Goal: Information Seeking & Learning: Learn about a topic

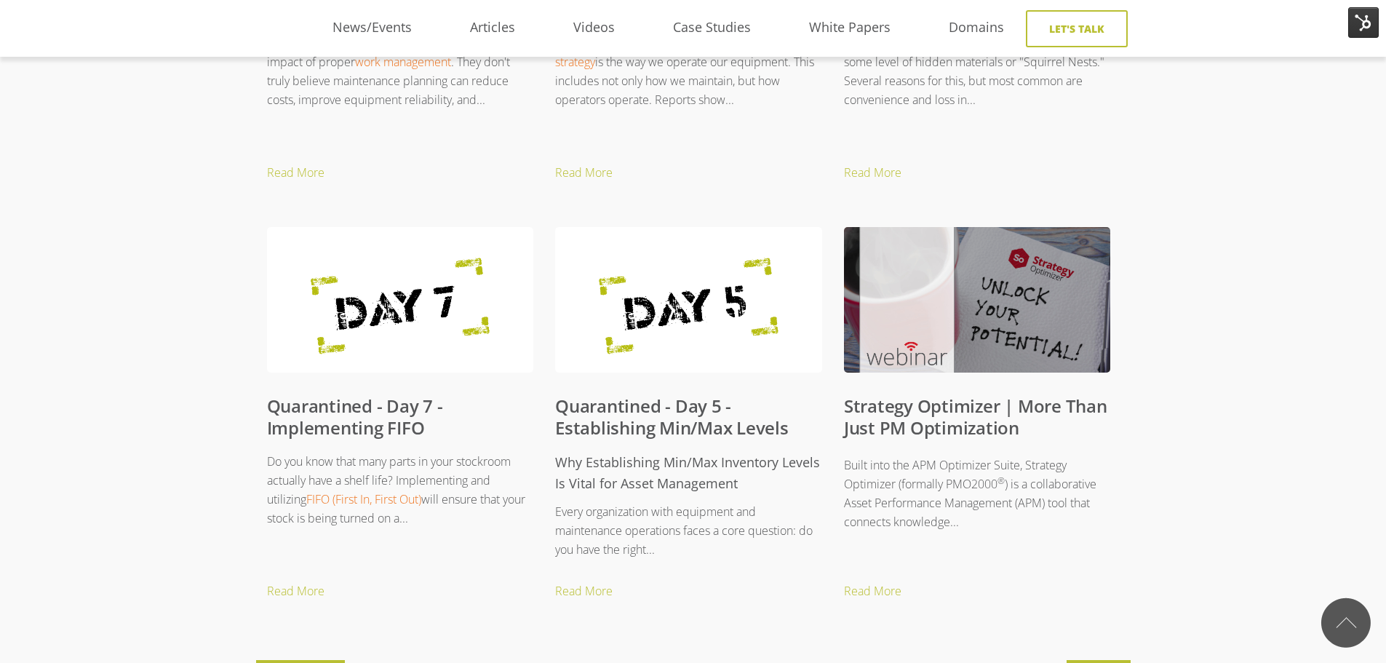
scroll to position [1237, 0]
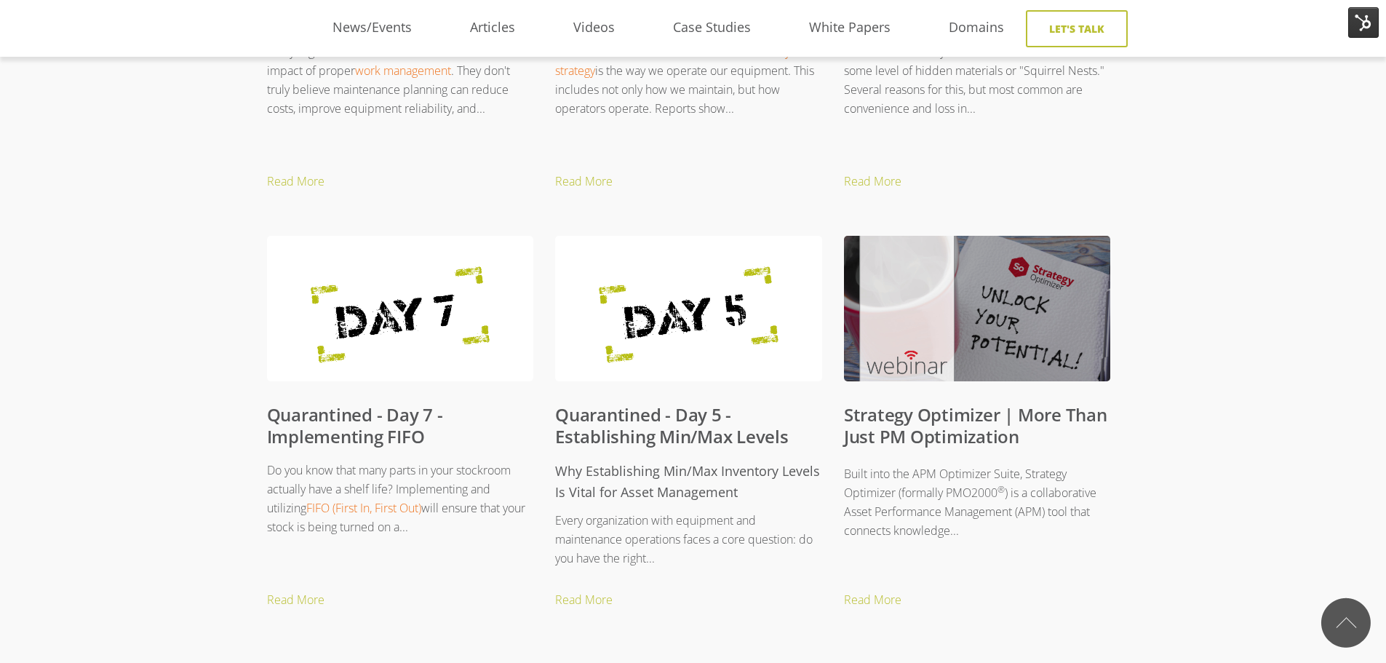
scroll to position [1309, 0]
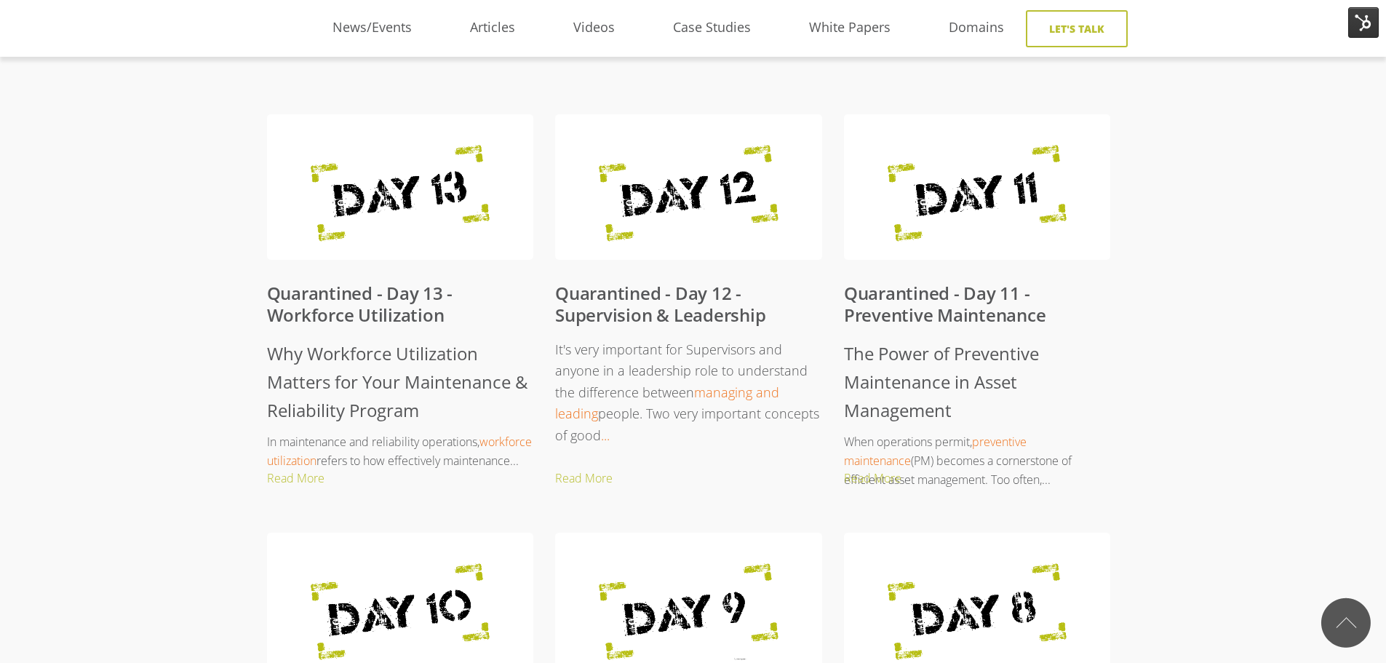
scroll to position [276, 0]
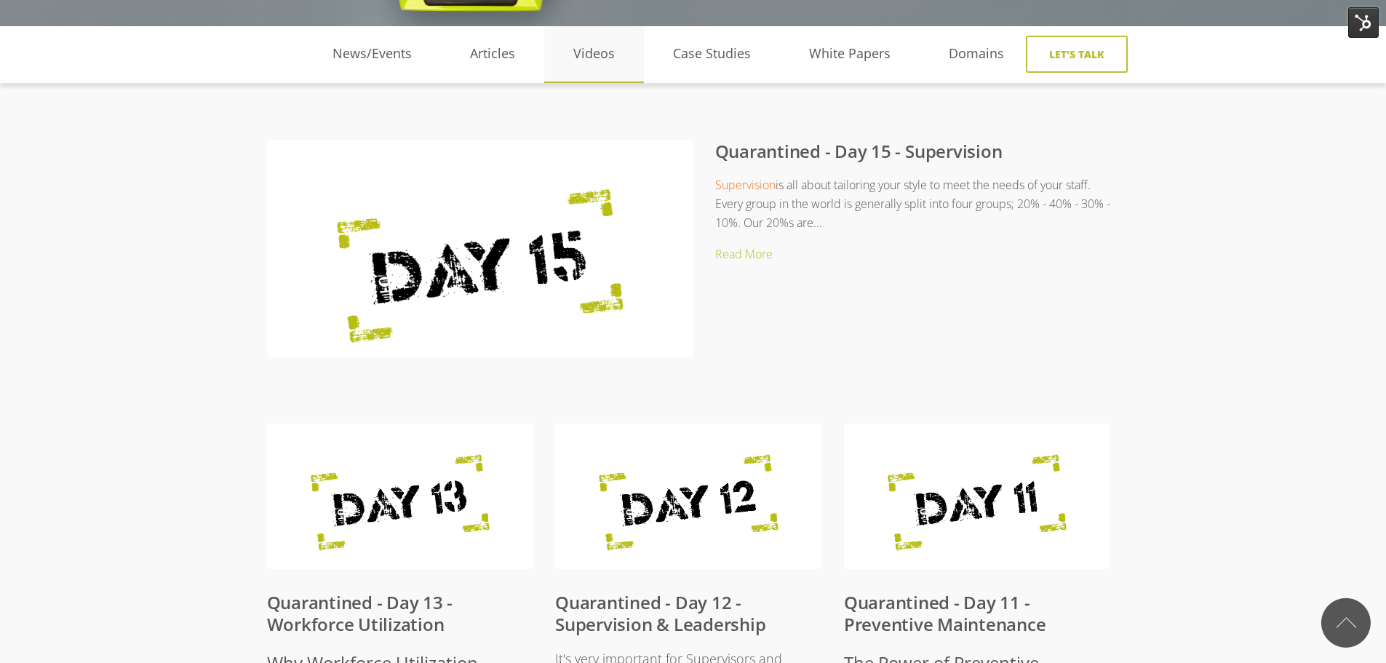
click at [611, 44] on link "Videos" at bounding box center [594, 54] width 100 height 22
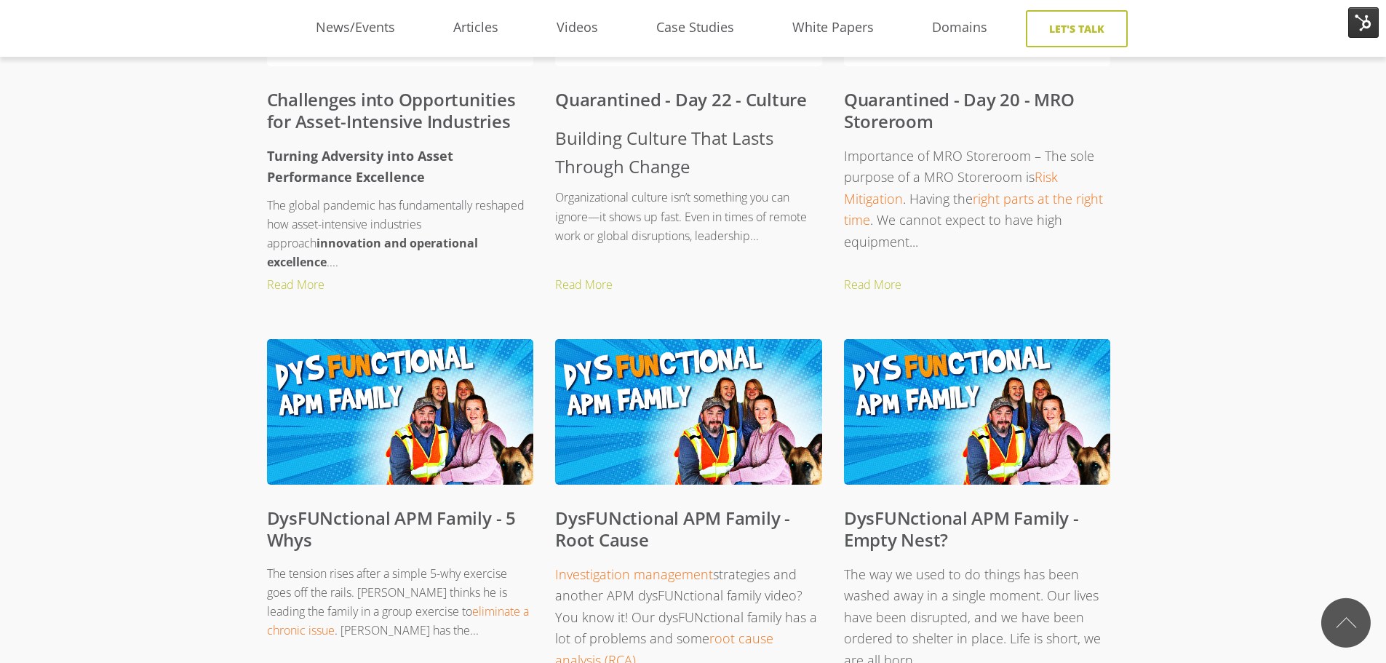
scroll to position [1382, 0]
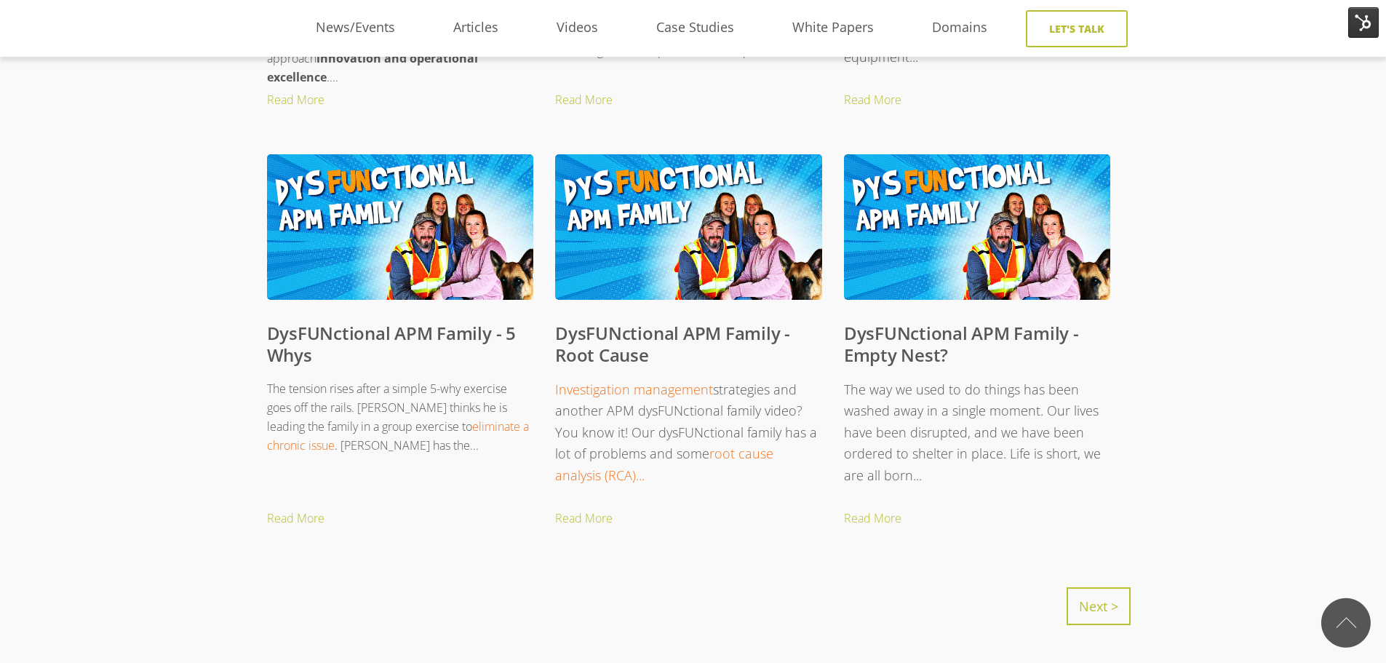
click at [1106, 604] on link "Next >" at bounding box center [1098, 606] width 64 height 38
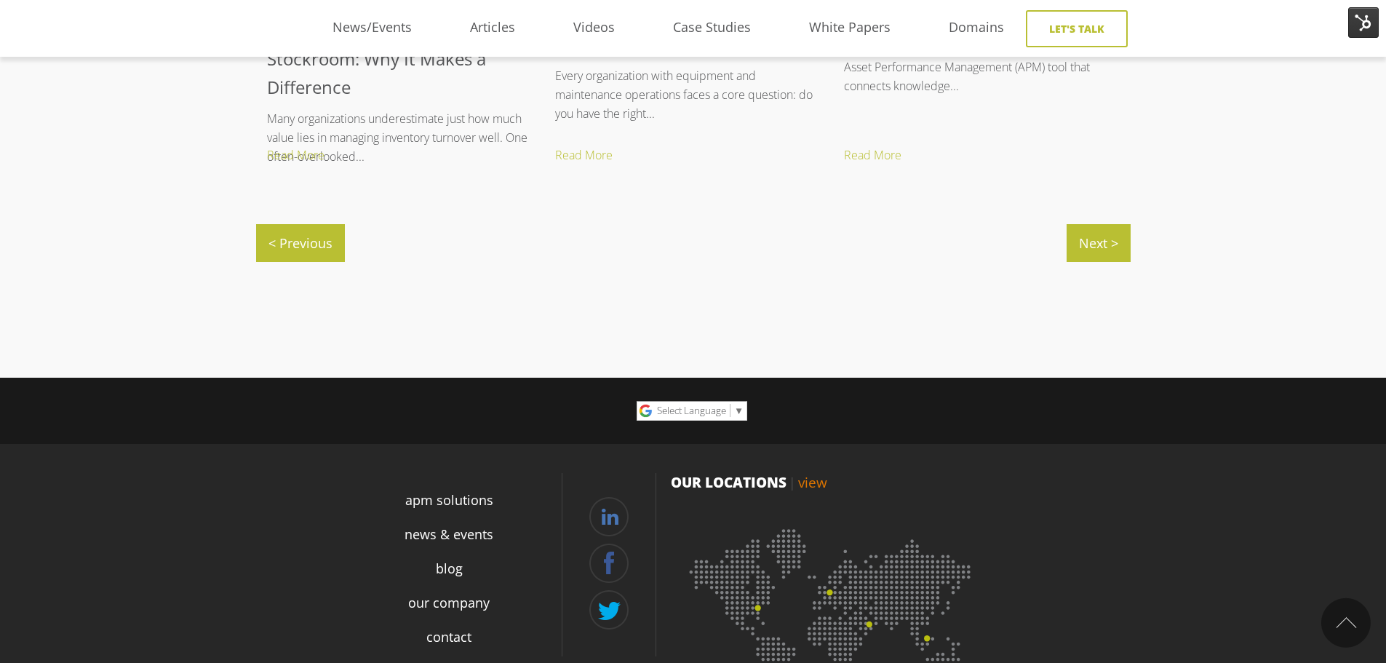
scroll to position [1746, 0]
click at [1098, 247] on link "Next >" at bounding box center [1098, 242] width 64 height 38
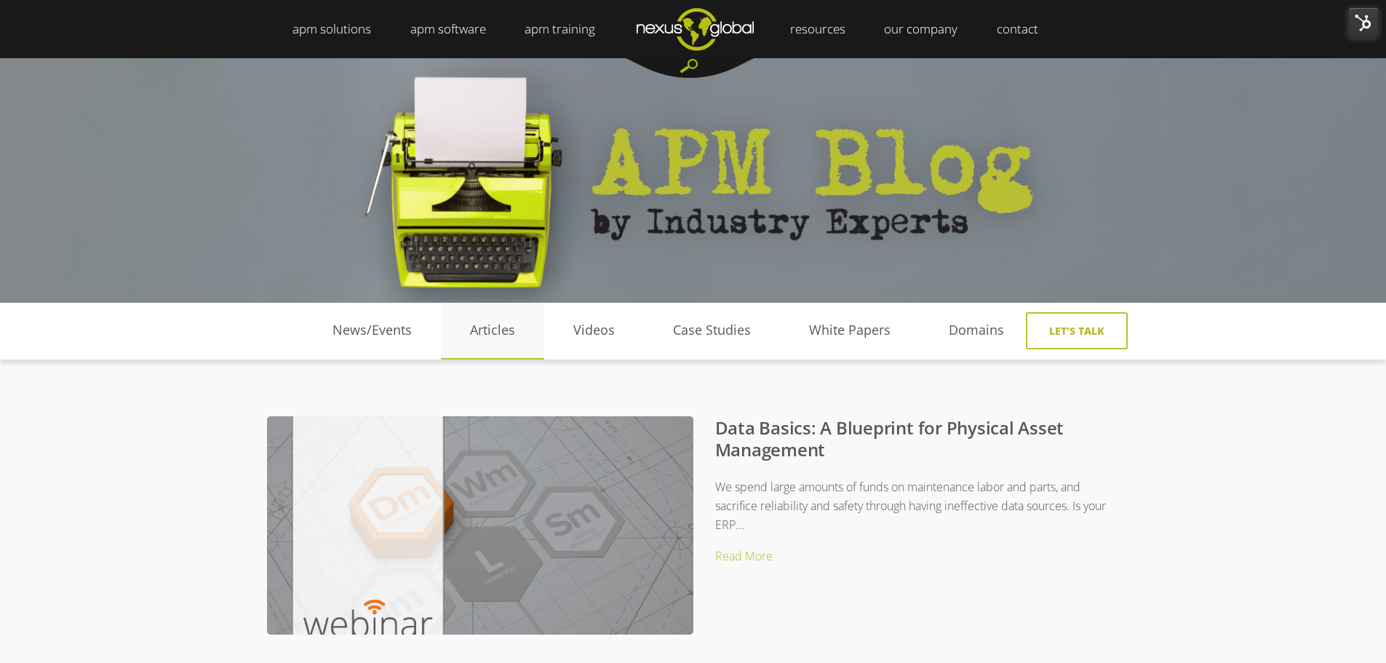
click at [479, 332] on link "Articles" at bounding box center [492, 330] width 103 height 22
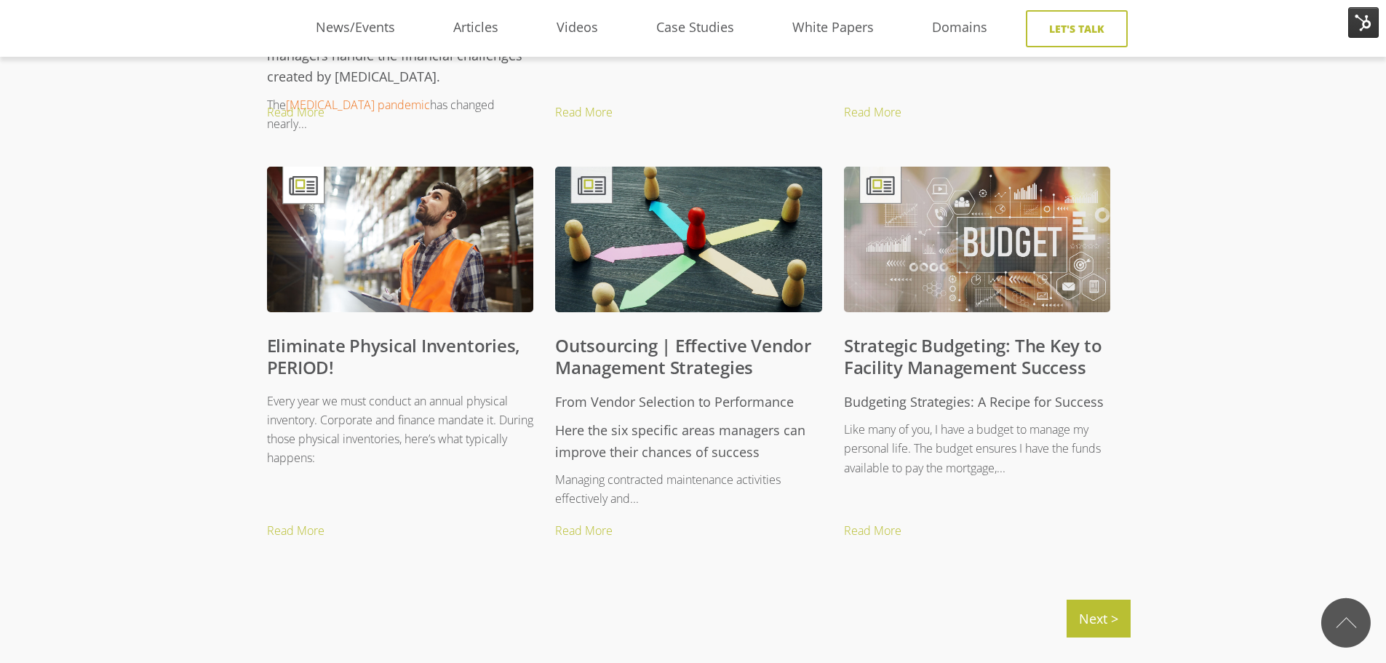
scroll to position [1382, 0]
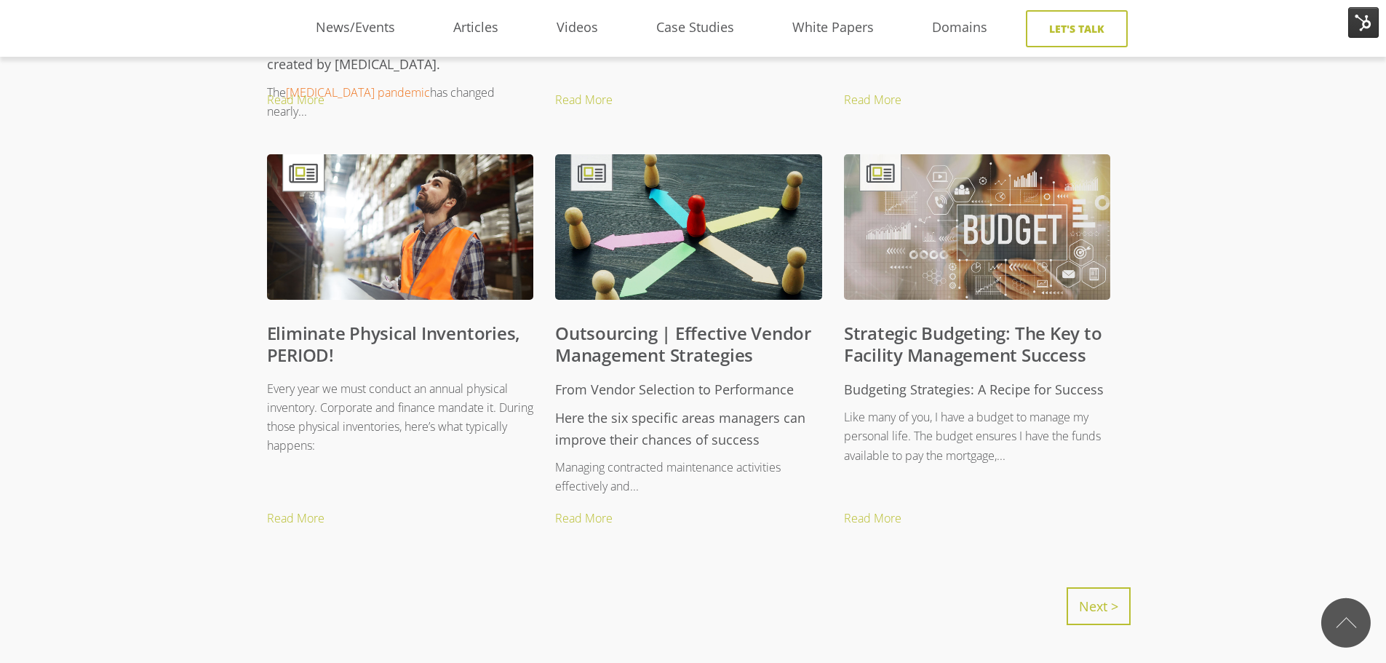
click at [1091, 596] on link "Next >" at bounding box center [1098, 606] width 64 height 38
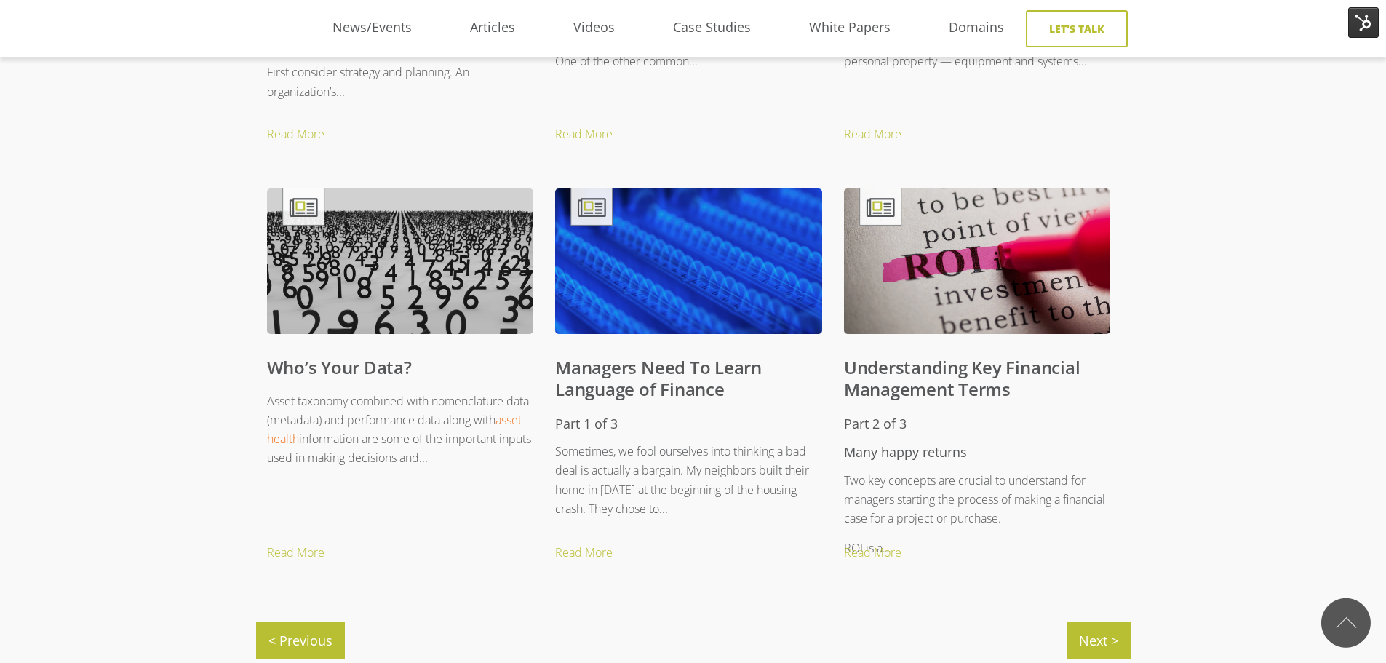
scroll to position [1382, 0]
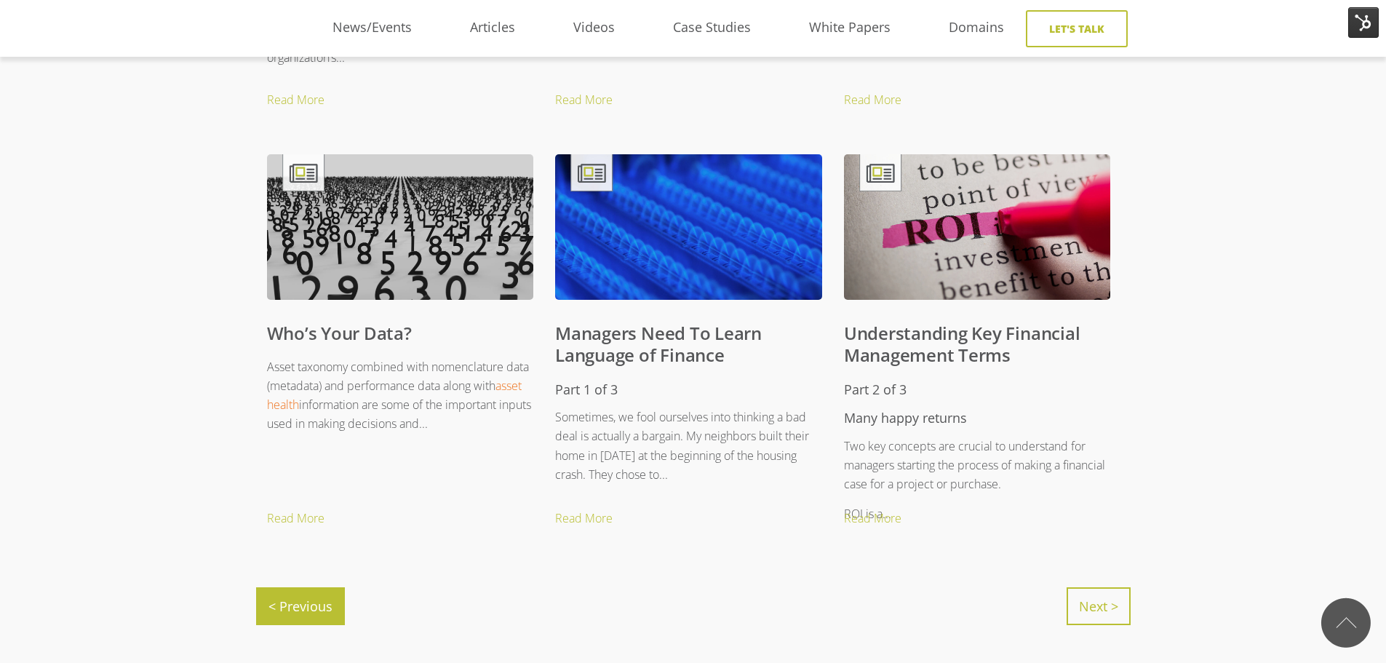
click at [1114, 610] on link "Next >" at bounding box center [1098, 606] width 64 height 38
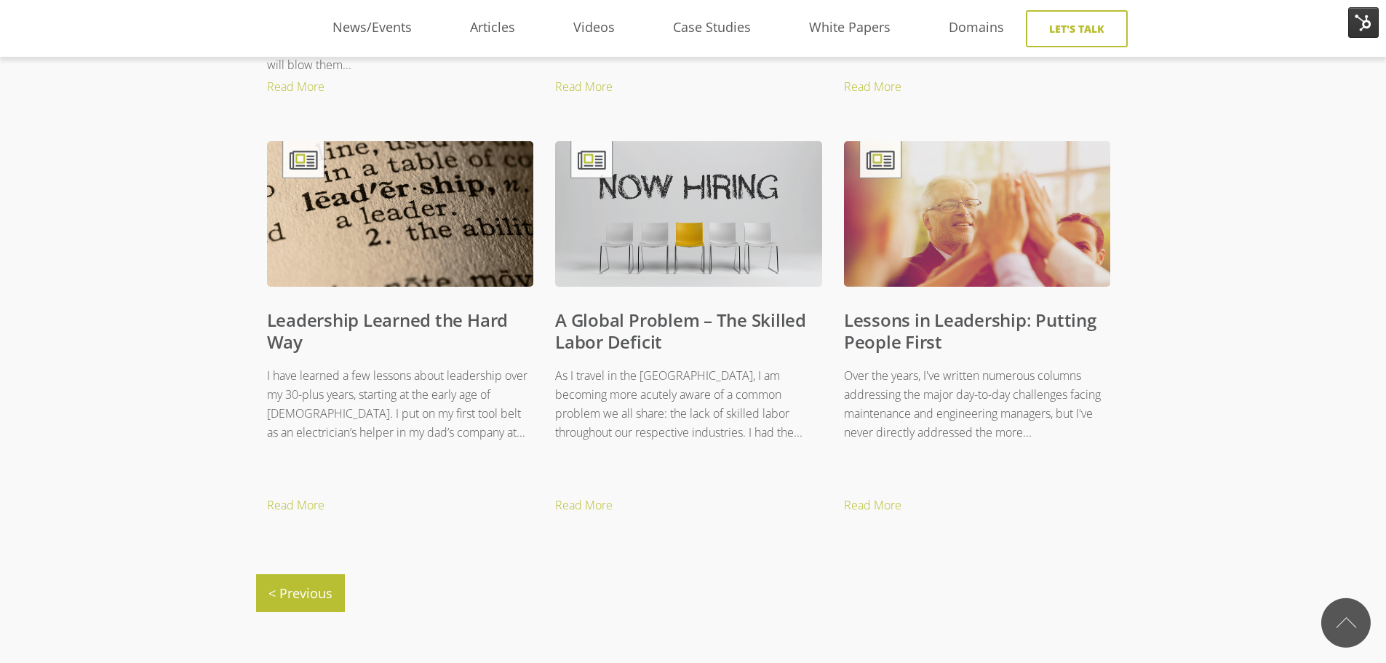
scroll to position [1382, 0]
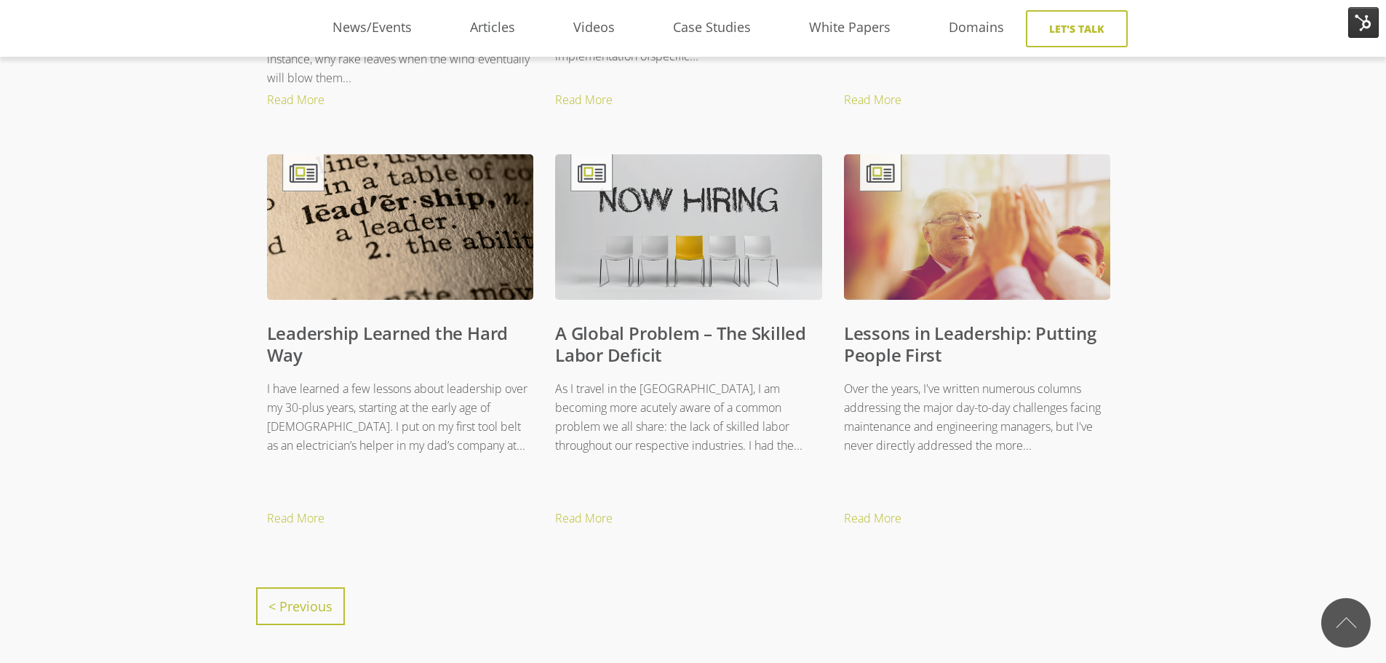
click at [318, 620] on link "< Previous" at bounding box center [300, 606] width 89 height 38
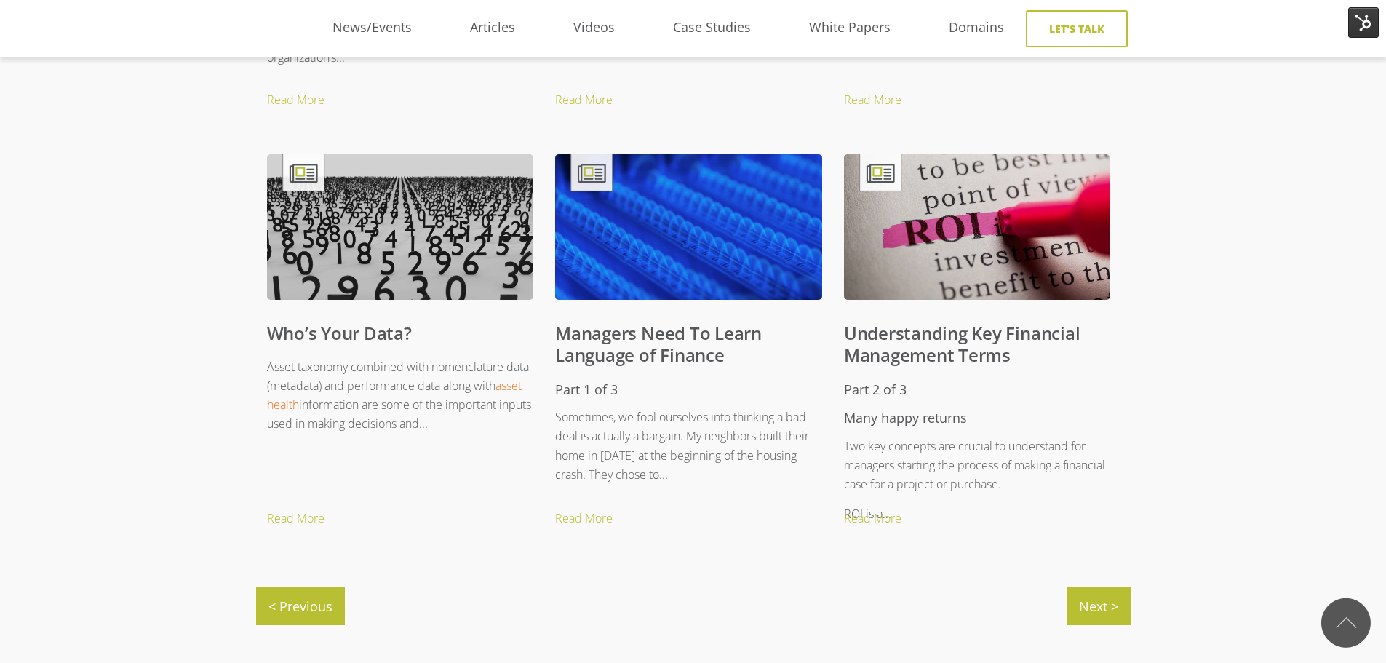
scroll to position [1455, 0]
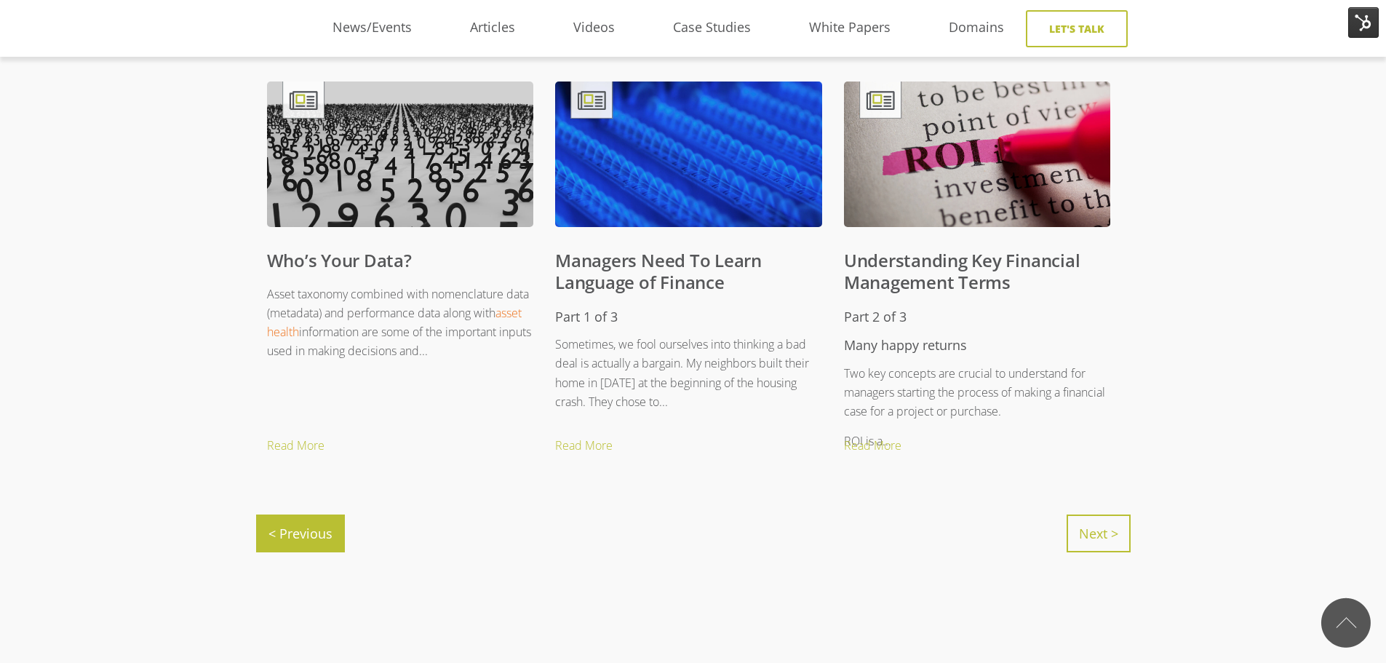
click at [1106, 547] on link "Next >" at bounding box center [1098, 533] width 64 height 38
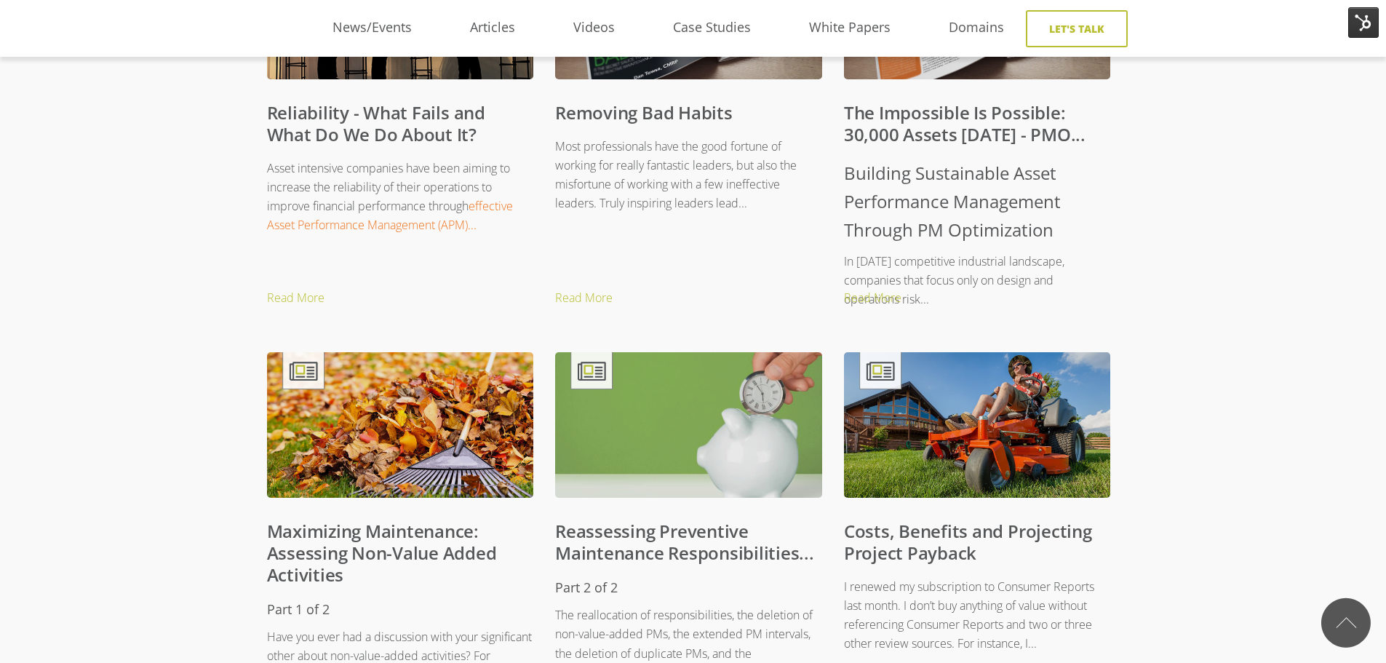
scroll to position [800, 0]
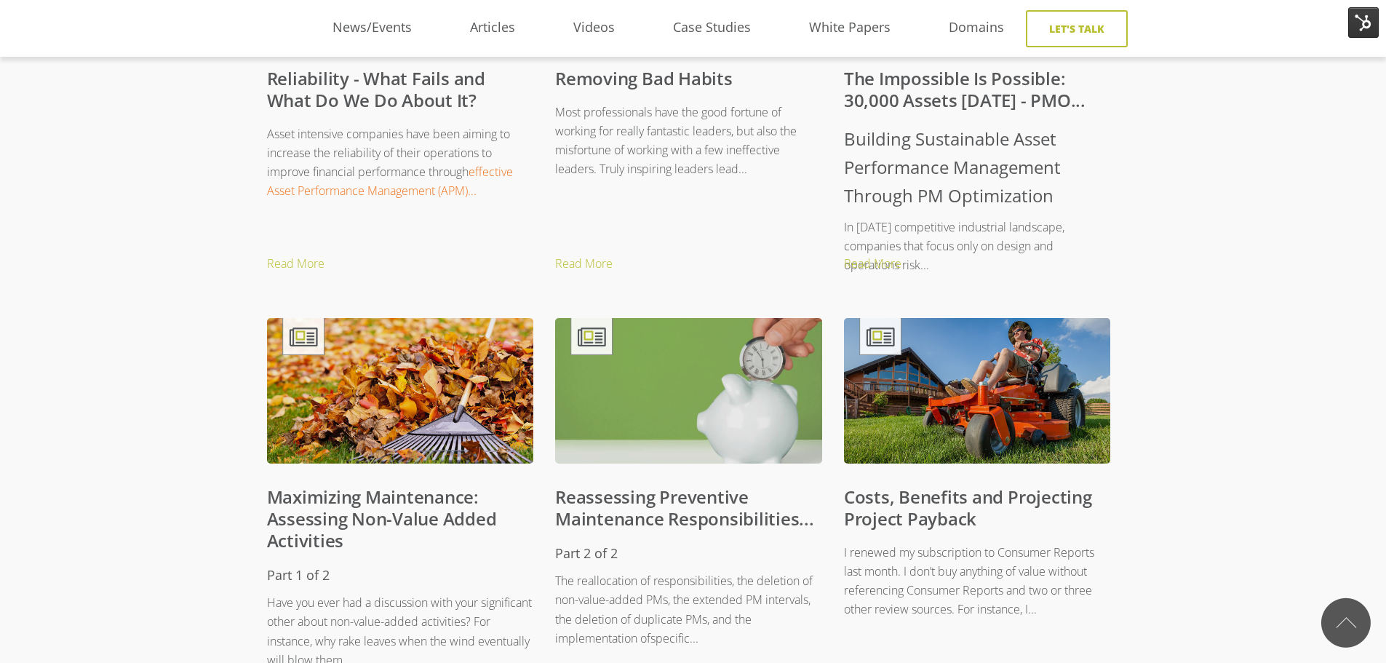
click at [901, 182] on h1 "Building Sustainable Asset Performance Management Through PM Optimization" at bounding box center [977, 167] width 267 height 86
click at [896, 100] on link "The Impossible Is Possible: 30,000 Assets in 90 Days - PMO..." at bounding box center [965, 89] width 242 height 46
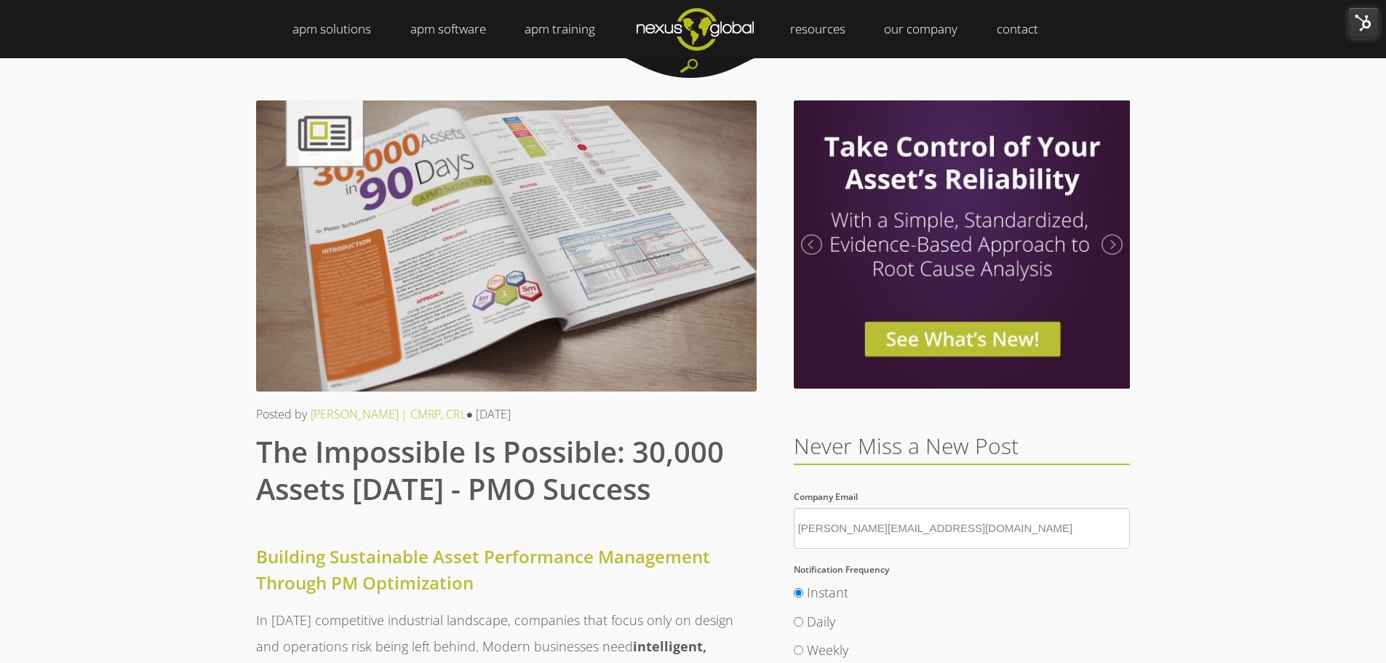
click at [1375, 19] on img at bounding box center [1363, 22] width 31 height 31
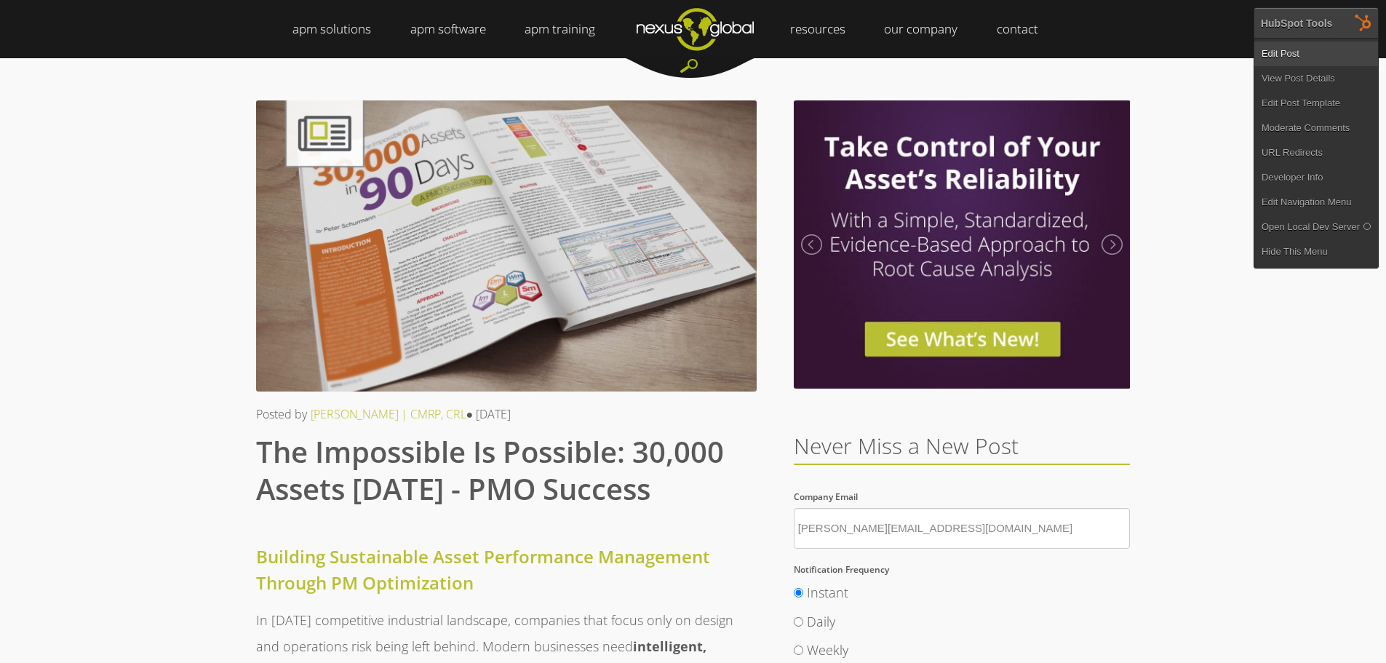
click at [1293, 56] on link "Edit Post" at bounding box center [1316, 53] width 124 height 25
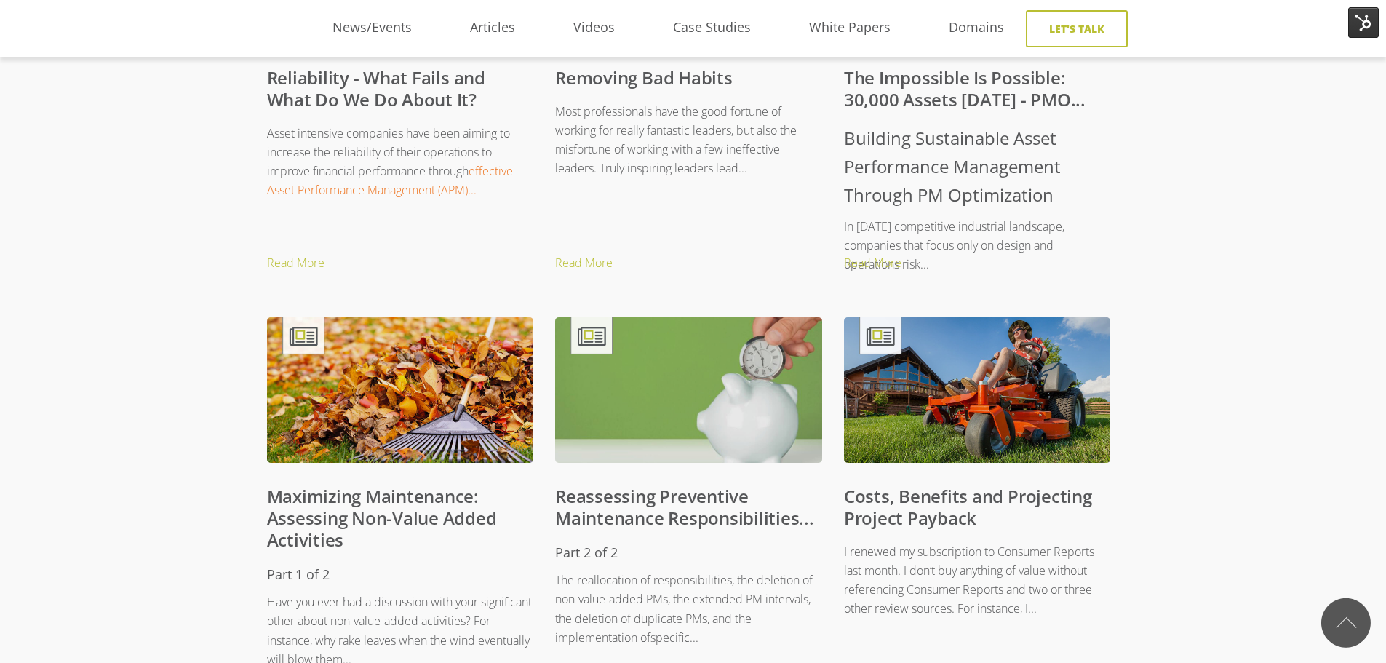
scroll to position [800, 0]
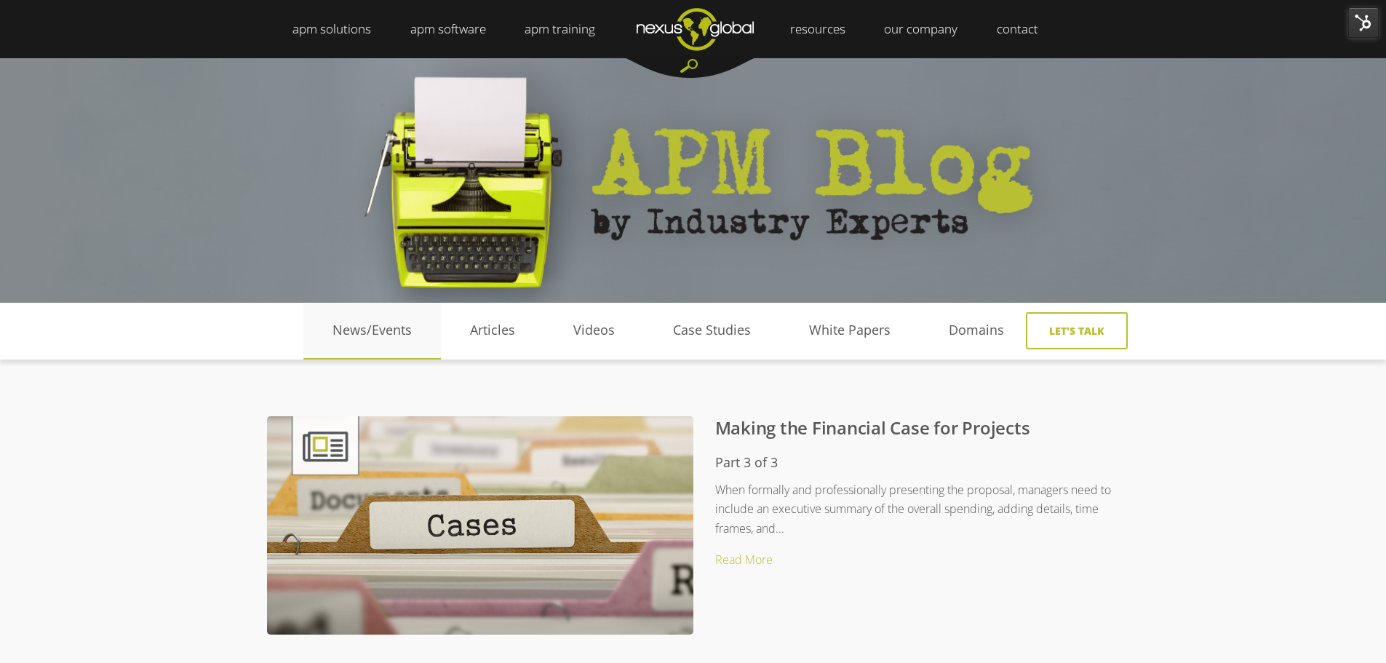
click at [359, 324] on link "News/Events" at bounding box center [371, 330] width 137 height 22
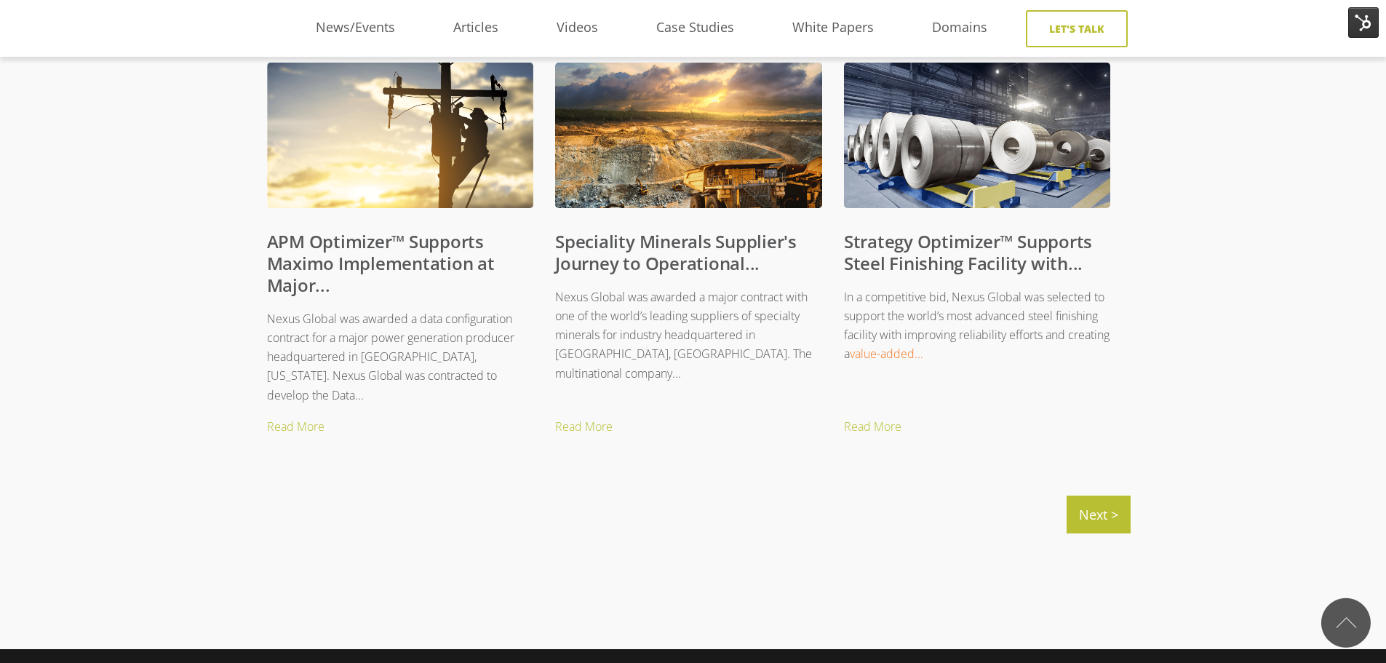
scroll to position [1528, 0]
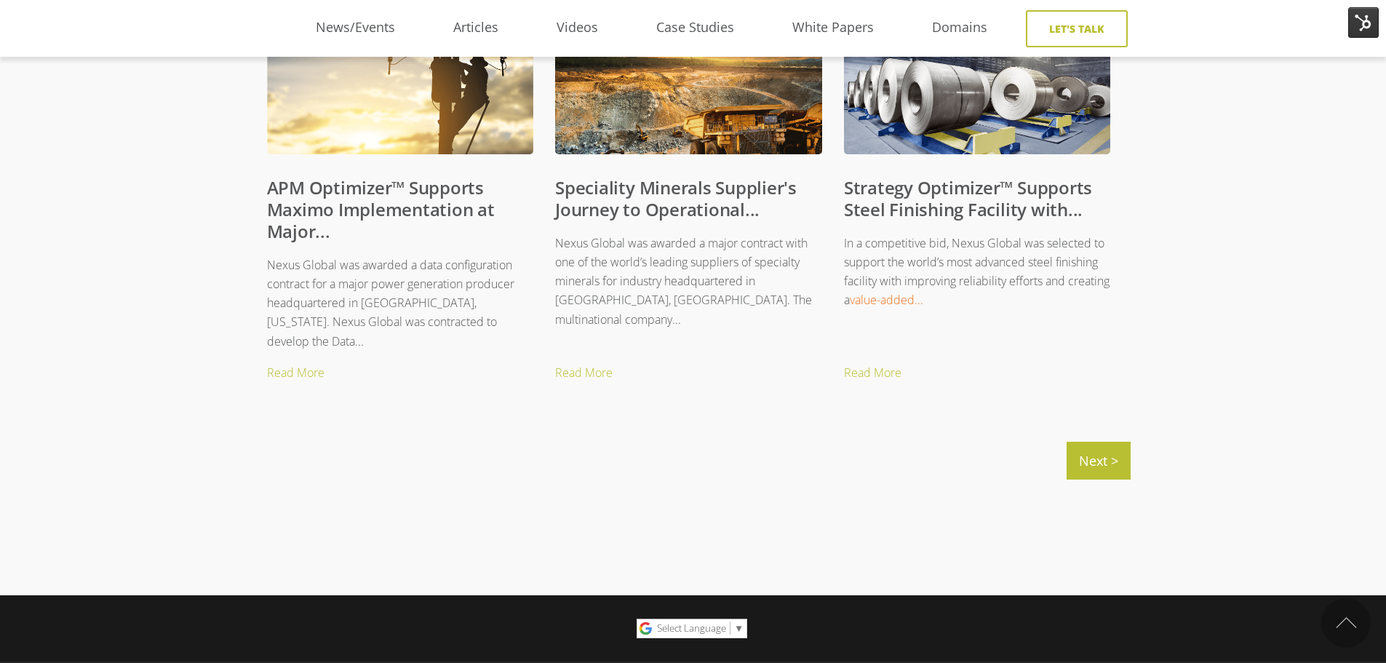
click at [914, 188] on link "Strategy Optimizer™ Supports Steel Finishing Facility with..." at bounding box center [968, 198] width 248 height 46
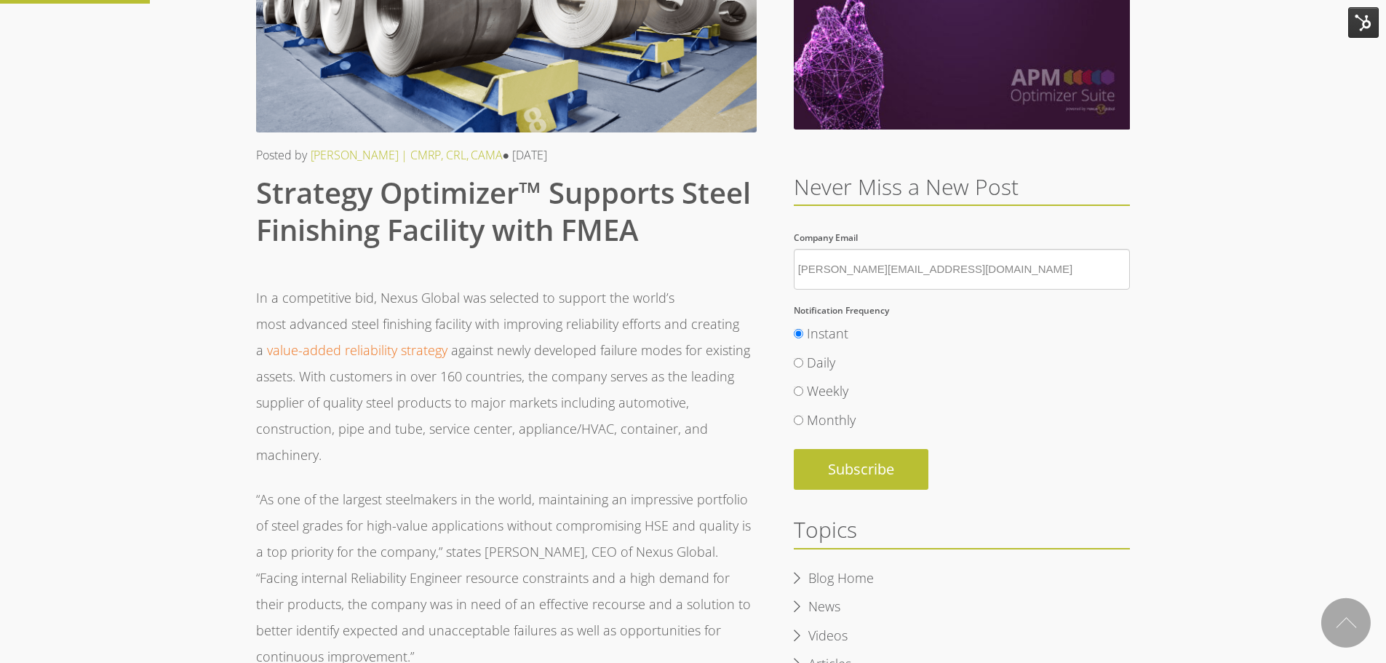
scroll to position [291, 0]
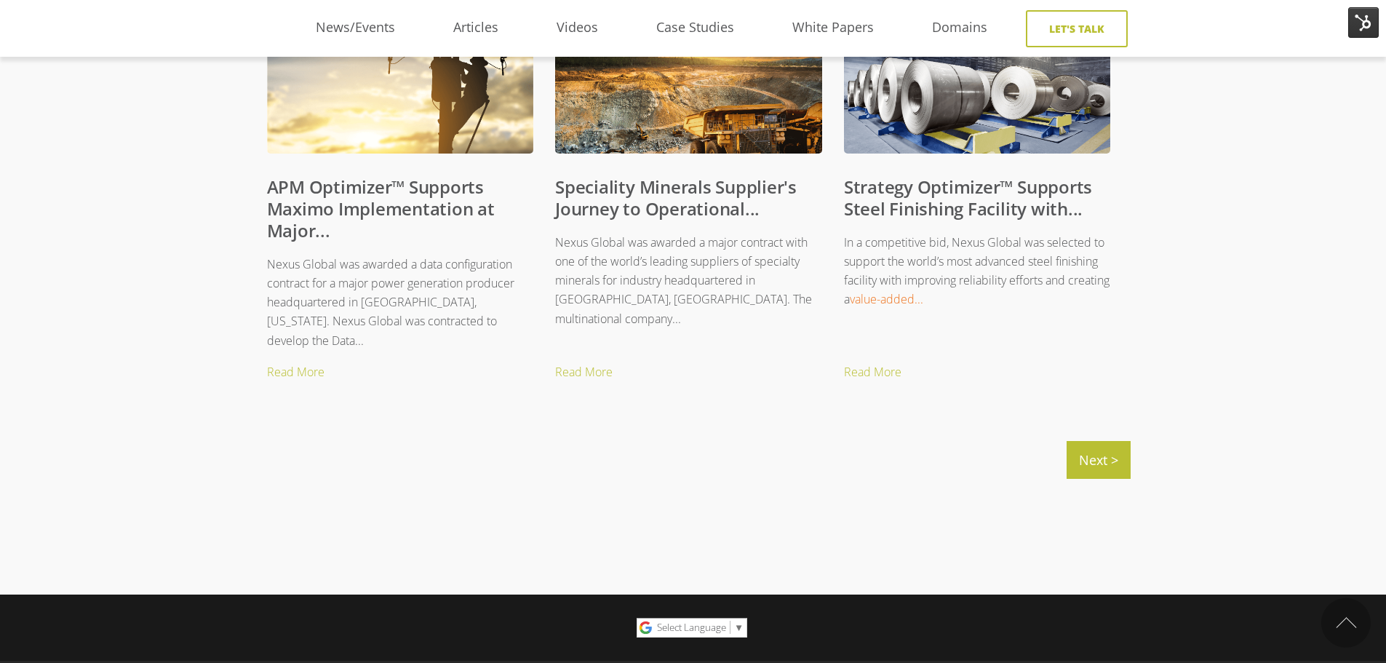
scroll to position [1528, 0]
click at [1092, 467] on link "Next >" at bounding box center [1098, 461] width 64 height 38
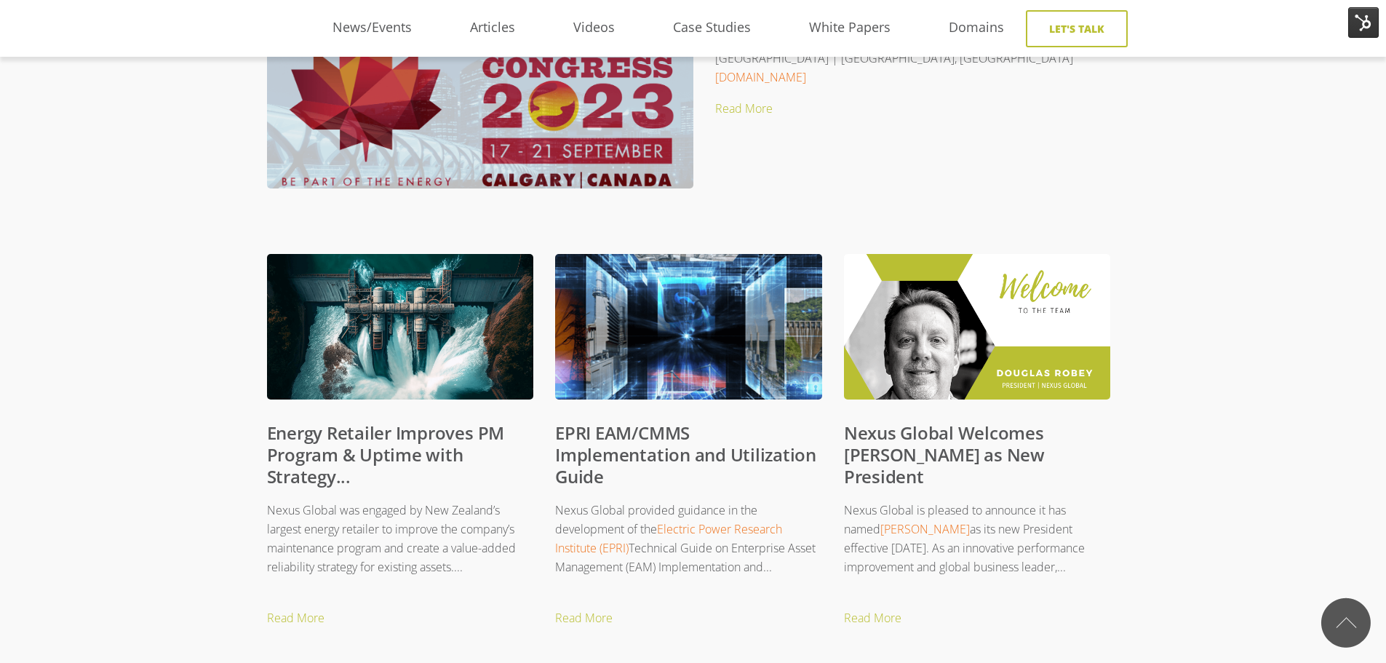
scroll to position [509, 0]
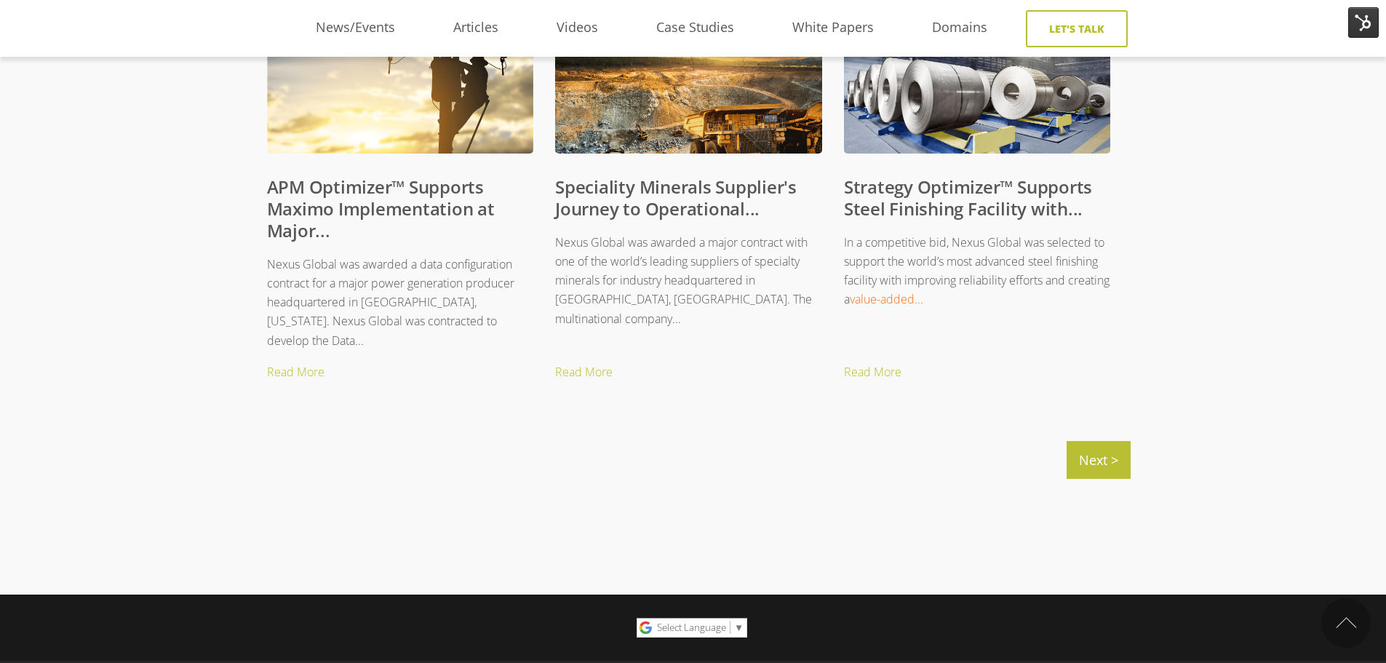
scroll to position [1528, 0]
click at [951, 190] on link "Strategy Optimizer™ Supports Steel Finishing Facility with..." at bounding box center [968, 198] width 248 height 46
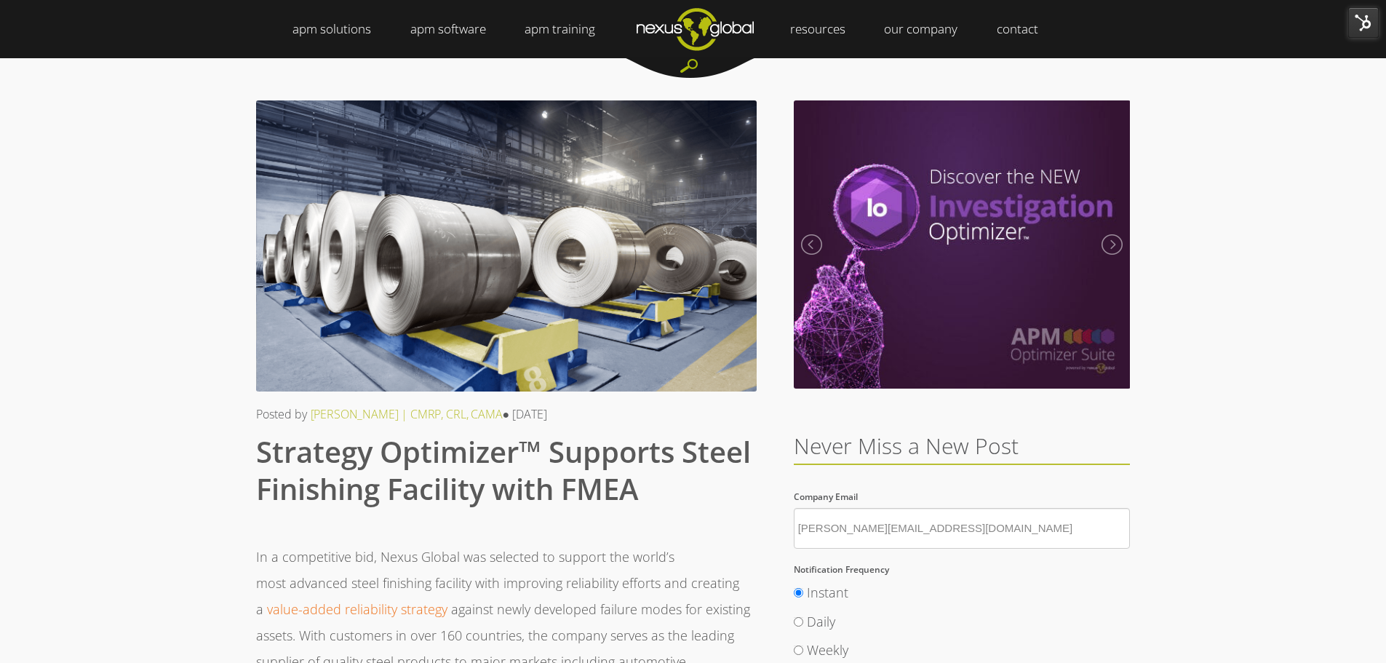
click at [1369, 15] on img at bounding box center [1363, 22] width 31 height 31
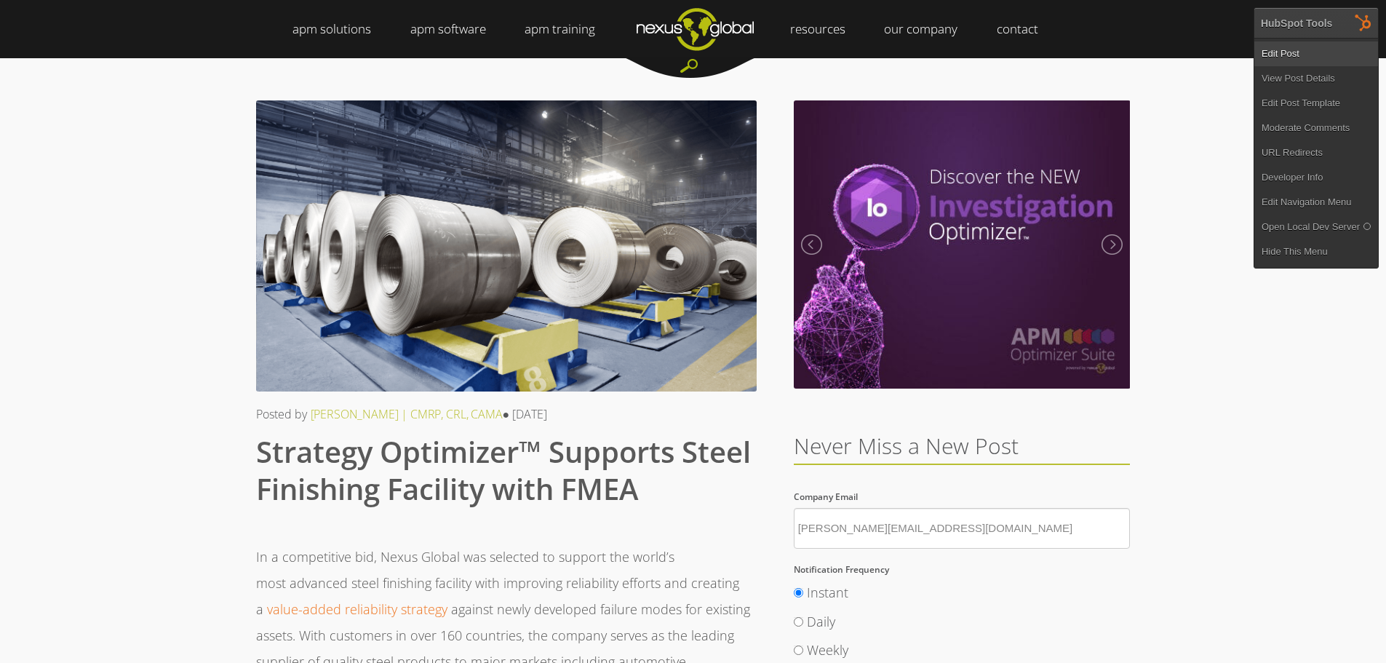
click at [1312, 52] on link "Edit Post" at bounding box center [1316, 53] width 124 height 25
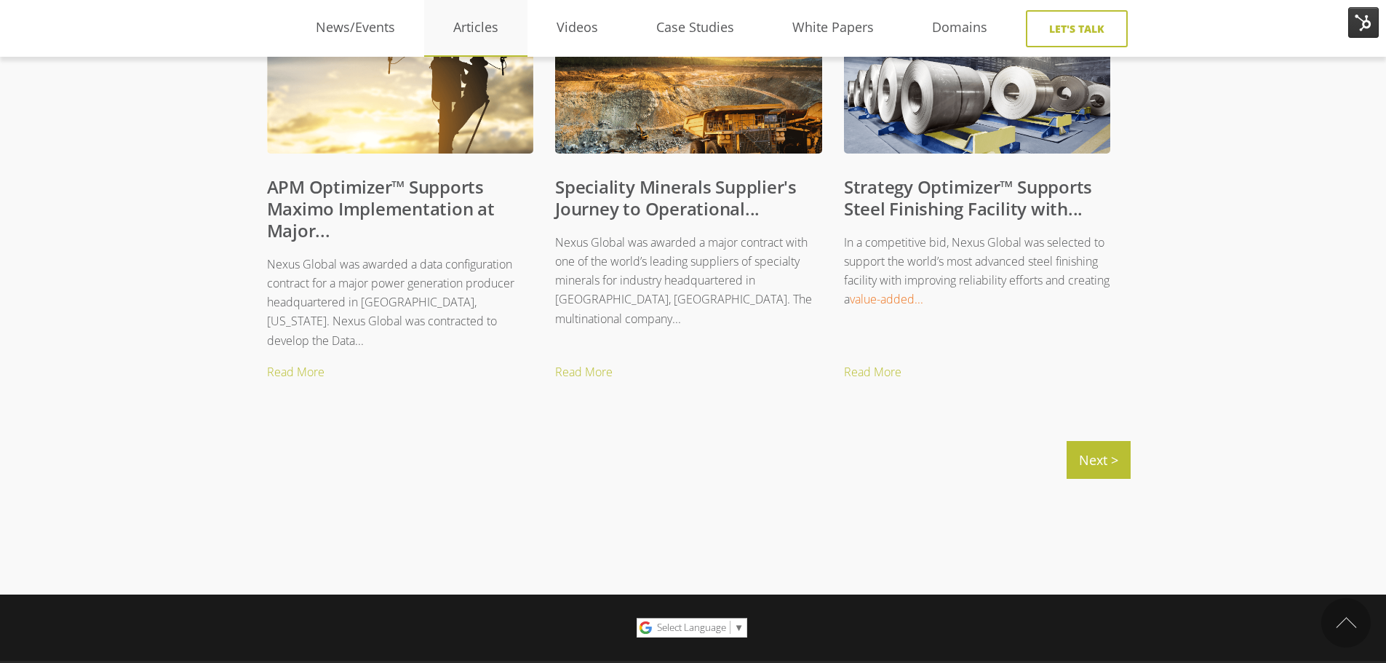
scroll to position [1528, 0]
click at [1101, 460] on link "Next >" at bounding box center [1098, 461] width 64 height 38
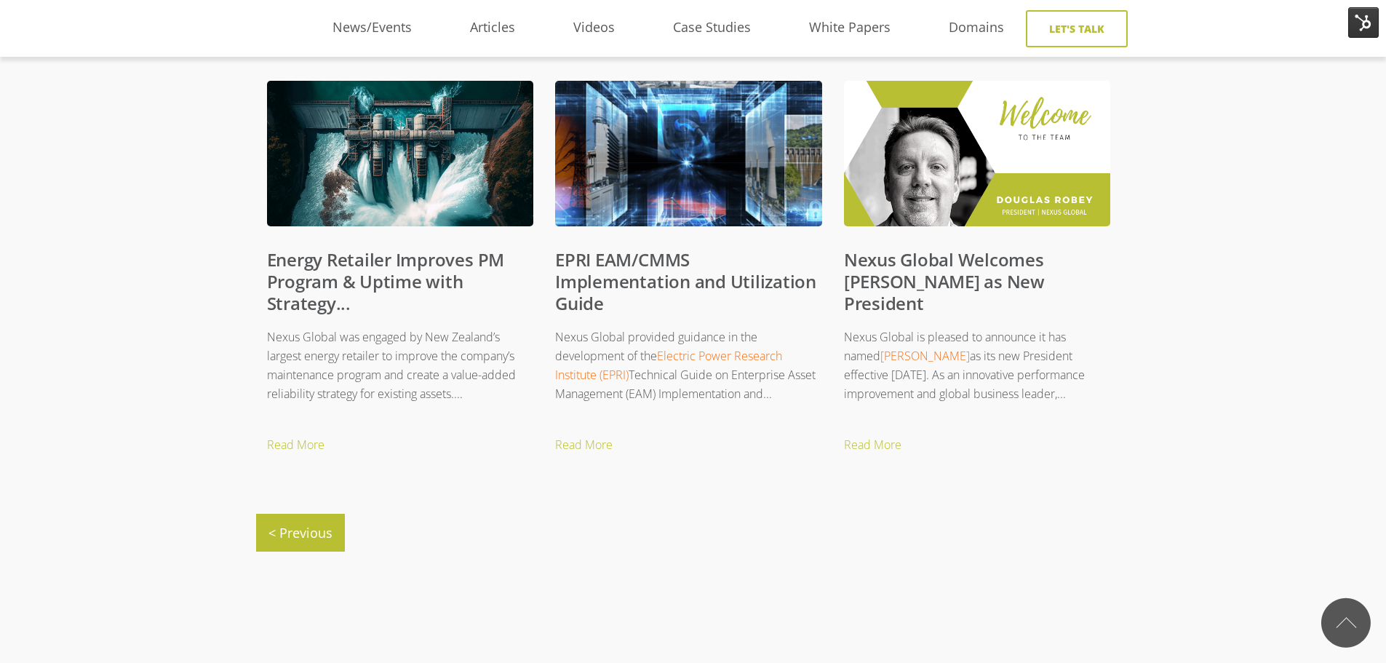
scroll to position [655, 0]
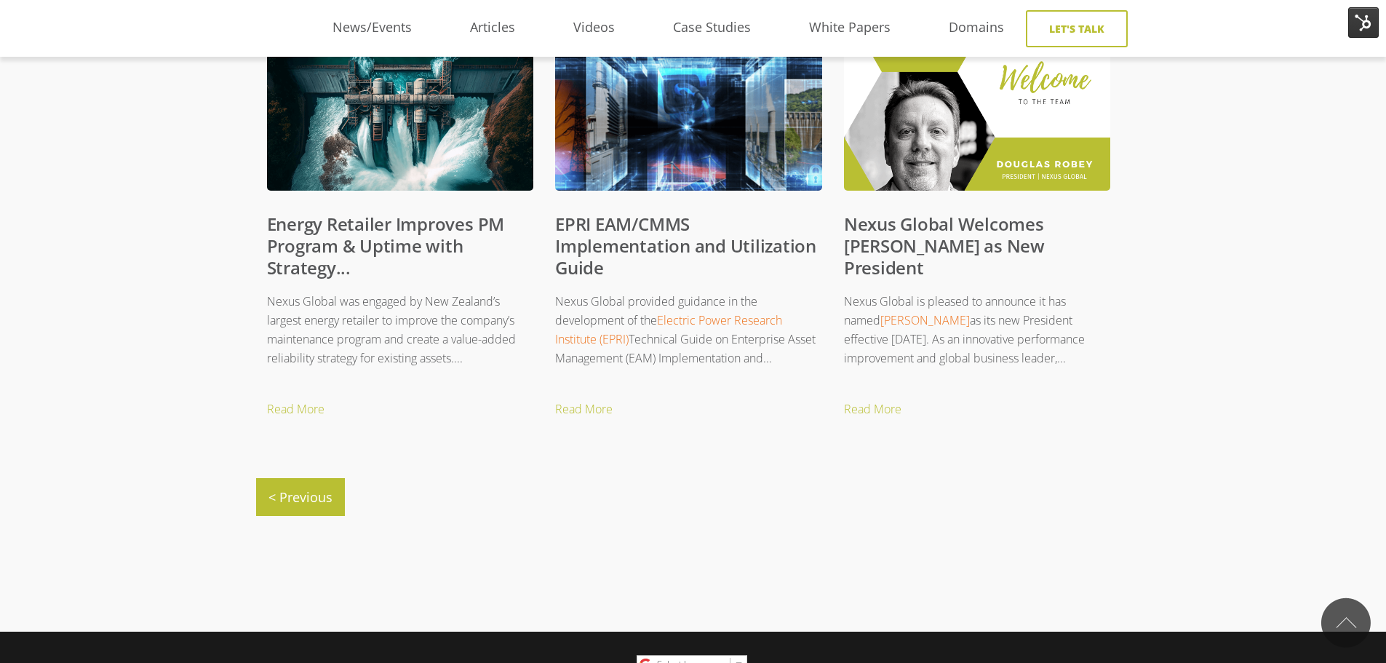
click at [977, 240] on link "Nexus Global Welcomes Doug Robey as New President" at bounding box center [944, 246] width 201 height 68
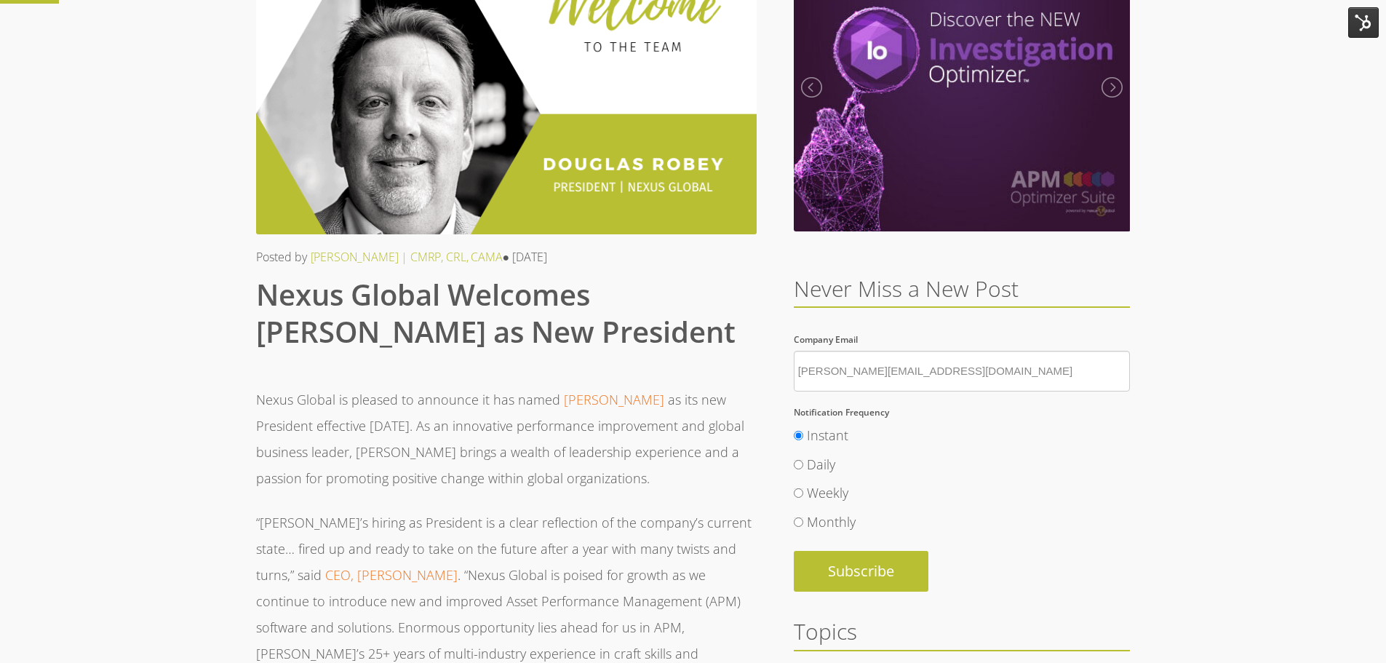
scroll to position [218, 0]
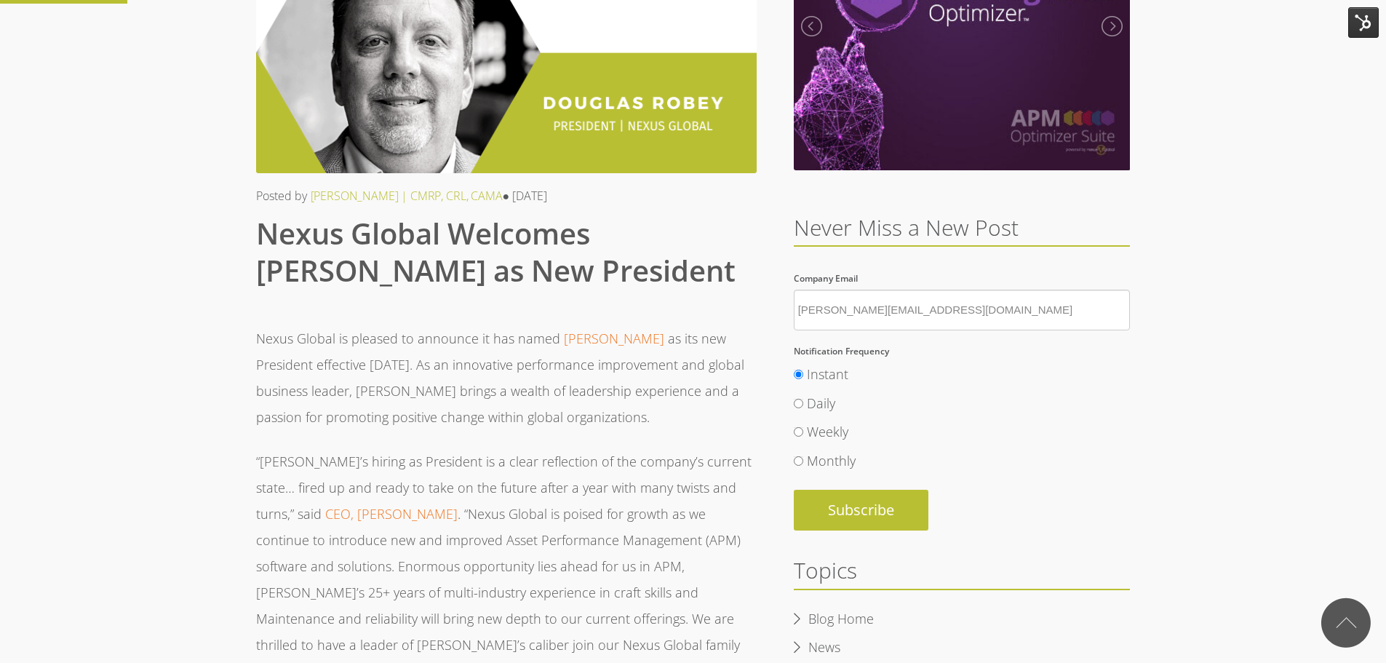
click at [444, 359] on p "Nexus Global is pleased to announce it has named [PERSON_NAME] as its new Presi…" at bounding box center [506, 377] width 500 height 105
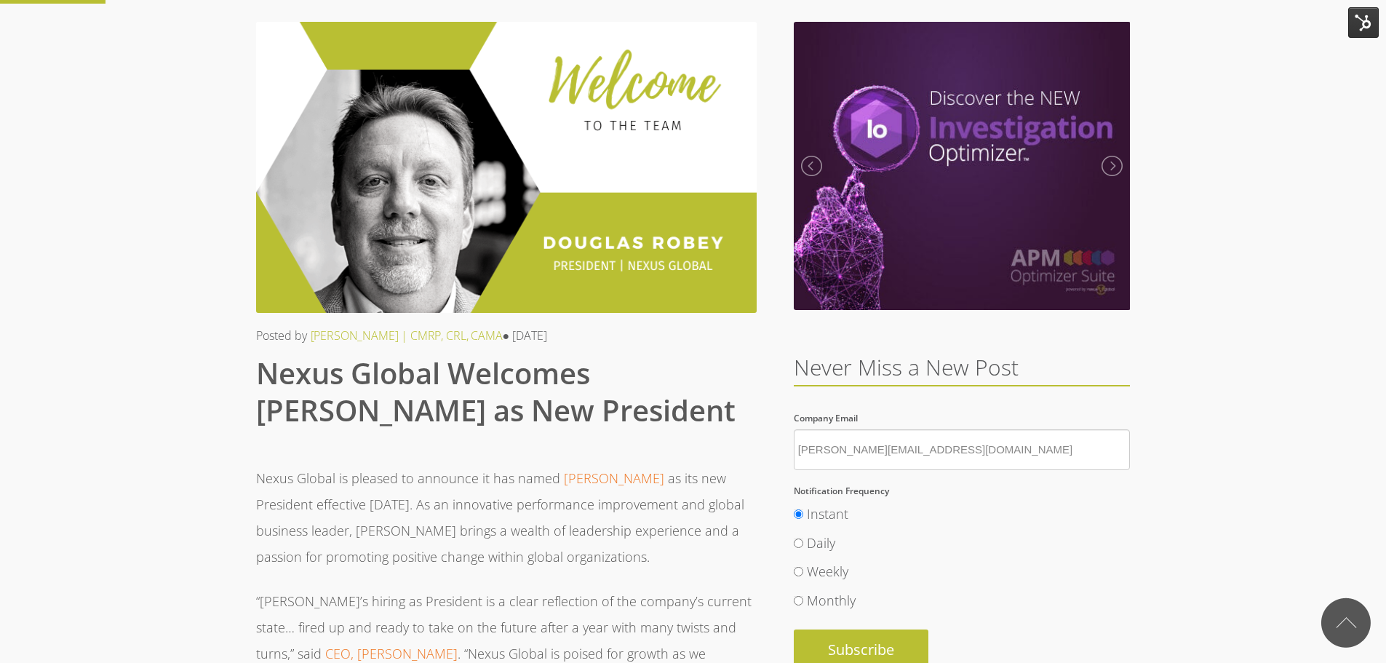
scroll to position [73, 0]
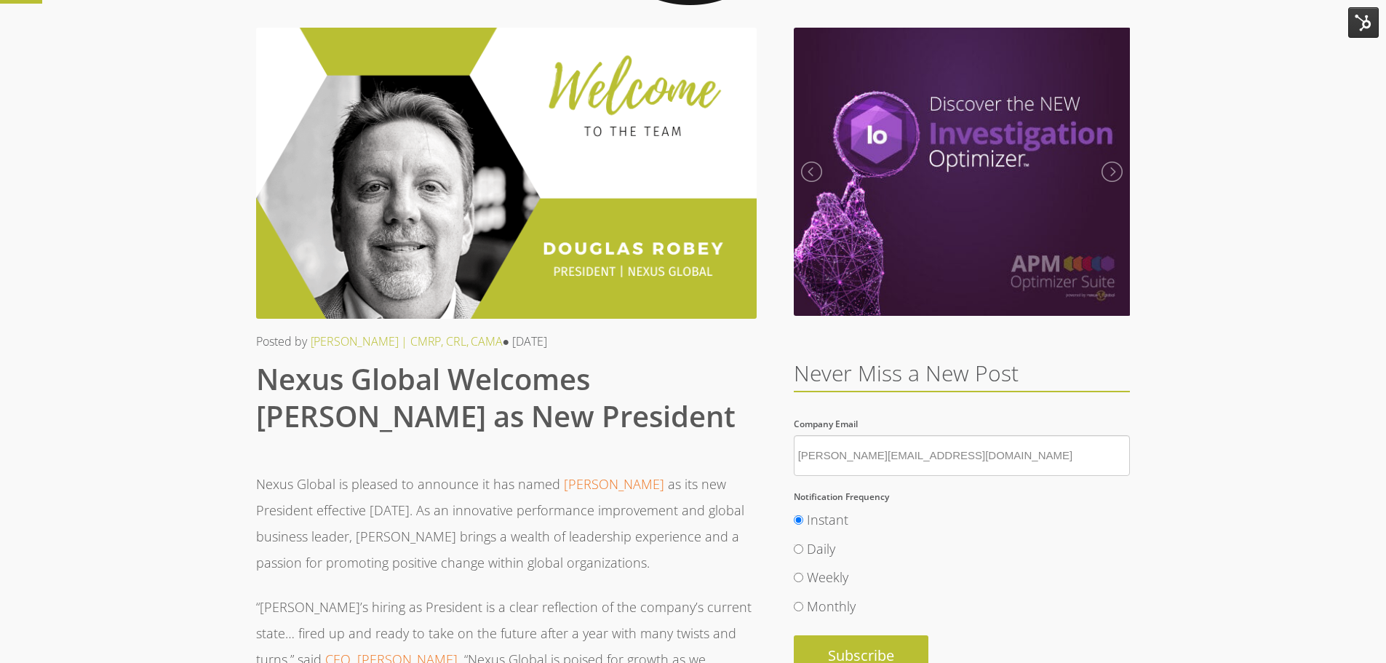
click at [1360, 37] on img at bounding box center [1363, 22] width 31 height 31
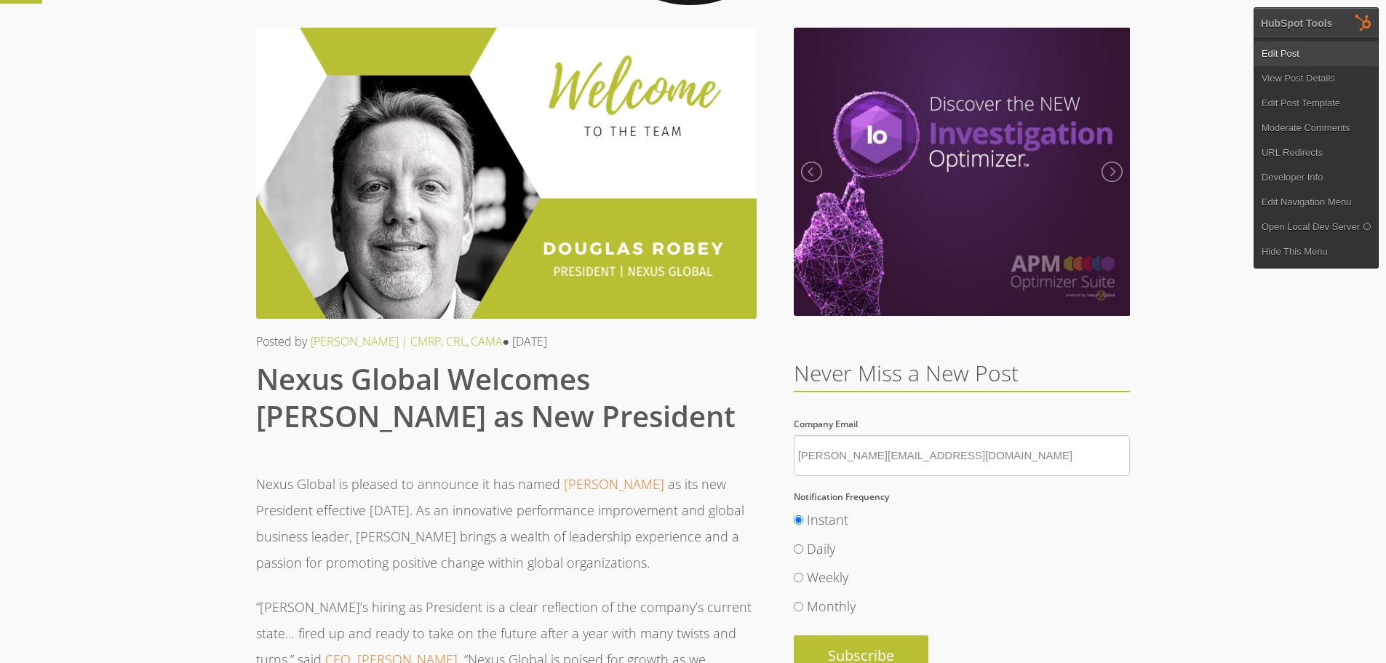
click at [1301, 55] on link "Edit Post" at bounding box center [1316, 53] width 124 height 25
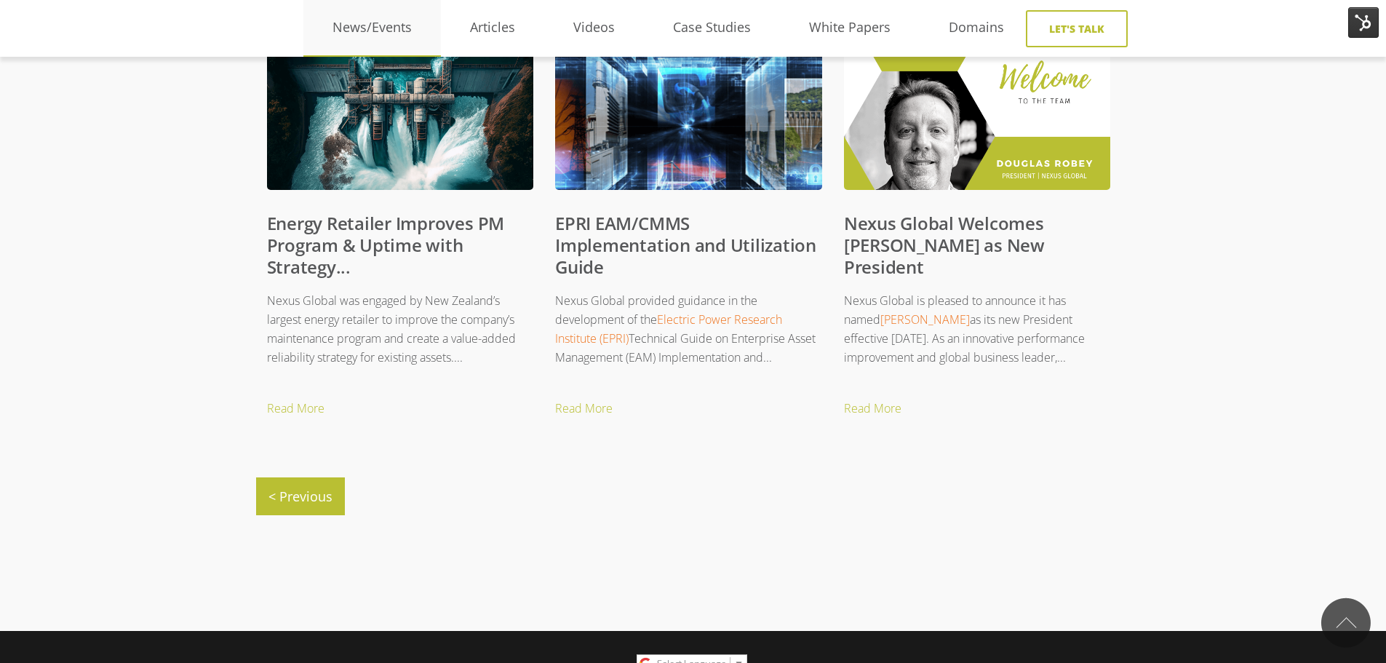
scroll to position [655, 0]
click at [223, 282] on div "24th World Petroleum Congress Read More" at bounding box center [693, 154] width 1386 height 898
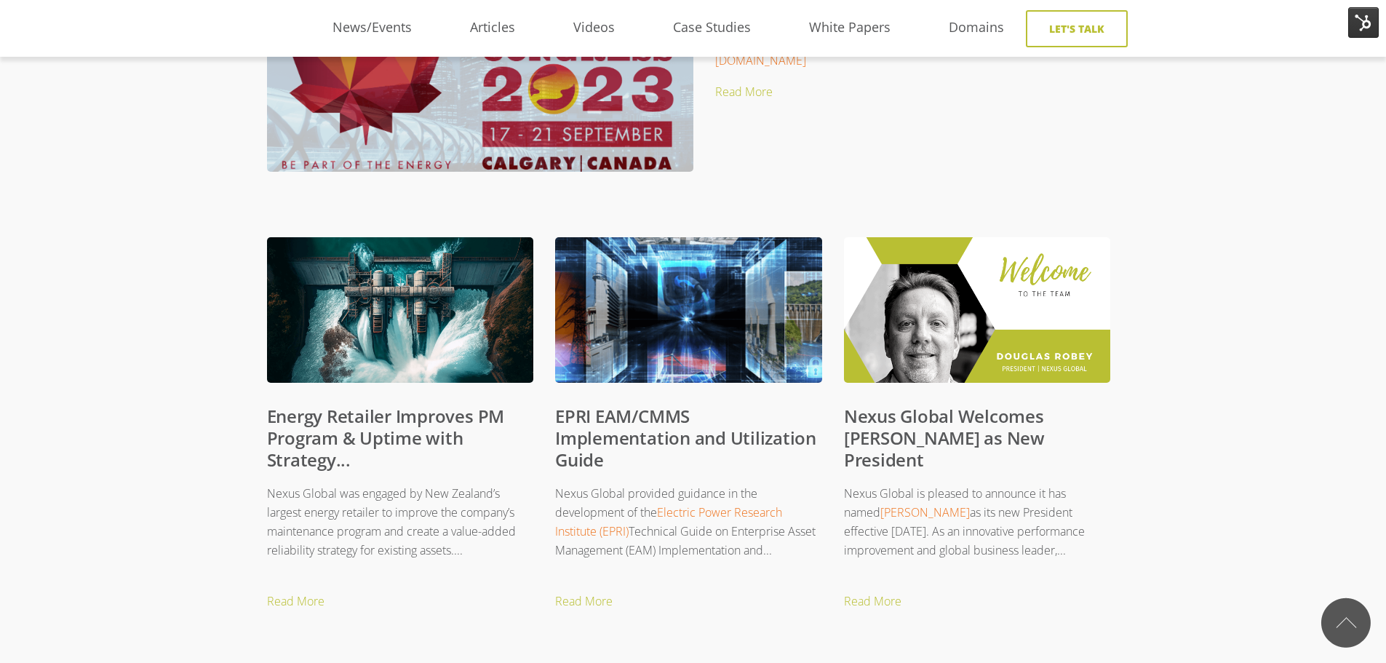
scroll to position [458, 0]
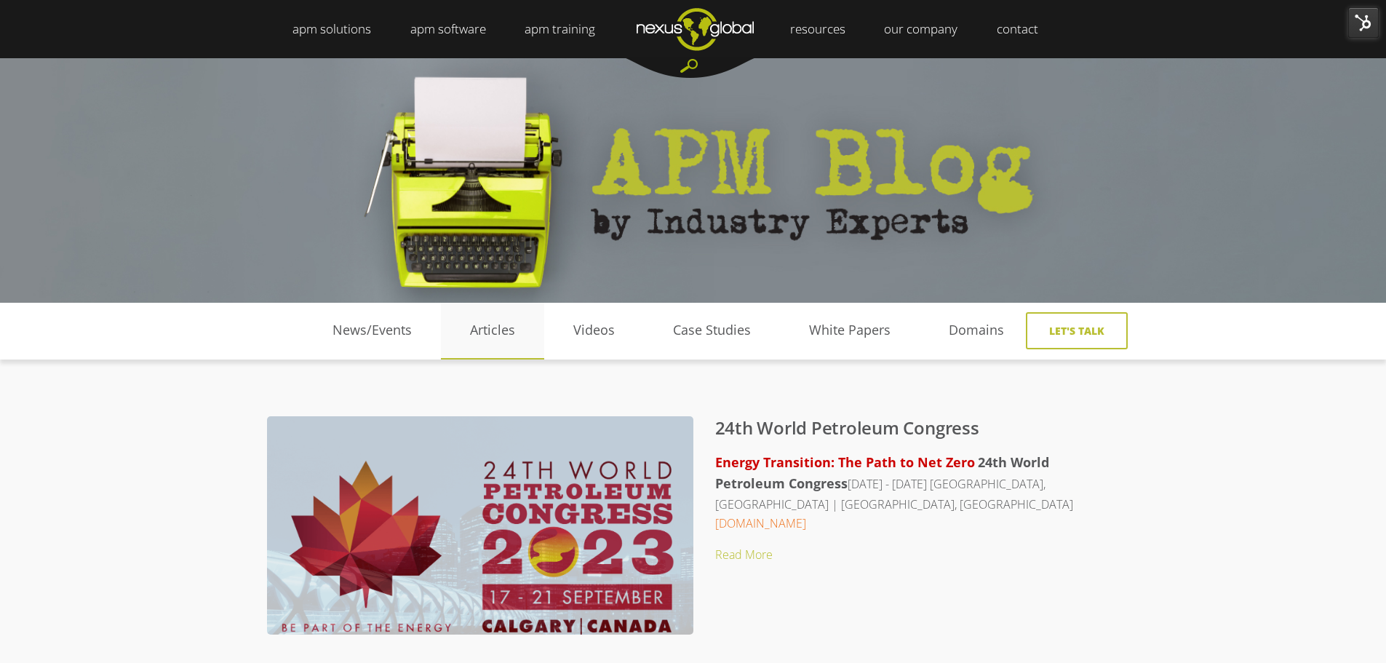
click at [486, 335] on link "Articles" at bounding box center [492, 330] width 103 height 22
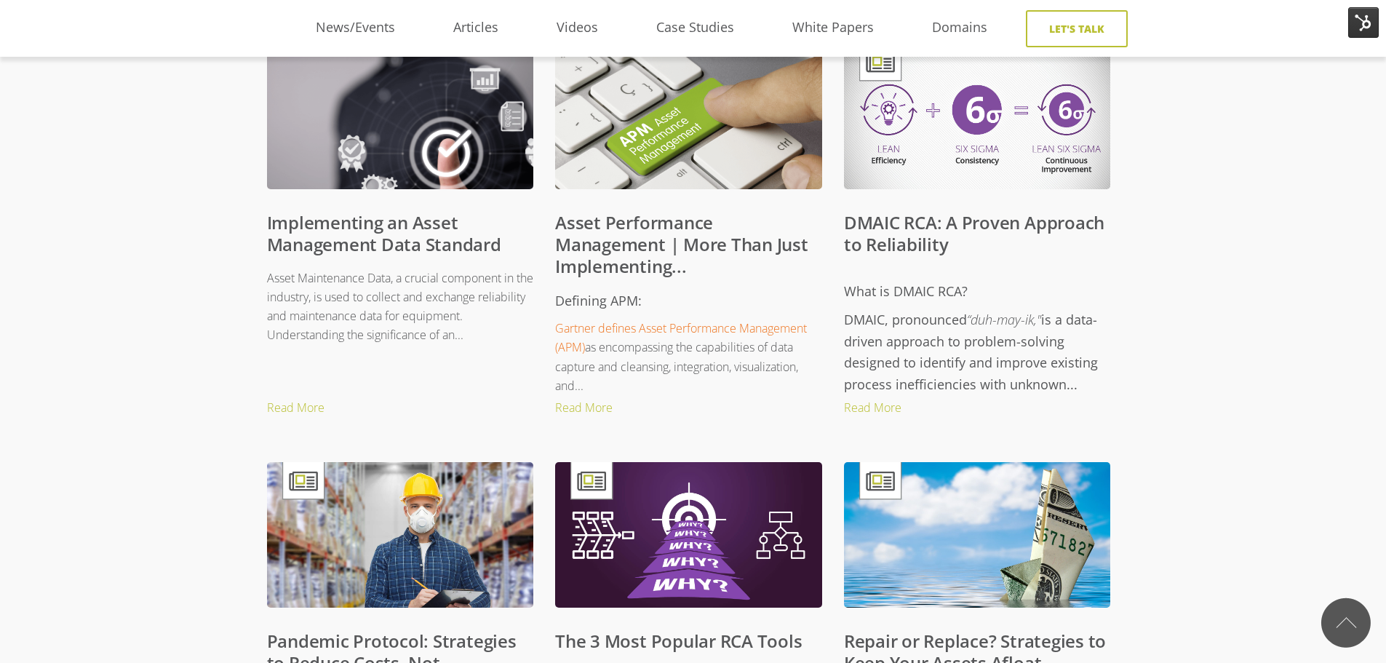
scroll to position [727, 0]
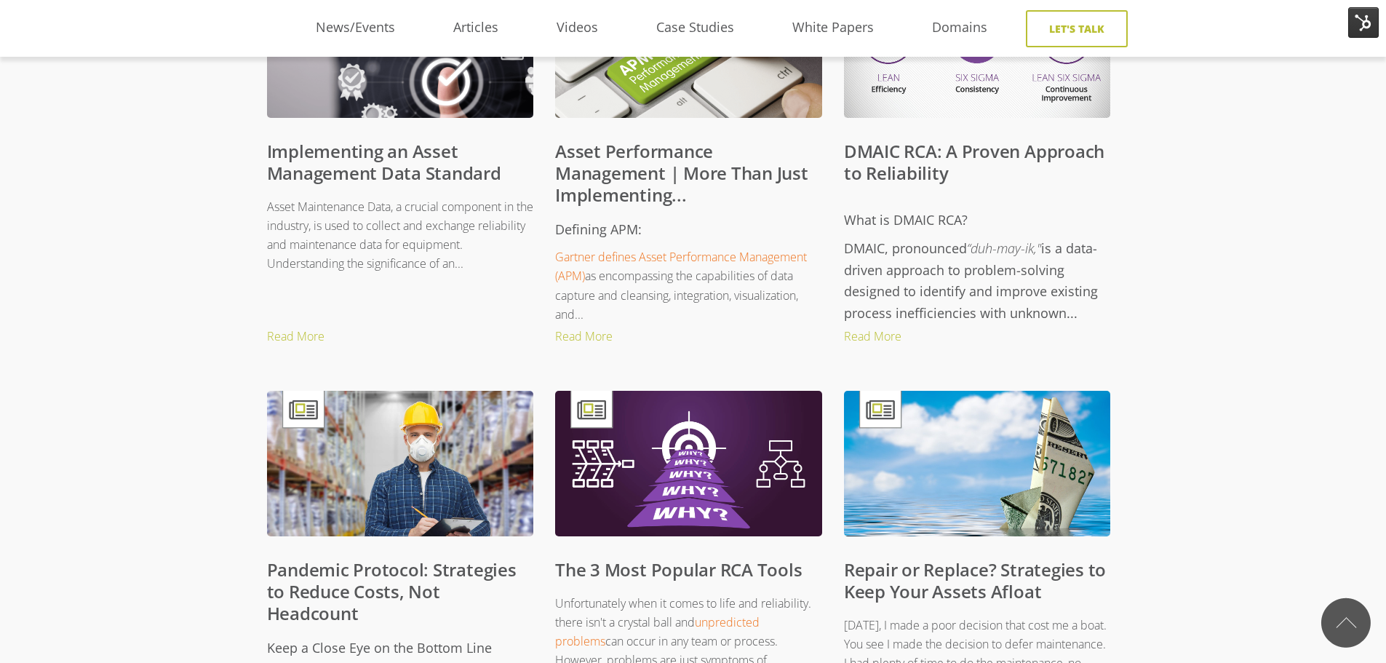
click at [958, 279] on h5 "DMAIC, pronounced “duh-may-ik," is a data-driven approach to problem-solving de…" at bounding box center [977, 281] width 267 height 86
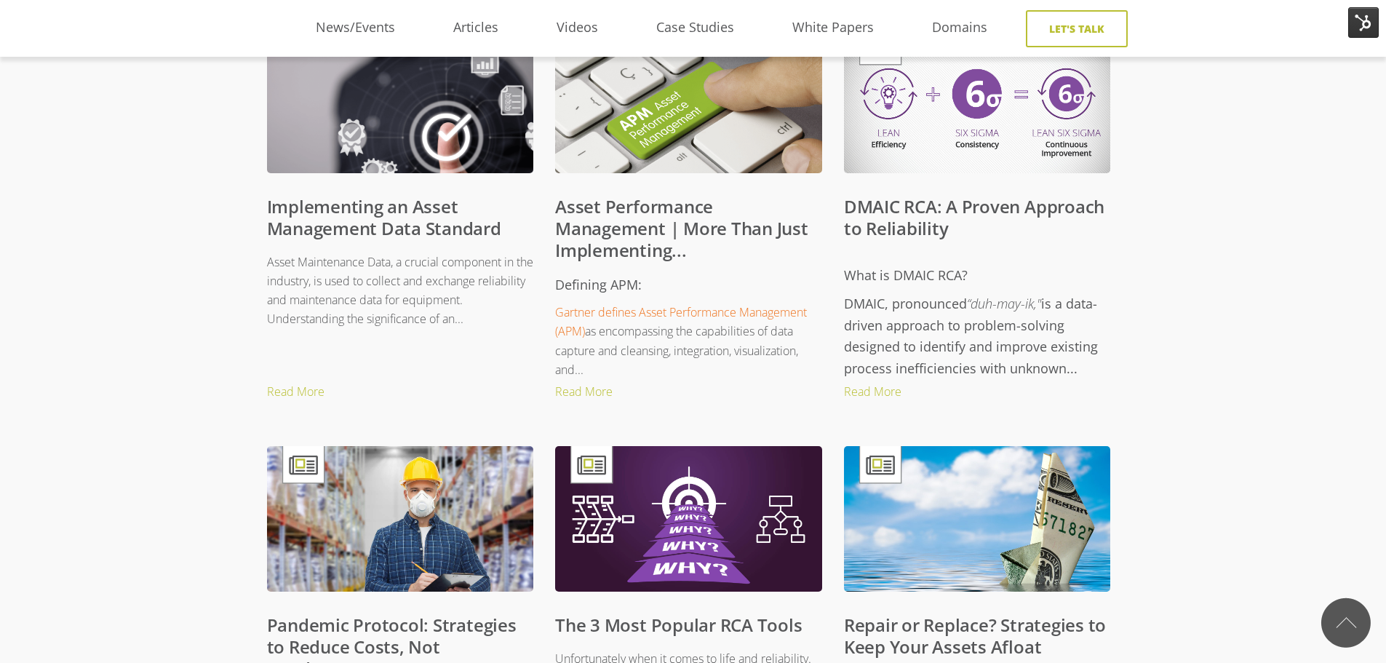
scroll to position [655, 0]
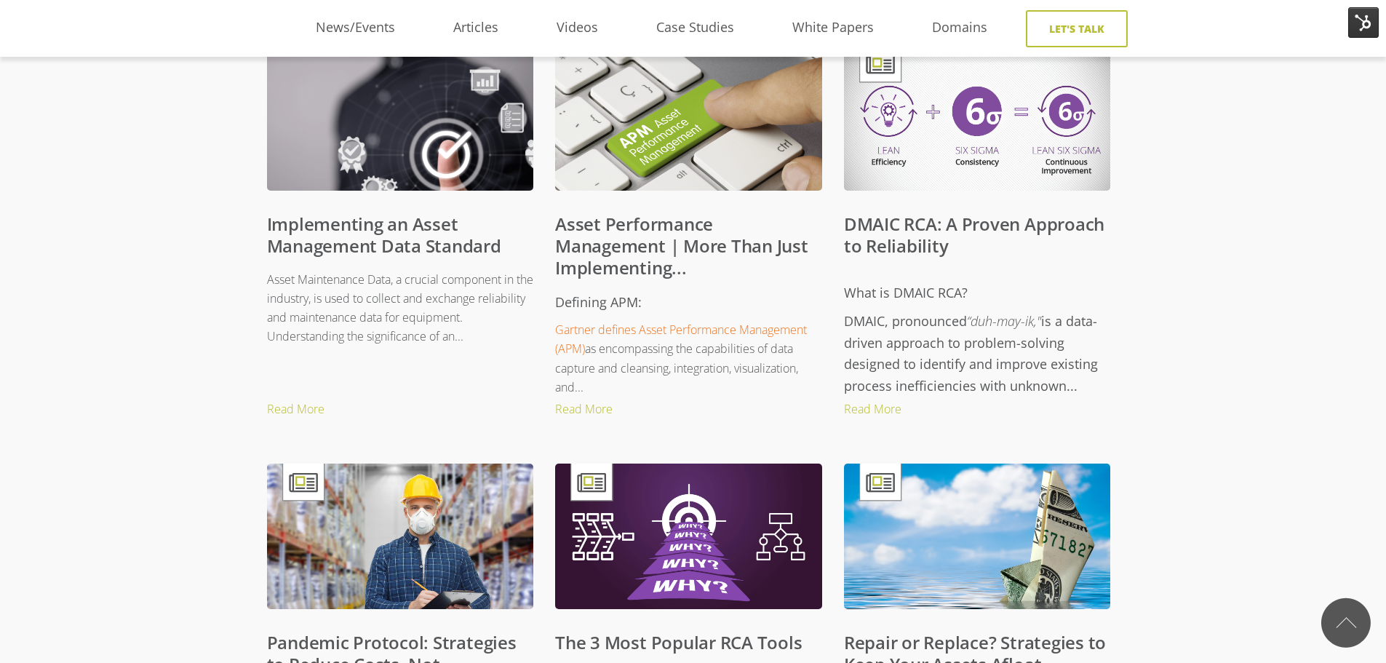
click at [987, 352] on h5 "DMAIC, pronounced “duh-may-ik," is a data-driven approach to problem-solving de…" at bounding box center [977, 354] width 267 height 86
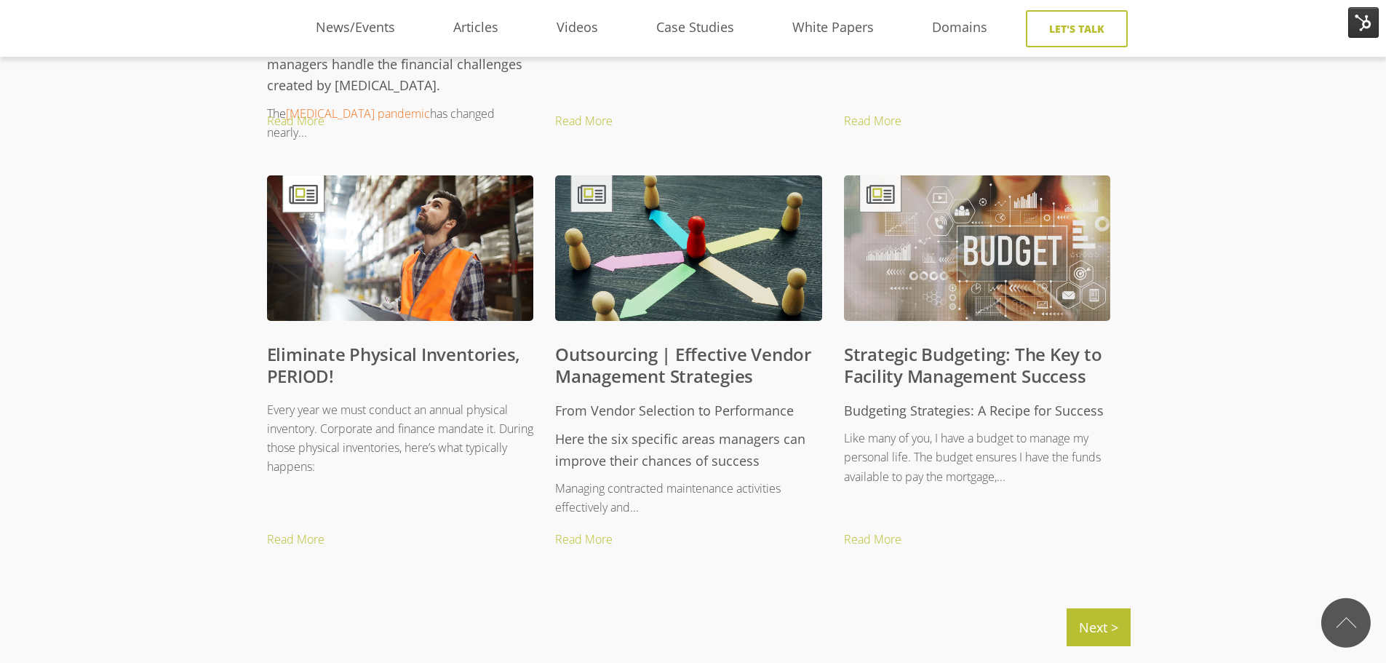
scroll to position [1382, 0]
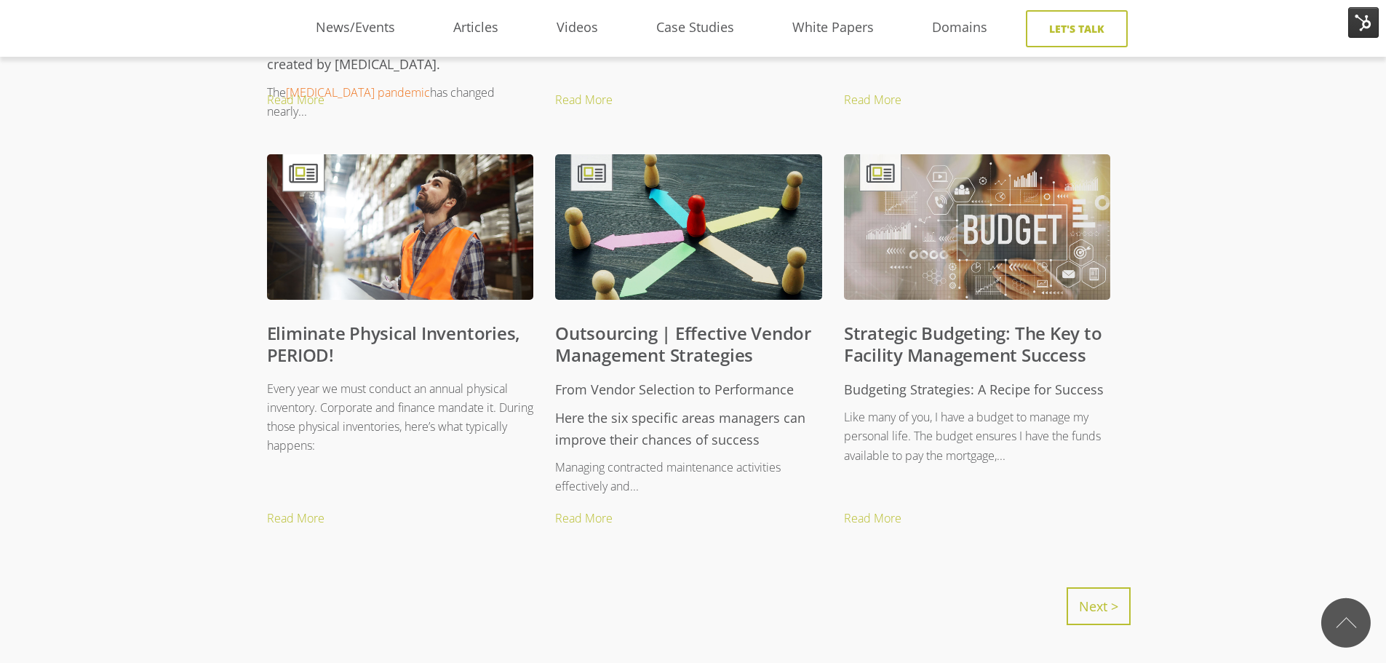
click at [1085, 603] on link "Next >" at bounding box center [1098, 606] width 64 height 38
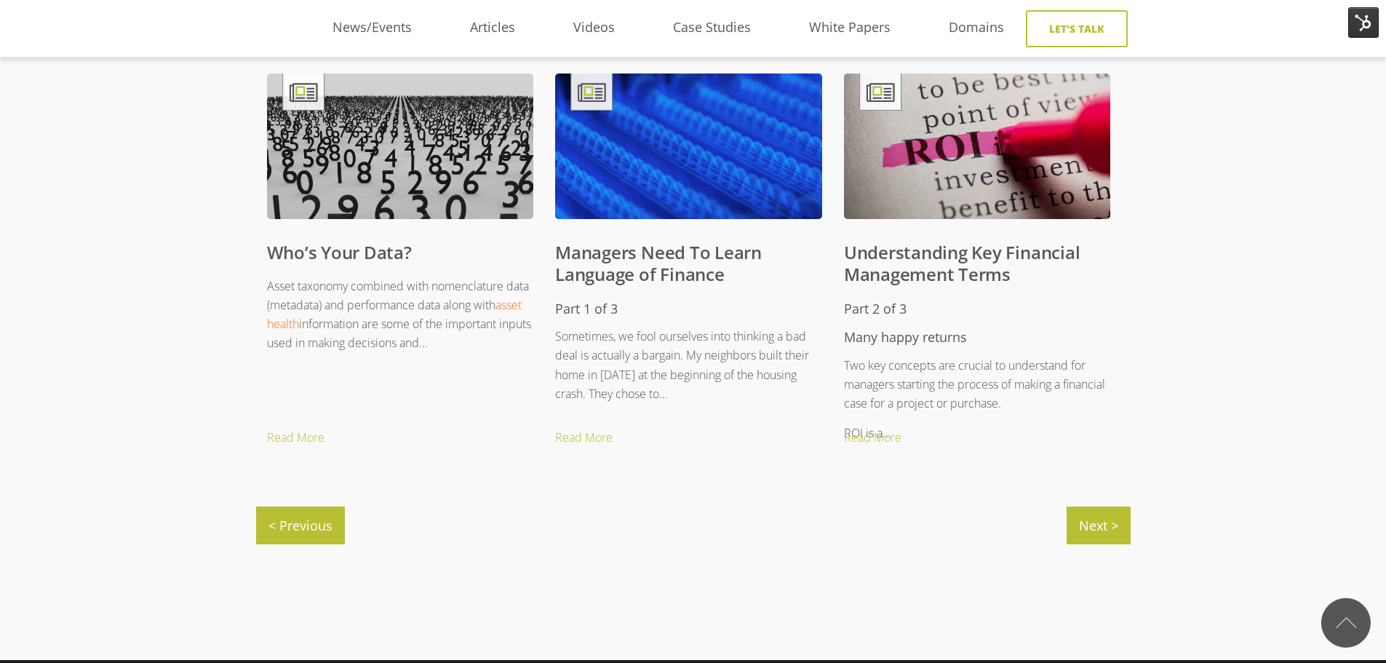
scroll to position [1600, 0]
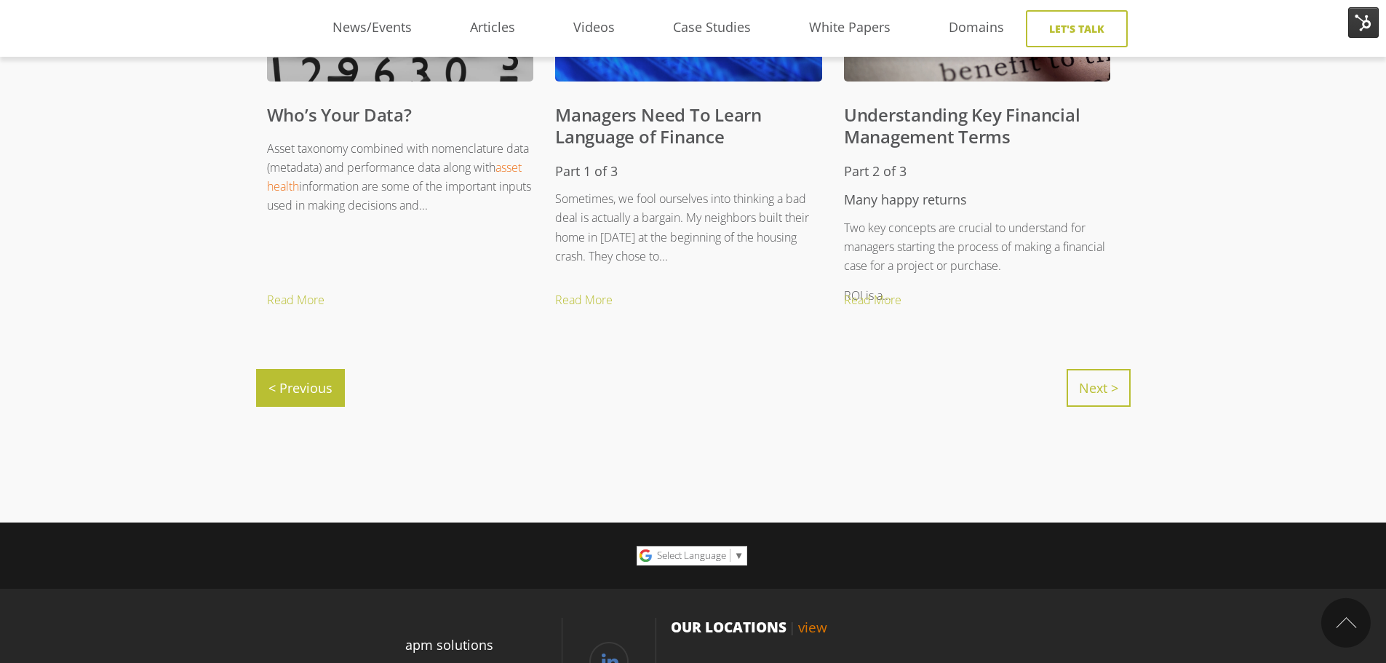
click at [1096, 402] on link "Next >" at bounding box center [1098, 388] width 64 height 38
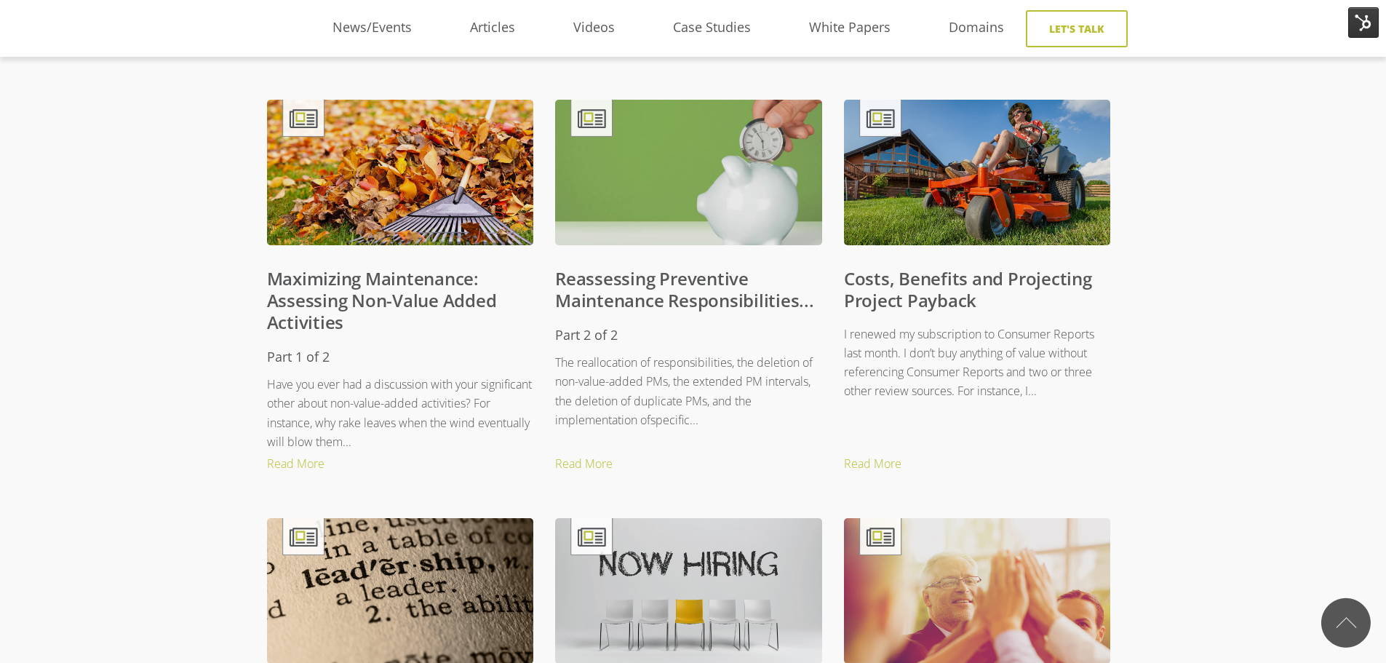
scroll to position [509, 0]
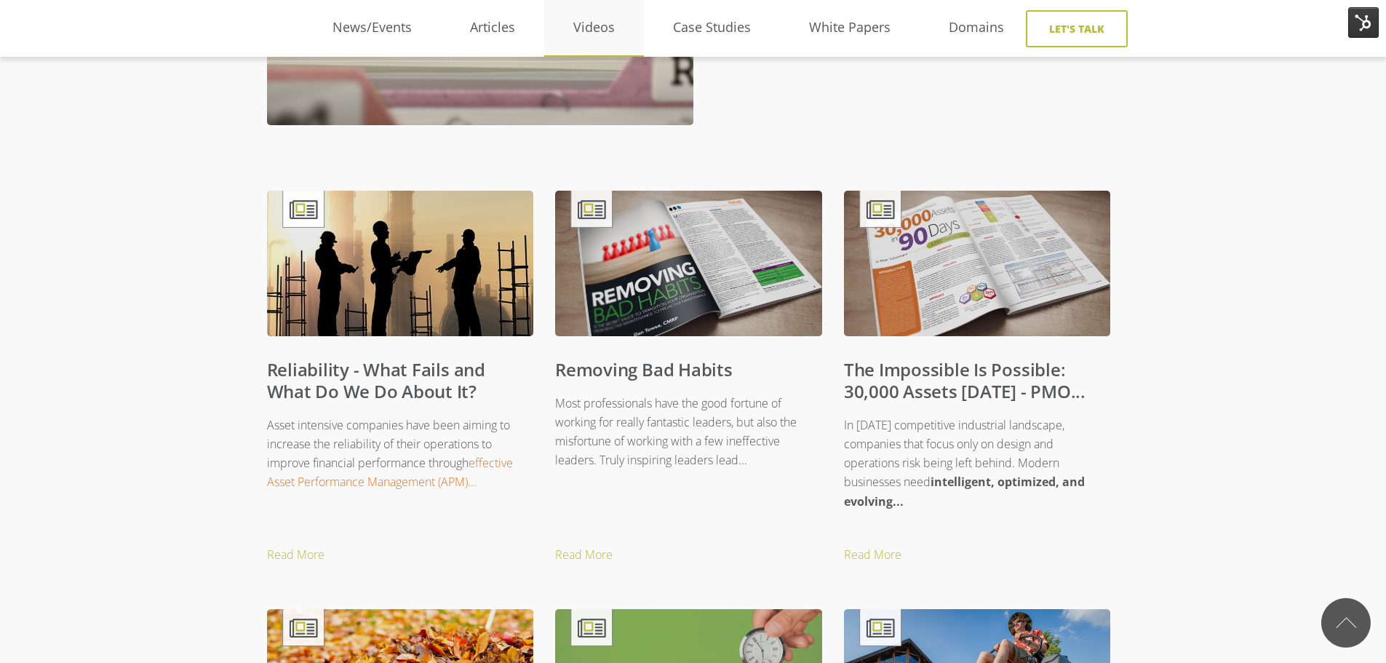
click at [592, 20] on link "Videos" at bounding box center [594, 28] width 100 height 22
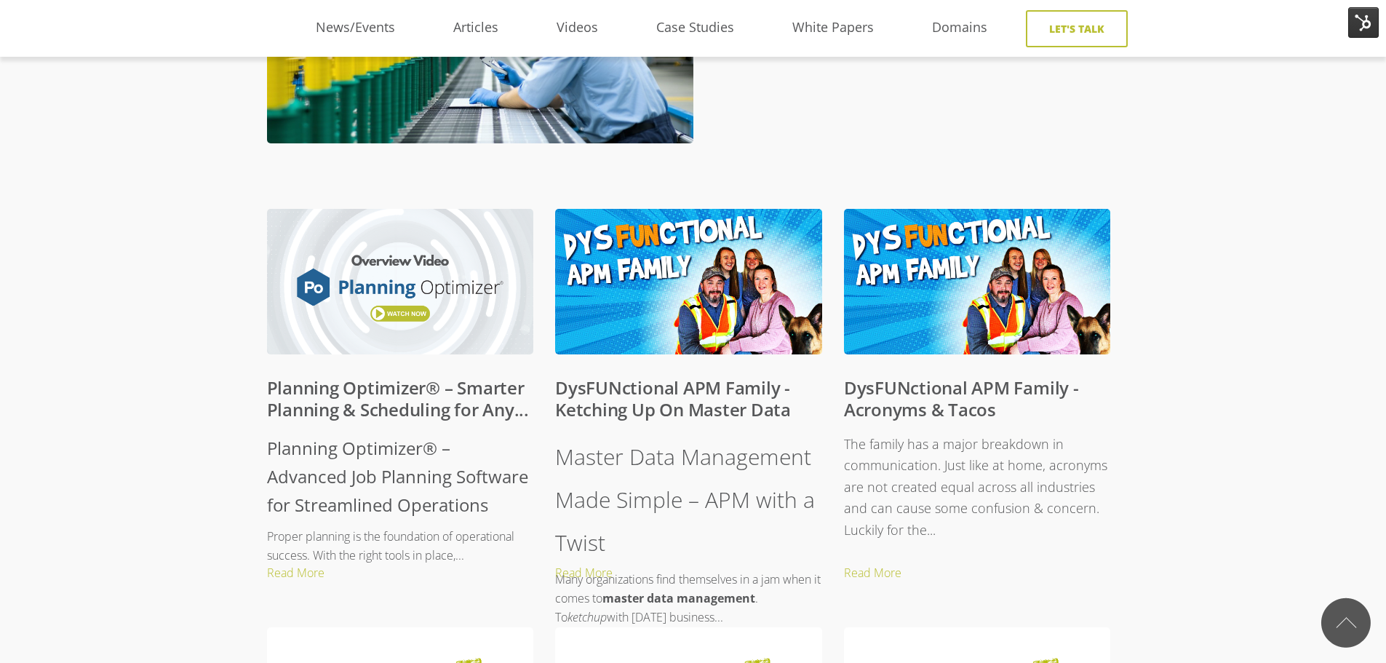
scroll to position [727, 0]
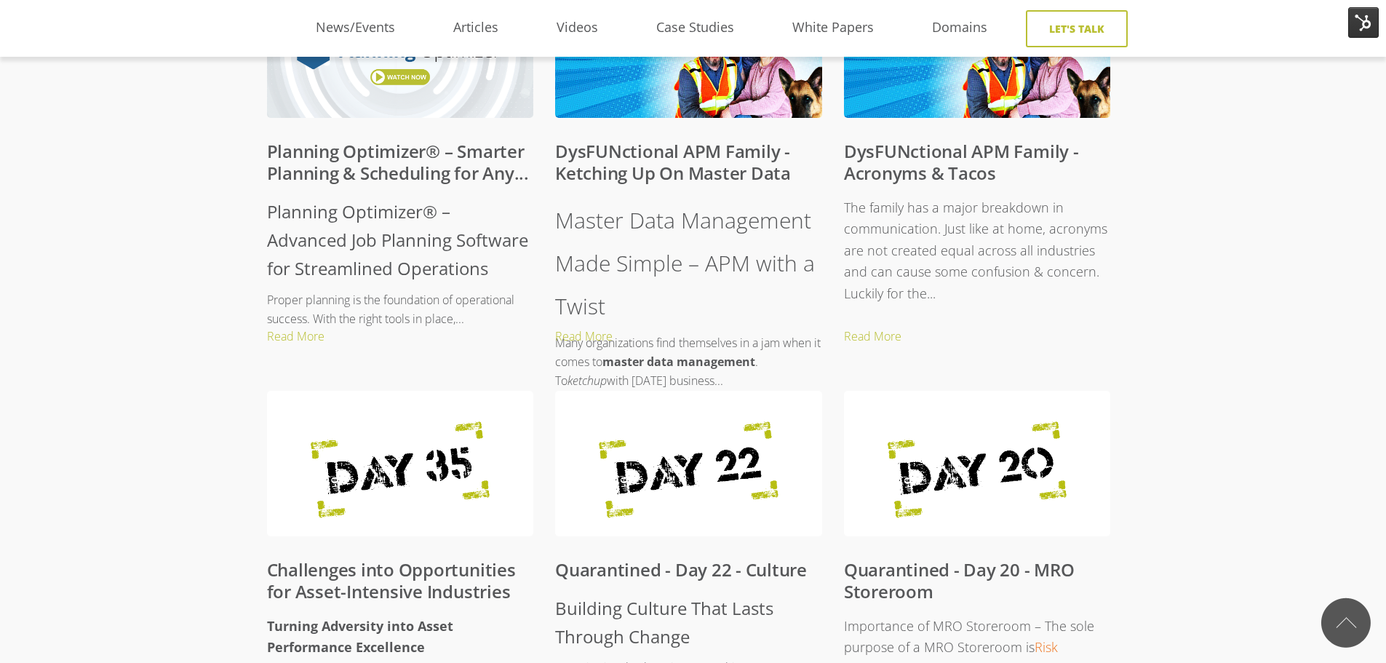
click at [310, 262] on h1 "Planning Optimizer® – Advanced Job Planning Software for Streamlined Operations" at bounding box center [400, 240] width 267 height 86
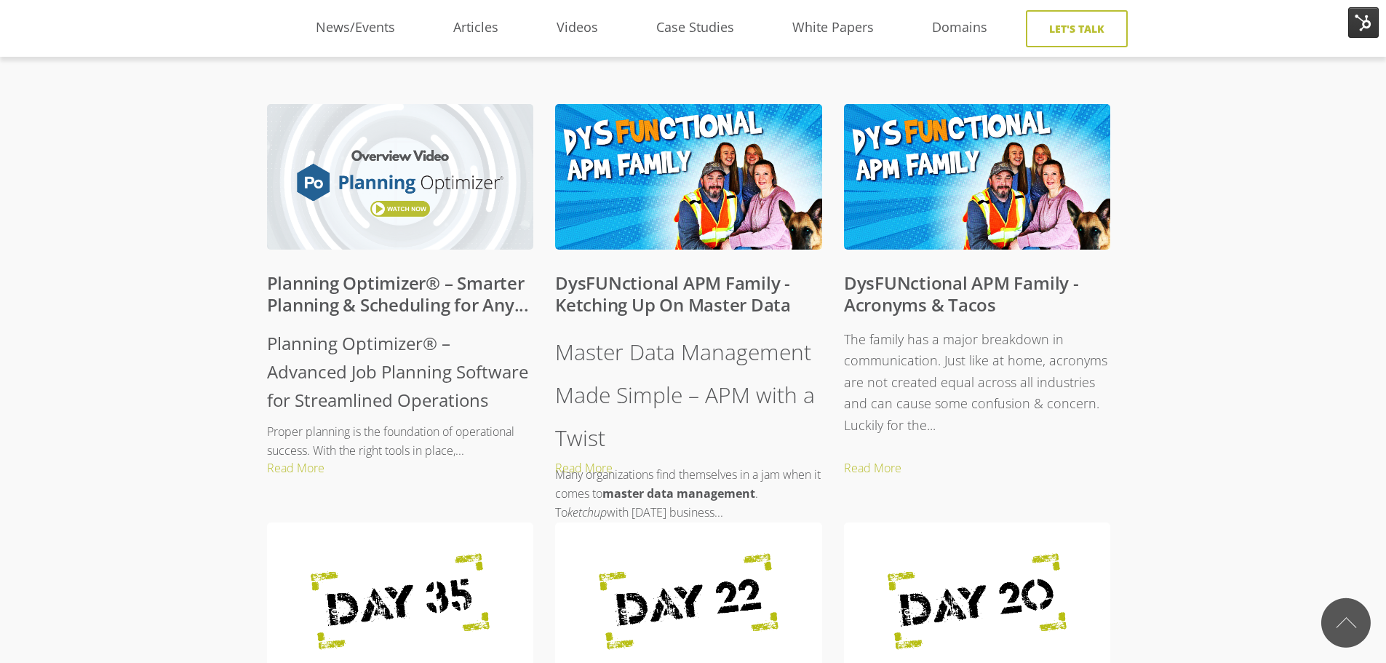
scroll to position [582, 0]
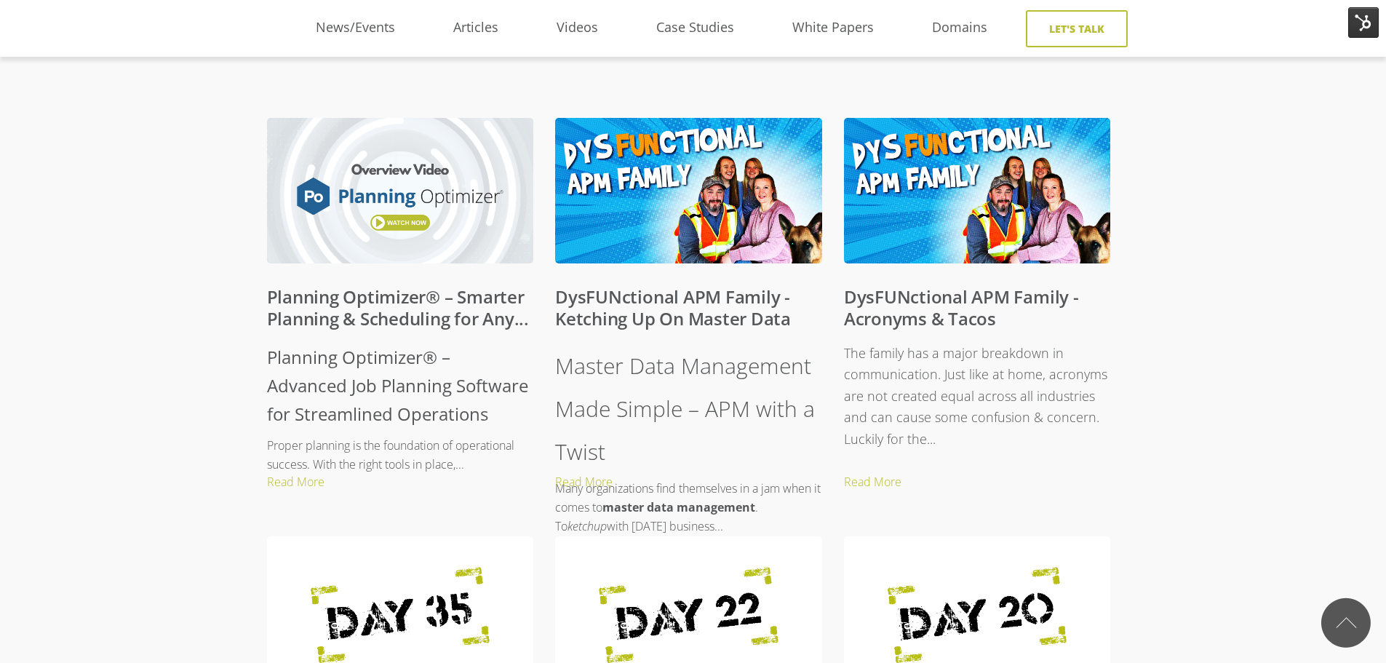
click at [354, 311] on link "Planning Optimizer® – Smarter Planning & Scheduling for Any..." at bounding box center [398, 307] width 262 height 46
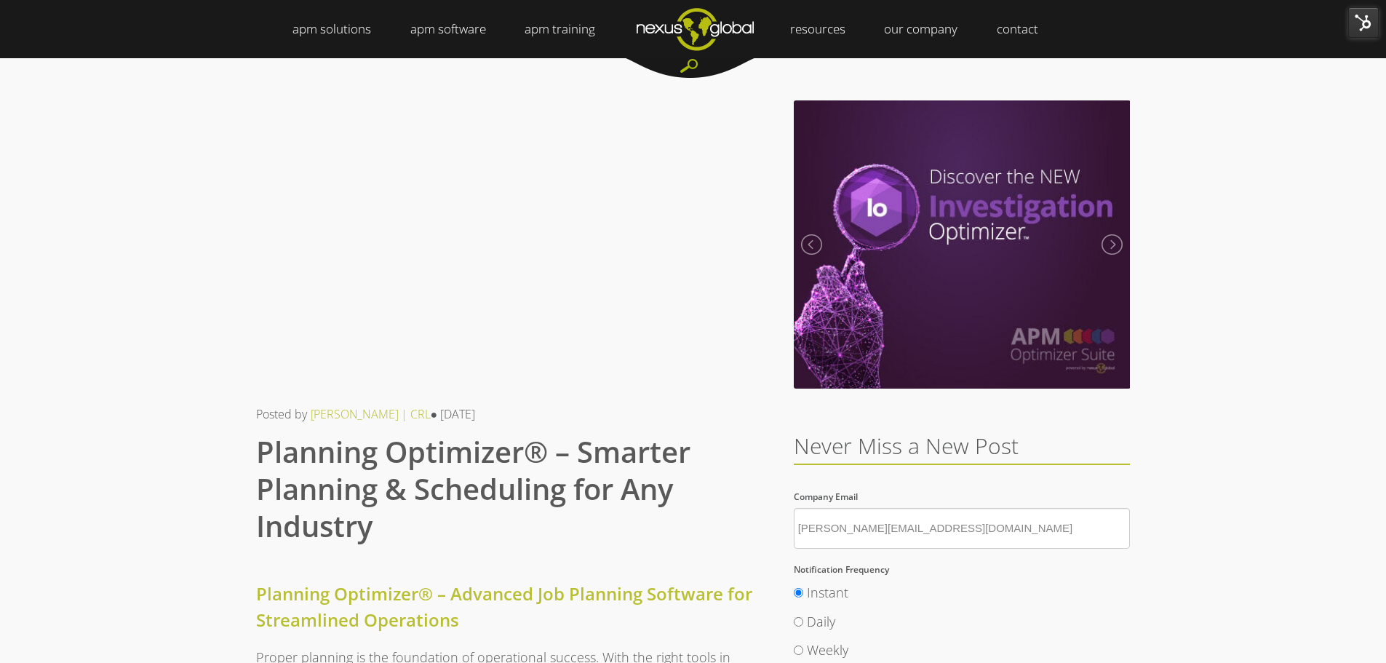
click at [1362, 25] on img at bounding box center [1363, 22] width 31 height 31
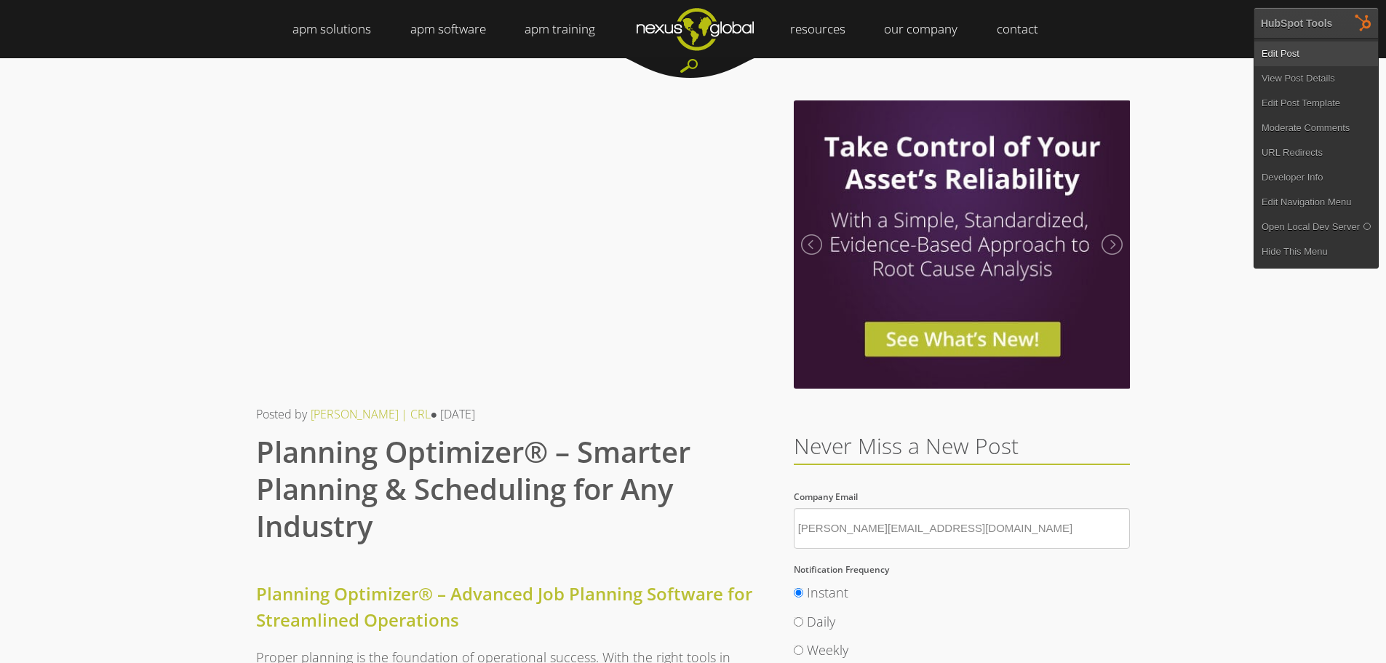
click at [1305, 48] on link "Edit Post" at bounding box center [1316, 53] width 124 height 25
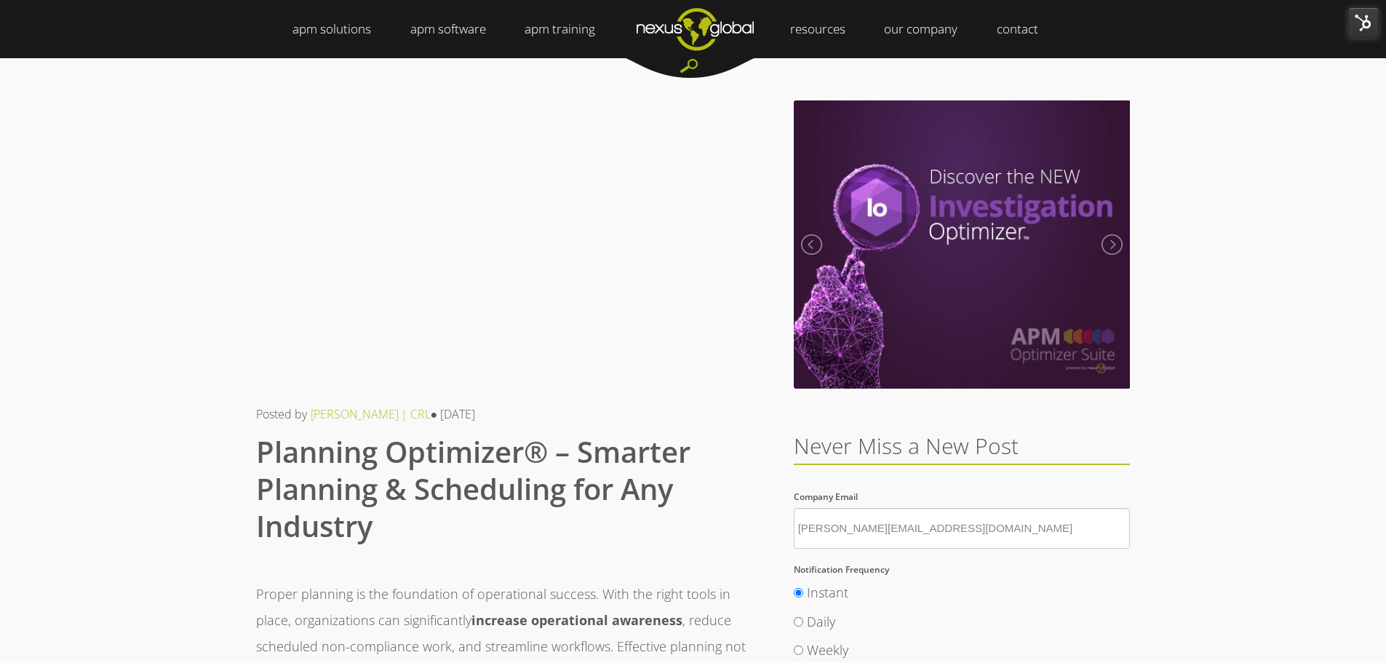
drag, startPoint x: 229, startPoint y: 250, endPoint x: 175, endPoint y: 306, distance: 78.2
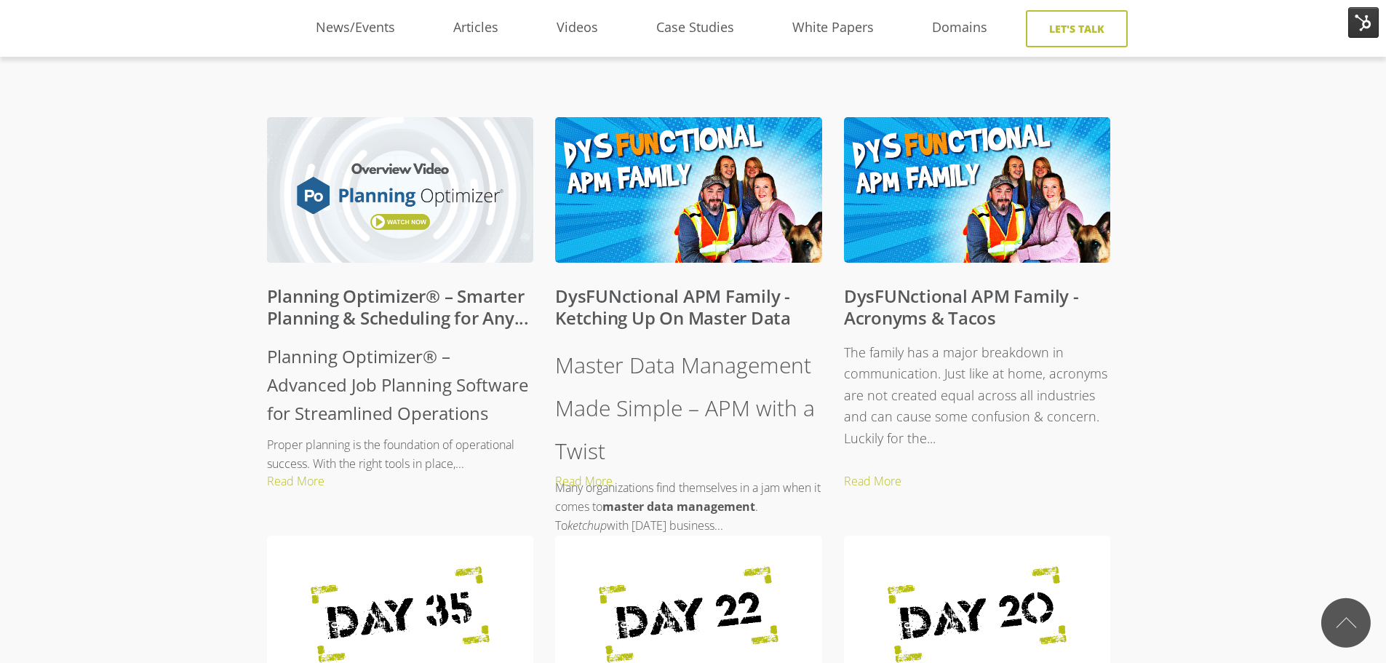
scroll to position [582, 0]
click at [242, 263] on div "WHY DO YOU NEED GOOD ASSET STRATEGIES?" at bounding box center [693, 645] width 1386 height 1734
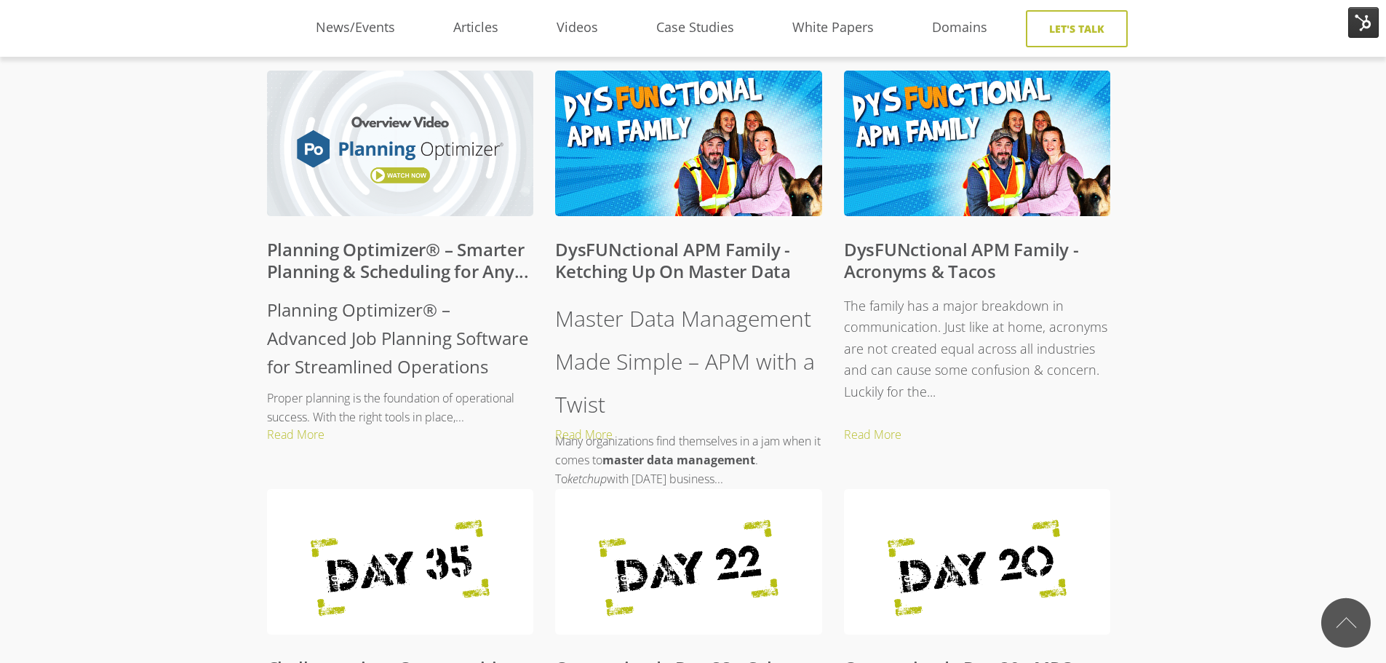
scroll to position [655, 0]
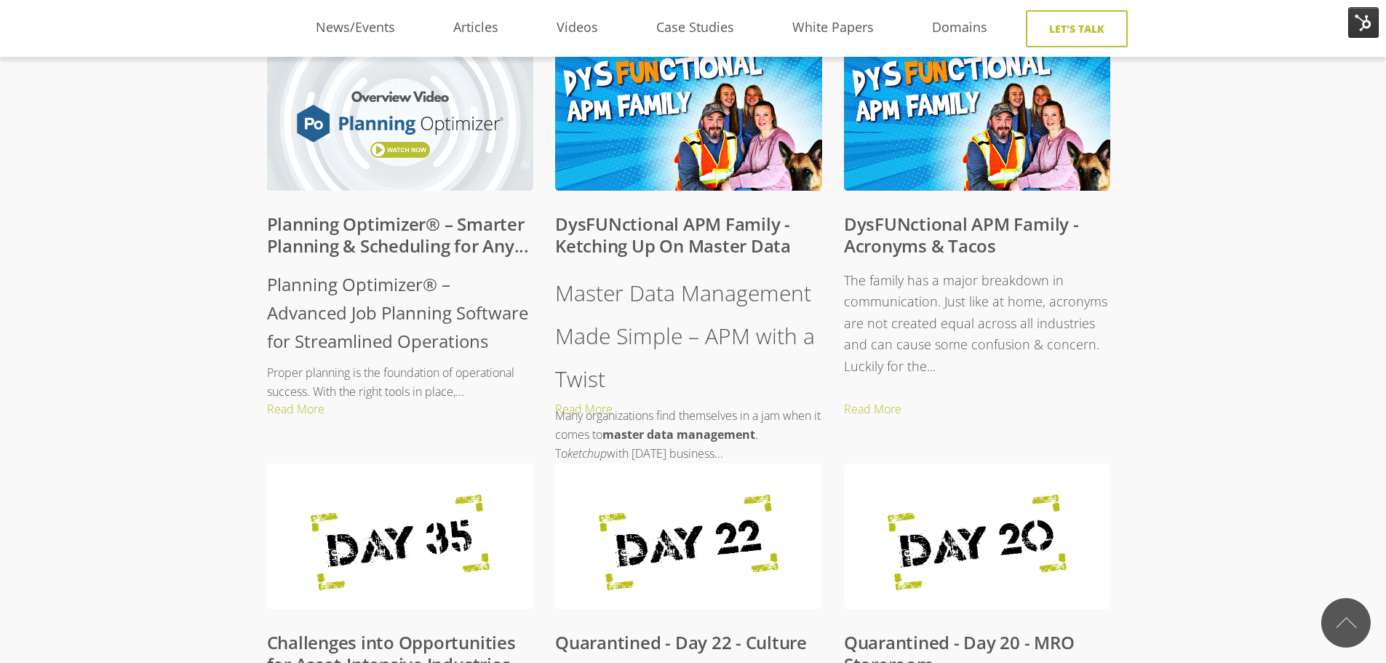
click at [366, 347] on h1 "Planning Optimizer® – Advanced Job Planning Software for Streamlined Operations" at bounding box center [400, 313] width 267 height 86
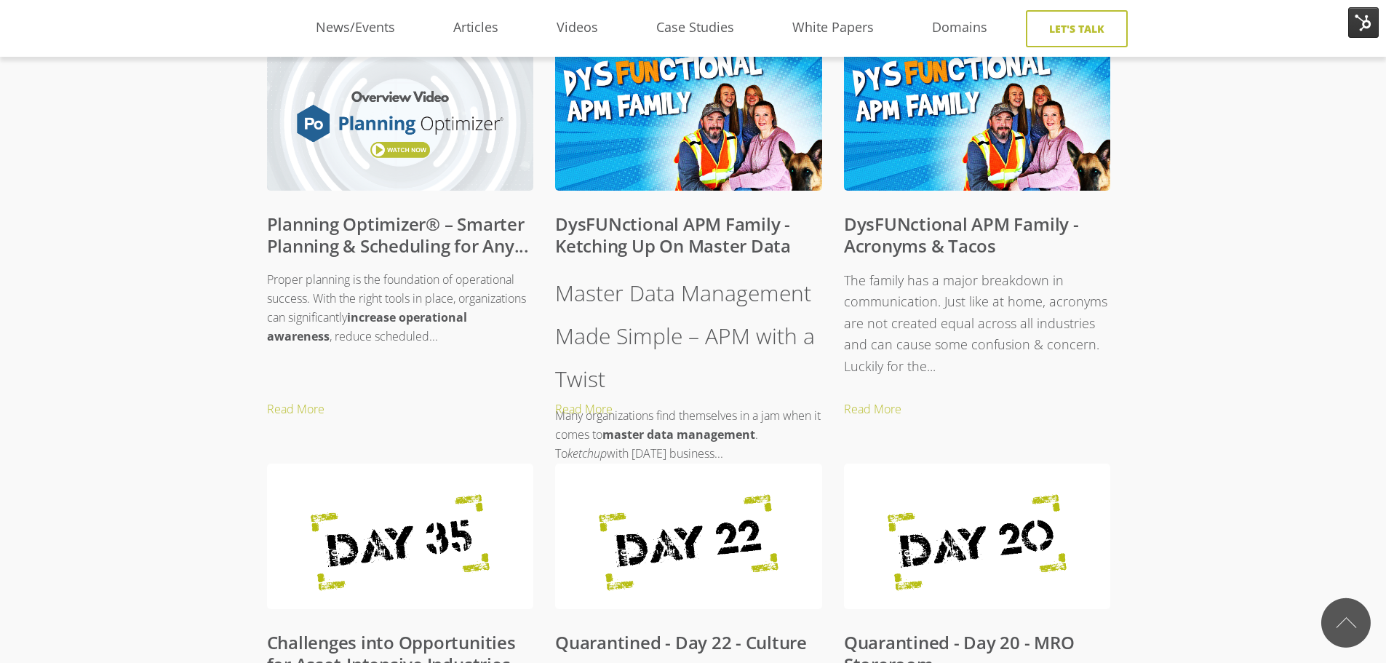
click at [637, 236] on link "DysFUNctional APM Family - Ketching Up On Master Data" at bounding box center [673, 235] width 236 height 46
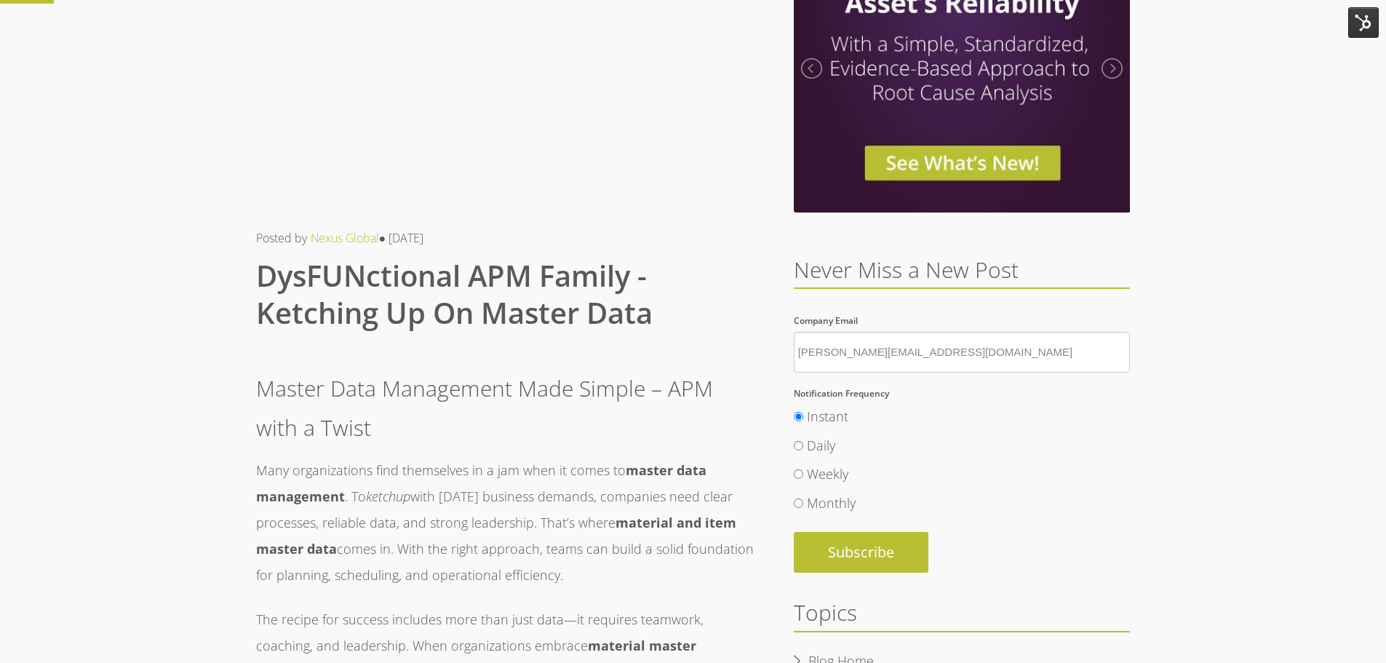
scroll to position [218, 0]
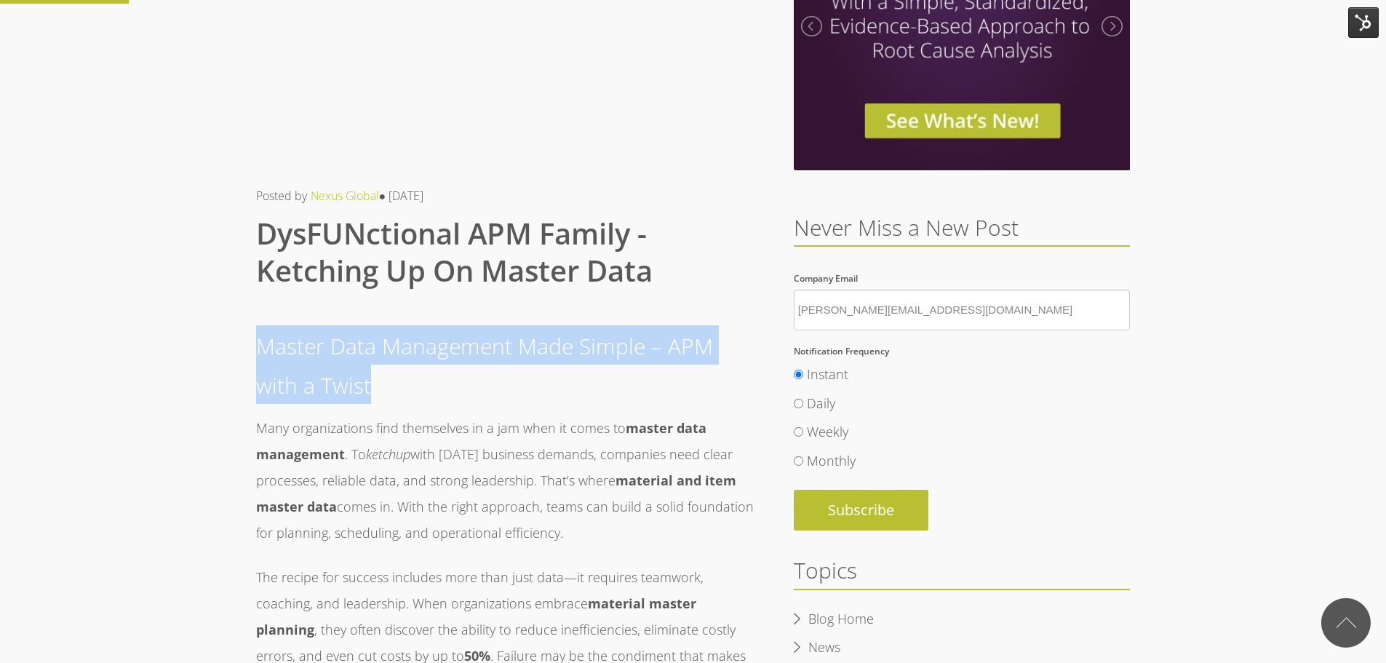
drag, startPoint x: 258, startPoint y: 346, endPoint x: 372, endPoint y: 390, distance: 122.5
click at [372, 390] on h1 "Master Data Management Made Simple – APM with a Twist" at bounding box center [506, 364] width 500 height 79
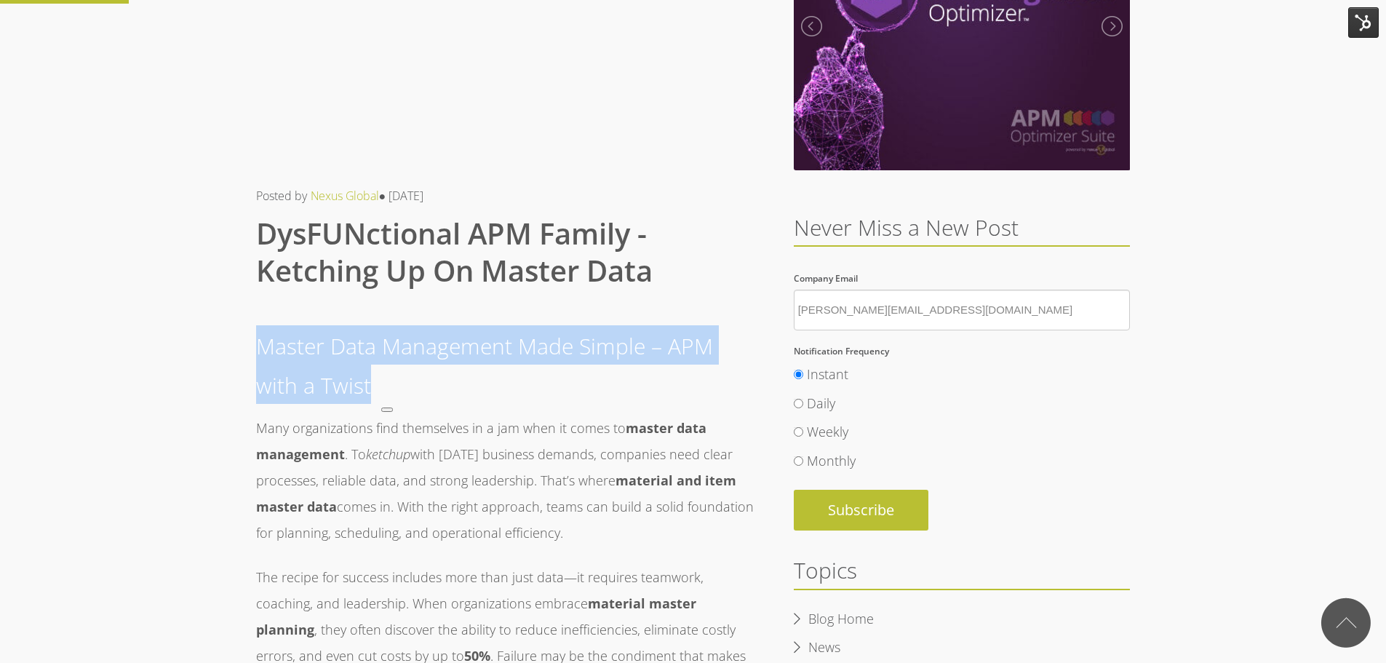
copy span "Master Data Management Made Simple – APM with a Twist"
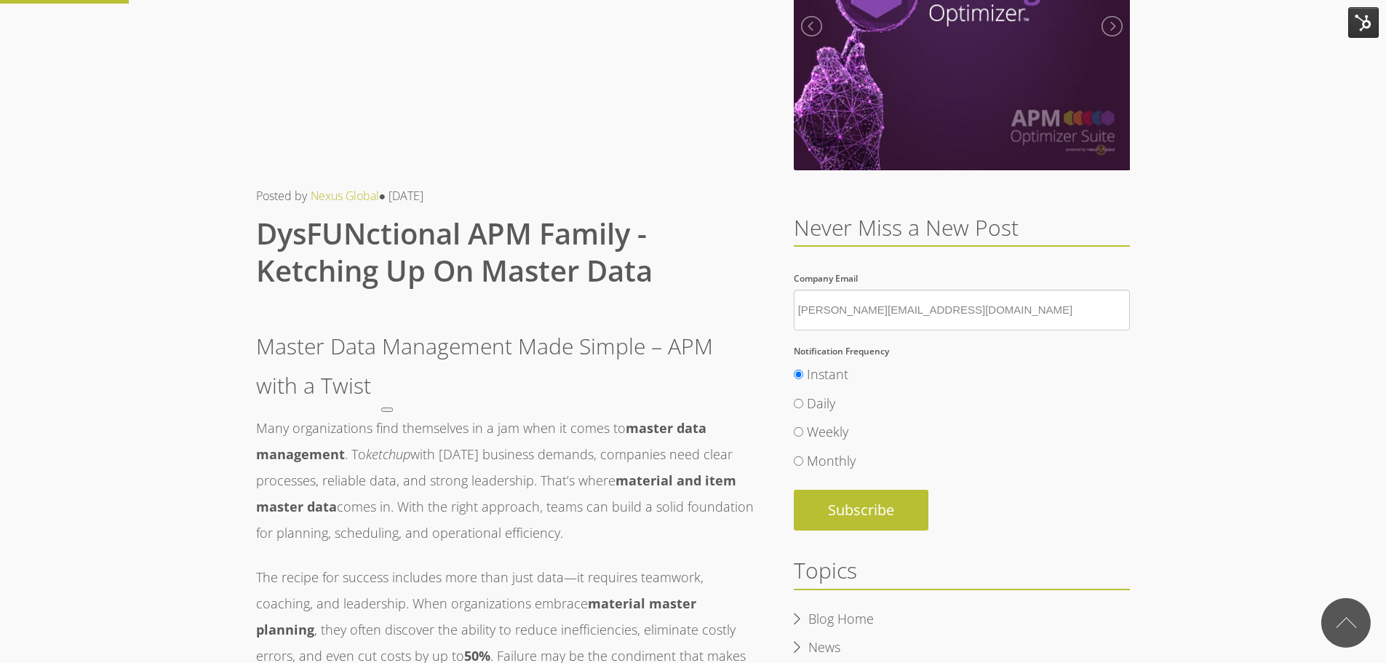
click at [293, 270] on span "DysFUNctional APM Family - Ketching Up On Master Data" at bounding box center [454, 251] width 396 height 77
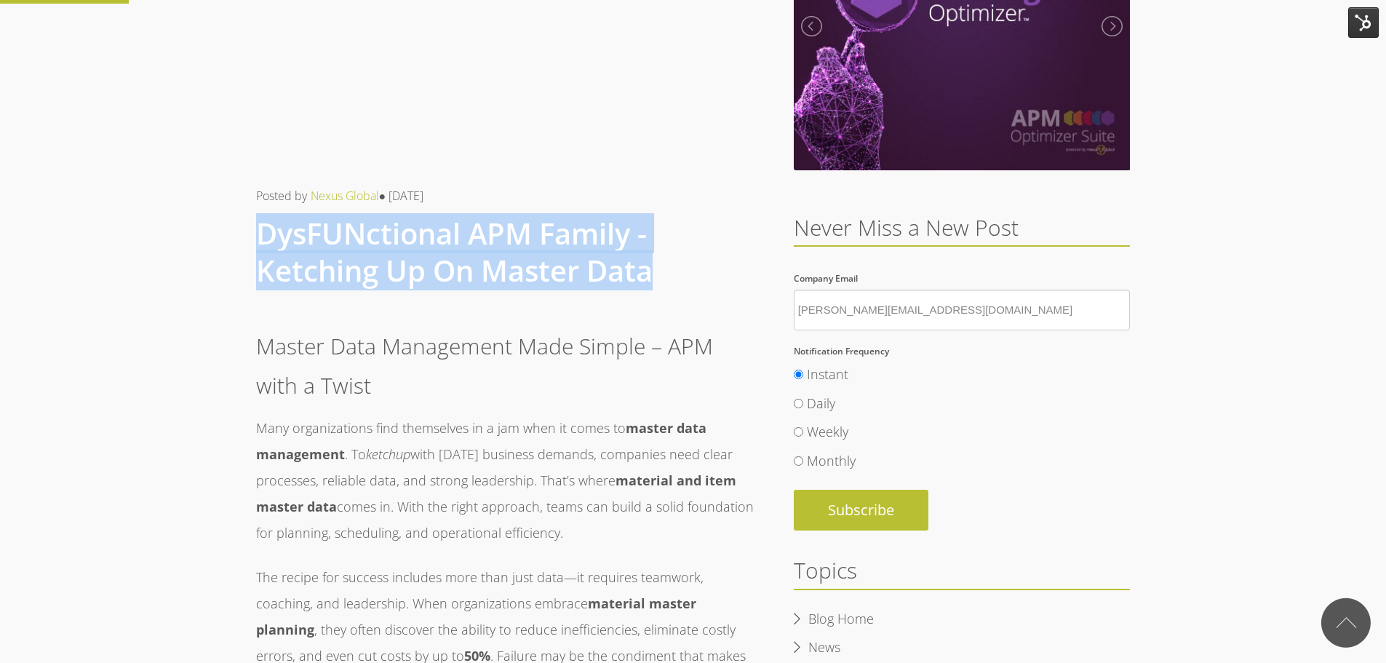
click at [293, 270] on span "DysFUNctional APM Family - Ketching Up On Master Data" at bounding box center [454, 251] width 396 height 77
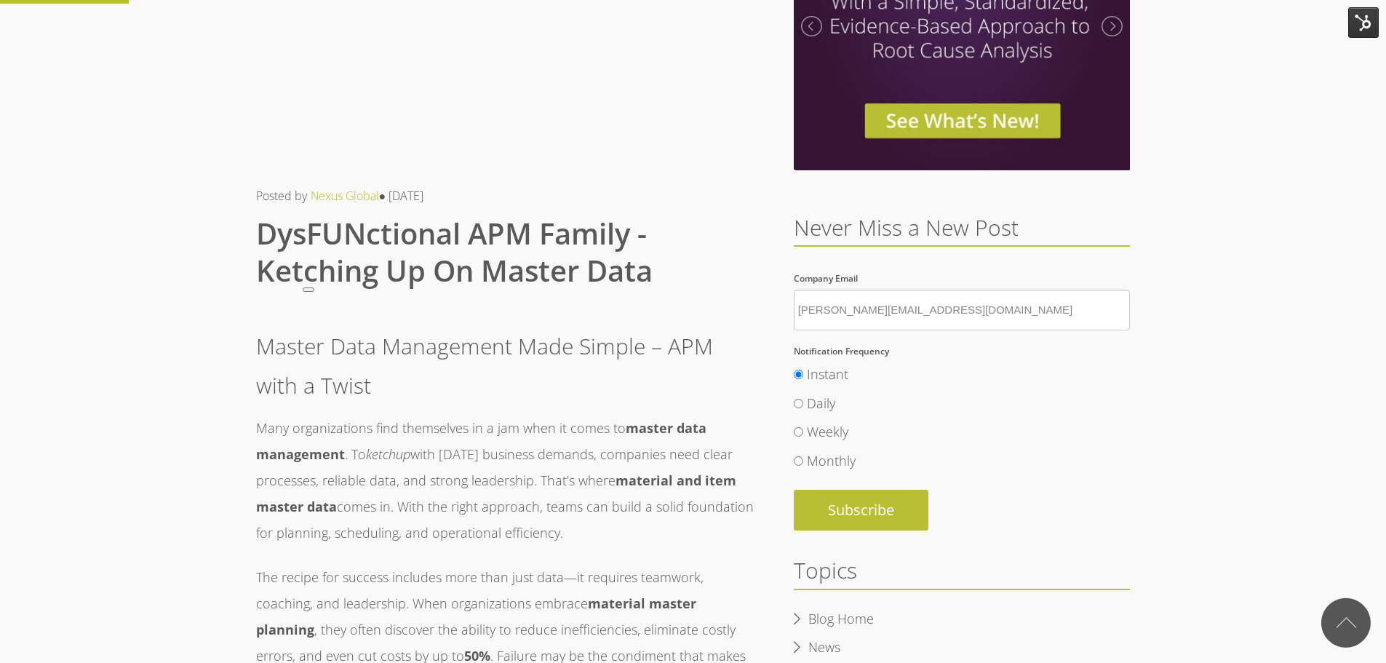
click at [298, 367] on h1 "Master Data Management Made Simple – APM with a Twist" at bounding box center [506, 364] width 500 height 79
click at [391, 263] on span "DysFUNctional APM Family - Ketching Up On Master Data" at bounding box center [454, 251] width 396 height 77
click at [1370, 22] on img at bounding box center [1363, 22] width 31 height 31
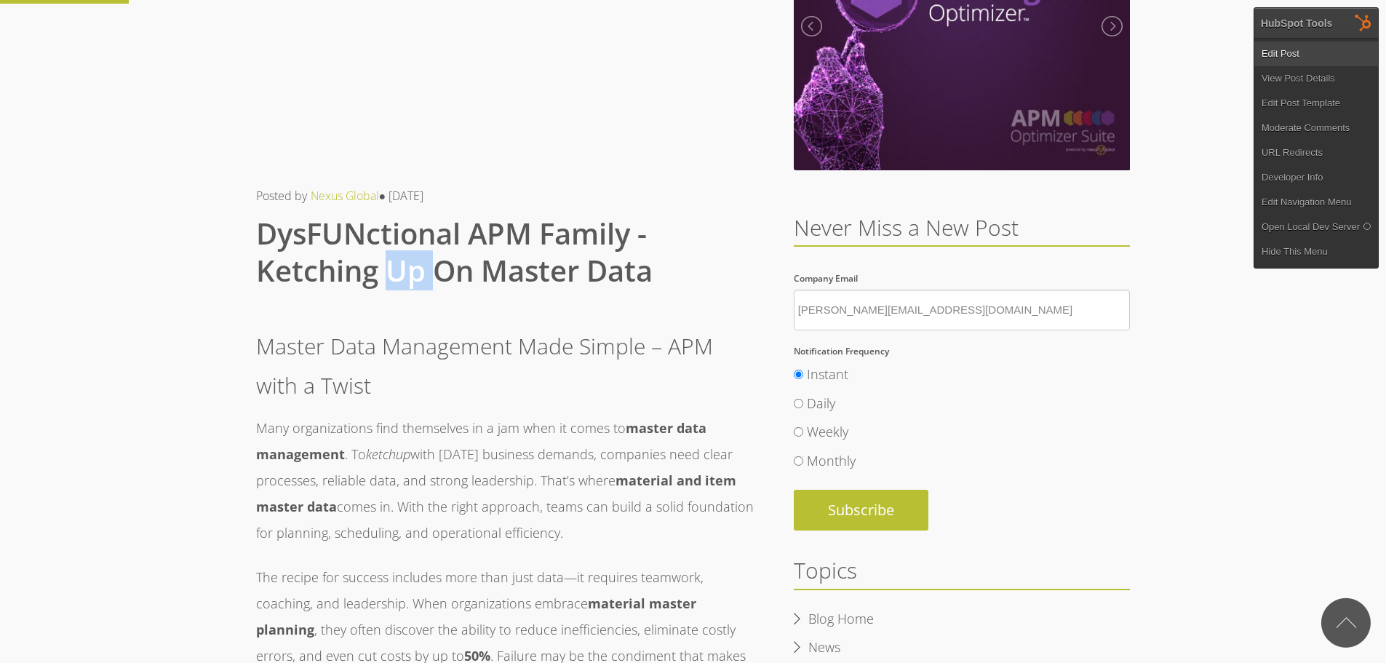
click at [1269, 49] on link "Edit Post" at bounding box center [1316, 53] width 124 height 25
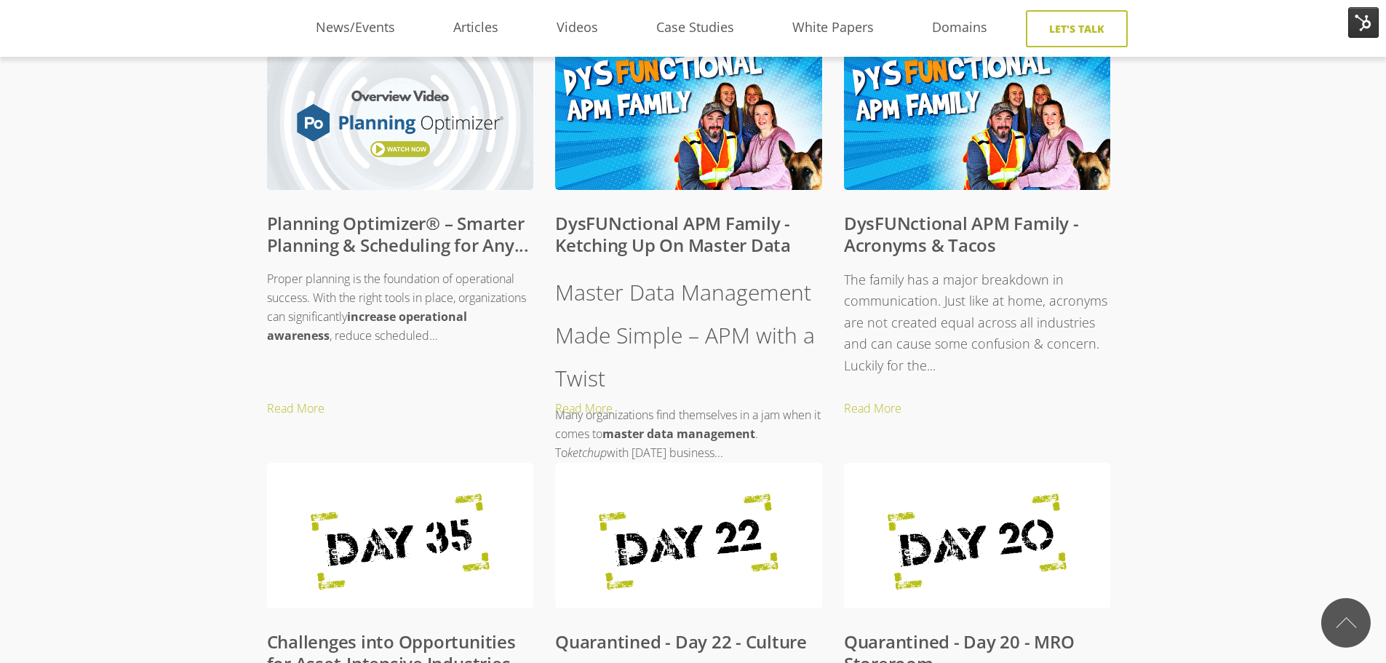
scroll to position [655, 0]
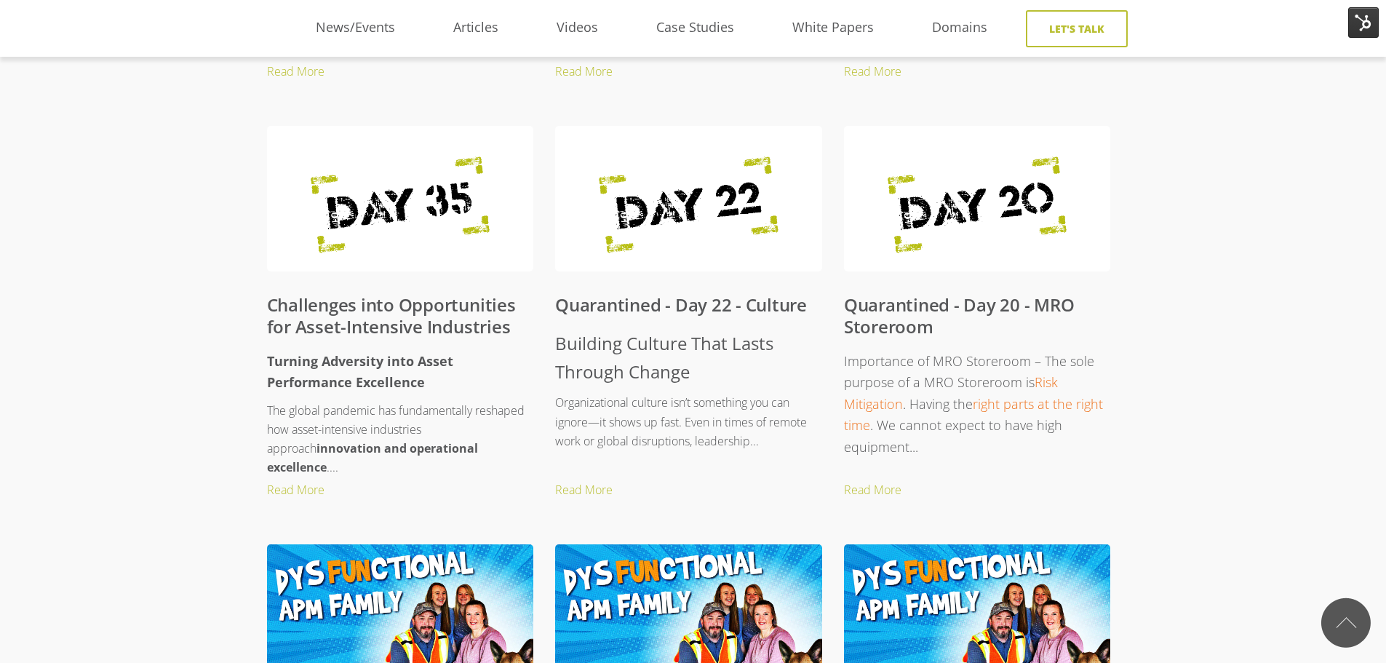
scroll to position [1018, 0]
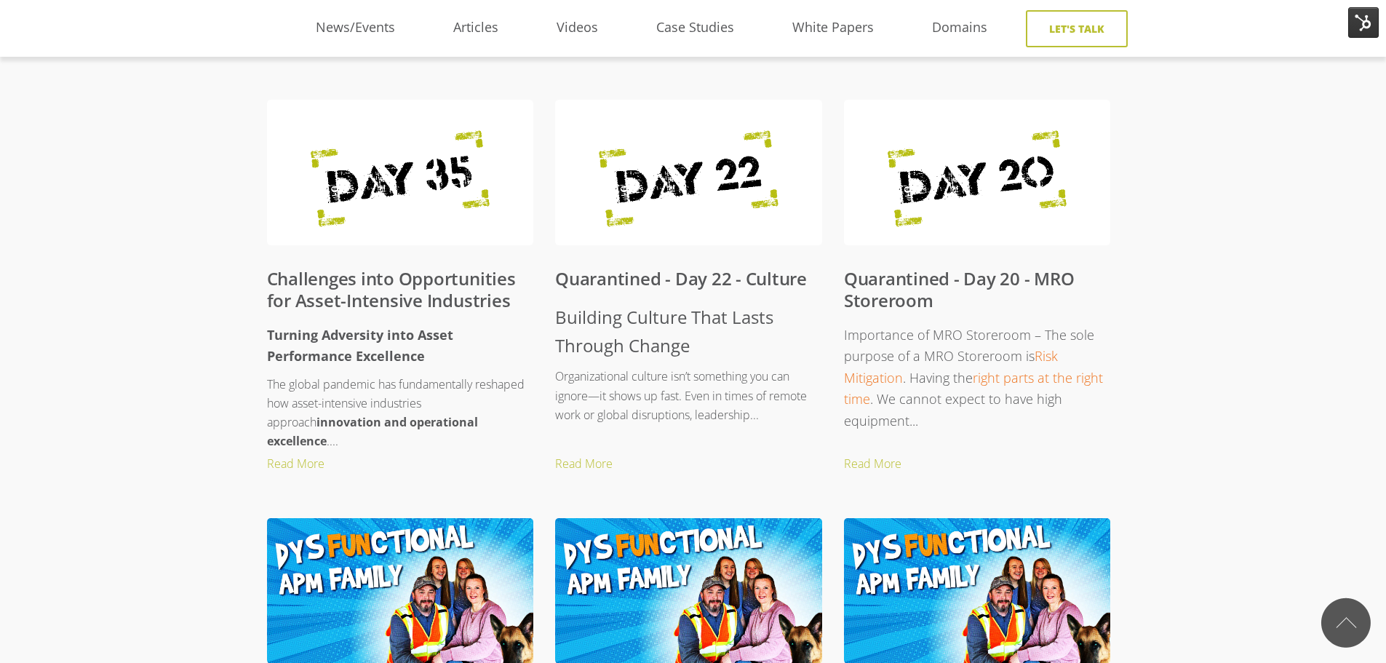
click at [324, 297] on link "Challenges into Opportunities for Asset-Intensive Industries" at bounding box center [391, 289] width 249 height 46
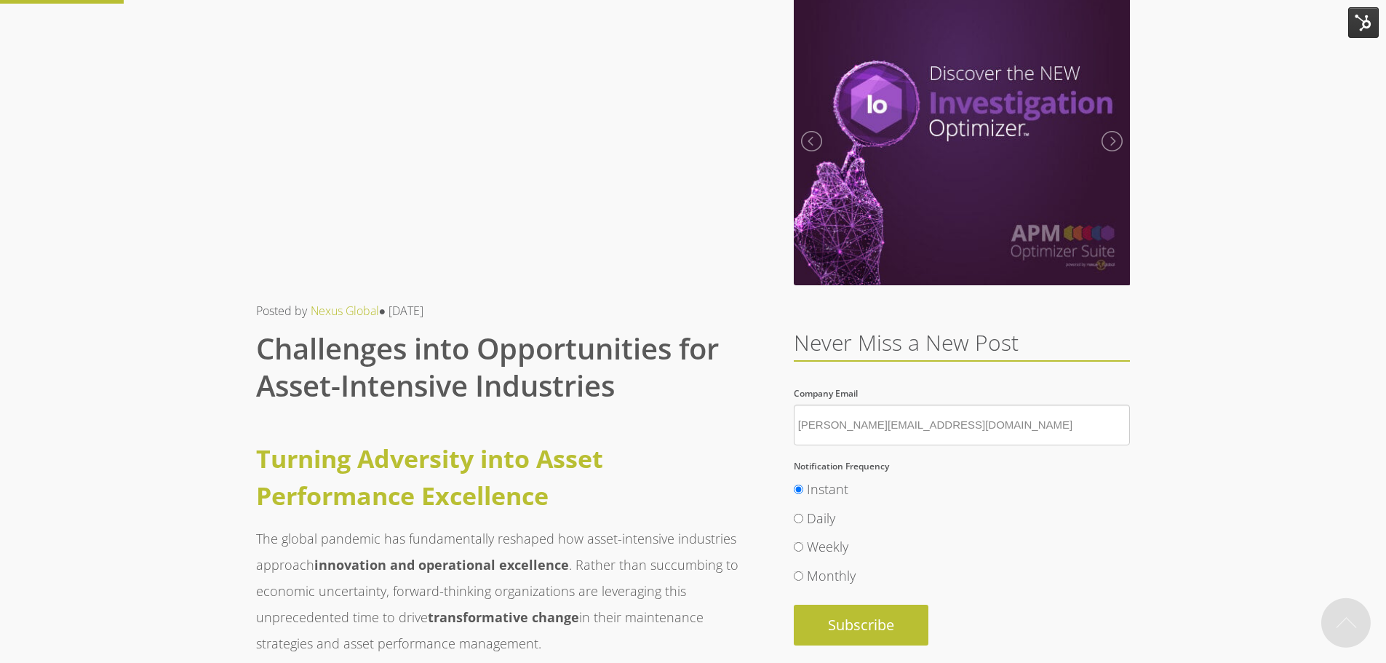
scroll to position [218, 0]
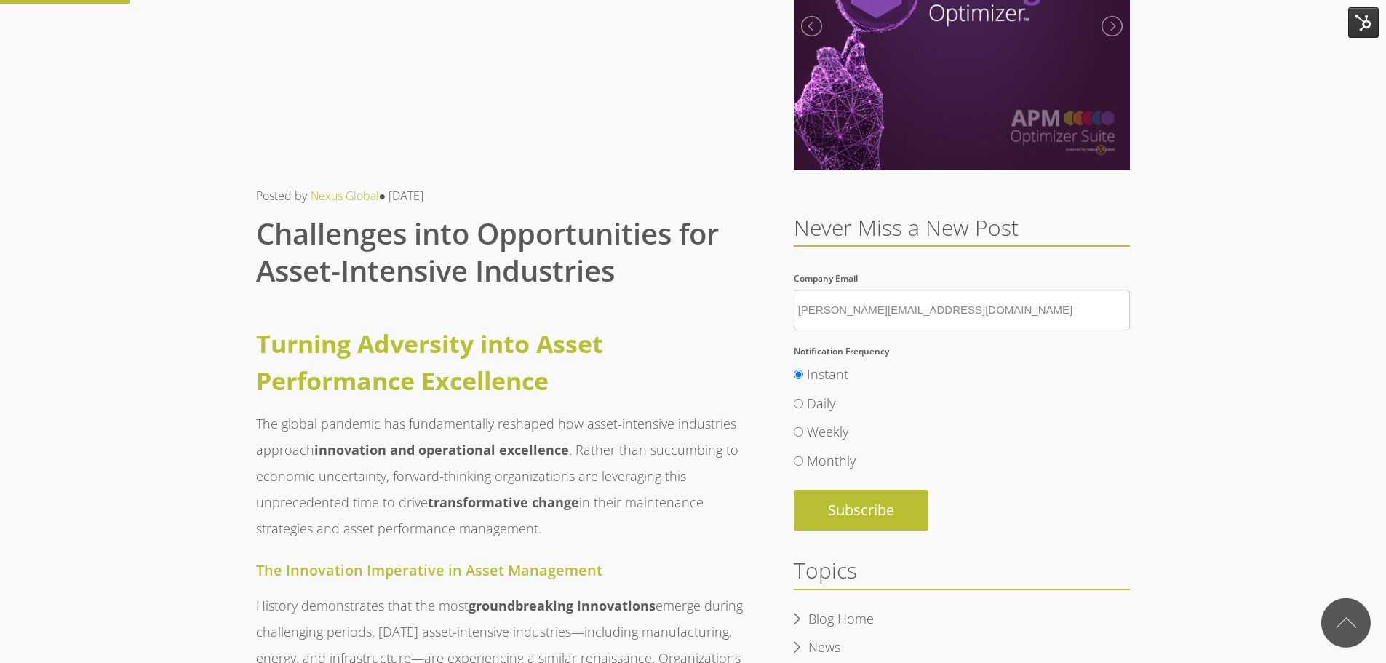
click at [330, 377] on strong "Turning Adversity into Asset Performance Excellence" at bounding box center [429, 362] width 347 height 71
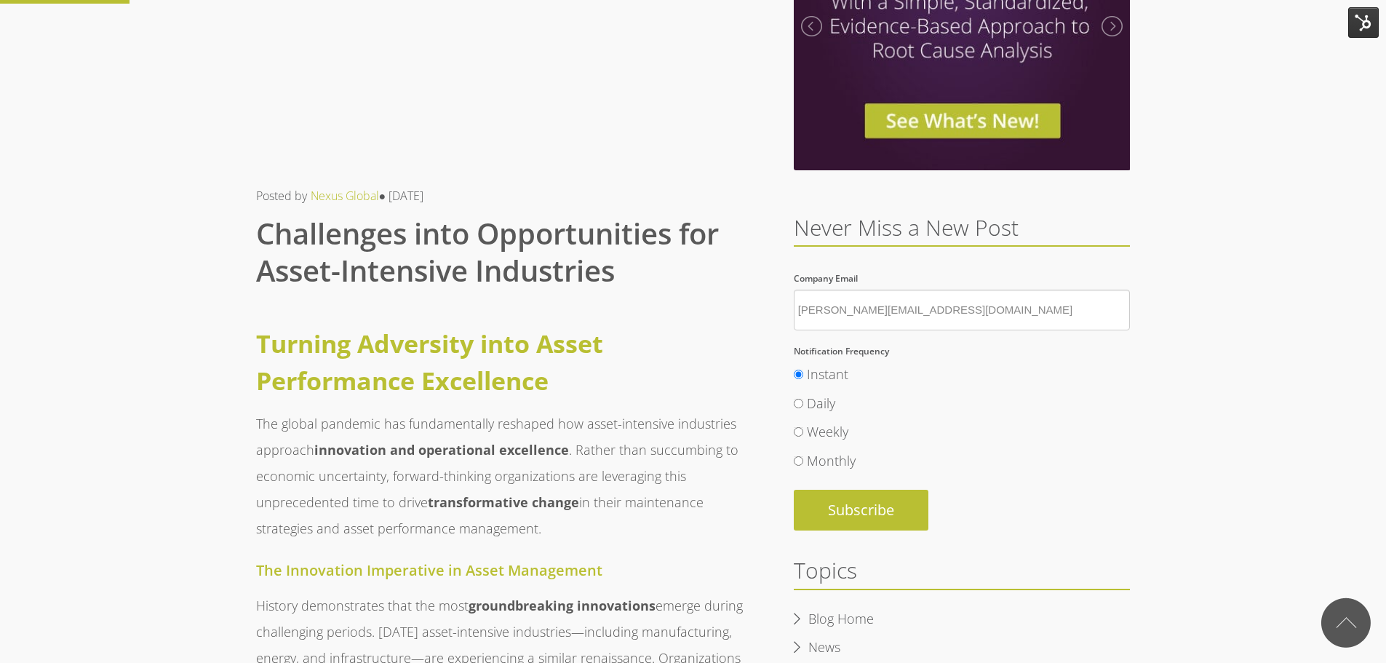
click at [1367, 28] on img at bounding box center [1363, 22] width 31 height 31
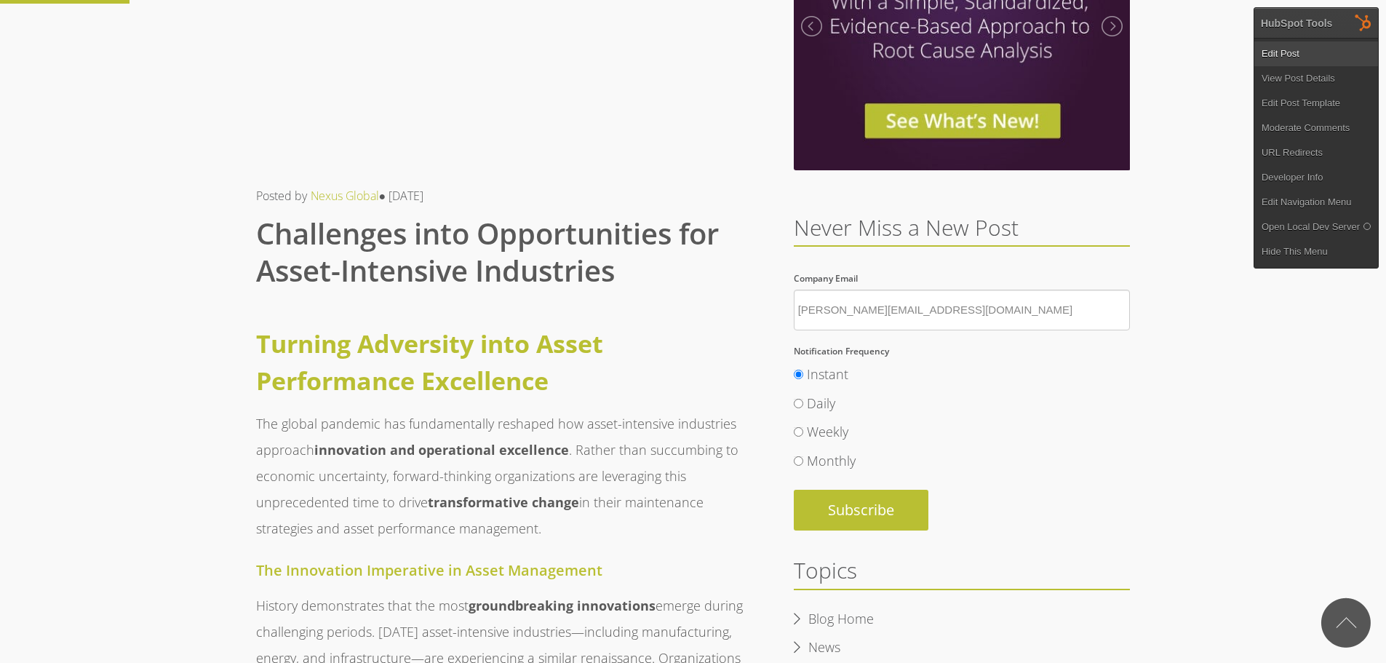
click at [1277, 51] on link "Edit Post" at bounding box center [1316, 53] width 124 height 25
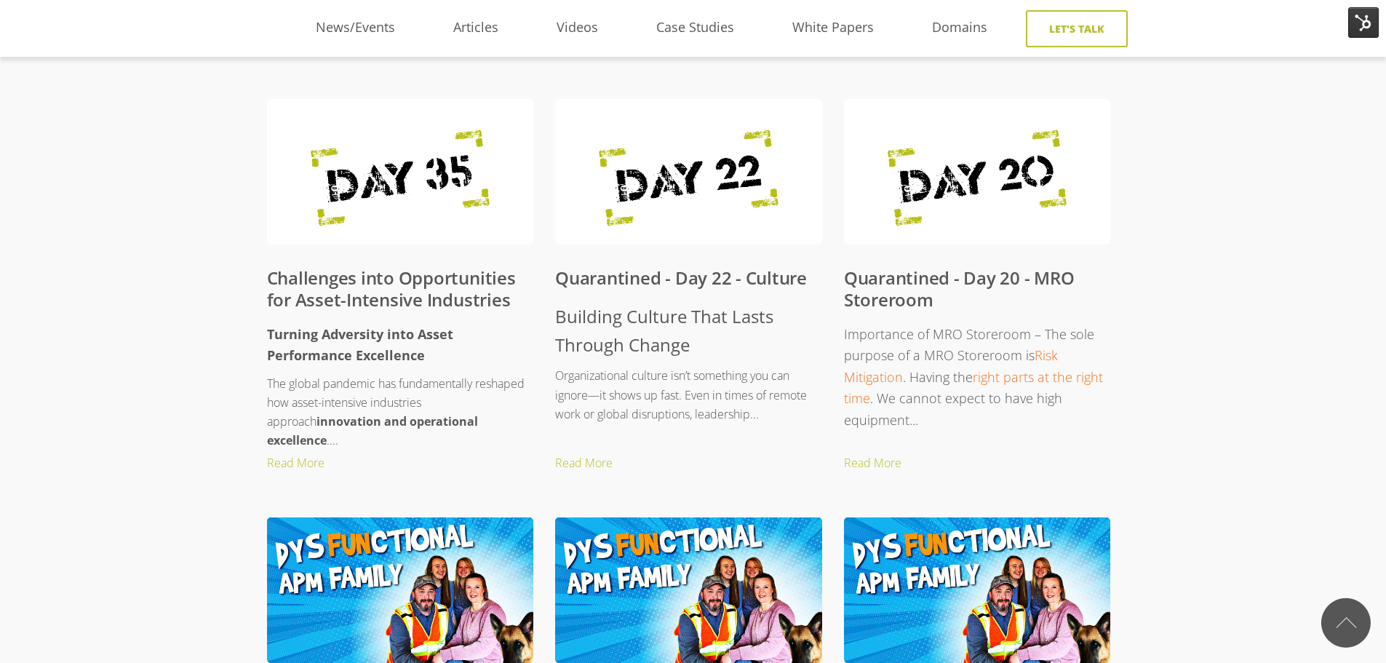
scroll to position [1018, 0]
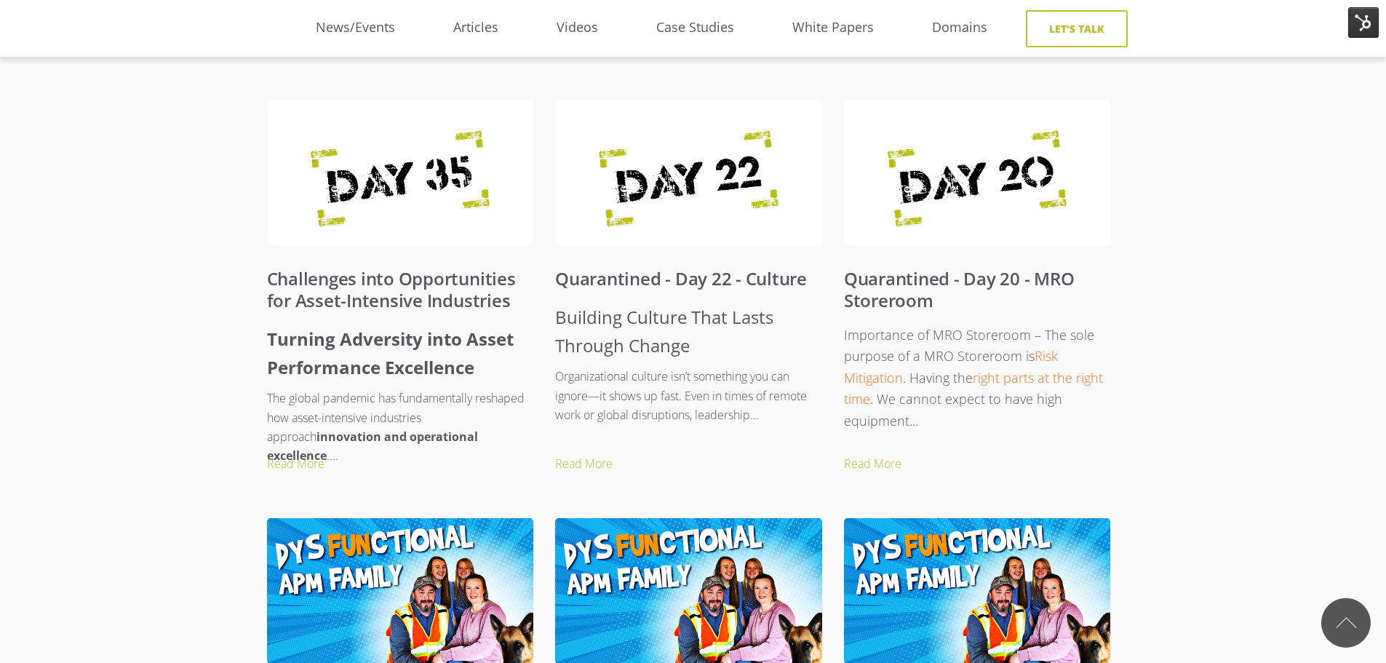
click at [338, 290] on link "Challenges into Opportunities for Asset-Intensive Industries" at bounding box center [391, 289] width 249 height 46
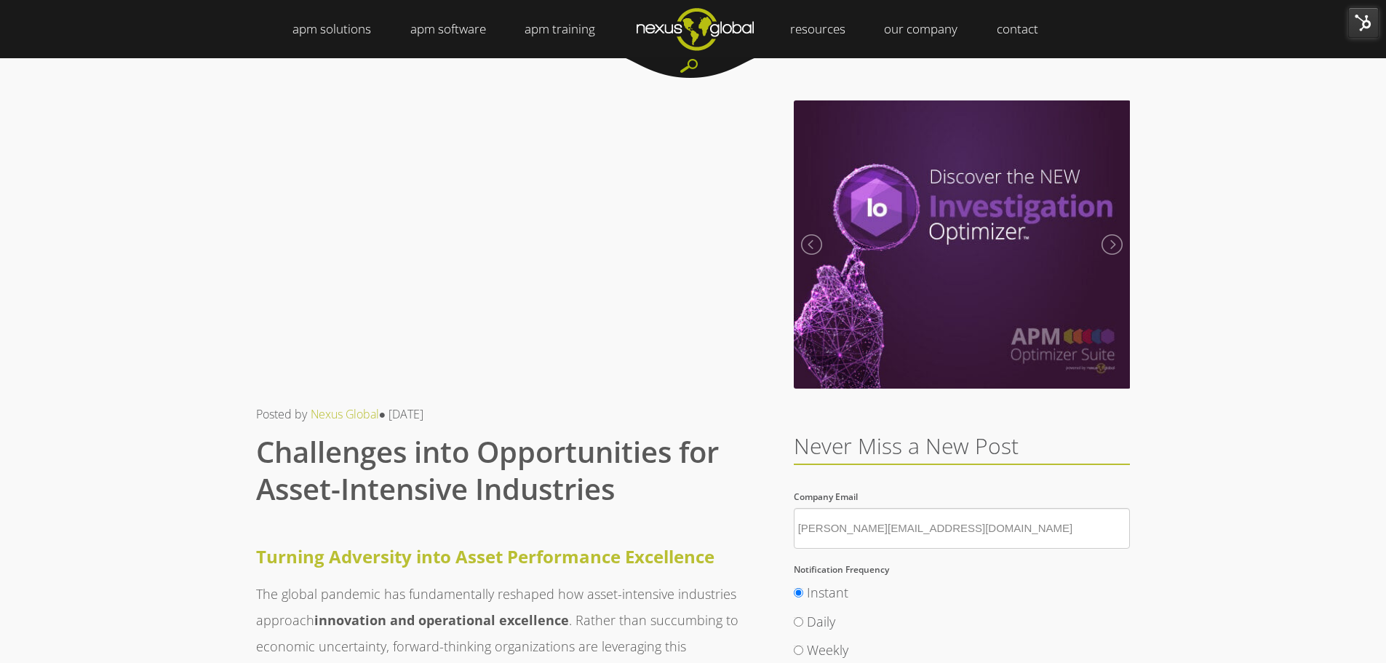
click at [1373, 17] on img at bounding box center [1363, 22] width 31 height 31
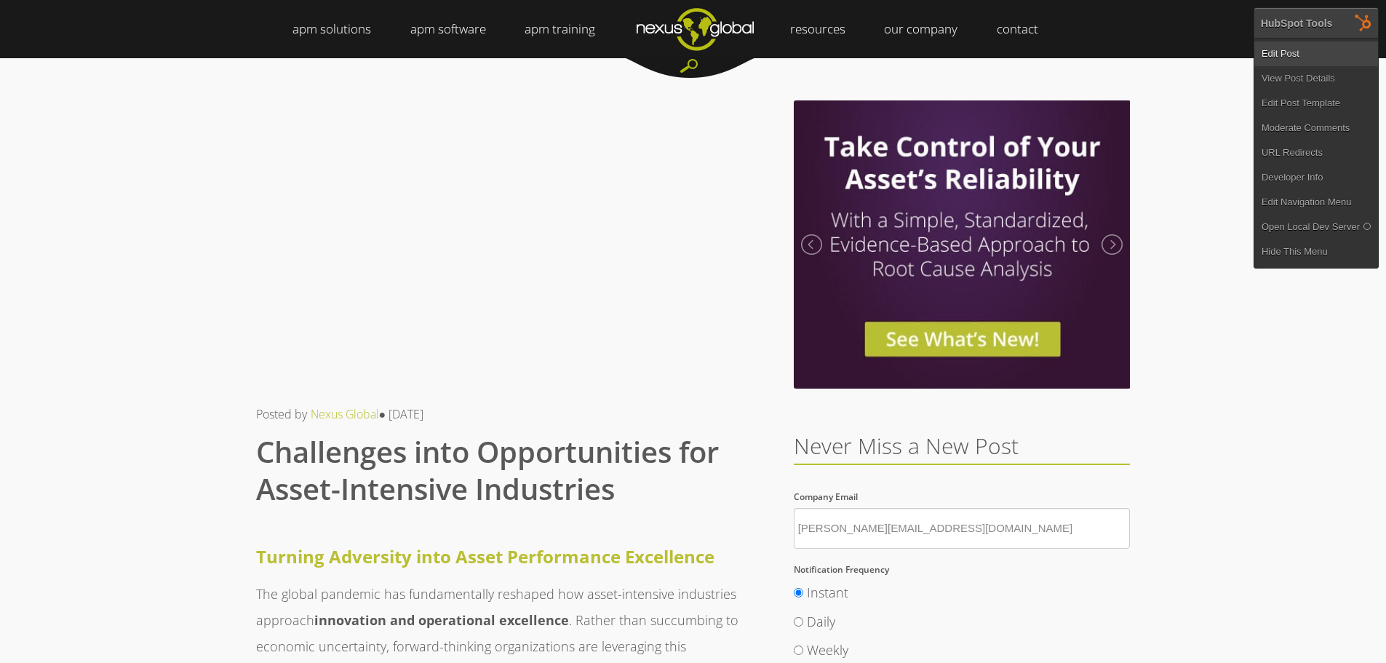
click at [1297, 57] on link "Edit Post" at bounding box center [1316, 53] width 124 height 25
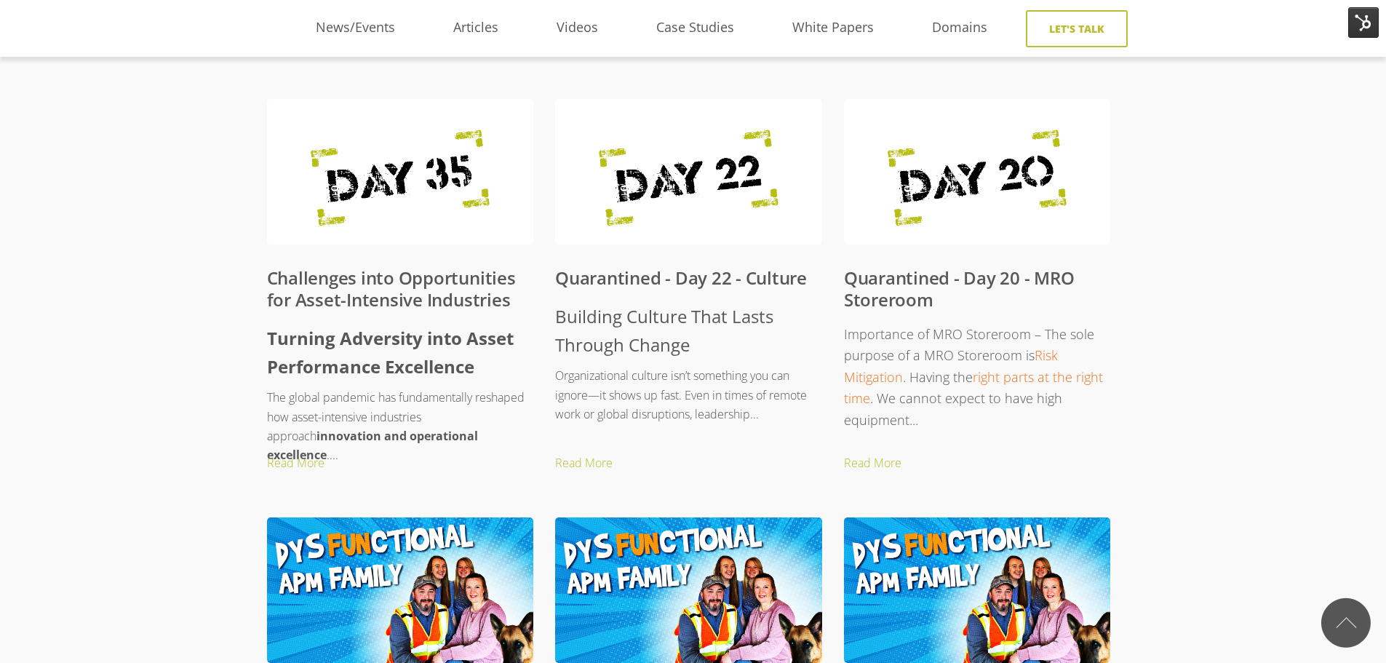
scroll to position [1018, 0]
click at [626, 282] on link "Quarantined - Day 22 - Culture" at bounding box center [681, 278] width 252 height 24
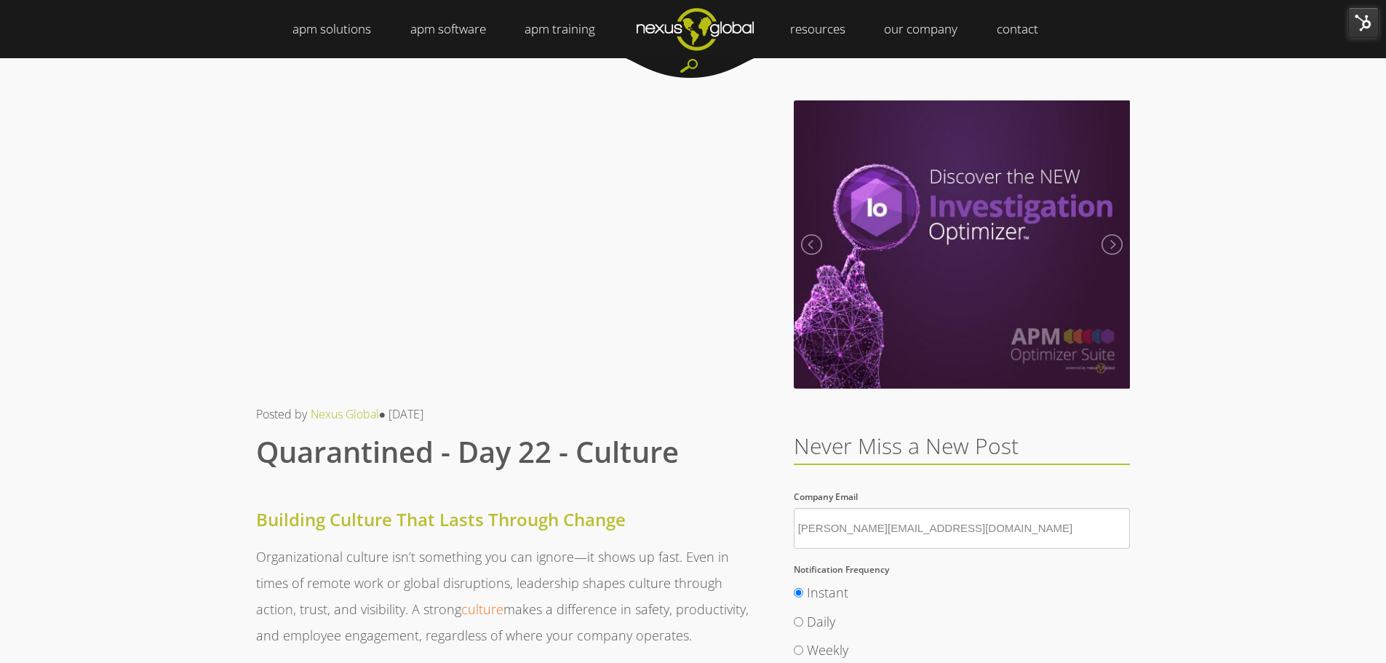
click at [1369, 24] on img at bounding box center [1363, 22] width 31 height 31
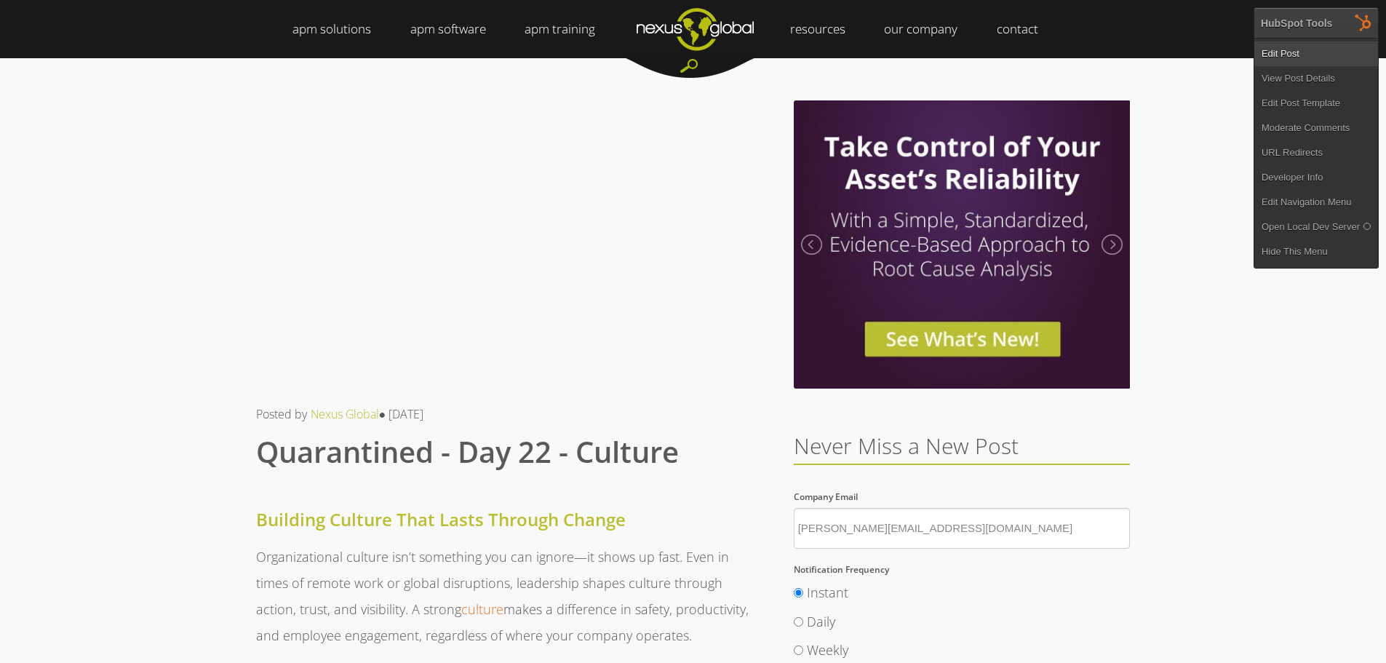
click at [1295, 58] on link "Edit Post" at bounding box center [1316, 53] width 124 height 25
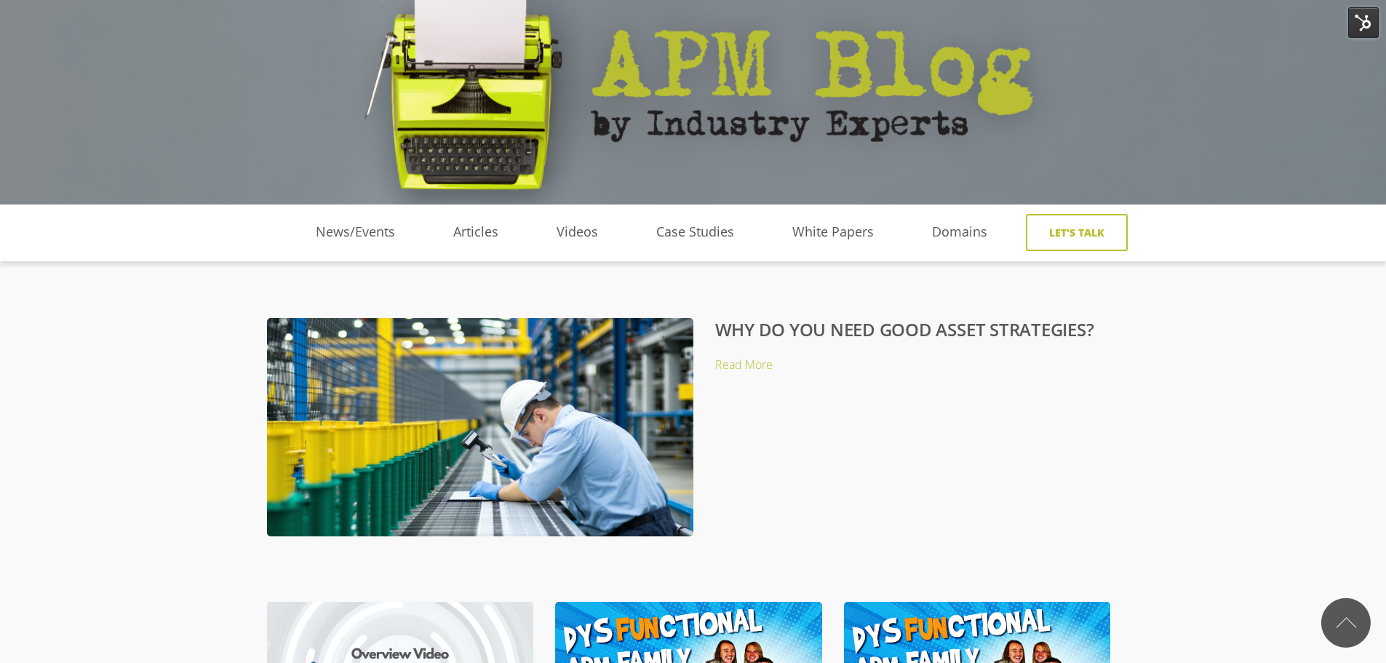
scroll to position [73, 0]
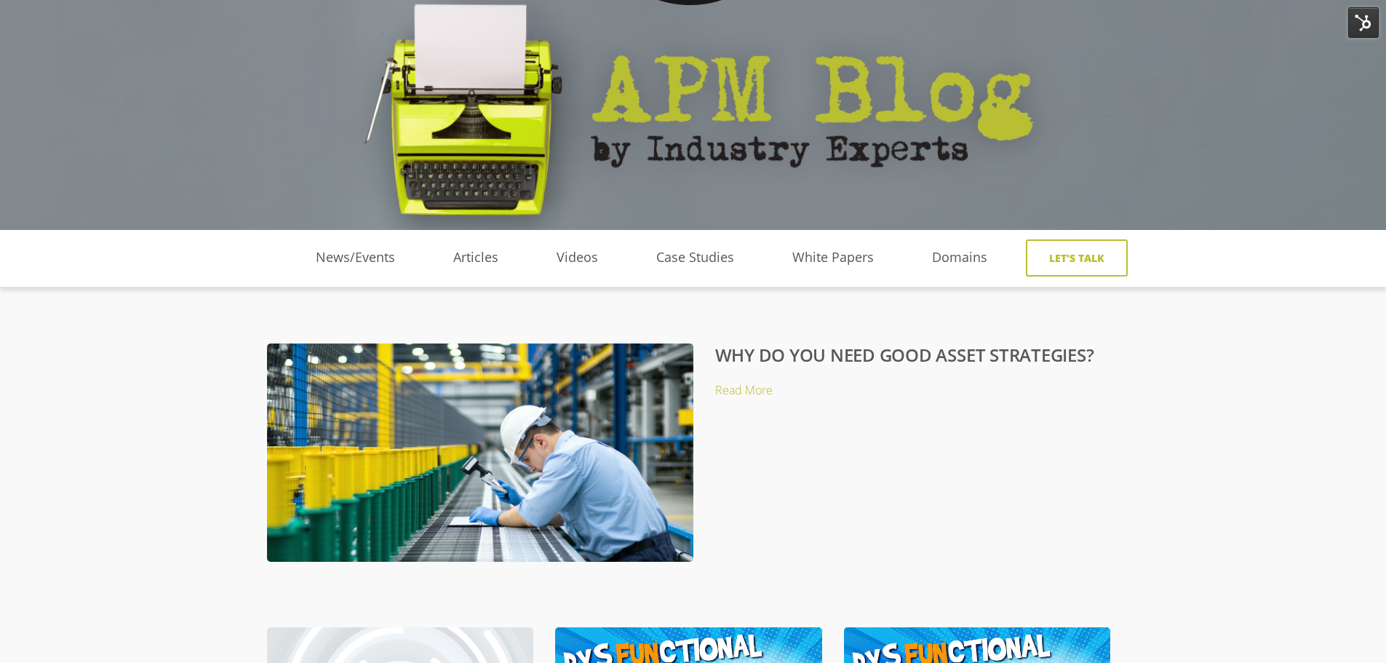
click at [743, 358] on link "WHY DO YOU NEED GOOD ASSET STRATEGIES?" at bounding box center [904, 355] width 379 height 24
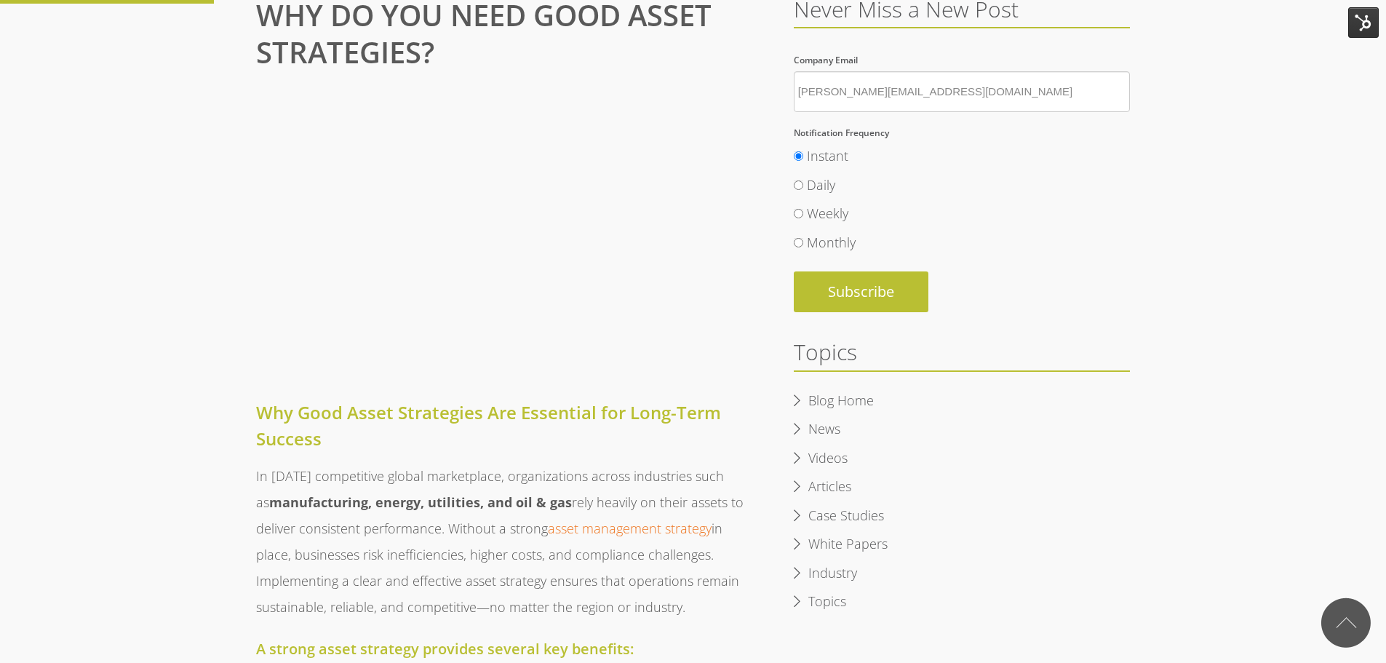
scroll to position [509, 0]
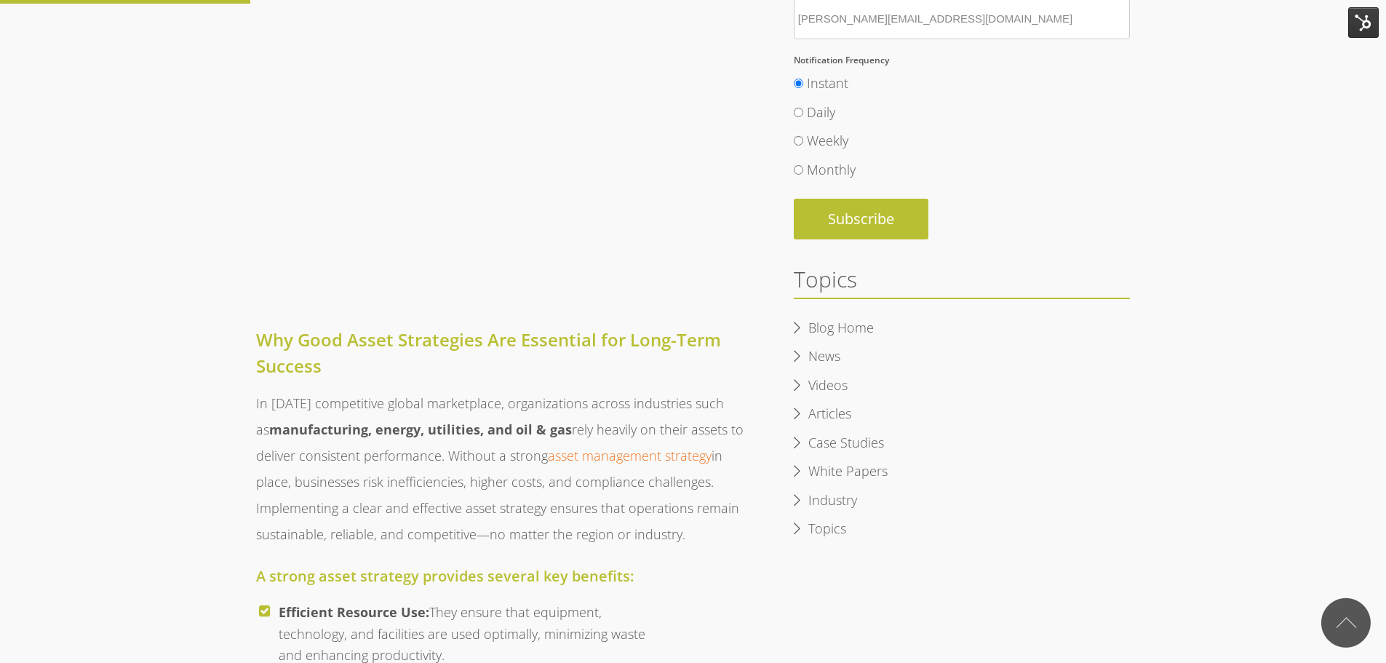
click at [1362, 26] on img at bounding box center [1363, 22] width 31 height 31
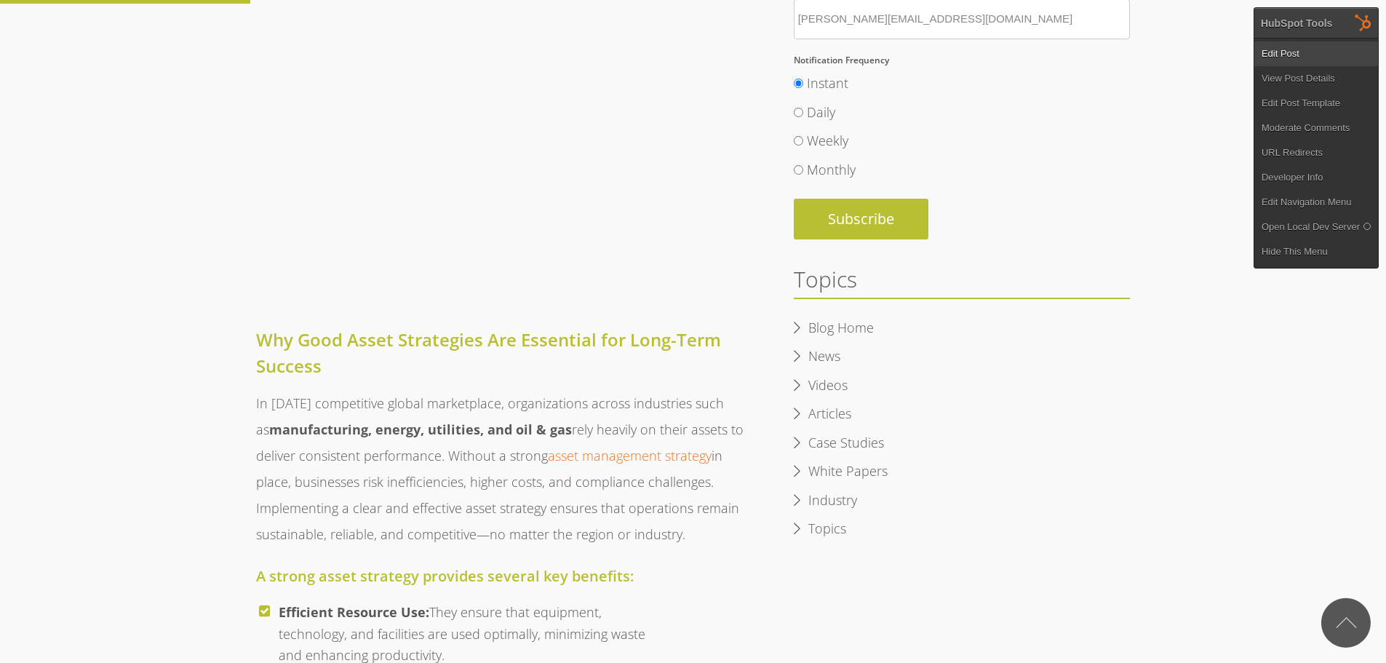
click at [1318, 43] on link "Edit Post" at bounding box center [1316, 53] width 124 height 25
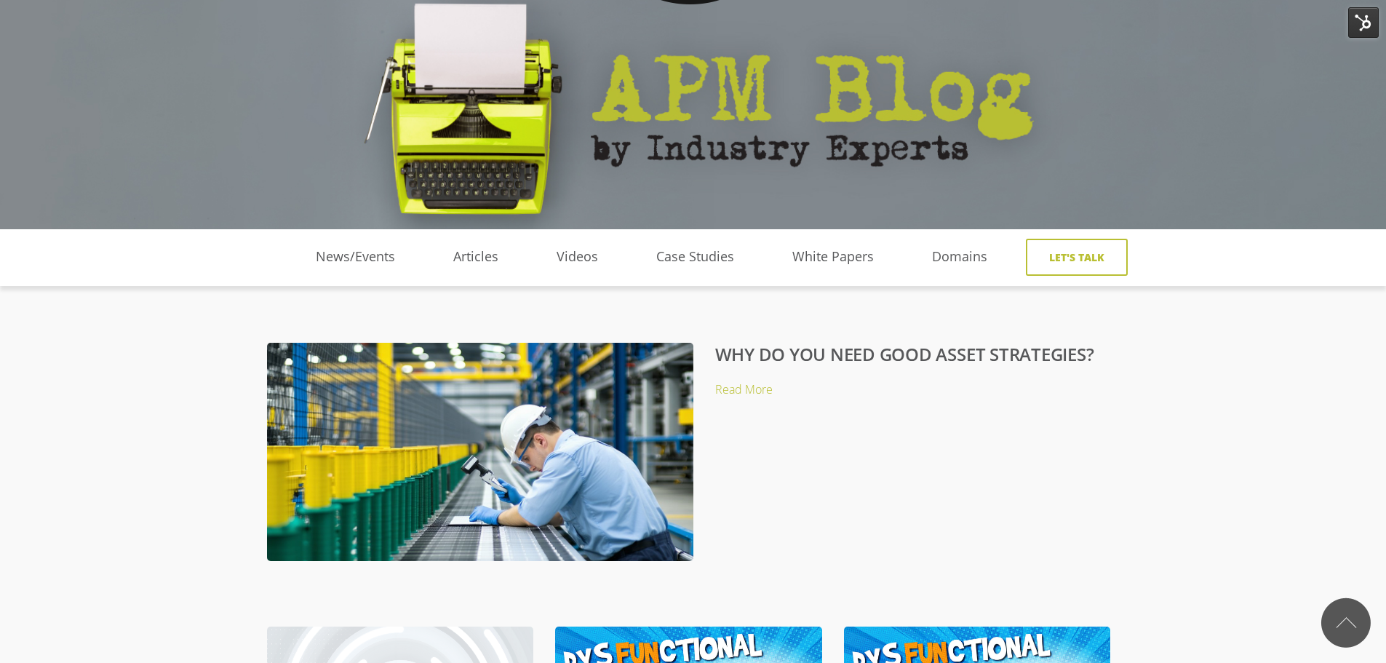
scroll to position [73, 0]
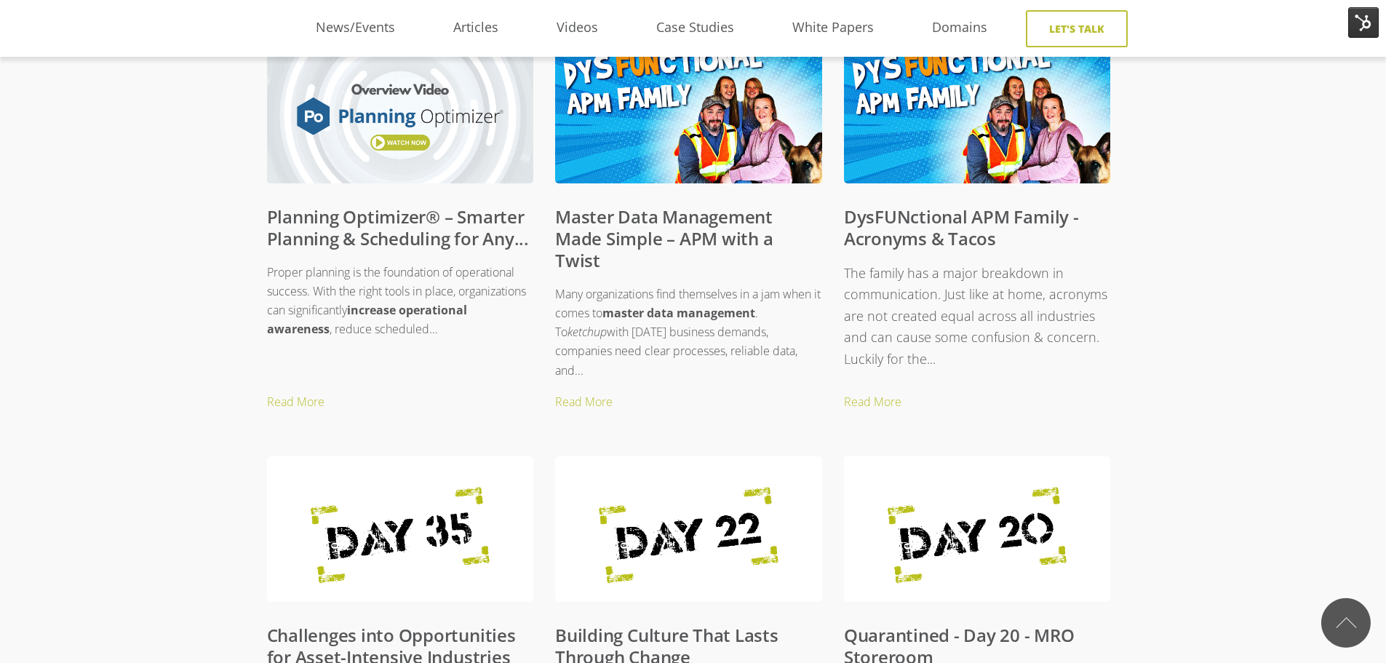
scroll to position [436, 0]
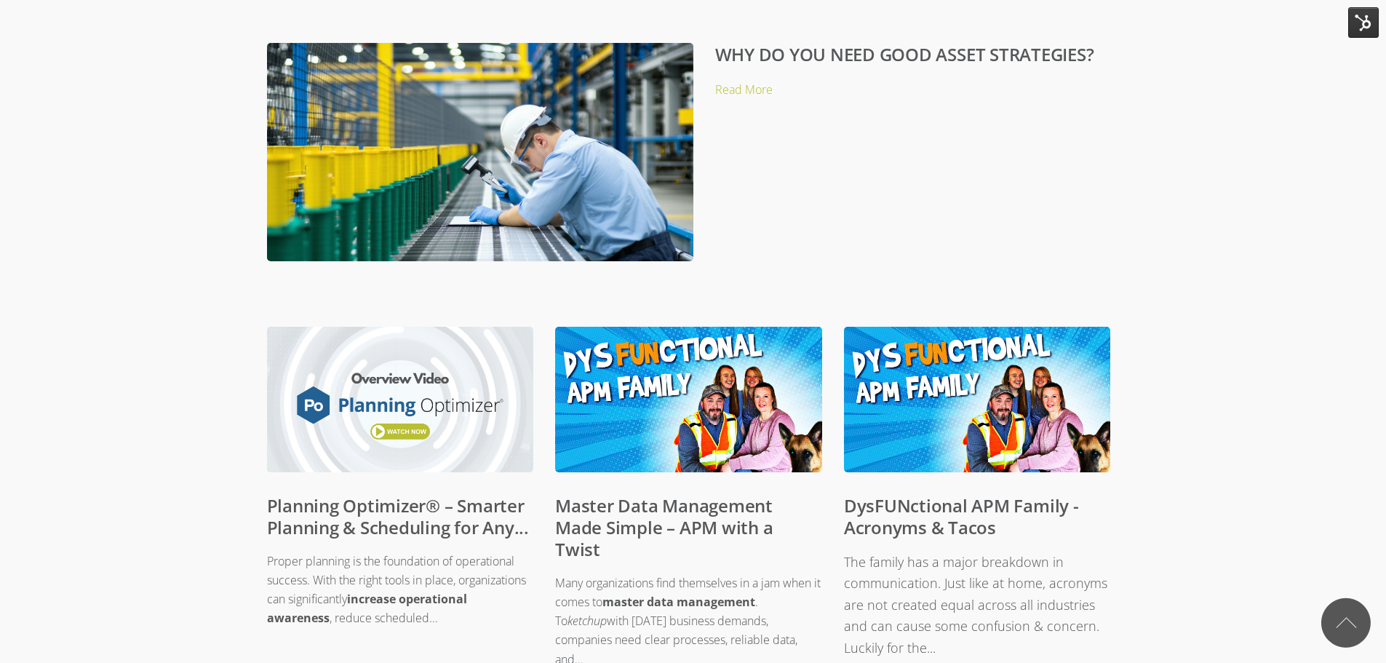
scroll to position [218, 0]
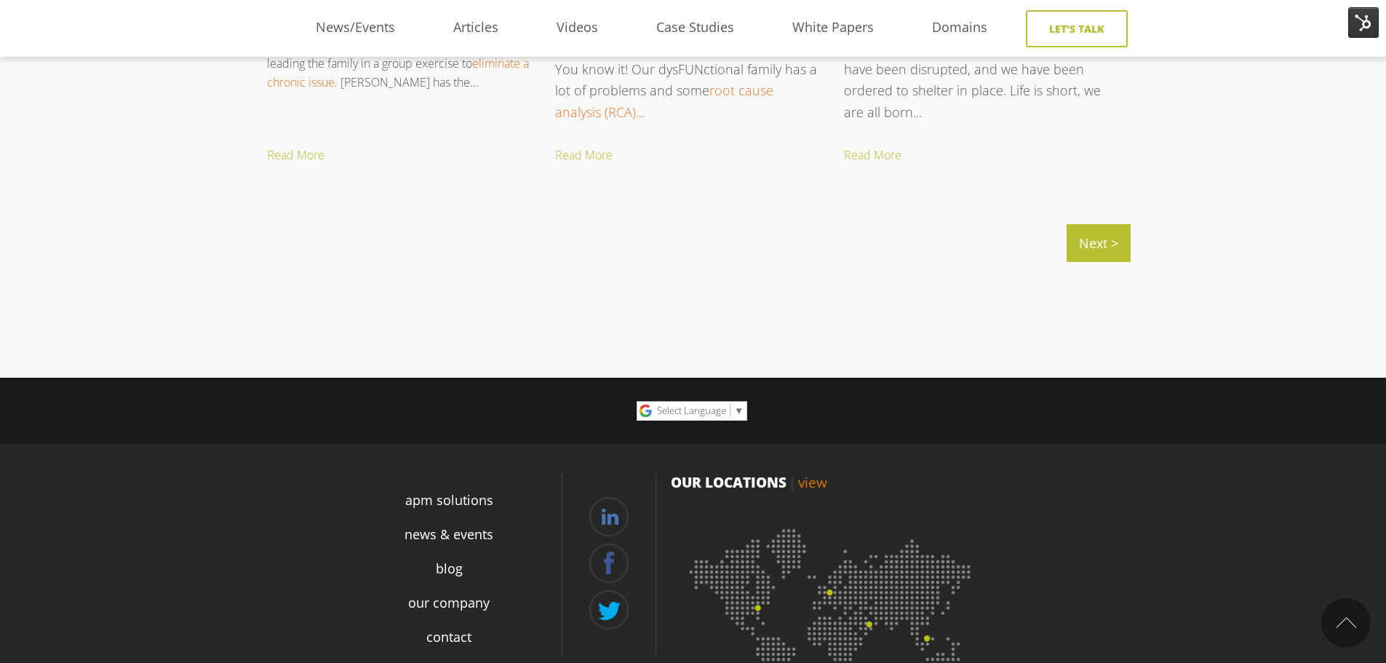
scroll to position [1746, 0]
click at [1111, 231] on link "Next >" at bounding box center [1098, 242] width 64 height 38
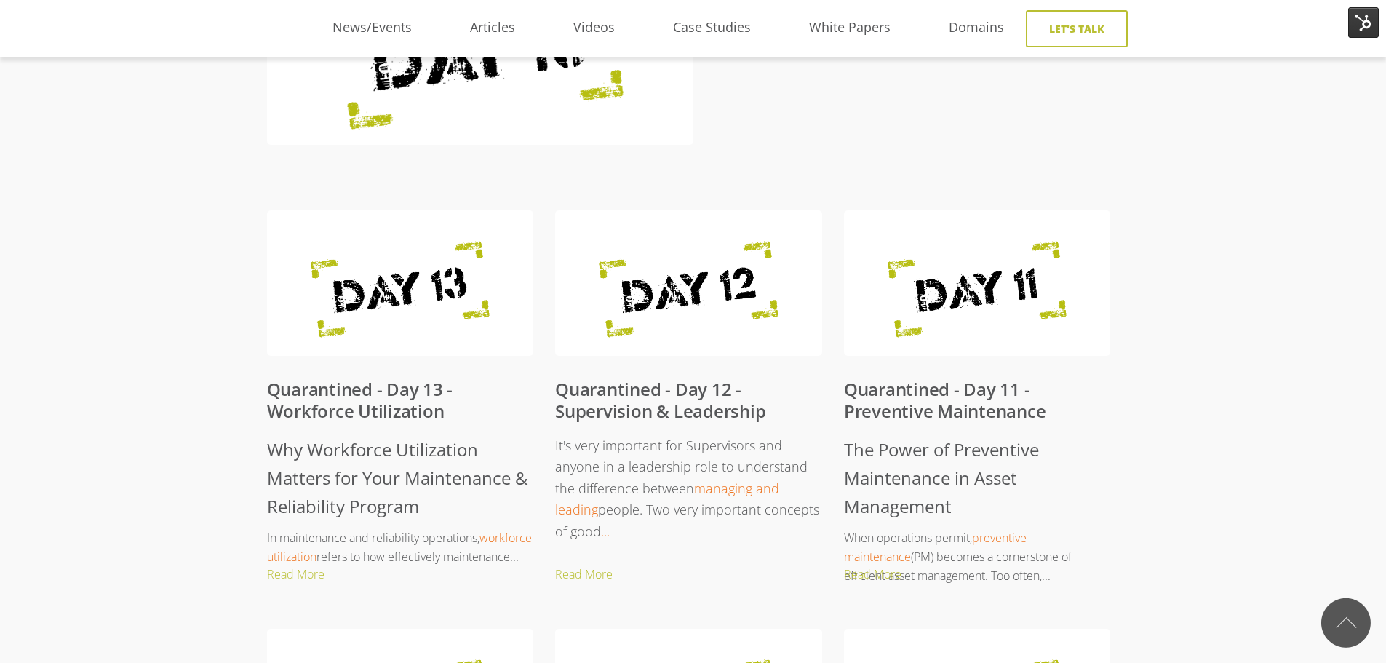
scroll to position [582, 0]
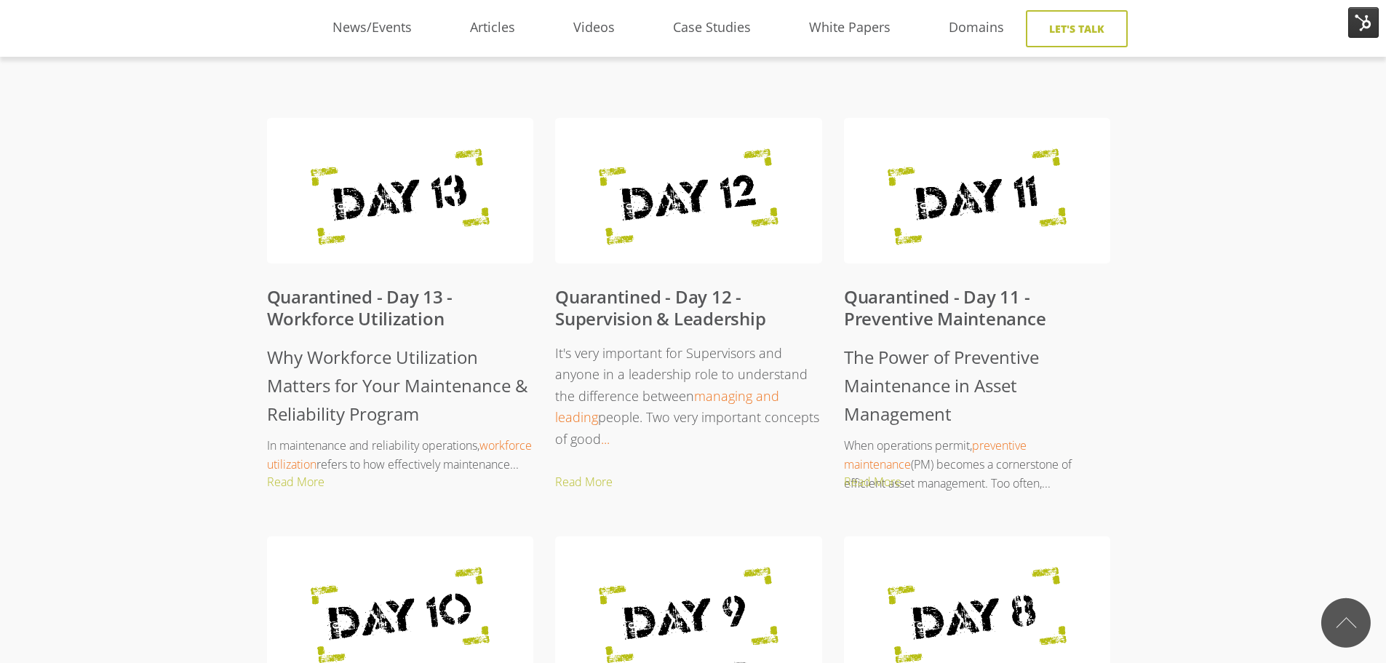
click at [370, 311] on link "Quarantined - Day 13 - Workforce Utilization" at bounding box center [360, 307] width 186 height 46
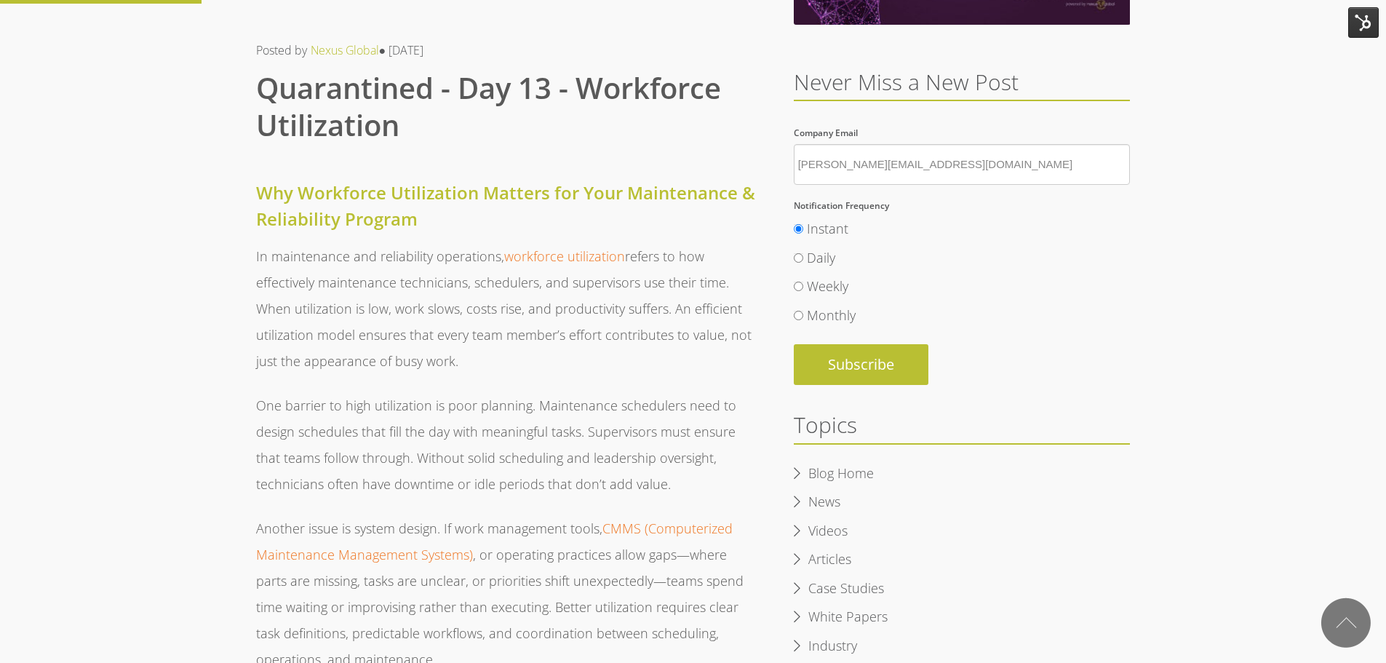
scroll to position [363, 0]
click at [1363, 29] on img at bounding box center [1363, 22] width 31 height 31
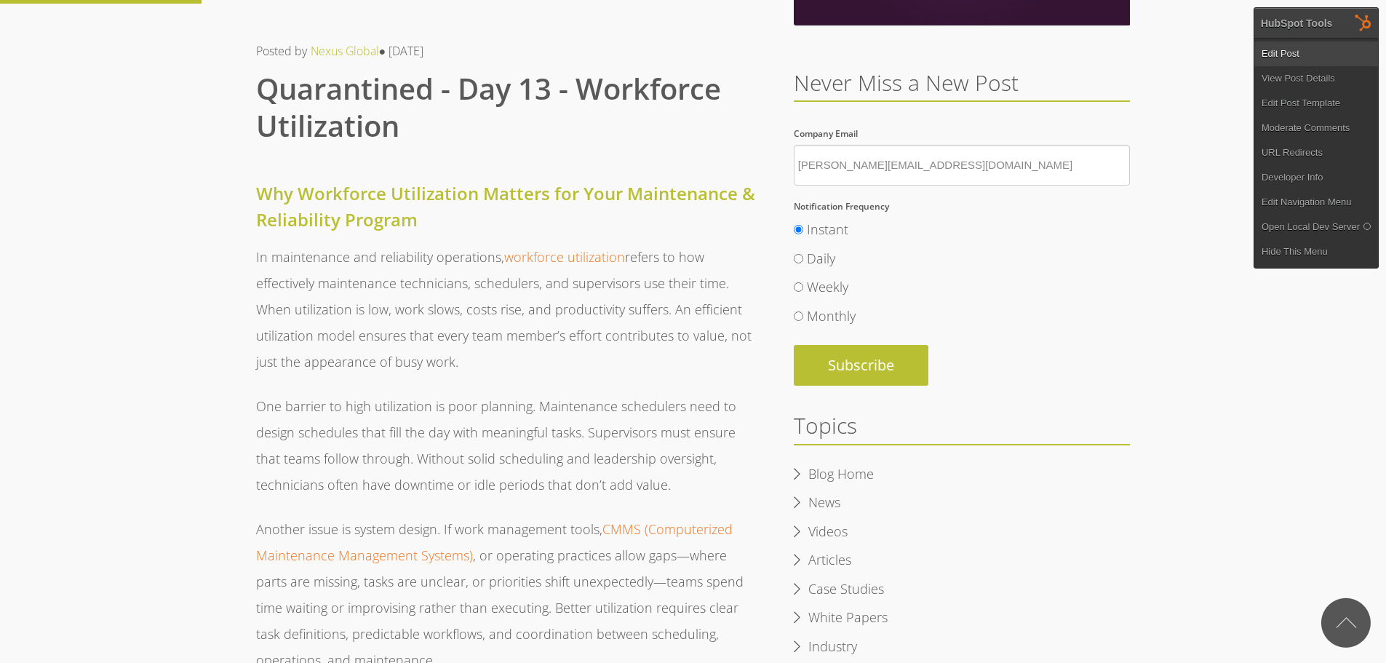
click at [1280, 56] on link "Edit Post" at bounding box center [1316, 53] width 124 height 25
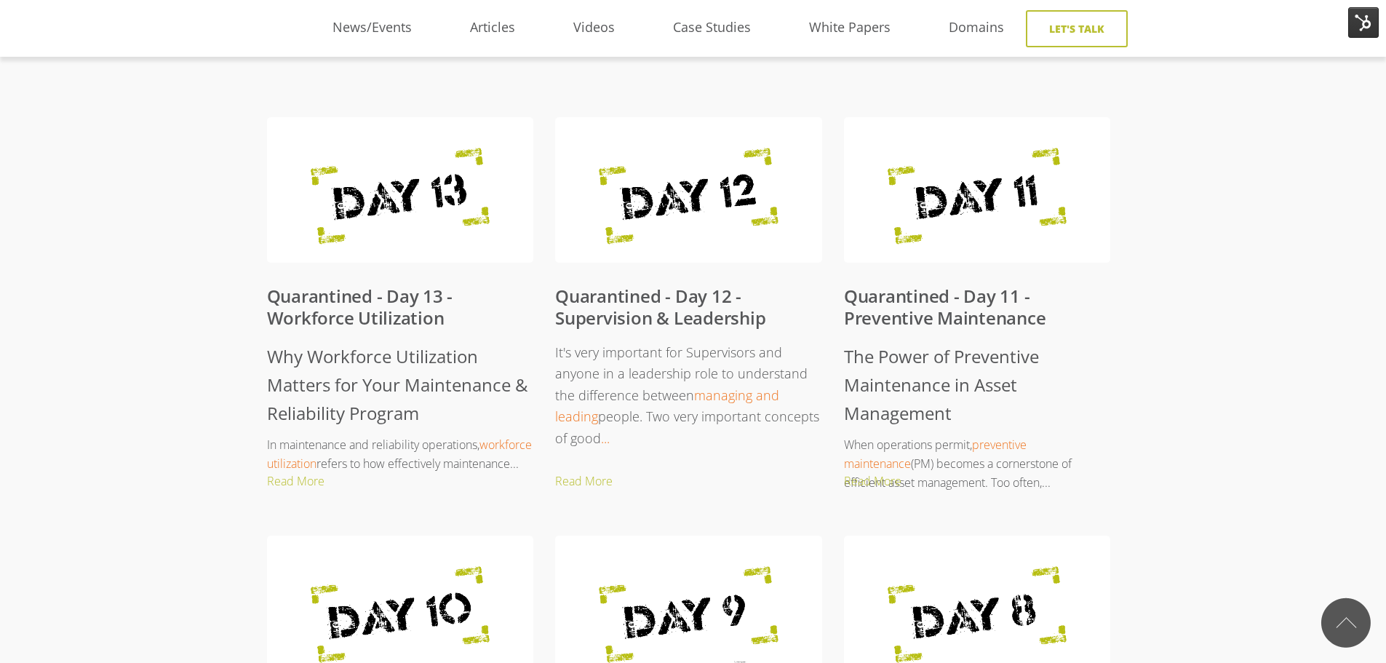
scroll to position [582, 0]
click at [907, 316] on link "Quarantined - Day 11 - Preventive Maintenance" at bounding box center [945, 307] width 202 height 46
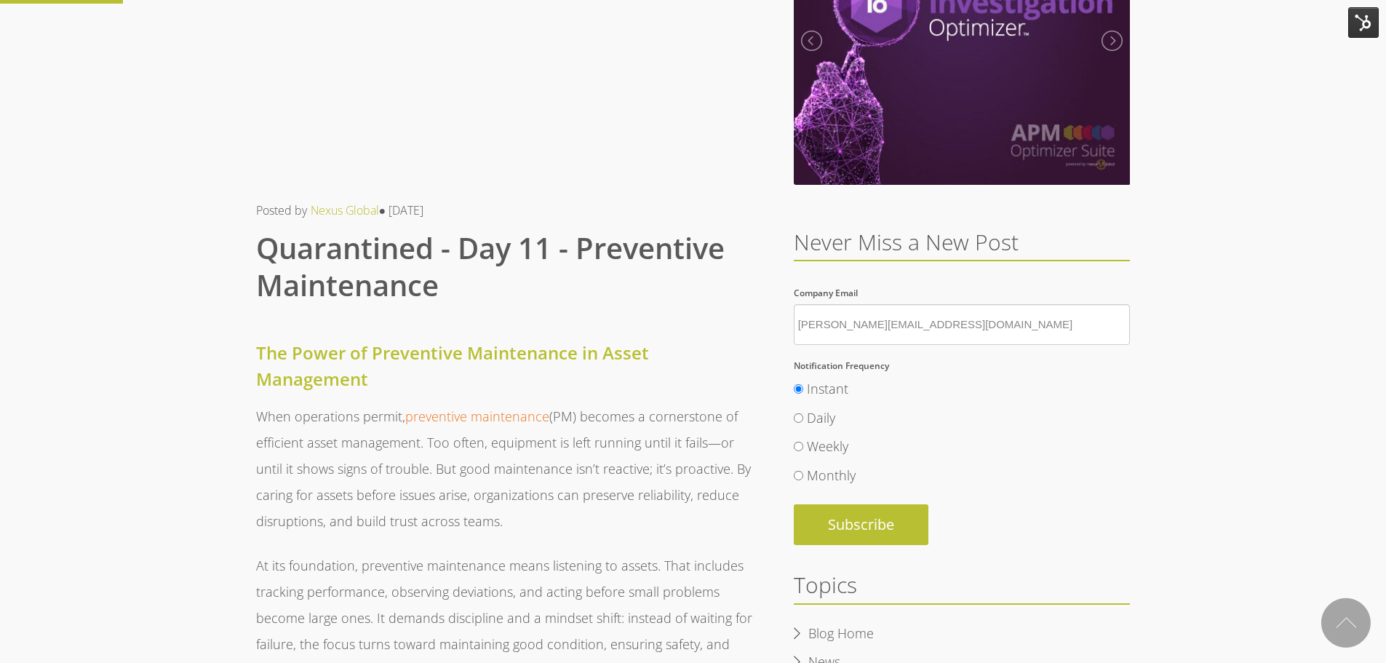
scroll to position [218, 0]
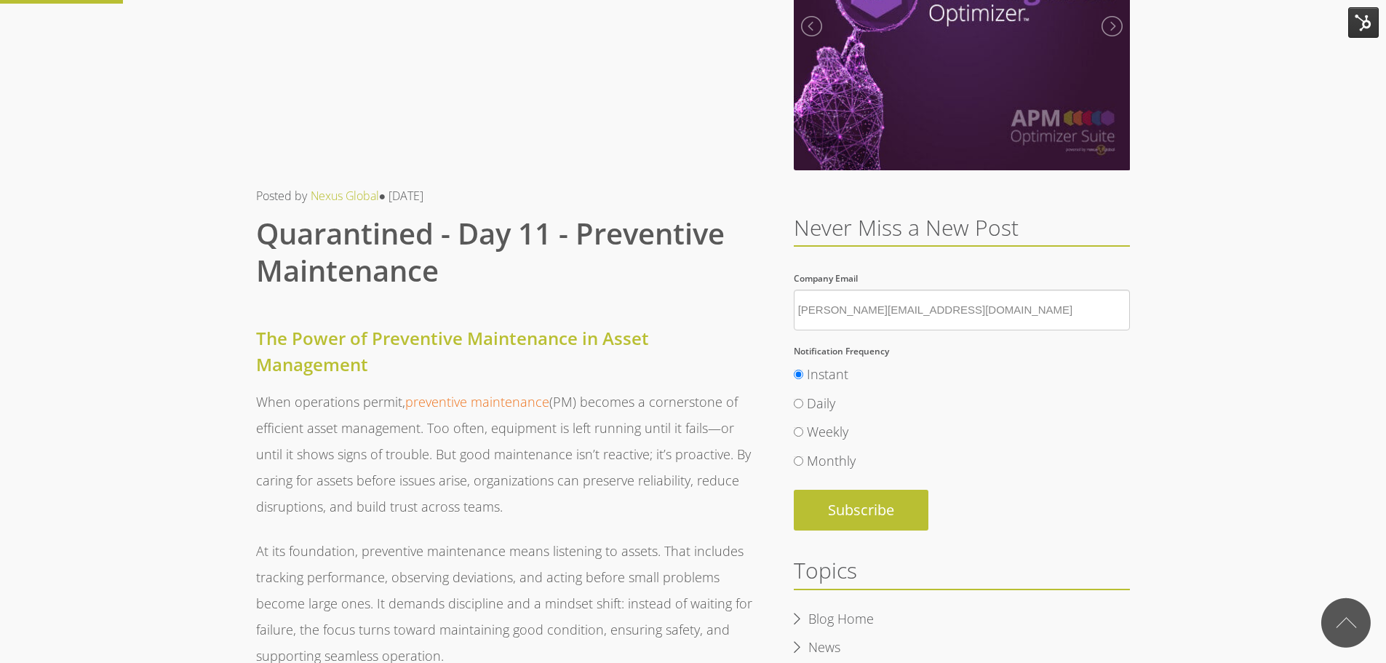
click at [1367, 18] on img at bounding box center [1363, 22] width 31 height 31
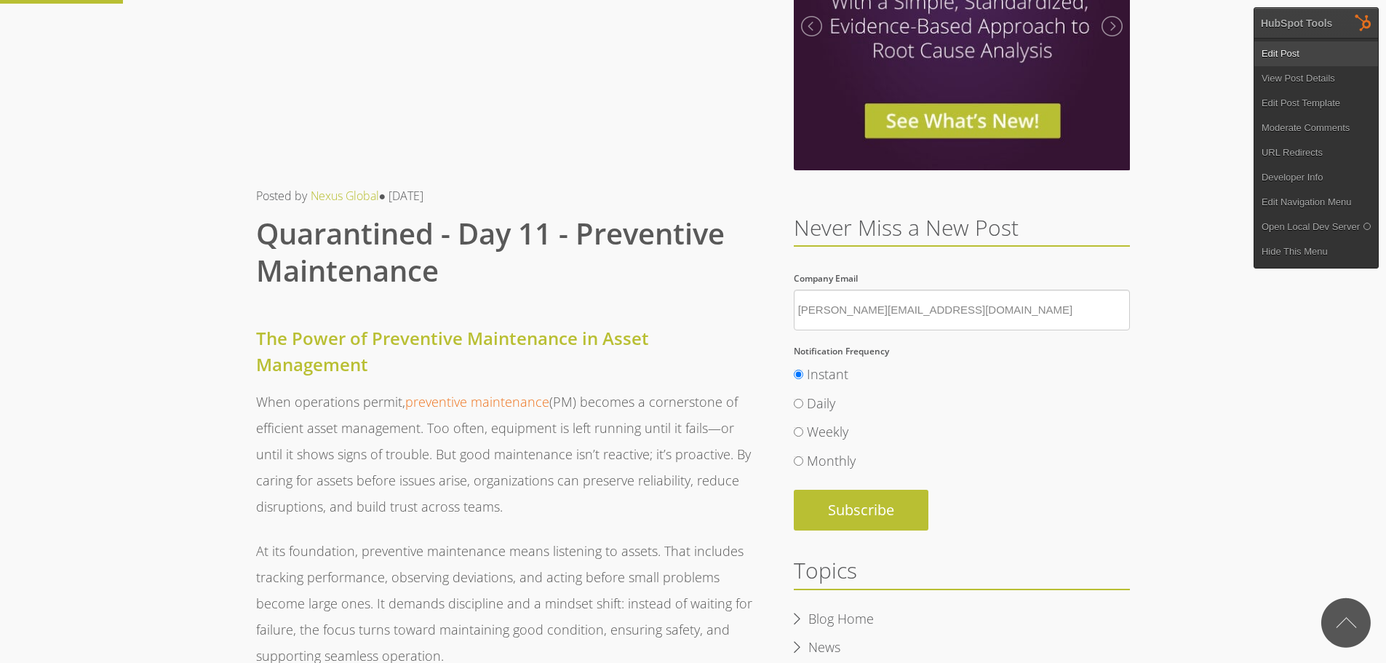
click at [1290, 49] on link "Edit Post" at bounding box center [1316, 53] width 124 height 25
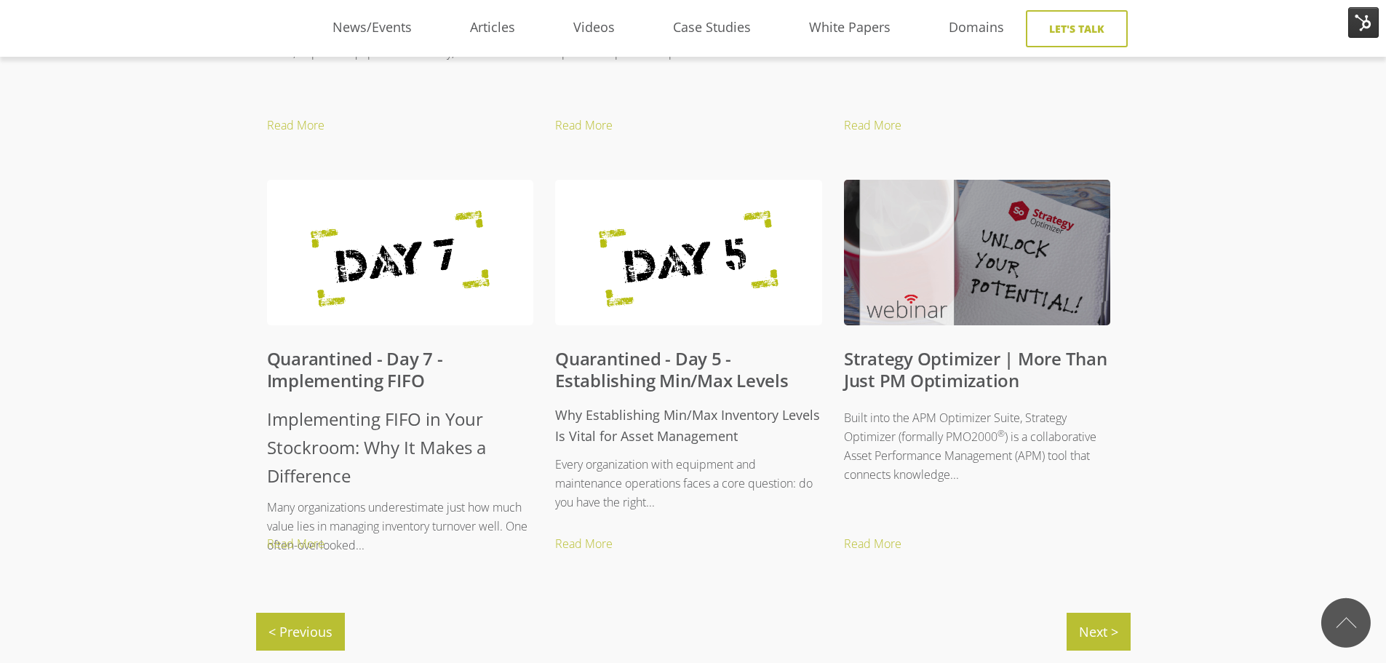
scroll to position [1383, 0]
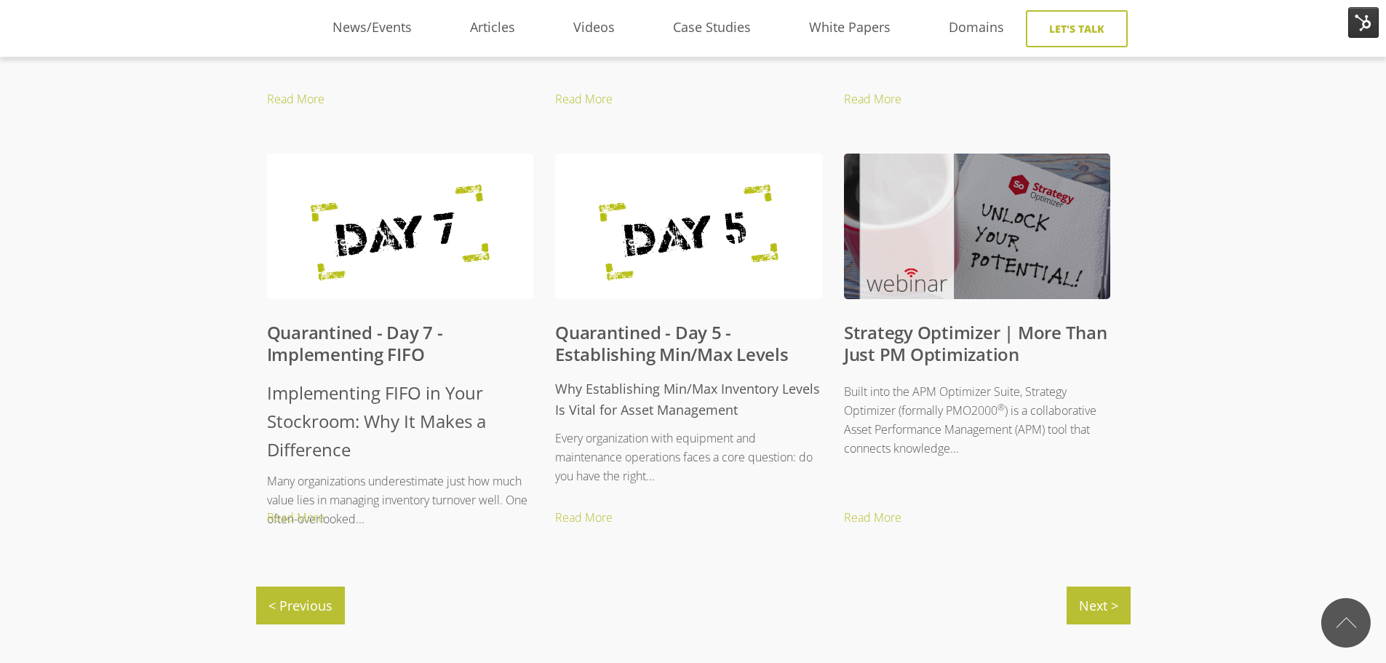
click at [367, 342] on link "Quarantined - Day 7 - Implementing FIFO" at bounding box center [355, 343] width 176 height 46
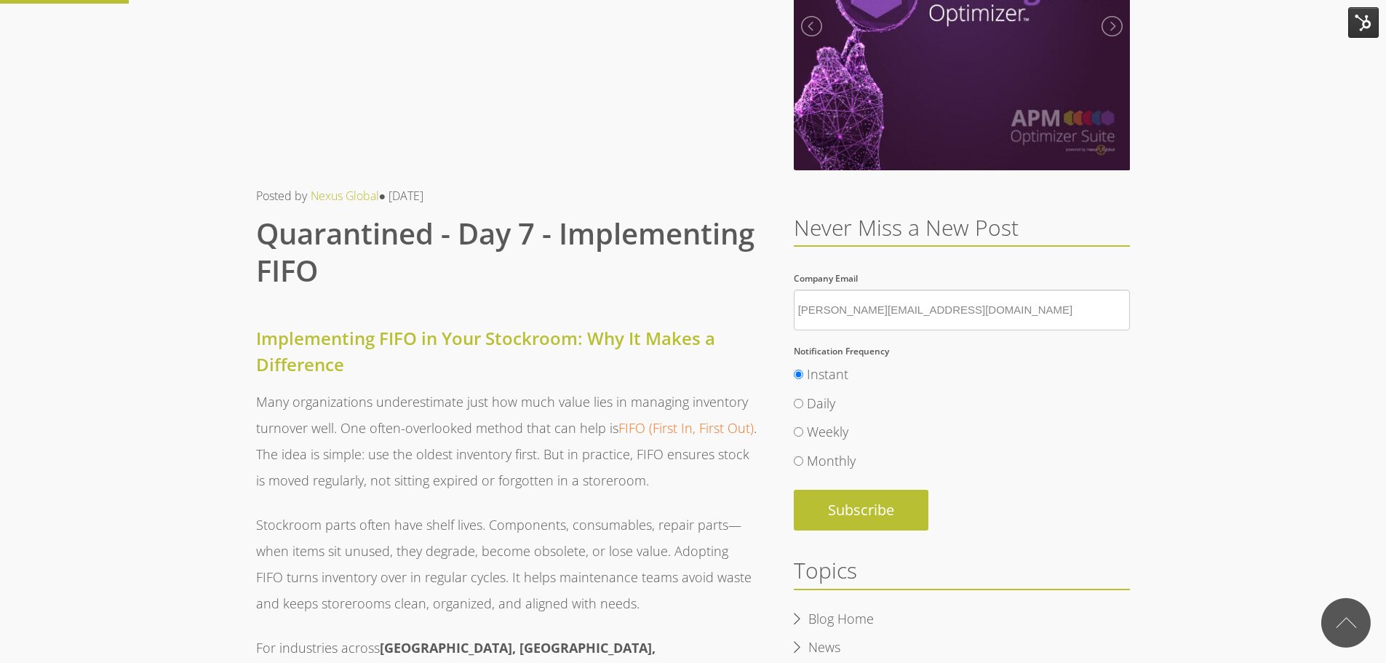
scroll to position [217, 0]
click at [1361, 26] on img at bounding box center [1363, 22] width 31 height 31
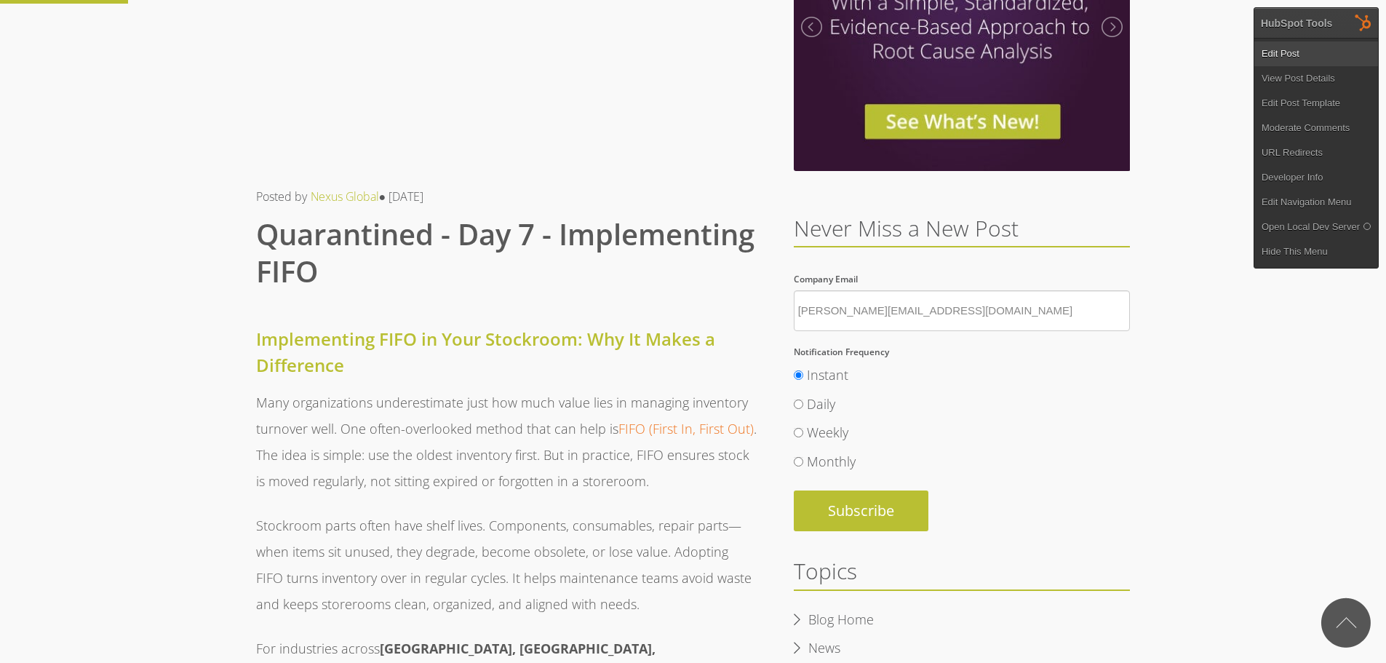
click at [1293, 57] on link "Edit Post" at bounding box center [1316, 53] width 124 height 25
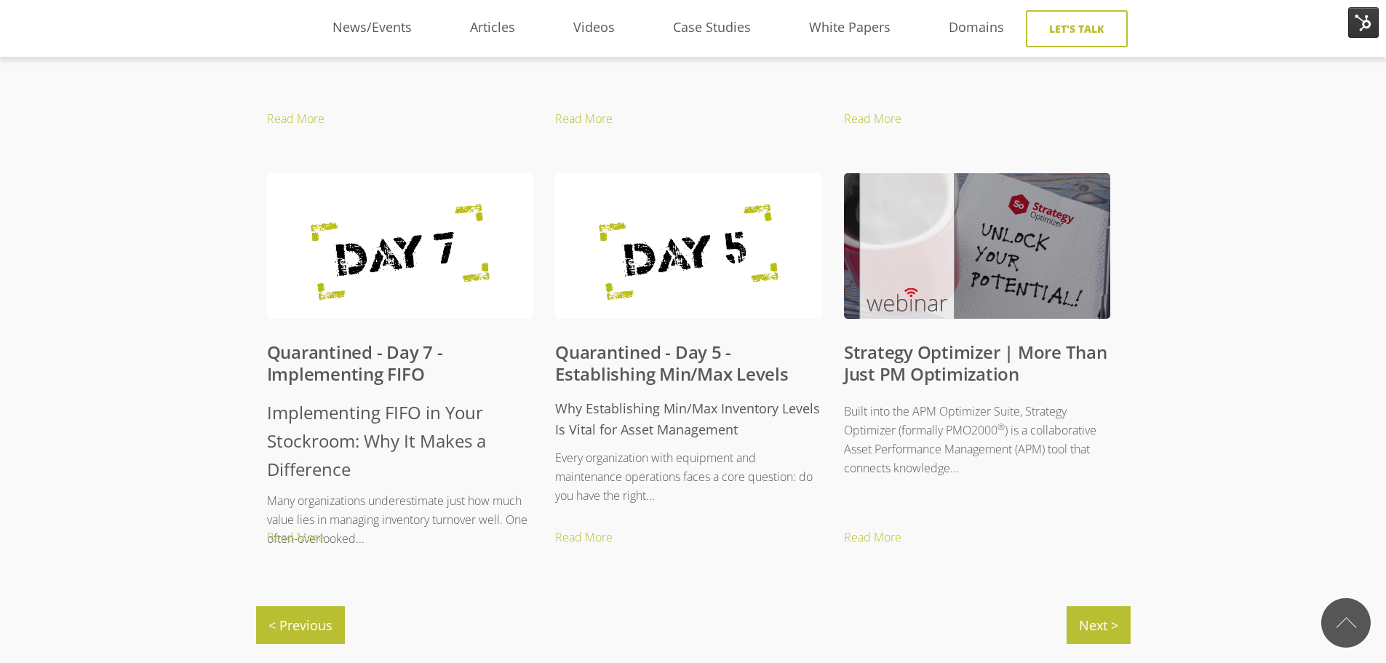
scroll to position [1383, 0]
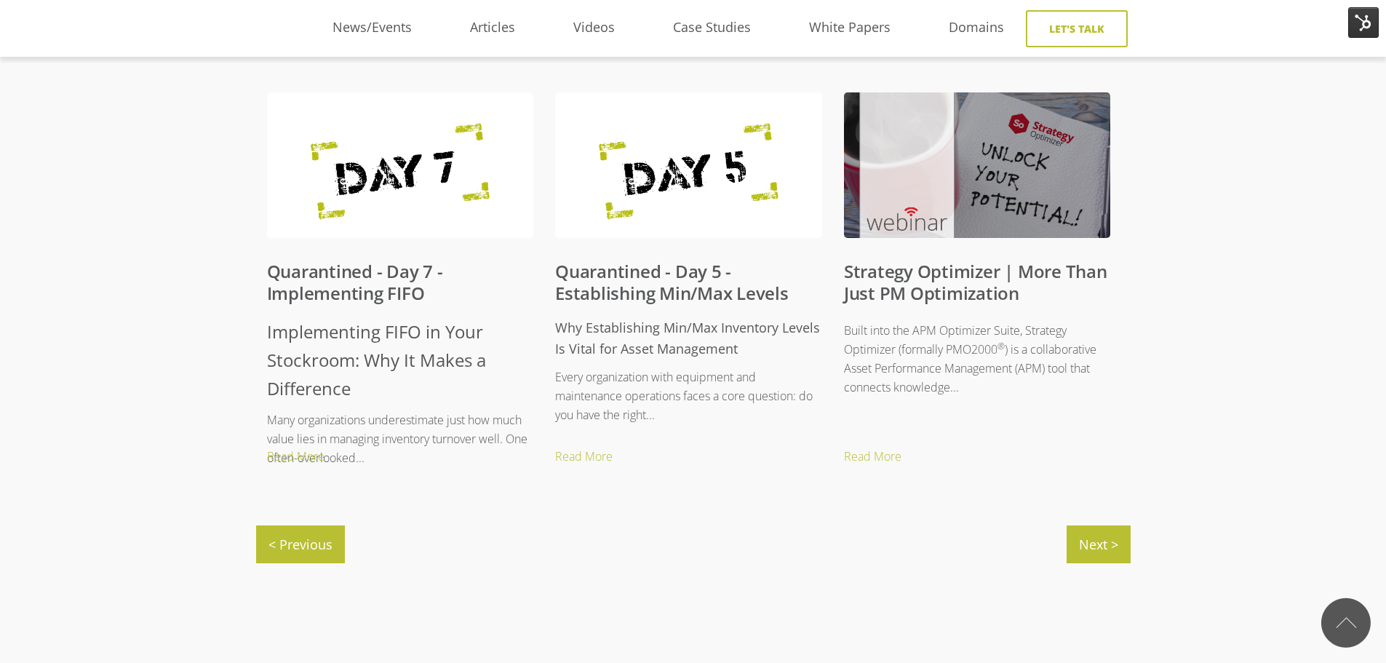
scroll to position [1456, 0]
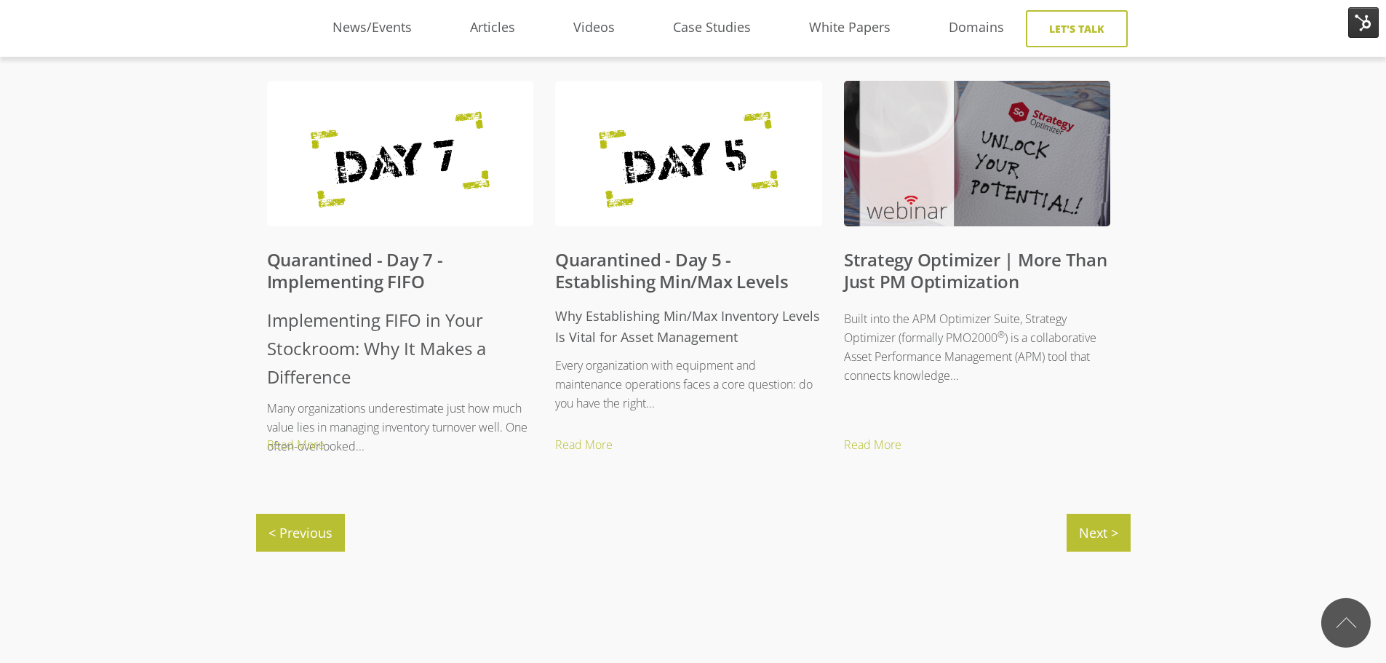
click at [669, 276] on link "Quarantined - Day 5 - Establishing Min/Max Levels" at bounding box center [671, 270] width 233 height 46
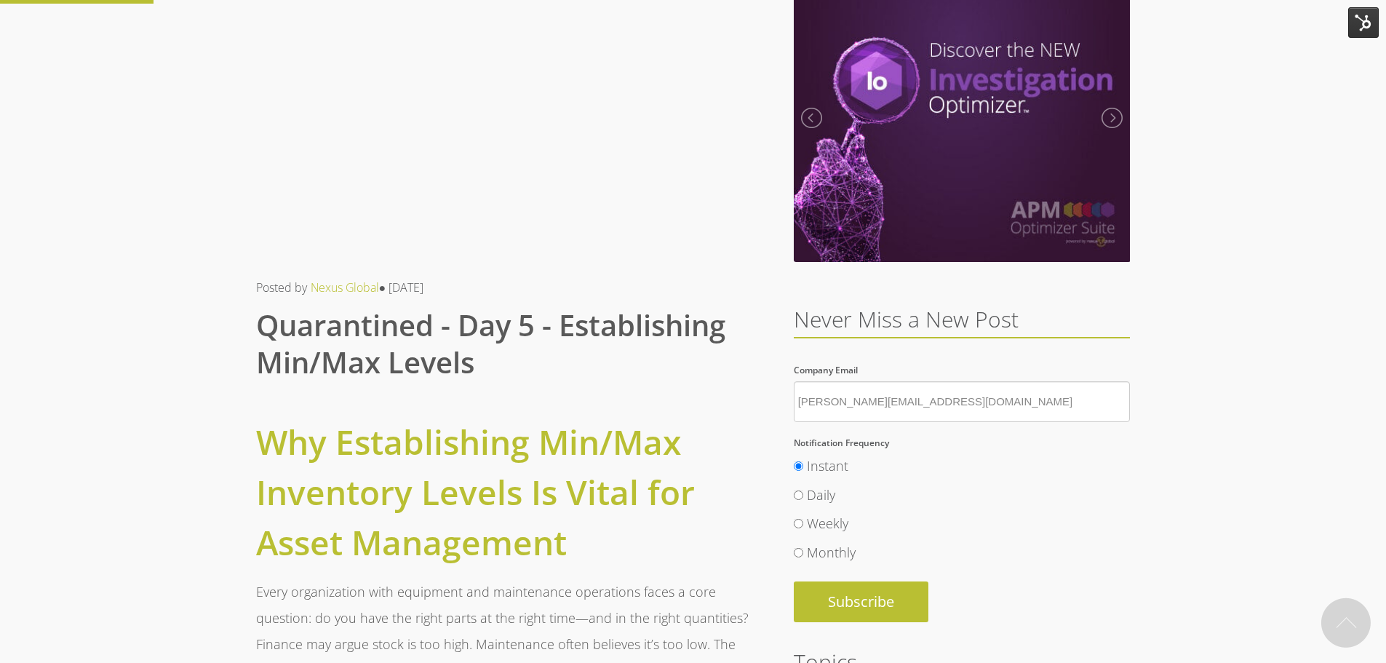
scroll to position [290, 0]
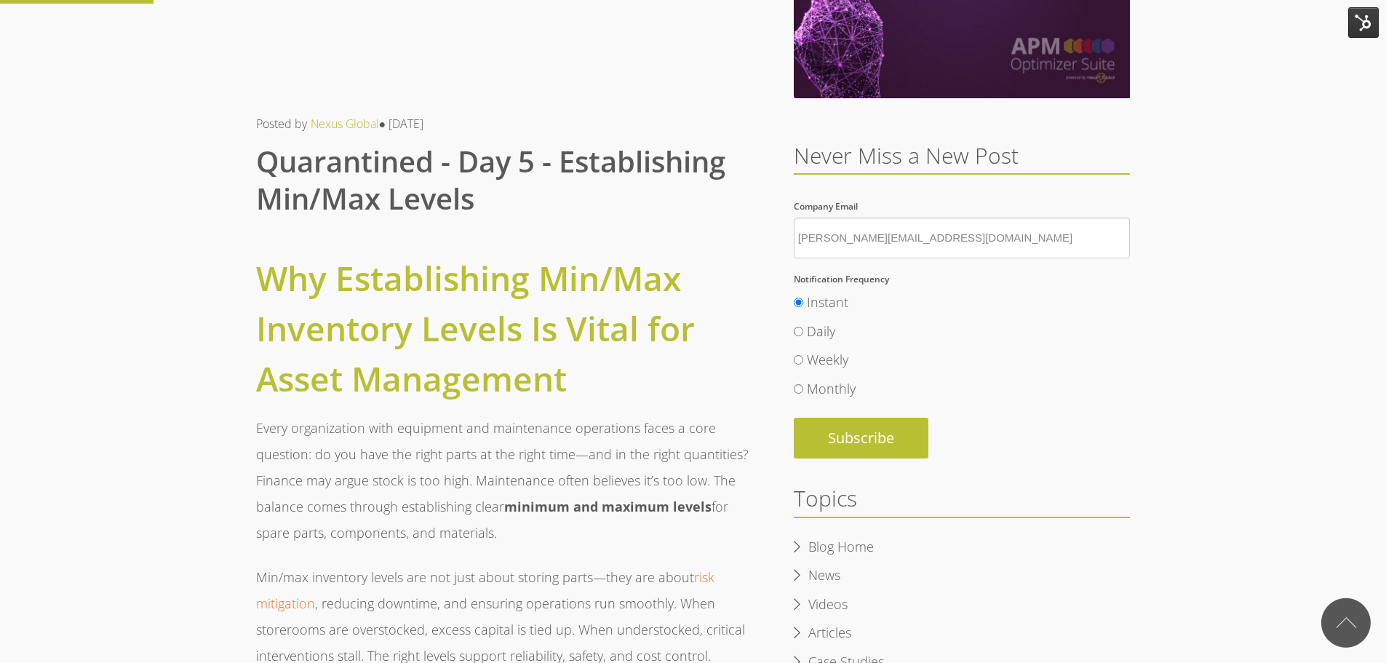
click at [1354, 28] on img at bounding box center [1363, 22] width 31 height 31
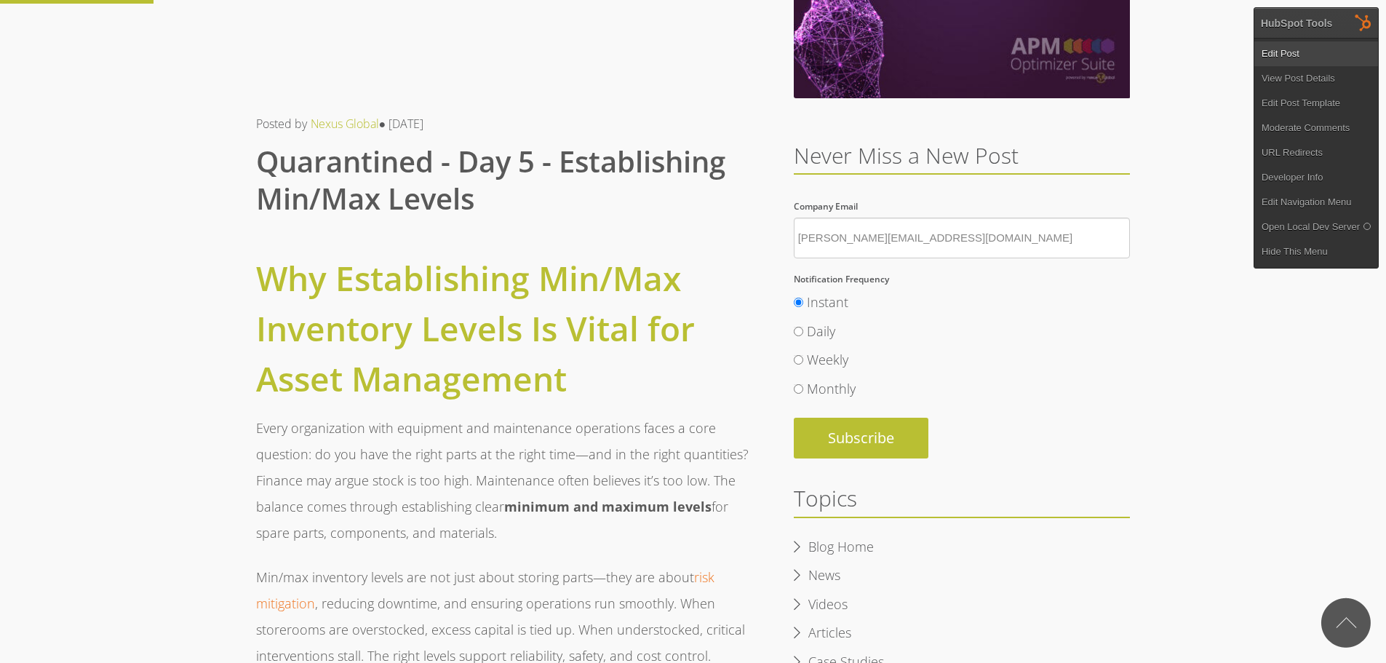
click at [1321, 60] on link "Edit Post" at bounding box center [1316, 53] width 124 height 25
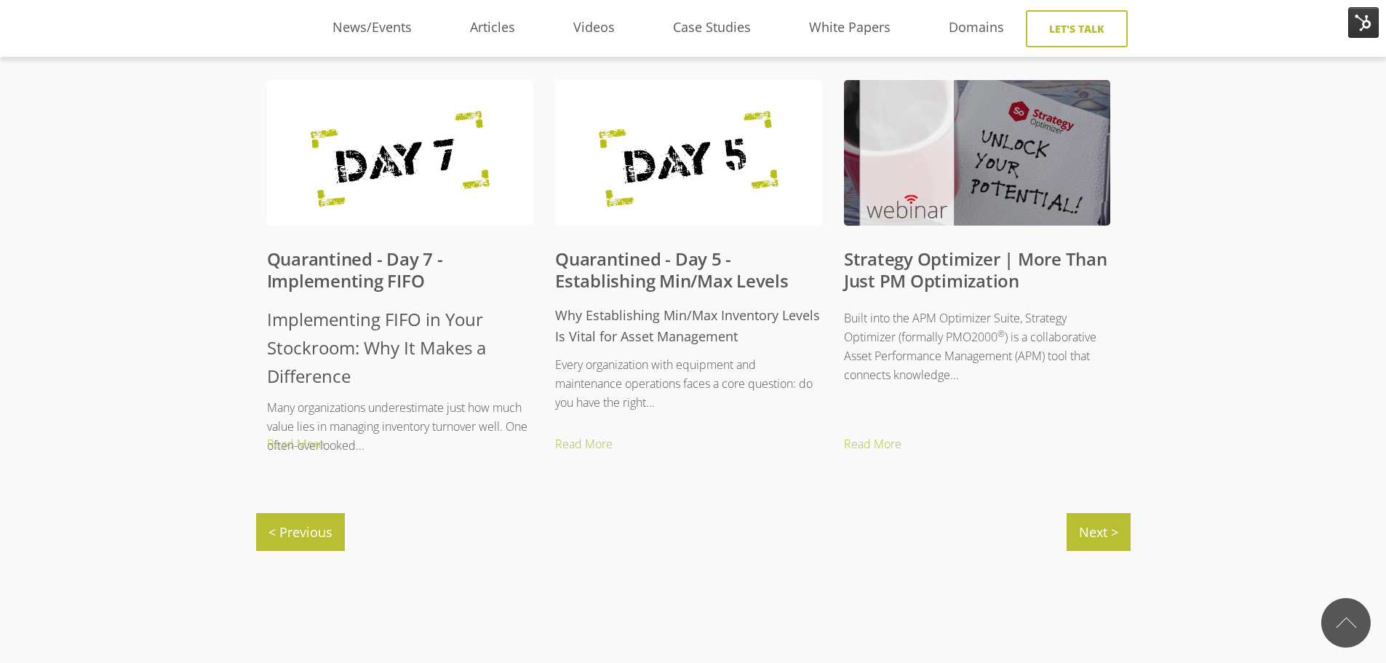
scroll to position [1456, 0]
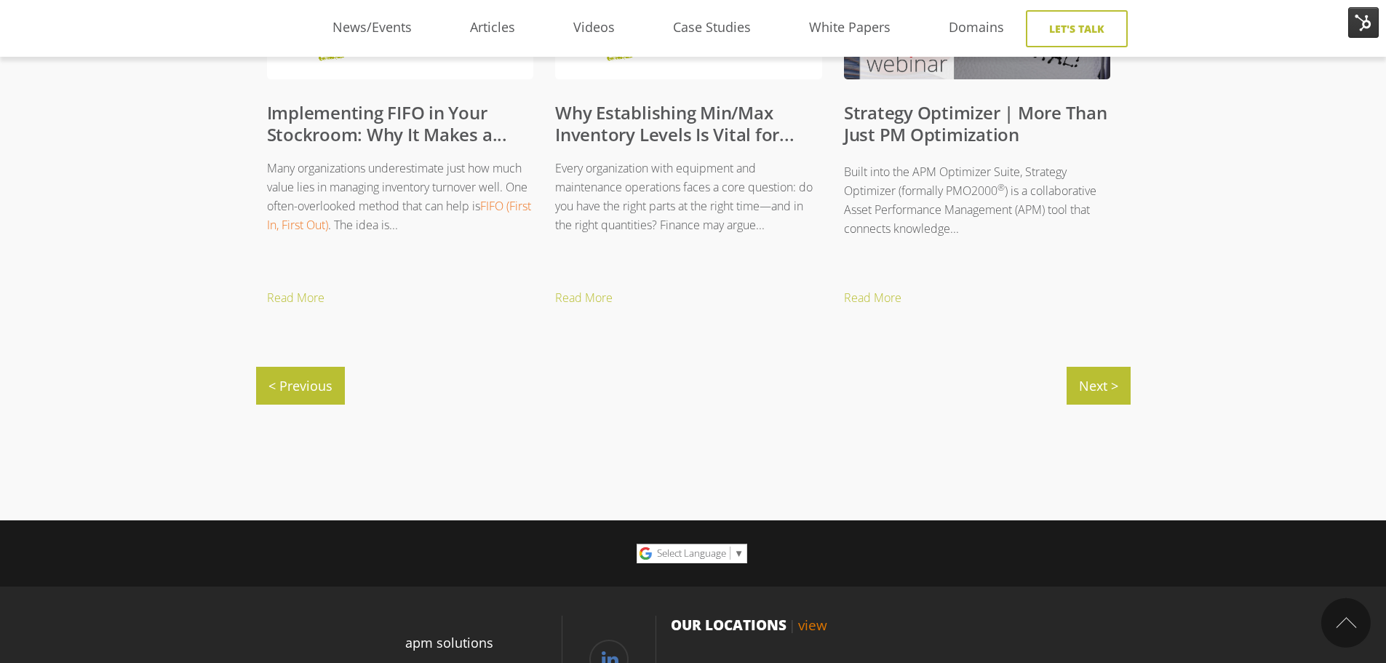
scroll to position [1674, 0]
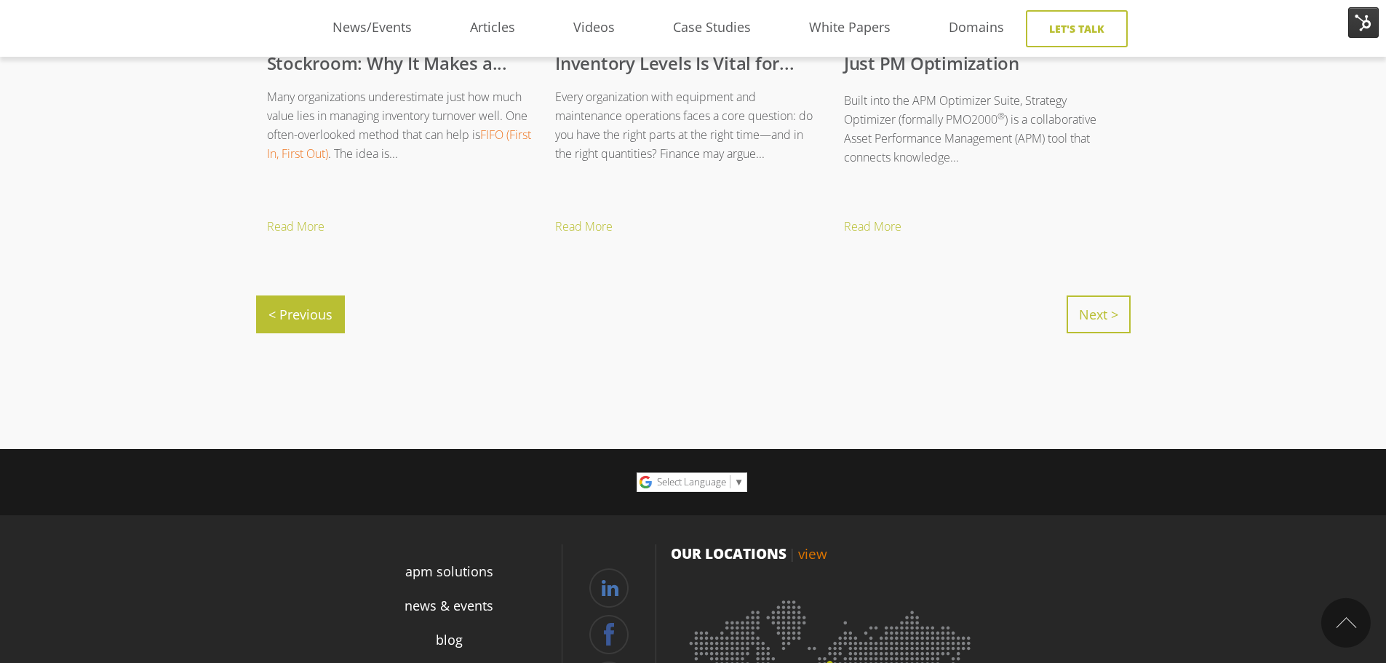
click at [1091, 311] on link "Next >" at bounding box center [1098, 314] width 64 height 38
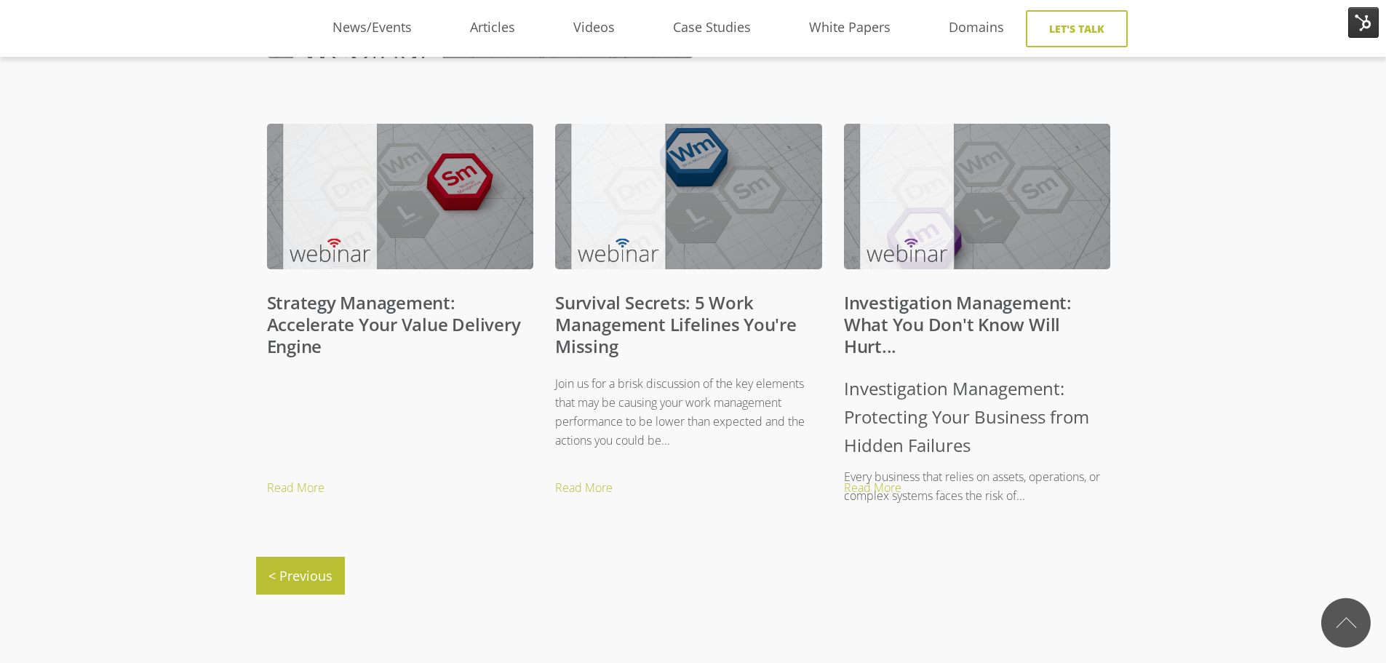
scroll to position [582, 0]
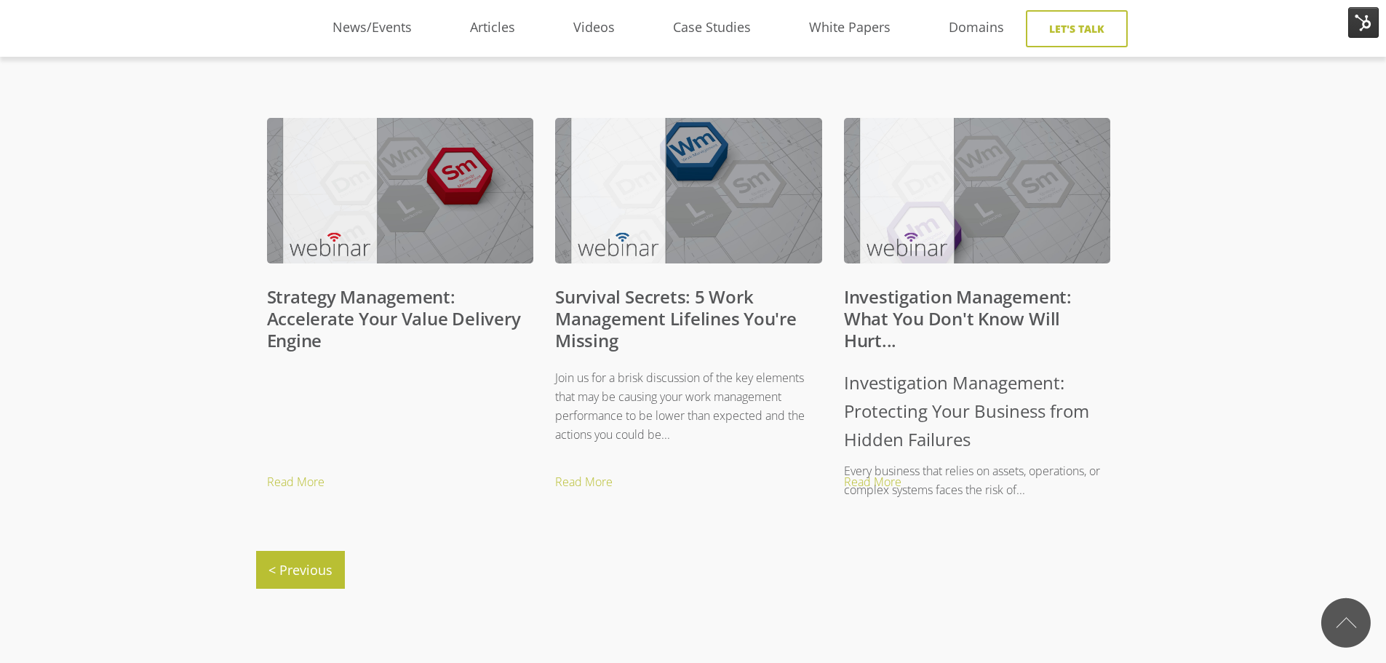
click at [888, 301] on link "Investigation Management: What You Don't Know Will Hurt..." at bounding box center [958, 318] width 228 height 68
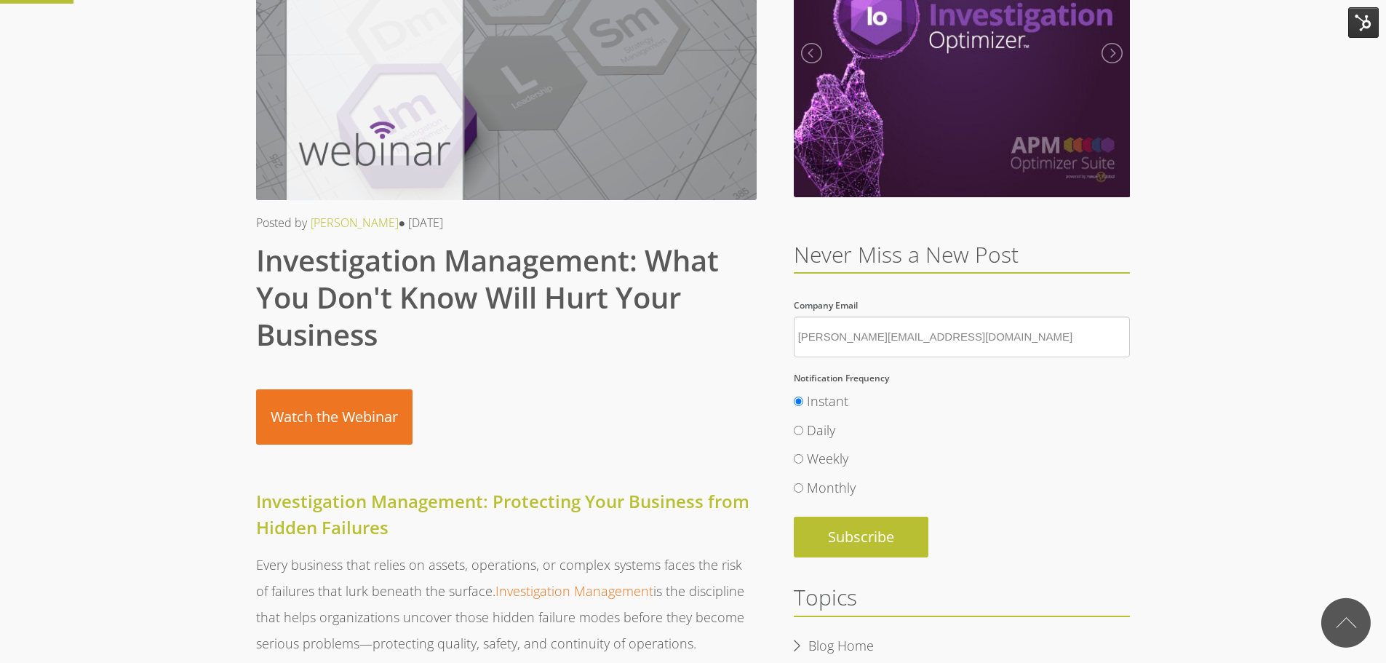
scroll to position [217, 0]
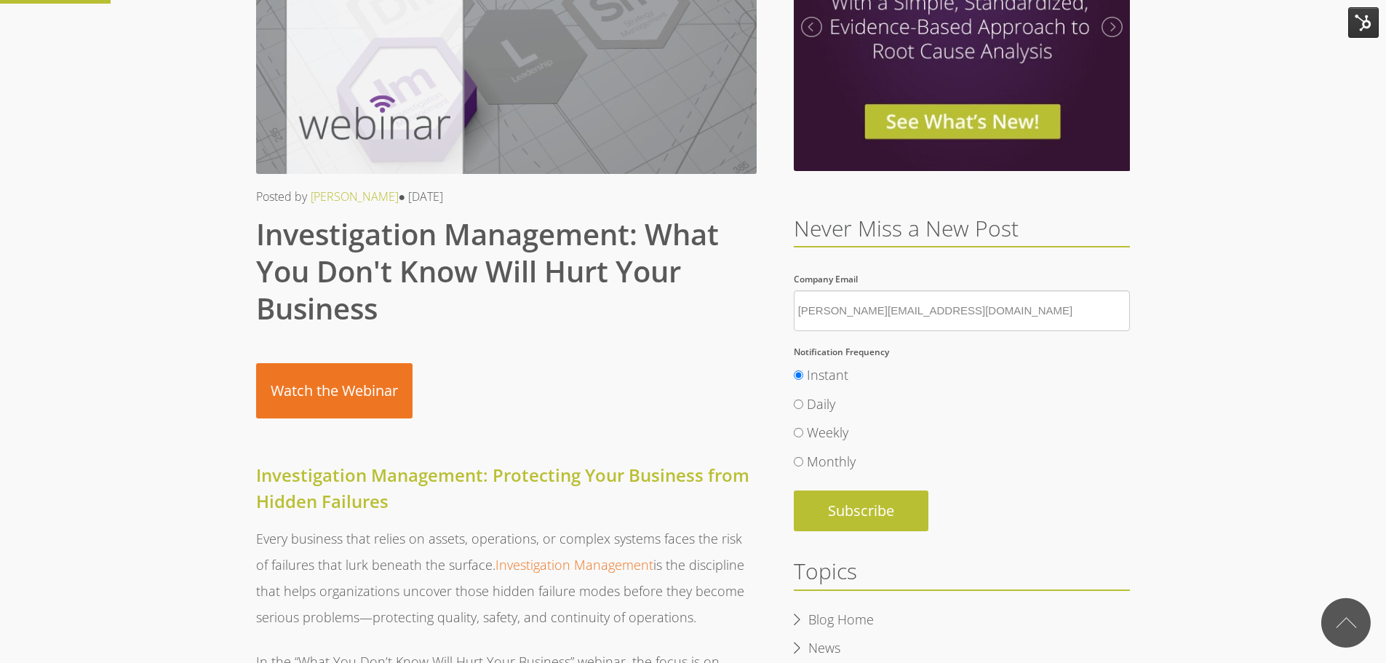
click at [295, 492] on h1 "Investigation Management: Protecting Your Business from Hidden Failures" at bounding box center [506, 488] width 500 height 52
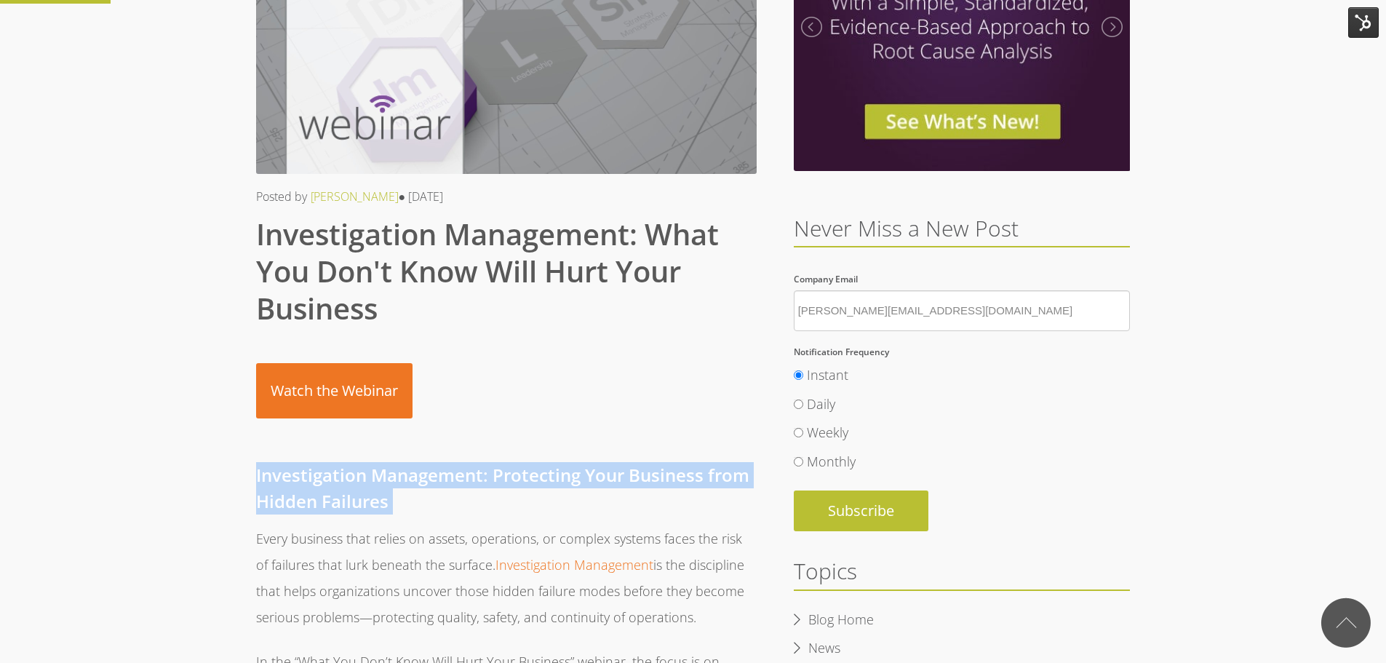
click at [295, 492] on h1 "Investigation Management: Protecting Your Business from Hidden Failures" at bounding box center [506, 488] width 500 height 52
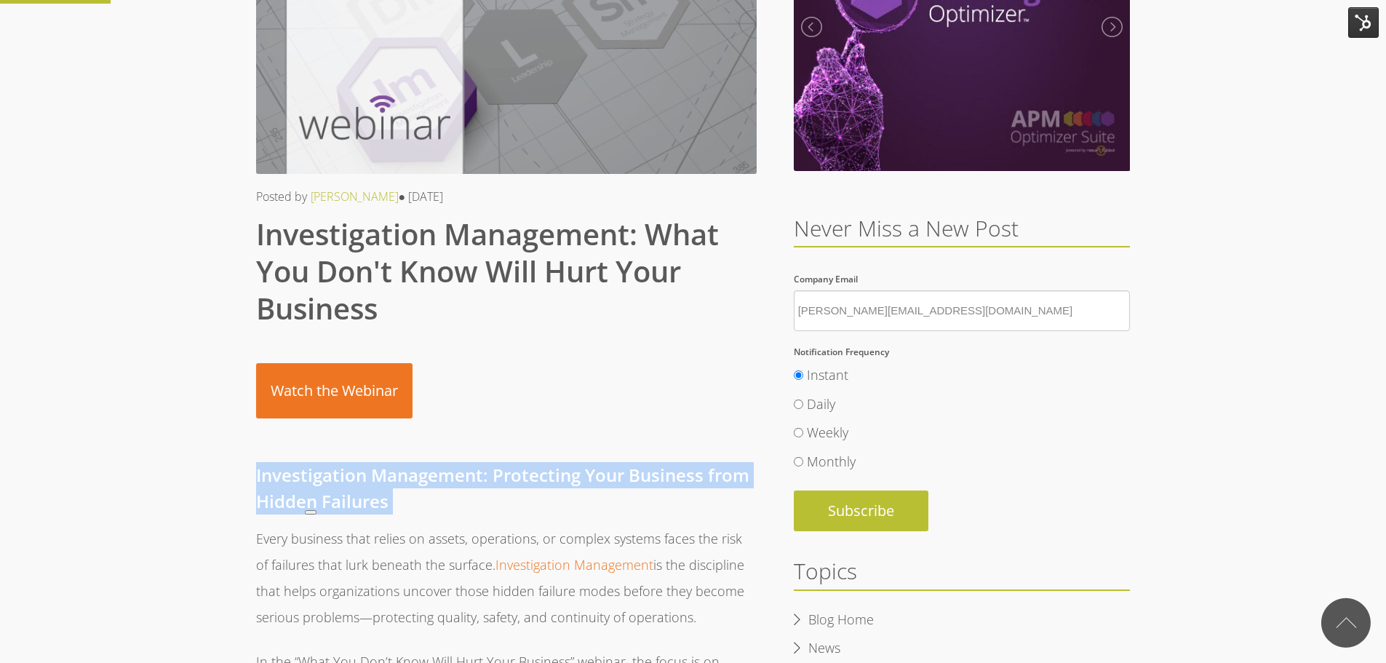
click at [1354, 27] on img at bounding box center [1363, 22] width 31 height 31
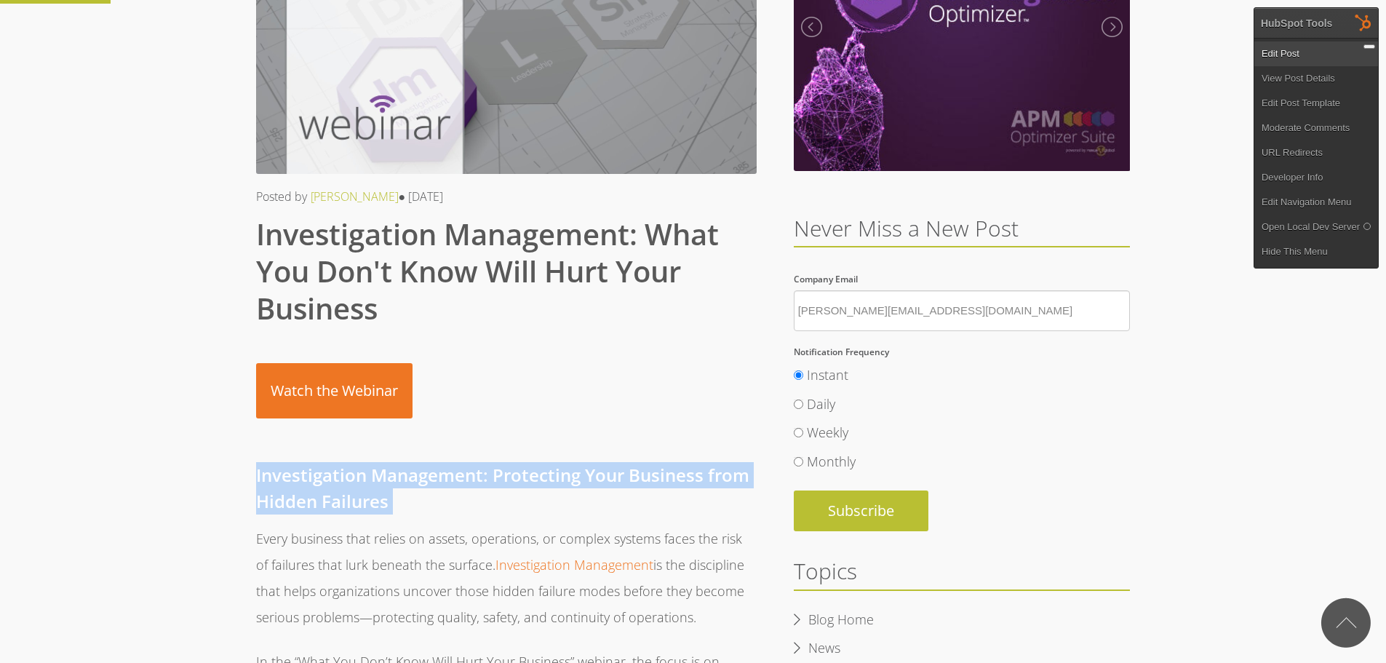
click at [1296, 54] on link "Edit Post" at bounding box center [1316, 53] width 124 height 25
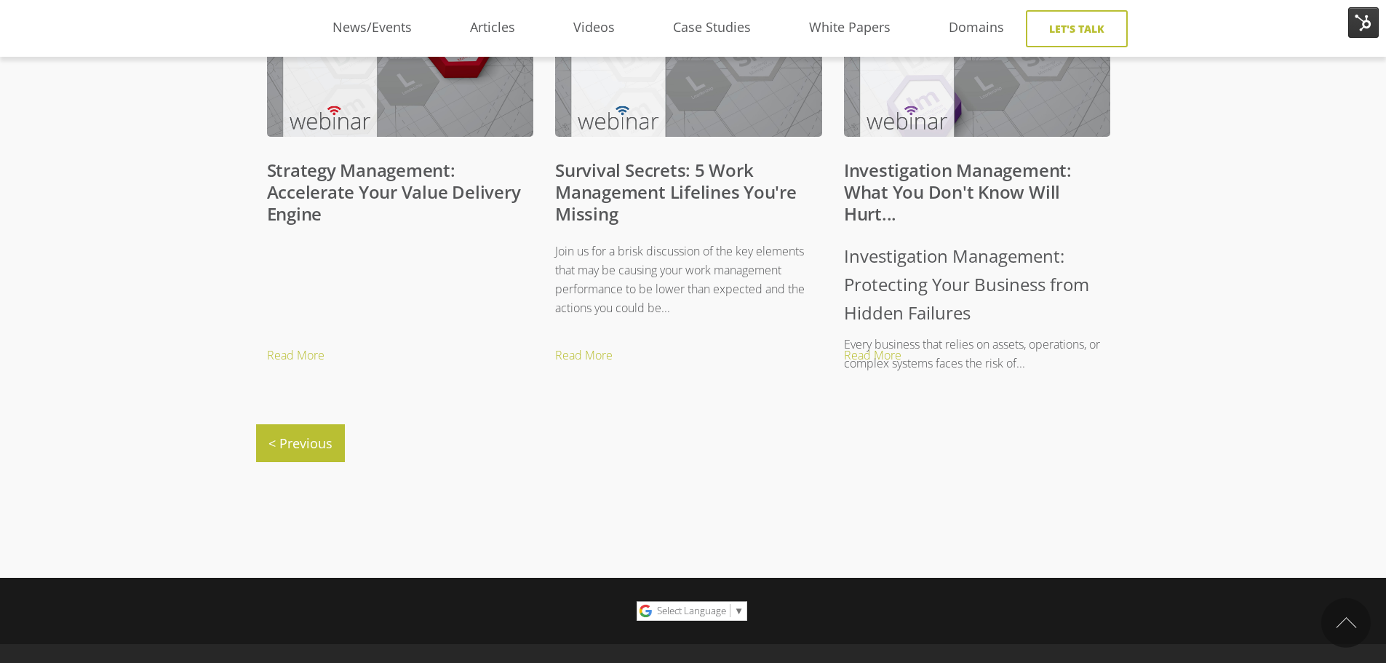
scroll to position [727, 0]
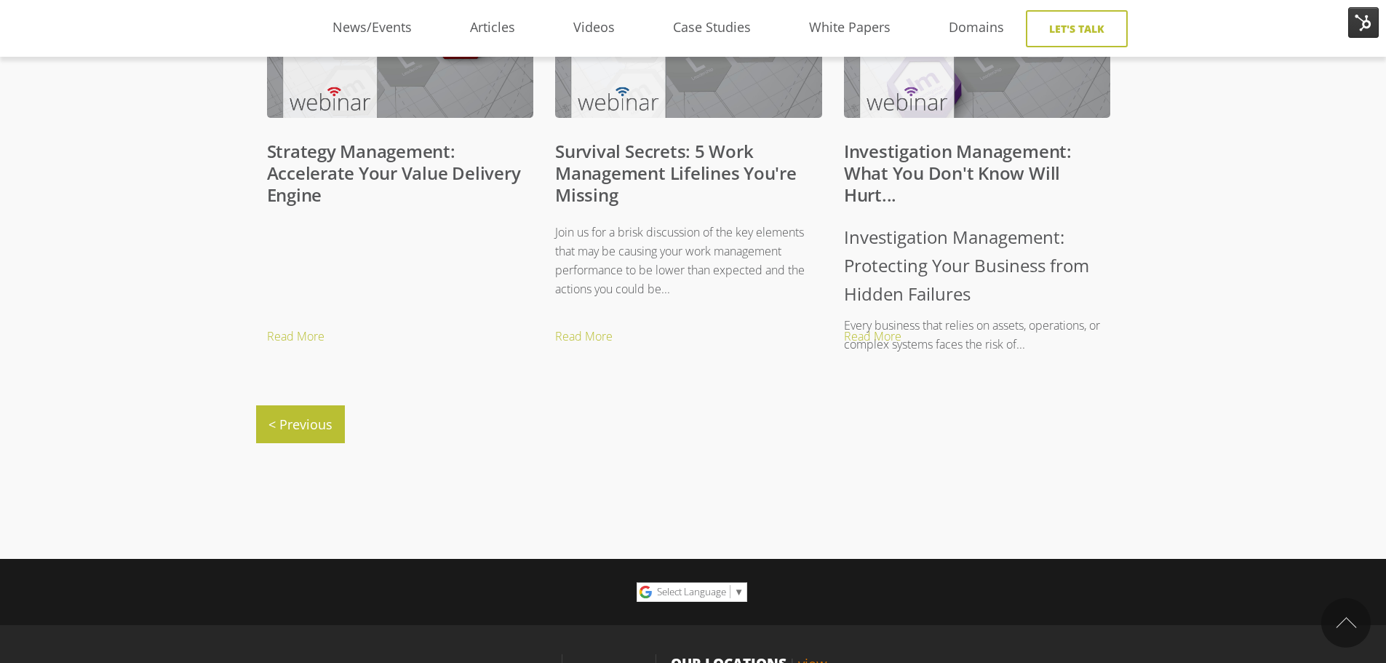
click at [352, 173] on link "Strategy Management: Accelerate Your Value Delivery Engine" at bounding box center [394, 173] width 254 height 68
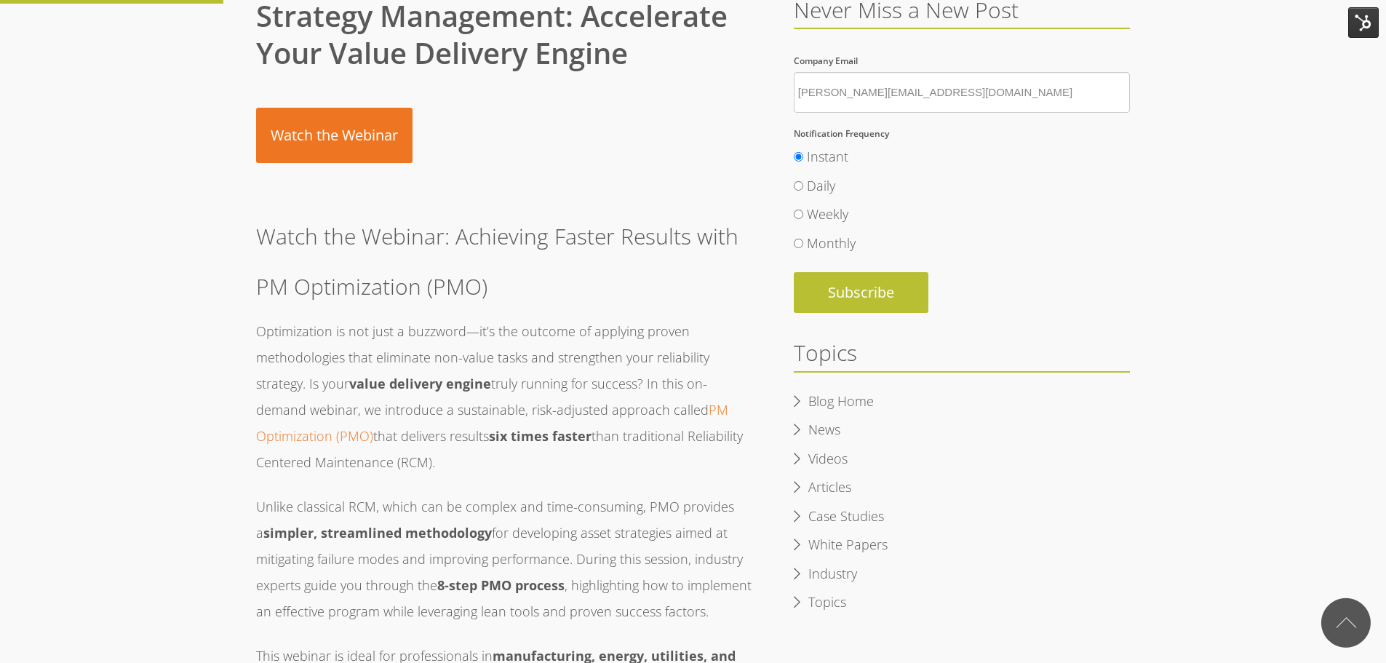
click at [484, 242] on span "Watch the Webinar: Achieving Faster Results with PM Optimization (PMO)" at bounding box center [497, 261] width 482 height 80
click at [1373, 28] on img at bounding box center [1363, 22] width 31 height 31
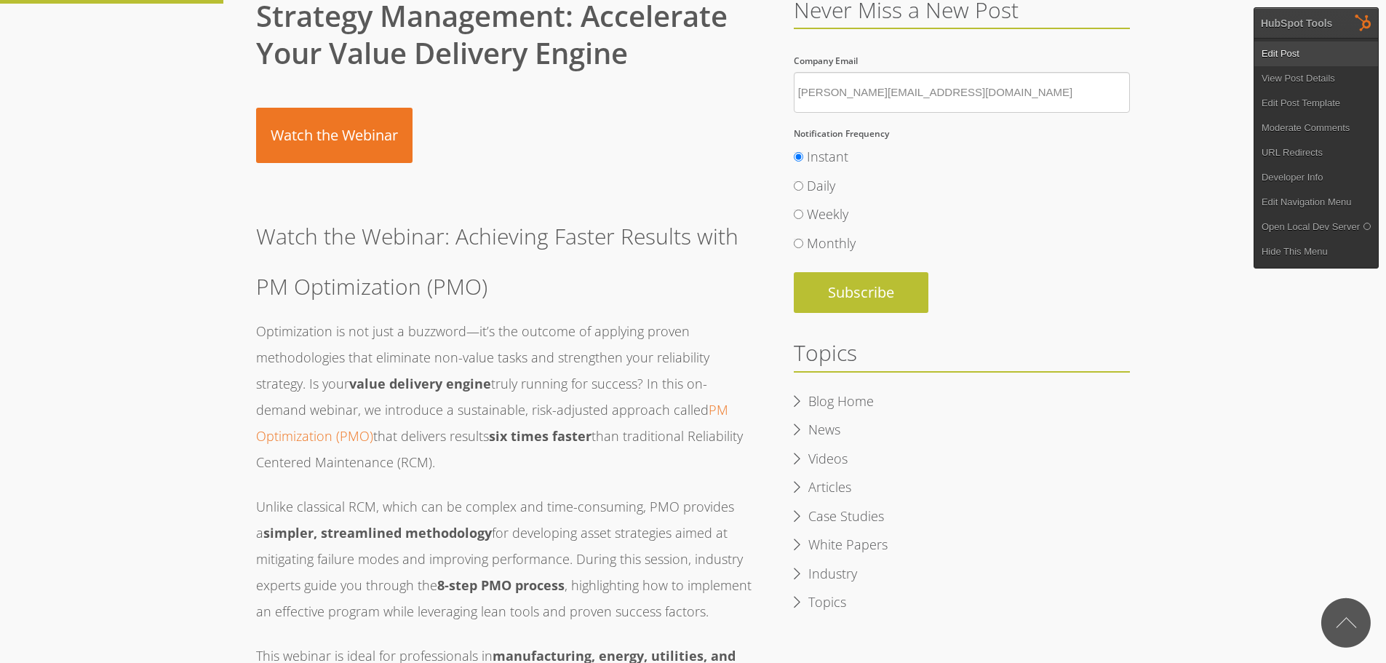
click at [1266, 52] on link "Edit Post" at bounding box center [1316, 53] width 124 height 25
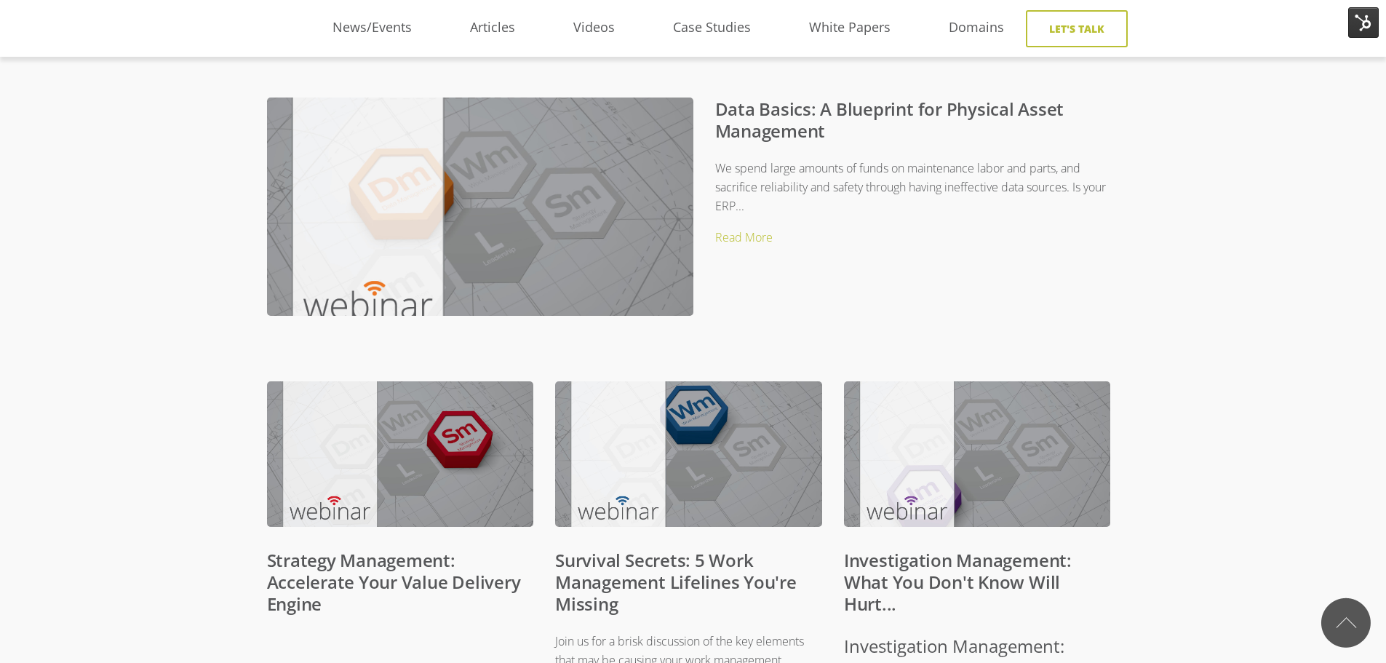
scroll to position [582, 0]
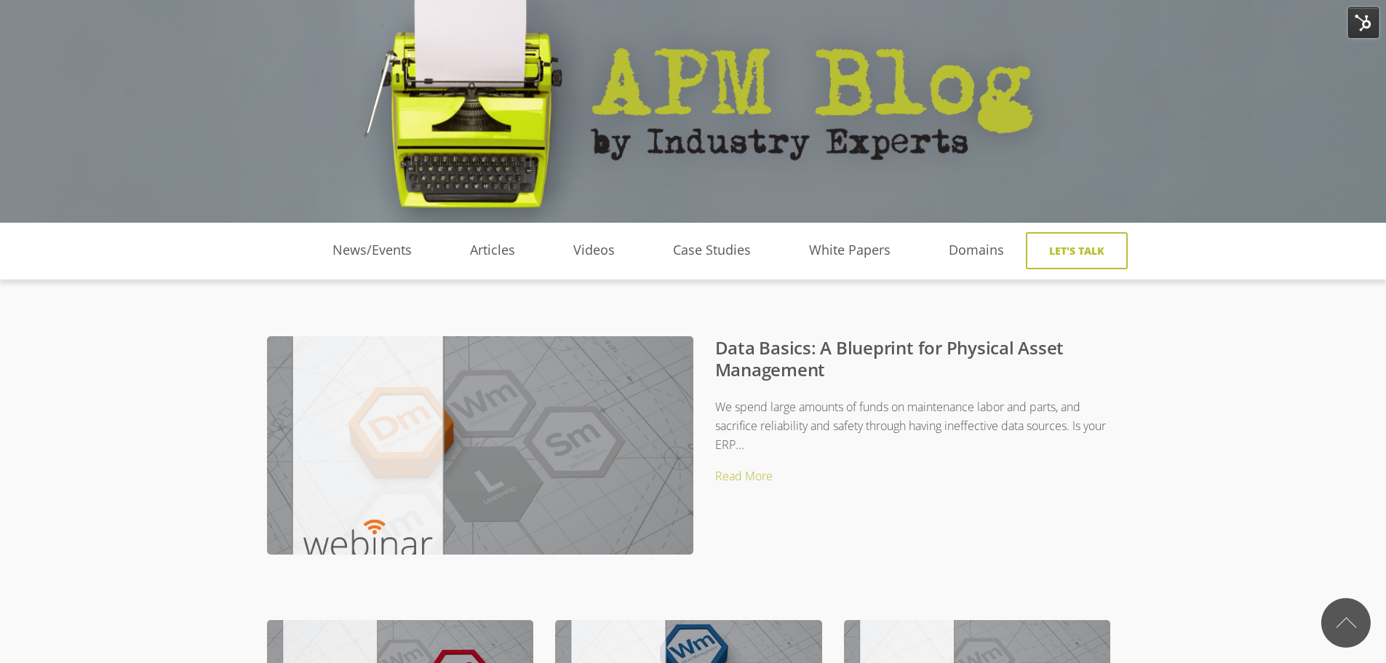
scroll to position [22, 0]
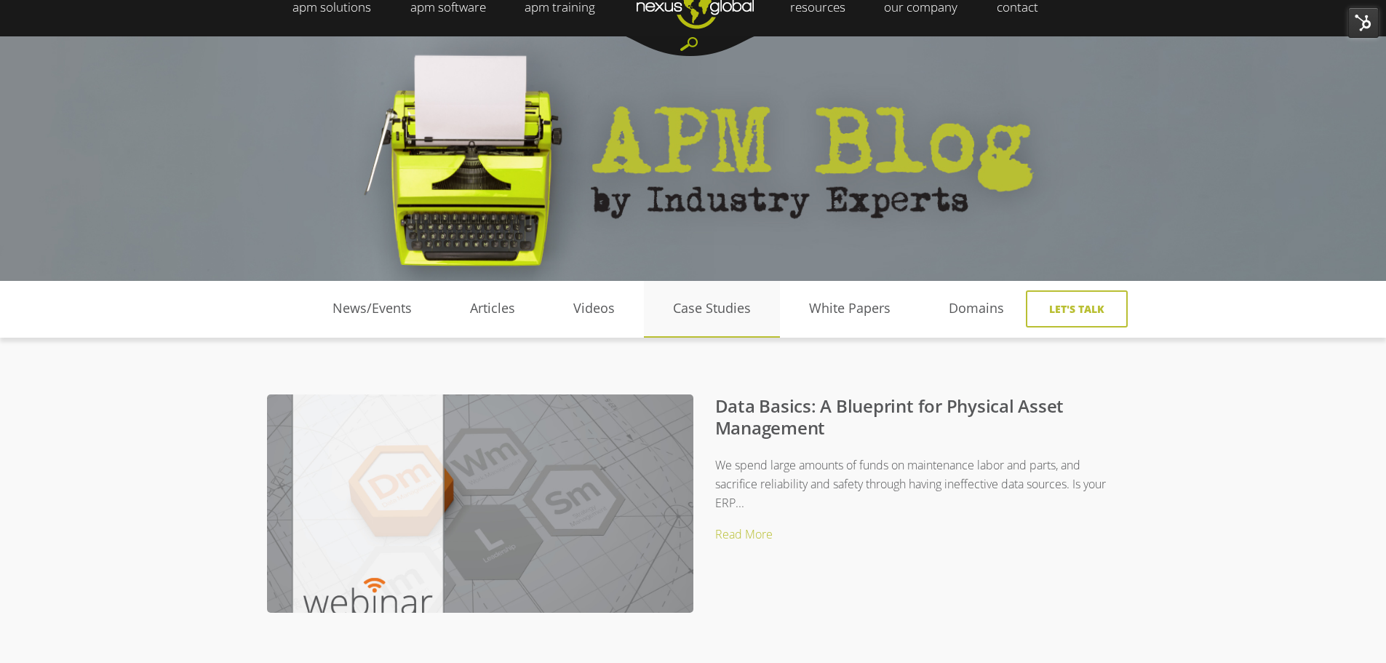
click at [700, 311] on link "Case Studies" at bounding box center [712, 309] width 136 height 22
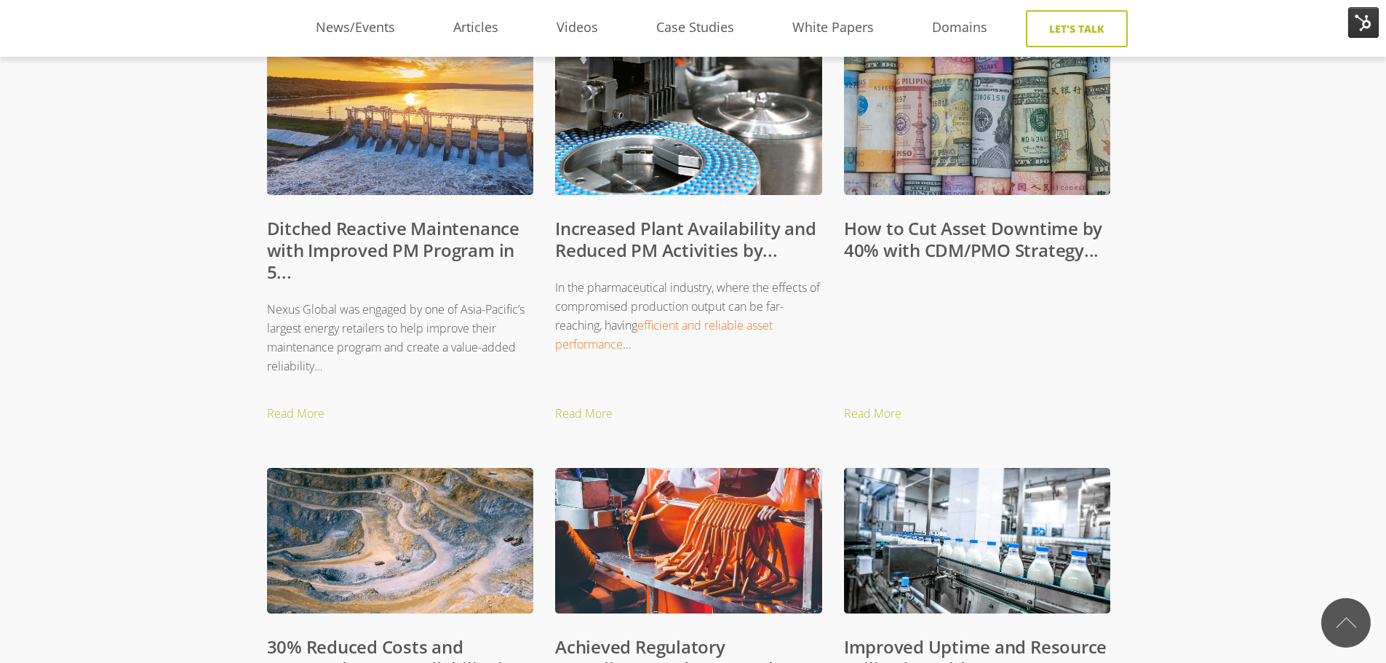
scroll to position [582, 0]
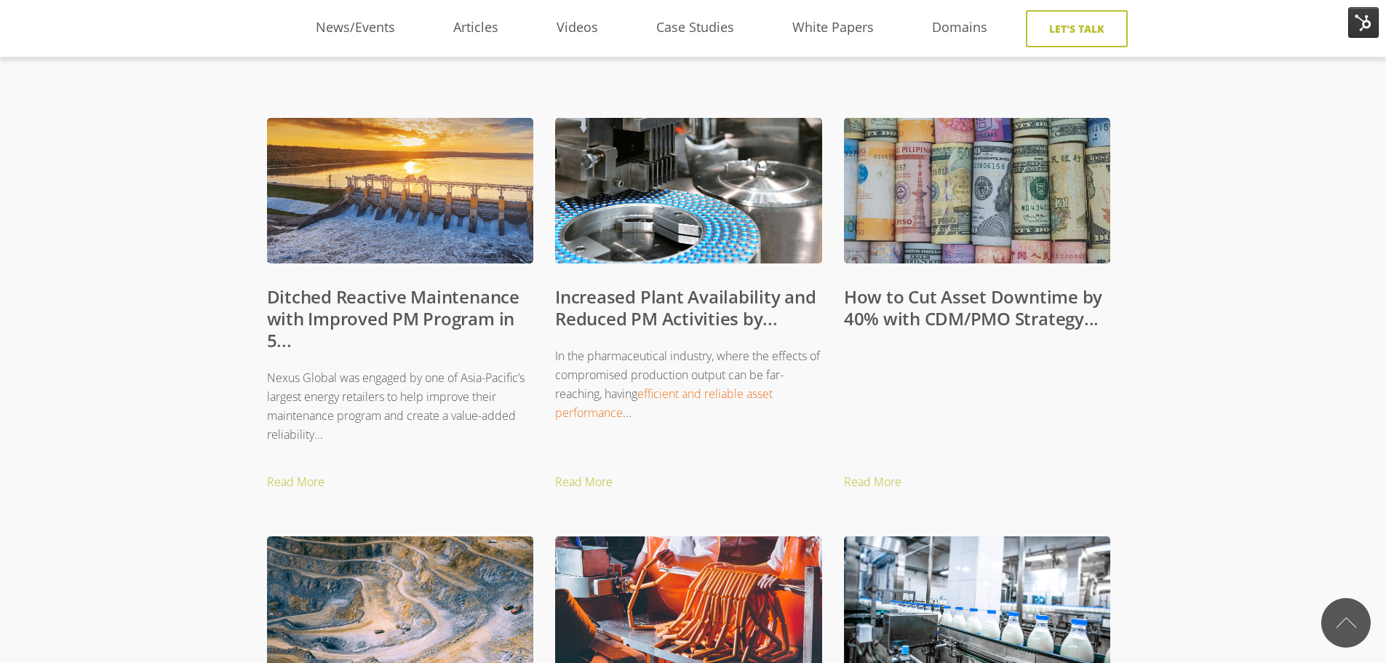
click at [932, 303] on link "How to Cut Asset Downtime by 40% with CDM/PMO Strategy..." at bounding box center [973, 307] width 258 height 46
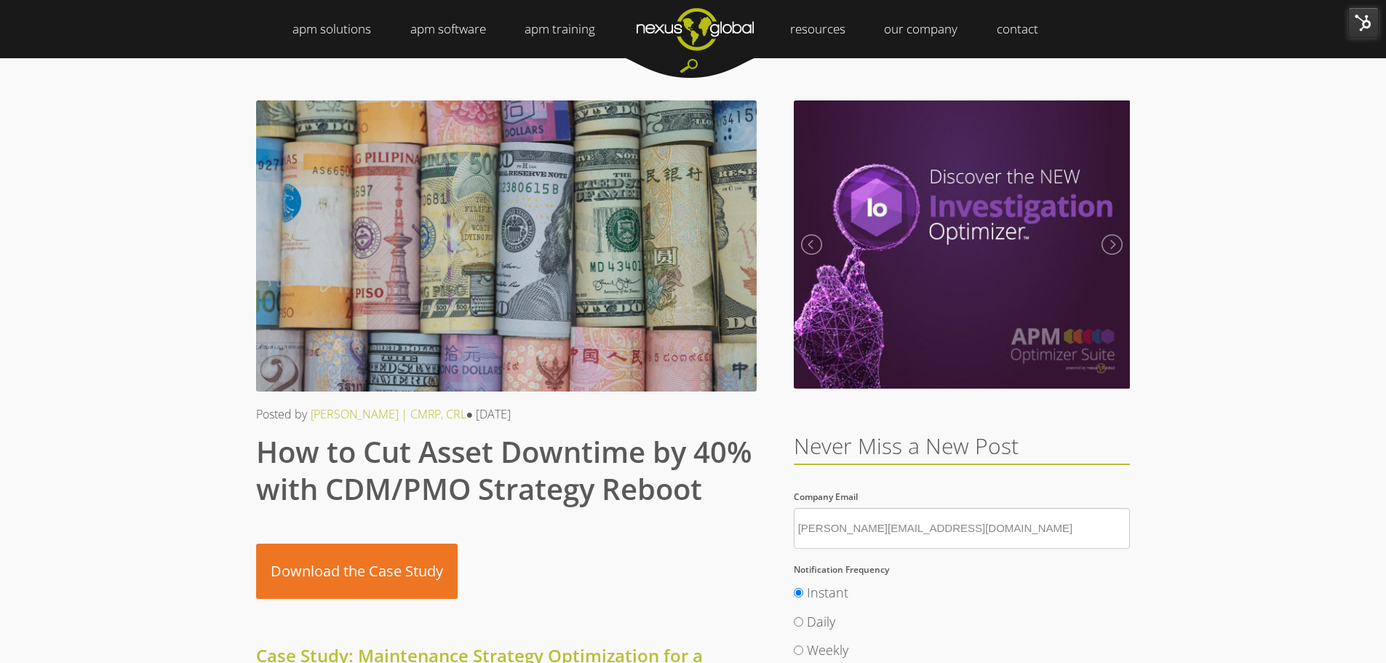
click at [1356, 25] on img at bounding box center [1363, 22] width 31 height 31
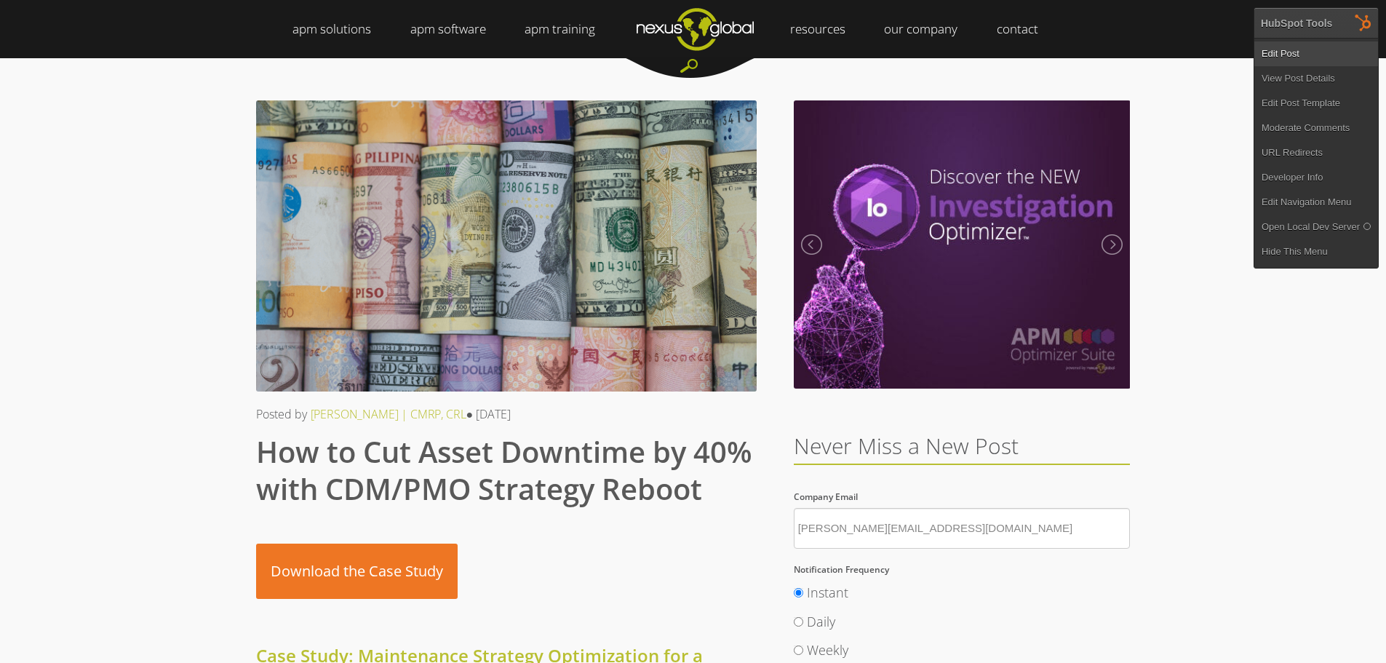
click at [1309, 55] on link "Edit Post" at bounding box center [1316, 53] width 124 height 25
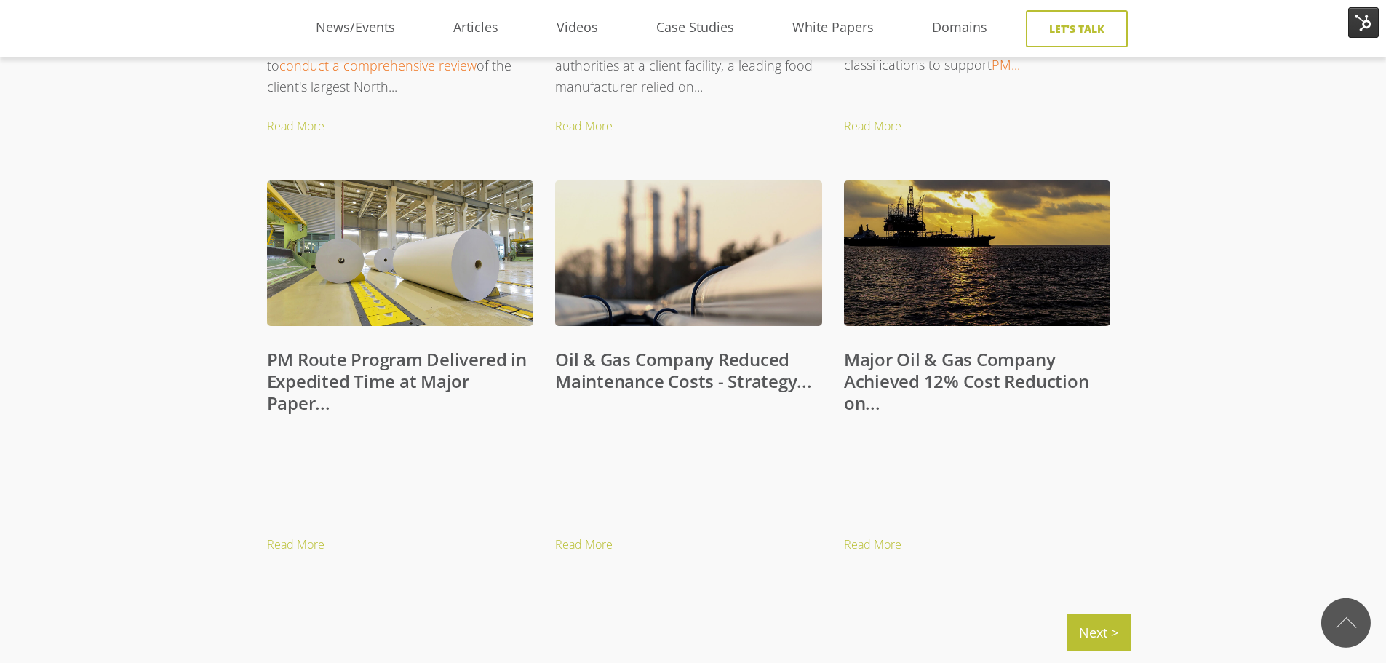
scroll to position [1382, 0]
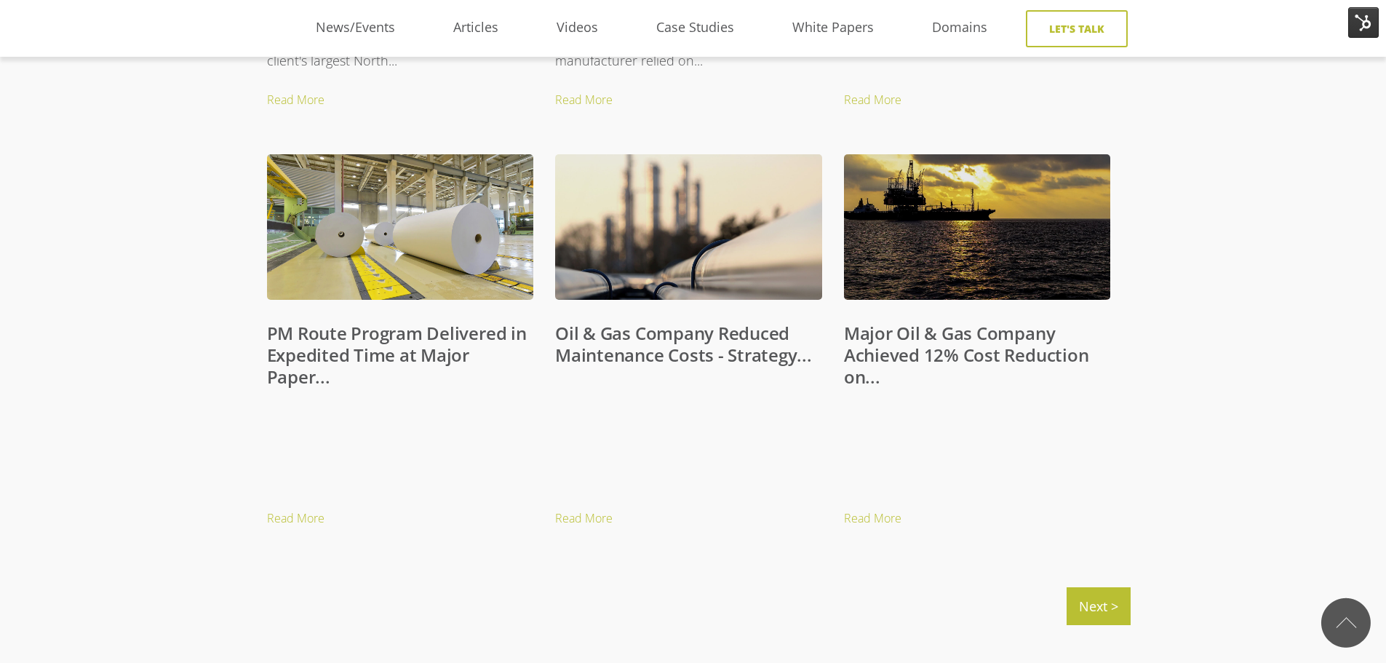
click at [311, 351] on link "PM Route Program Delivered in Expedited Time at Major Paper..." at bounding box center [397, 355] width 260 height 68
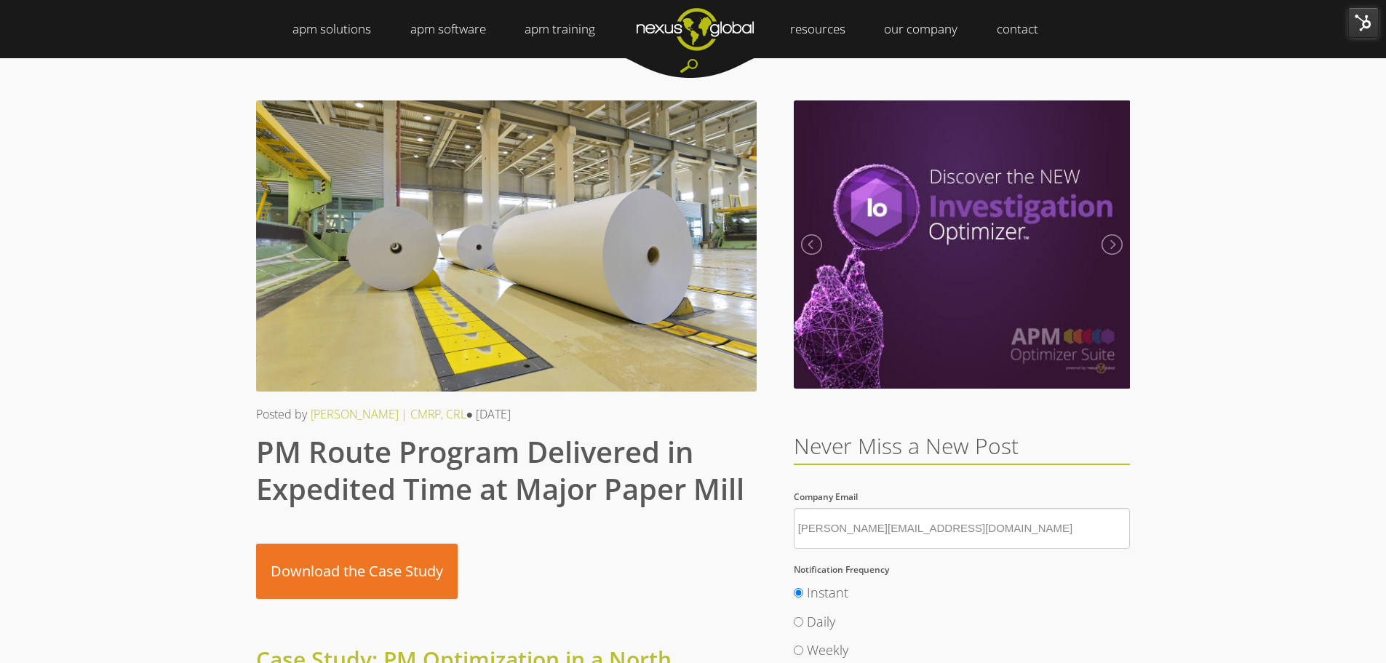
click at [1371, 20] on img at bounding box center [1363, 22] width 31 height 31
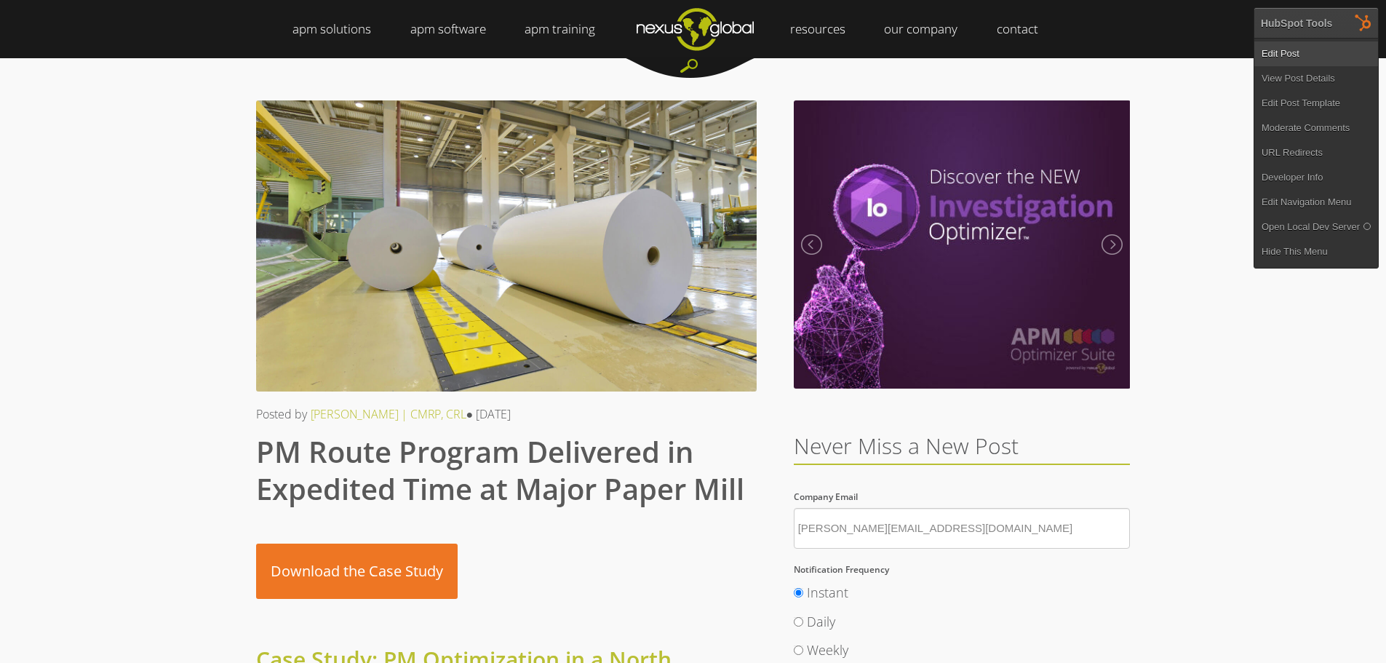
click at [1281, 51] on link "Edit Post" at bounding box center [1316, 53] width 124 height 25
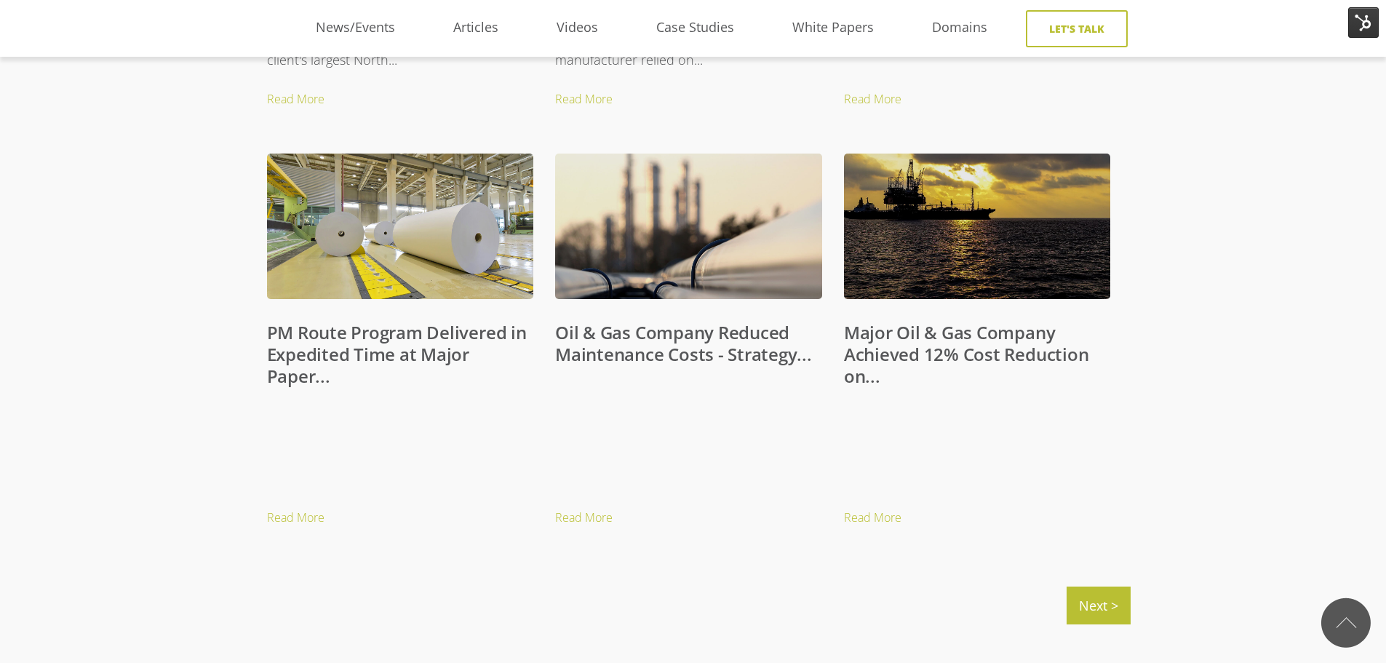
scroll to position [1382, 0]
click at [717, 352] on link "Oil & Gas Company Reduced Maintenance Costs - Strategy..." at bounding box center [683, 344] width 257 height 46
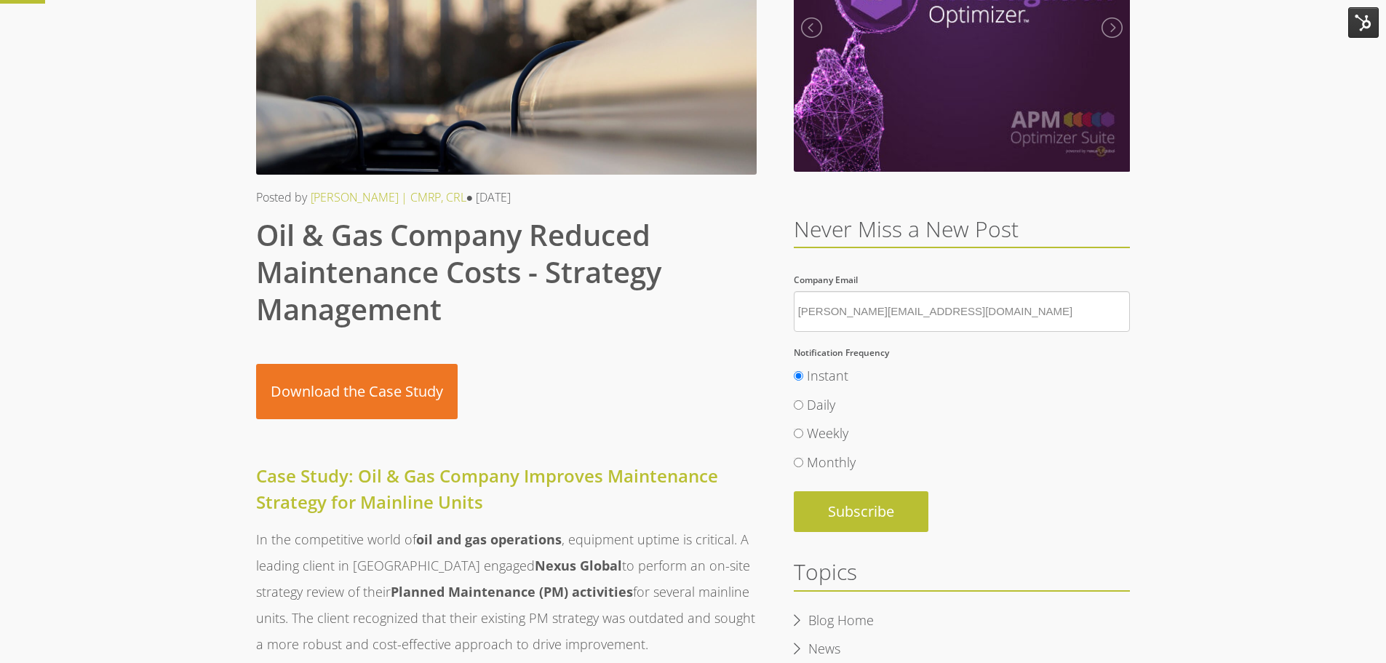
scroll to position [218, 0]
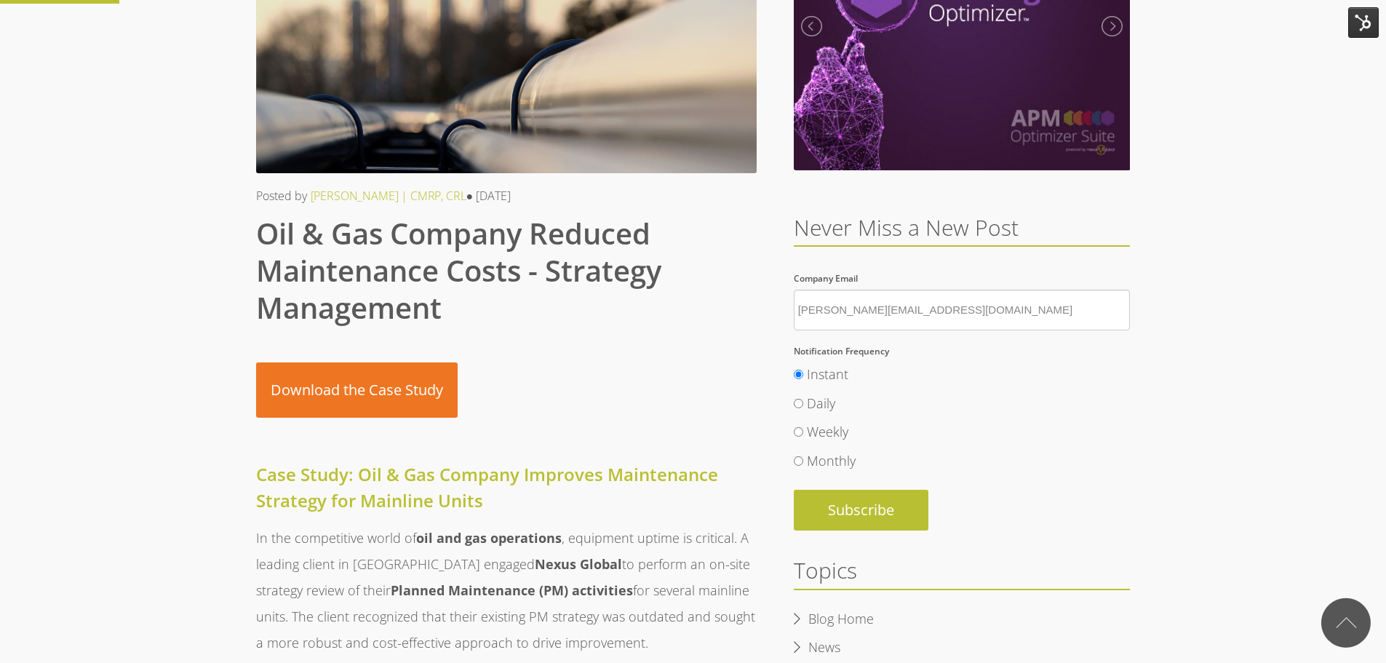
click at [1360, 25] on img at bounding box center [1363, 22] width 31 height 31
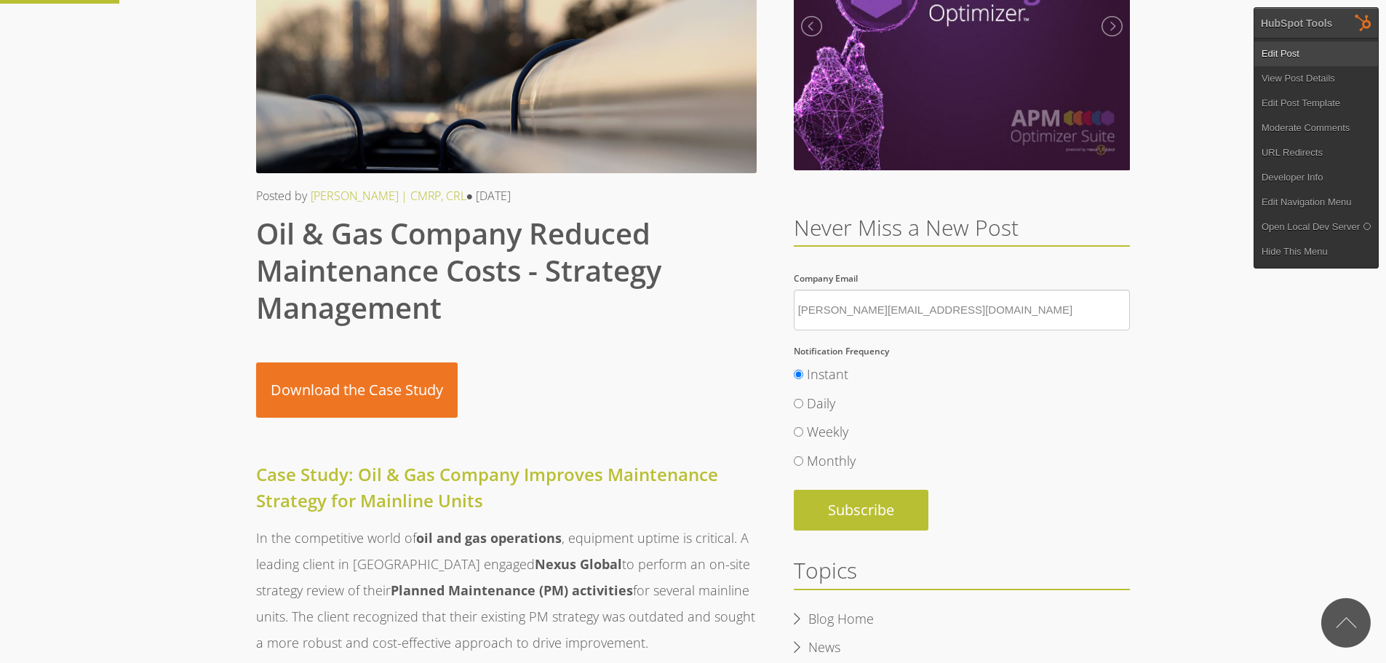
click at [1328, 48] on link "Edit Post" at bounding box center [1316, 53] width 124 height 25
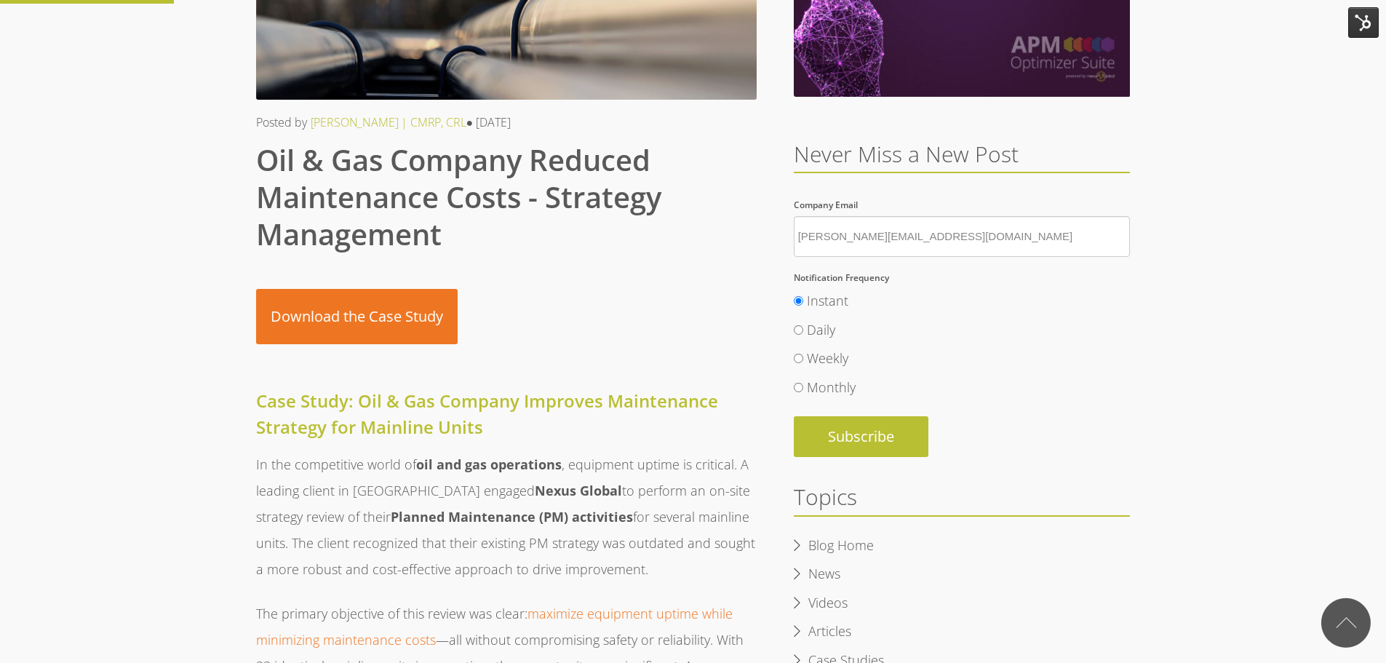
scroll to position [291, 0]
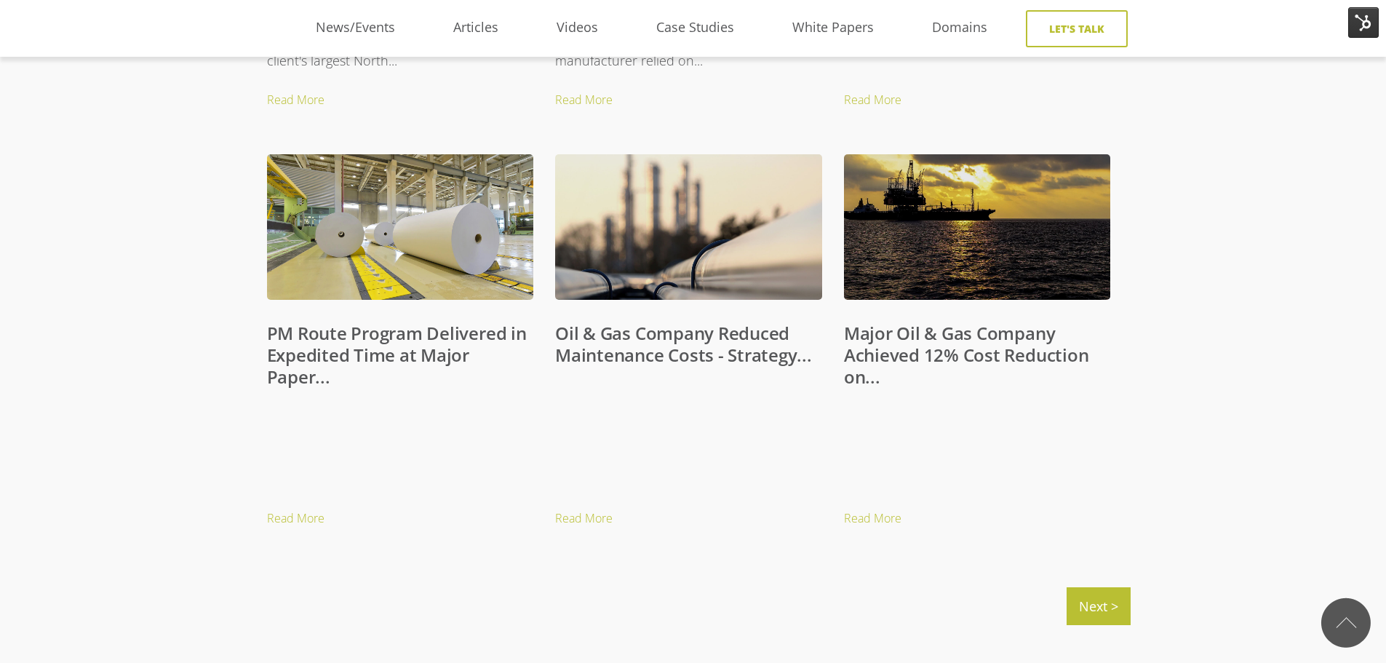
click at [1009, 340] on link "Major Oil & Gas Company Achieved 12% Cost Reduction on..." at bounding box center [966, 355] width 245 height 68
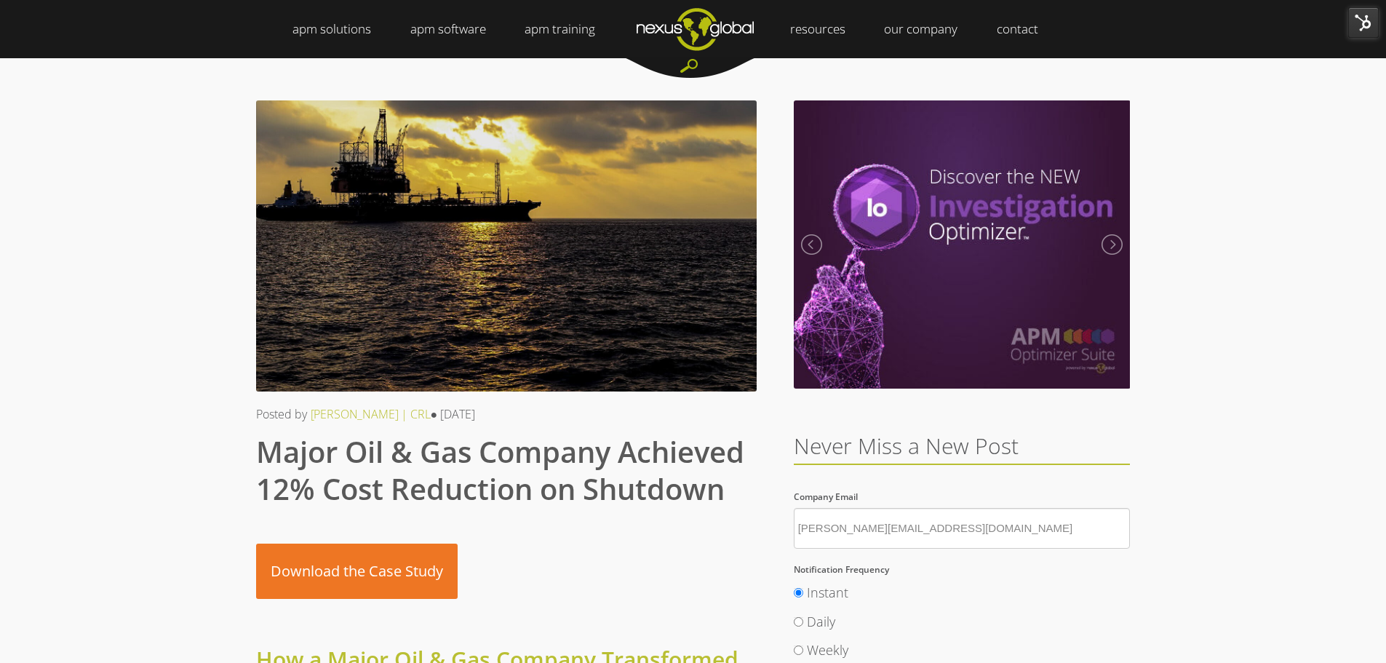
click at [1355, 20] on img at bounding box center [1363, 22] width 31 height 31
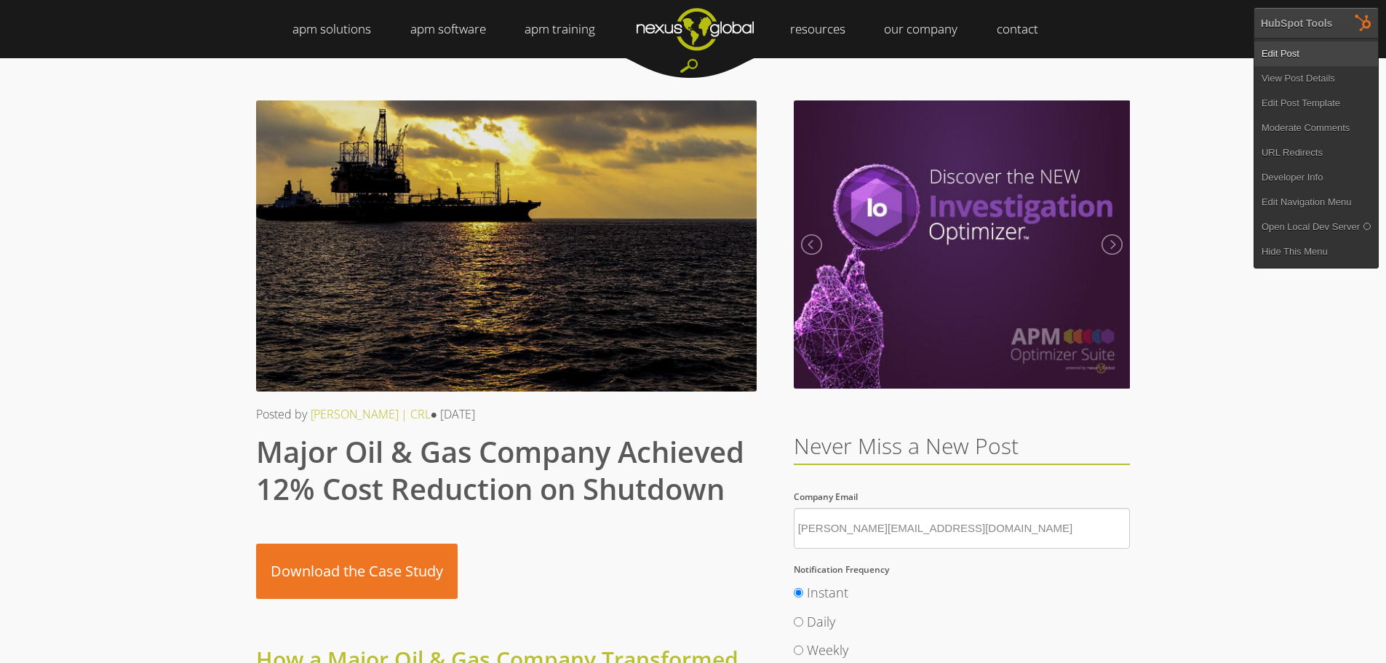
click at [1281, 55] on link "Edit Post" at bounding box center [1316, 53] width 124 height 25
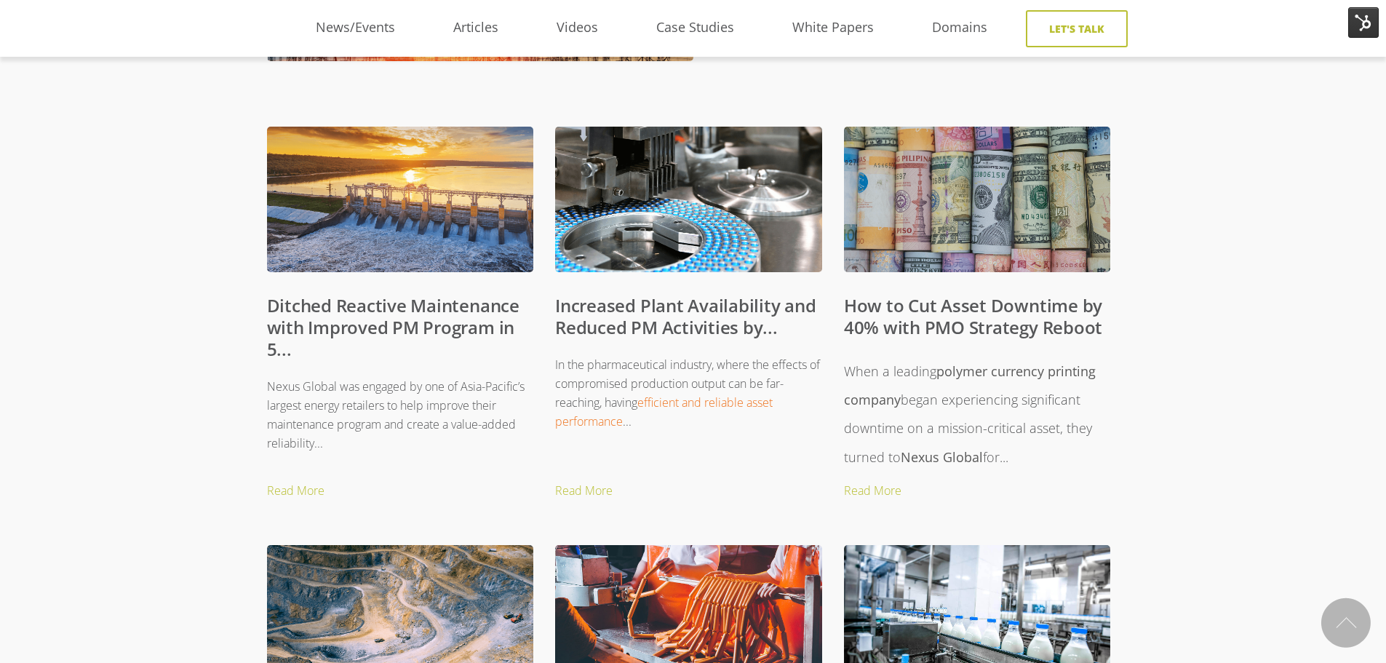
scroll to position [582, 0]
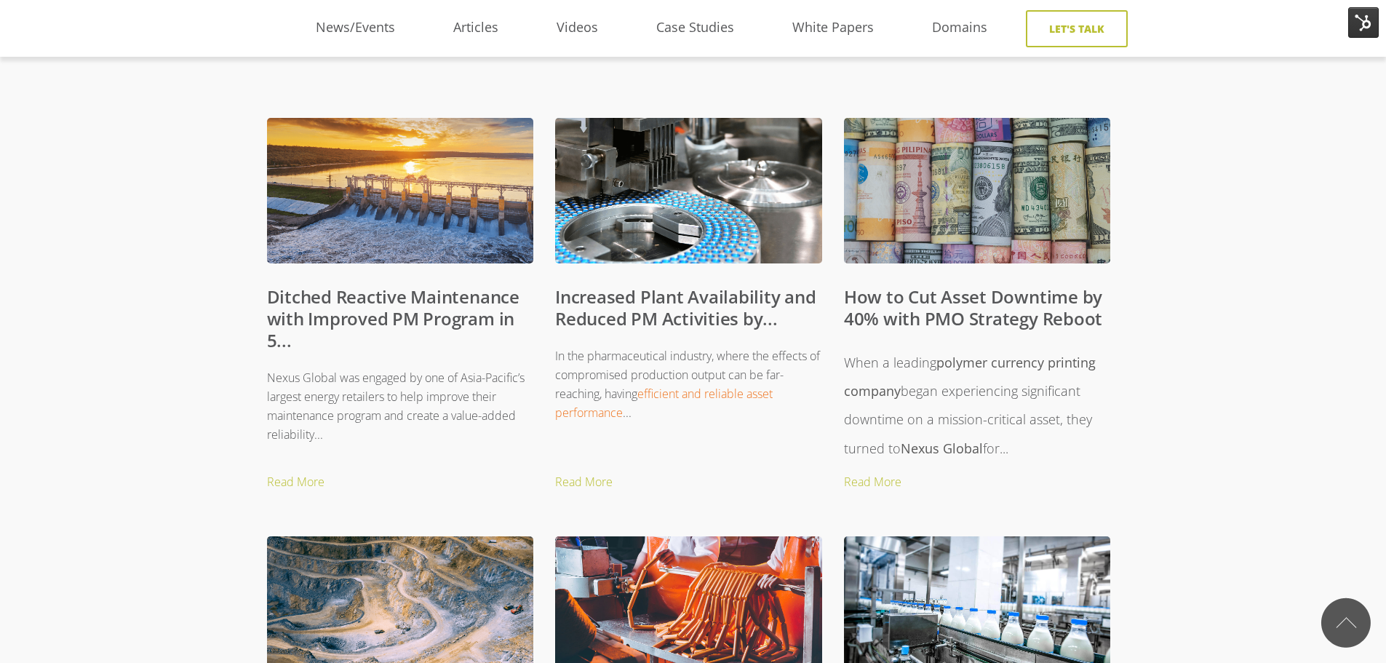
click at [909, 314] on link "How to Cut Asset Downtime by 40% with PMO Strategy Reboot" at bounding box center [973, 307] width 258 height 46
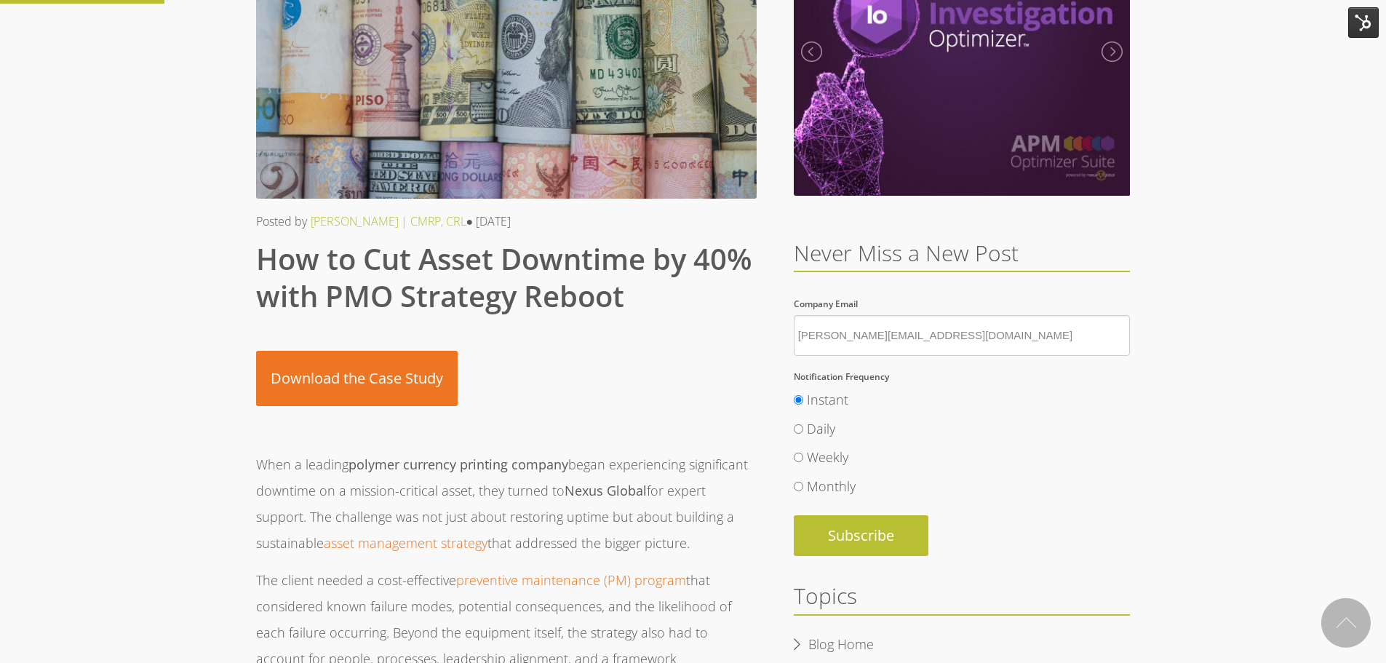
scroll to position [291, 0]
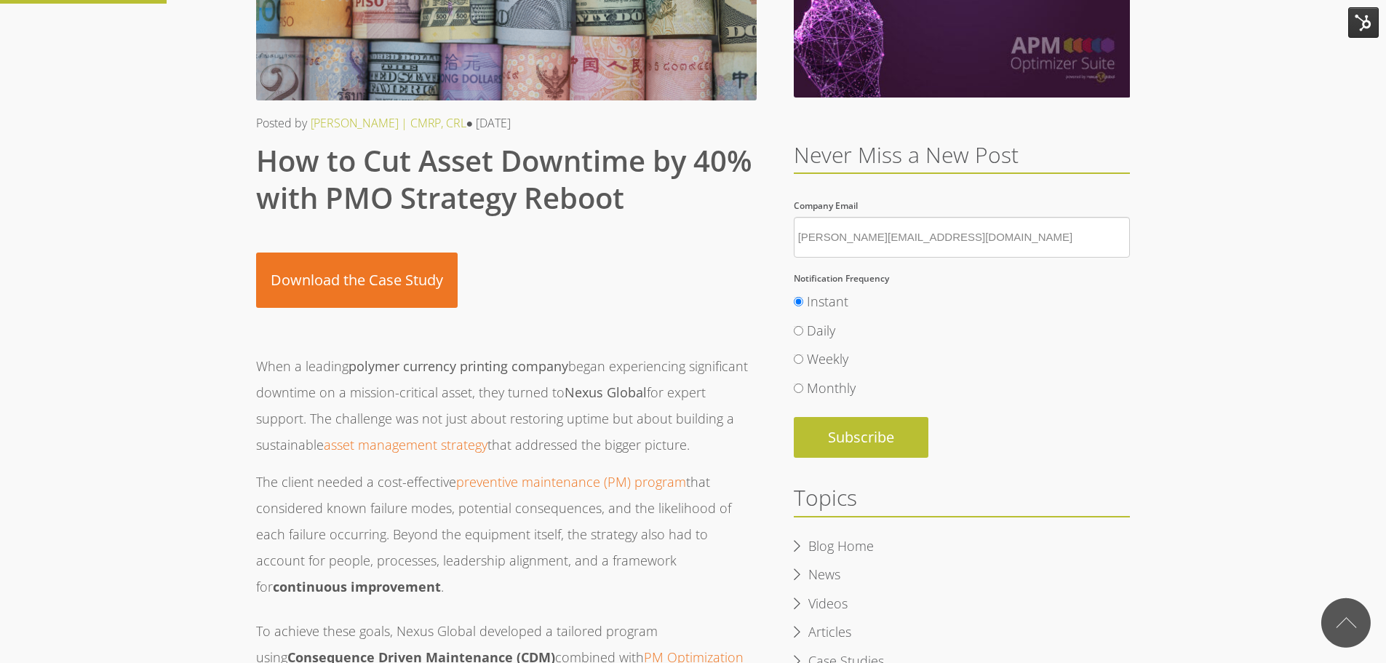
click at [322, 391] on span "began experiencing significant downtime on a mission-critical asset, they turne…" at bounding box center [502, 379] width 492 height 44
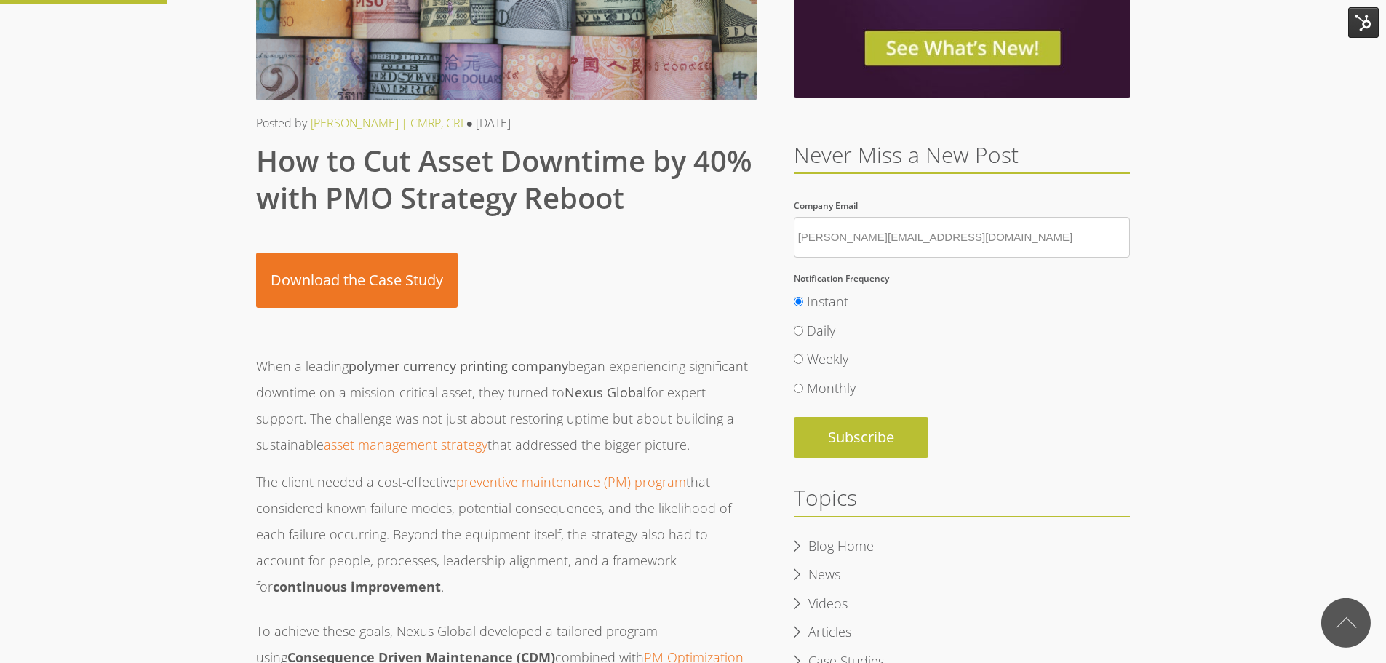
click at [322, 391] on span "began experiencing significant downtime on a mission-critical asset, they turne…" at bounding box center [502, 379] width 492 height 44
click at [1365, 23] on img at bounding box center [1363, 22] width 31 height 31
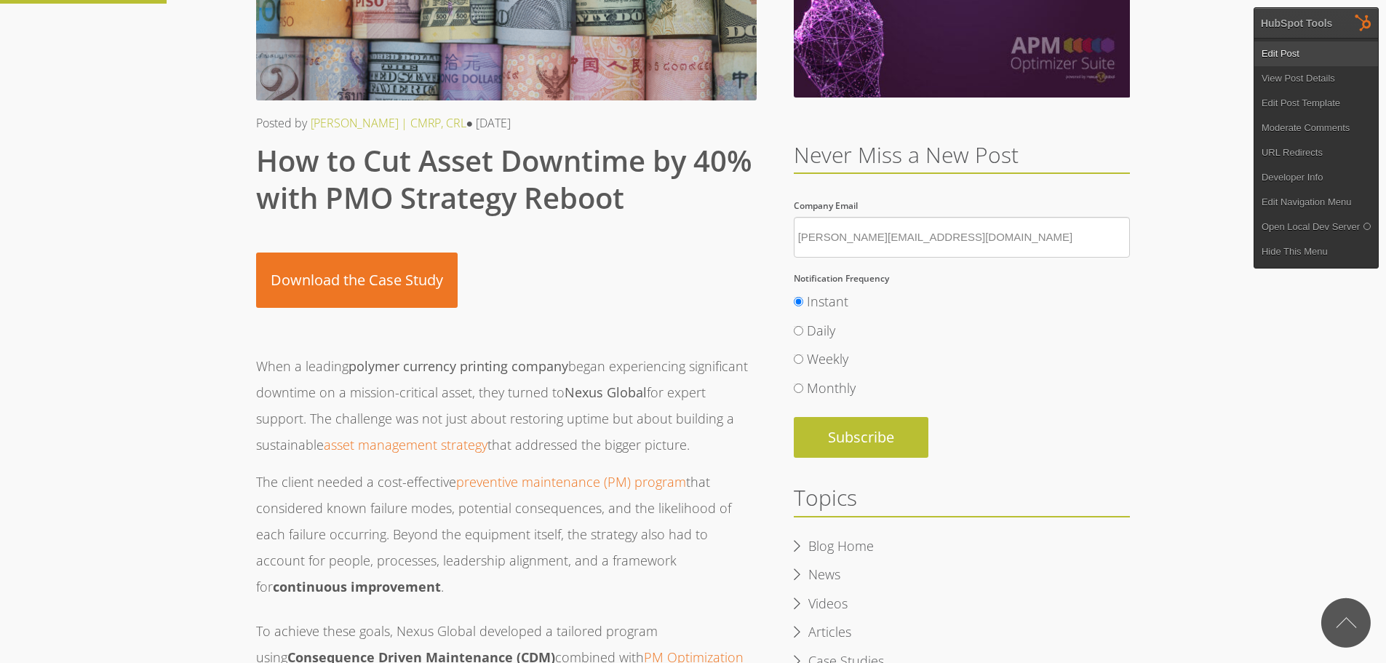
click at [1285, 52] on link "Edit Post" at bounding box center [1316, 53] width 124 height 25
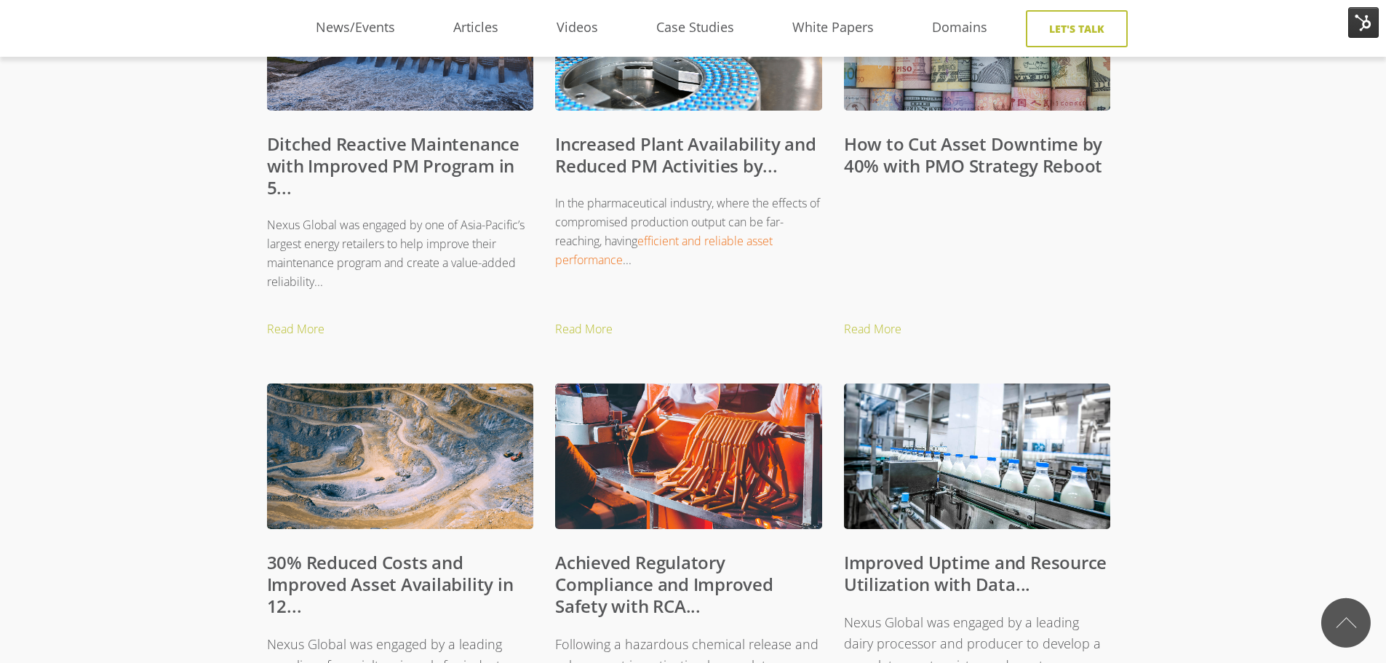
scroll to position [727, 0]
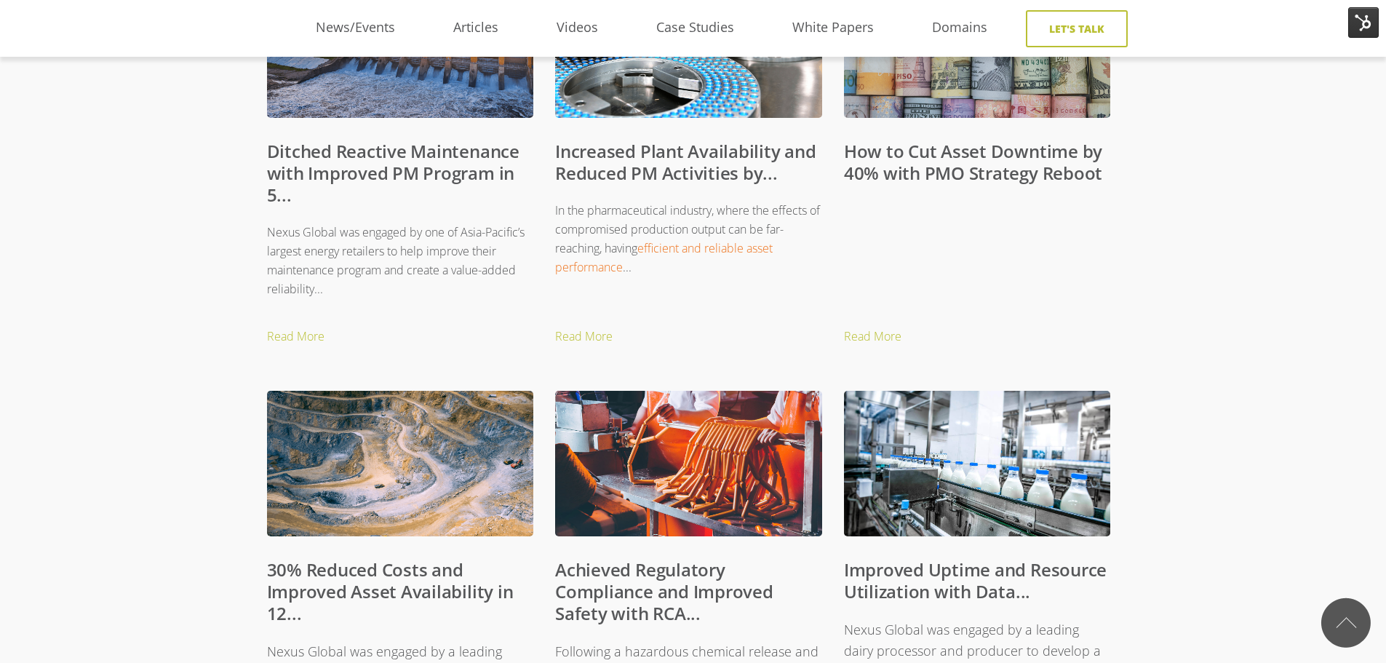
click at [908, 171] on link "How to Cut Asset Downtime by 40% with PMO Strategy Reboot" at bounding box center [973, 162] width 258 height 46
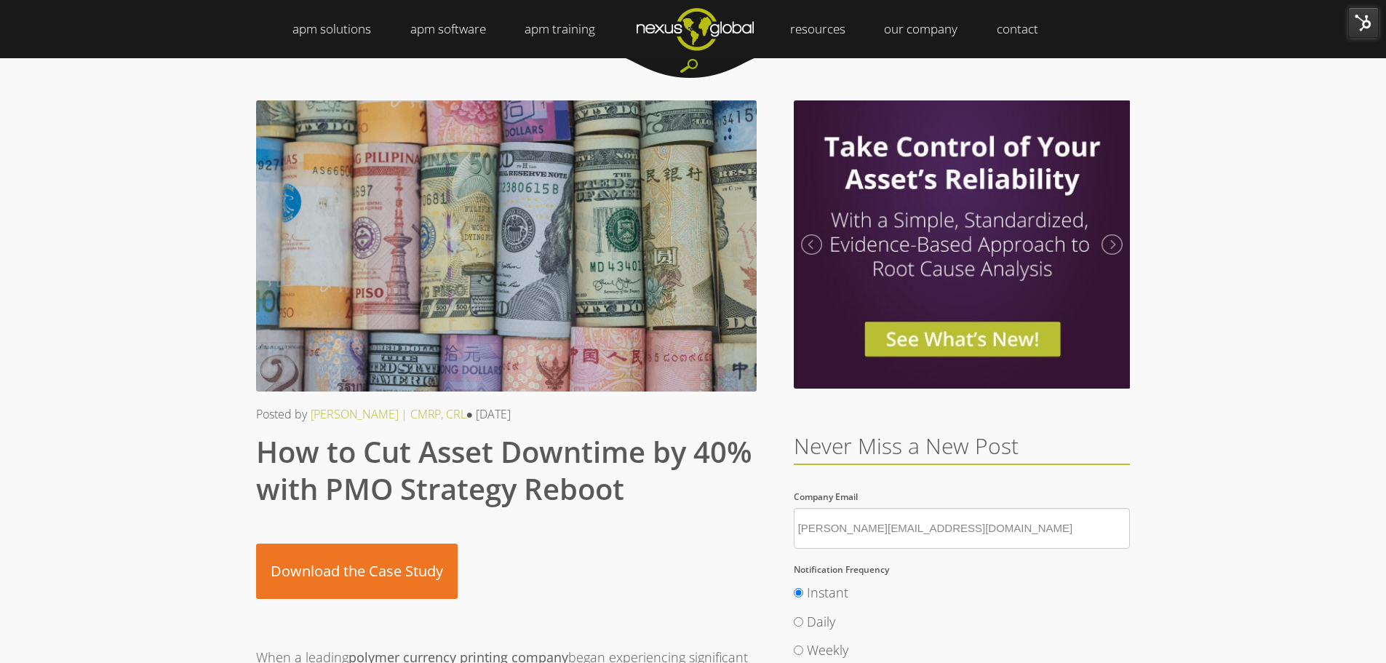
click at [1367, 29] on img at bounding box center [1363, 22] width 31 height 31
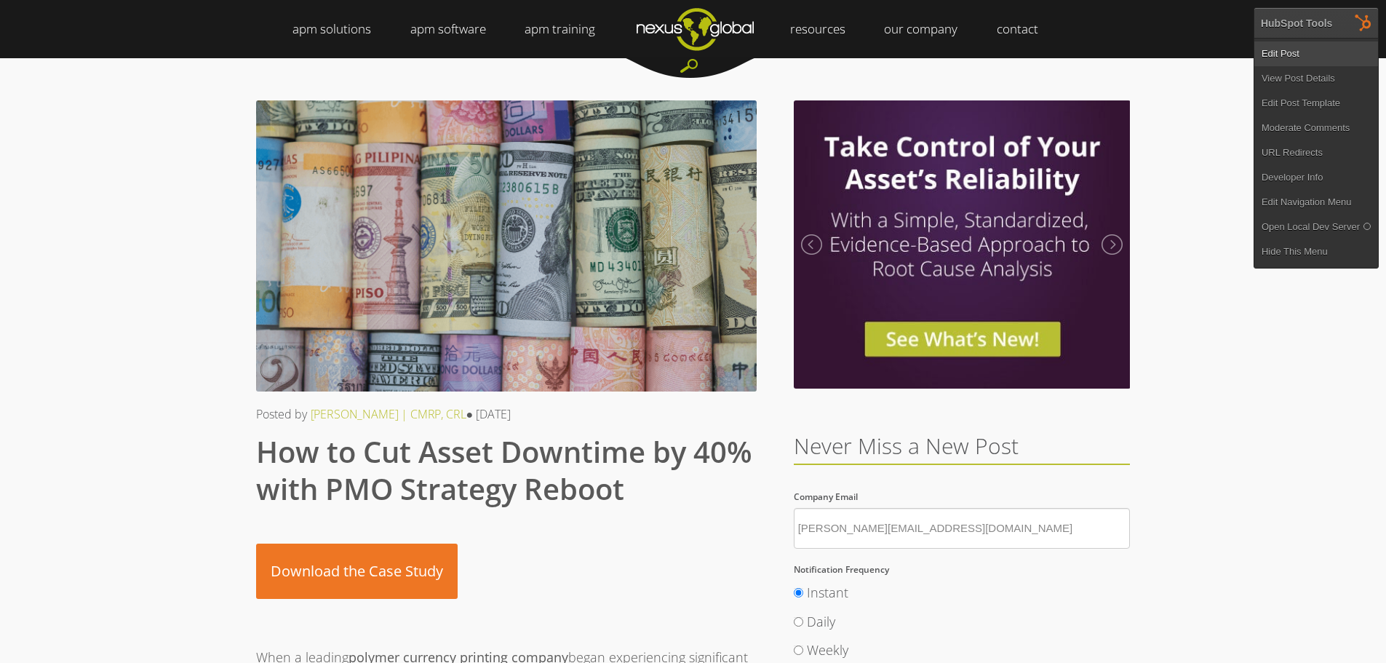
click at [1297, 50] on link "Edit Post" at bounding box center [1316, 53] width 124 height 25
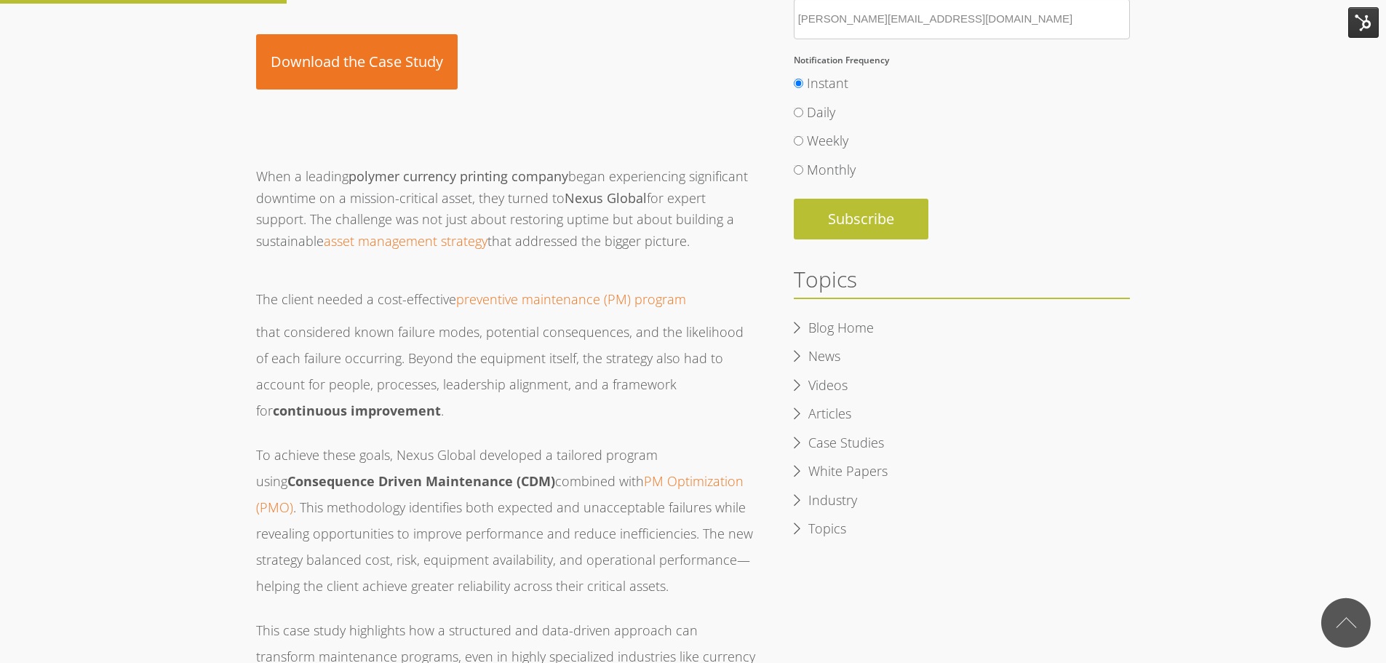
click at [1360, 24] on img at bounding box center [1363, 22] width 31 height 31
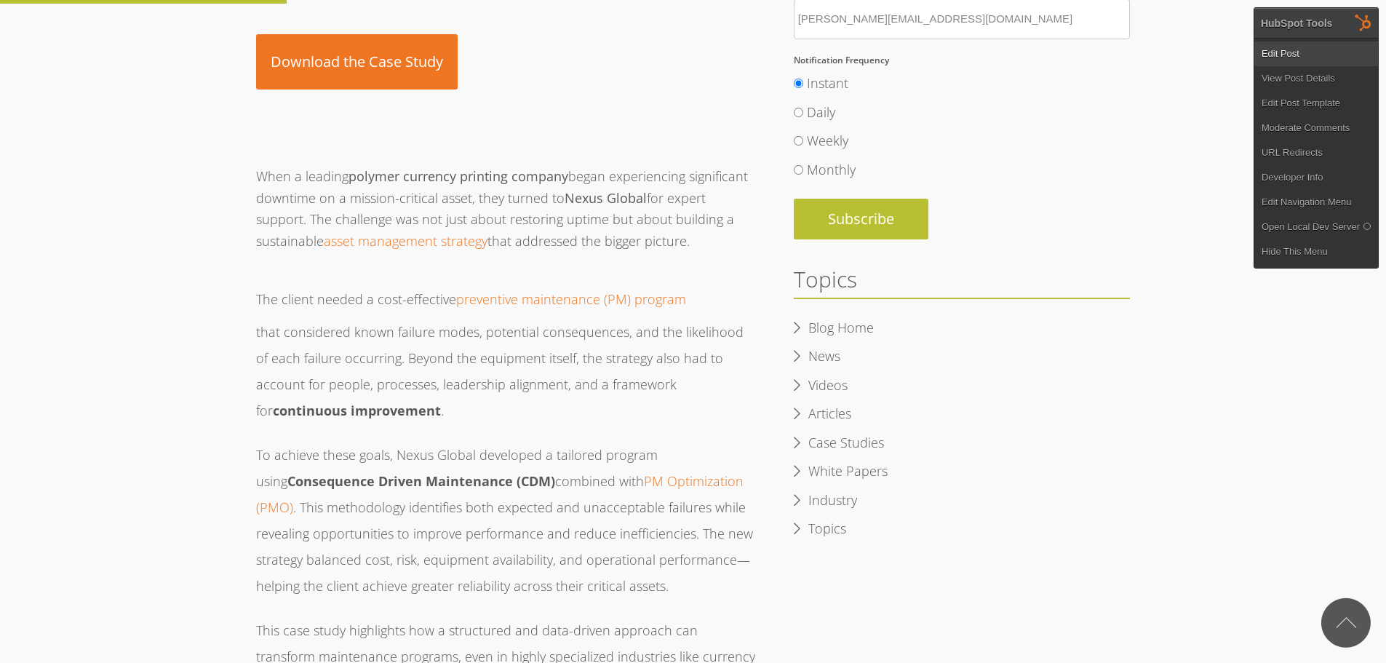
click at [1282, 58] on link "Edit Post" at bounding box center [1316, 53] width 124 height 25
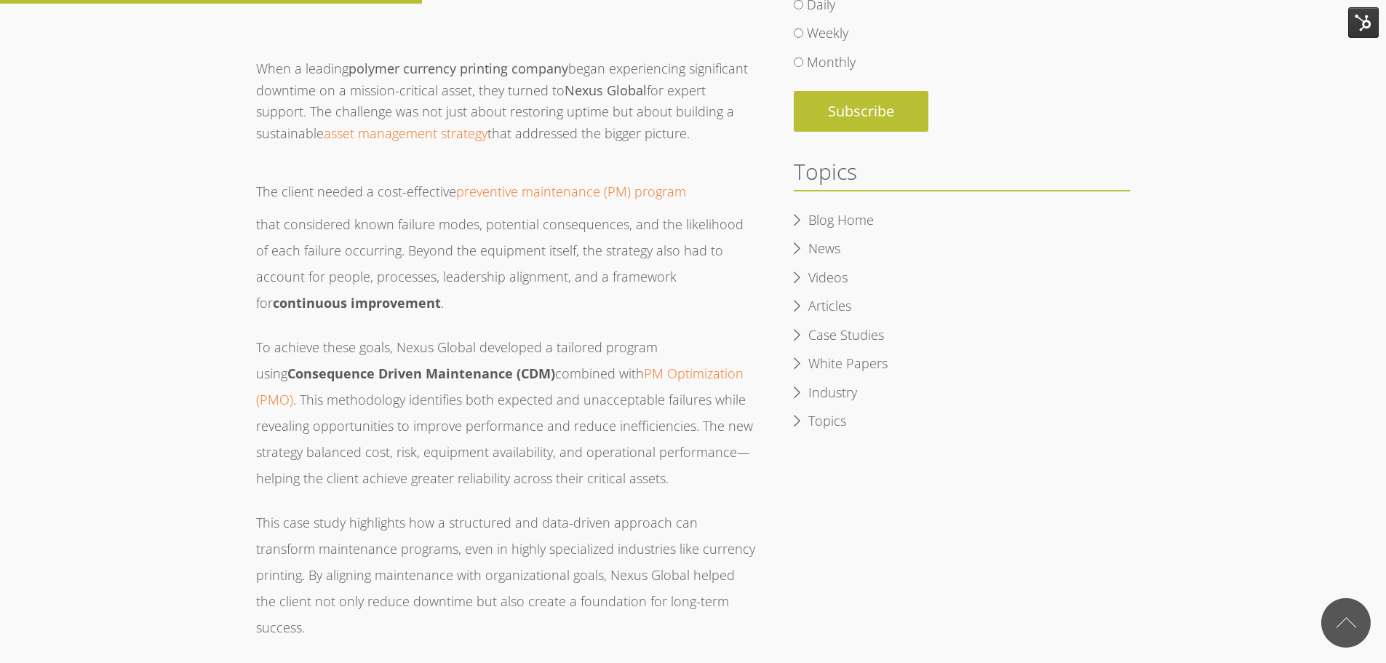
scroll to position [582, 0]
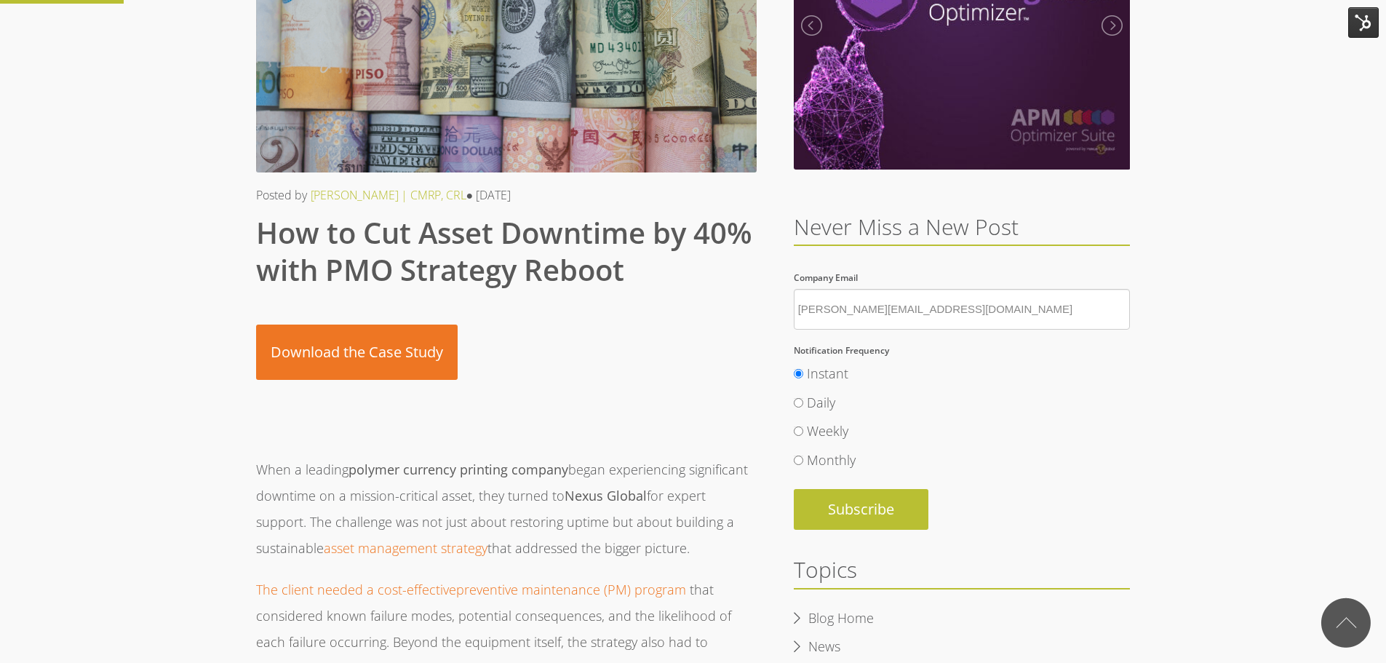
scroll to position [218, 0]
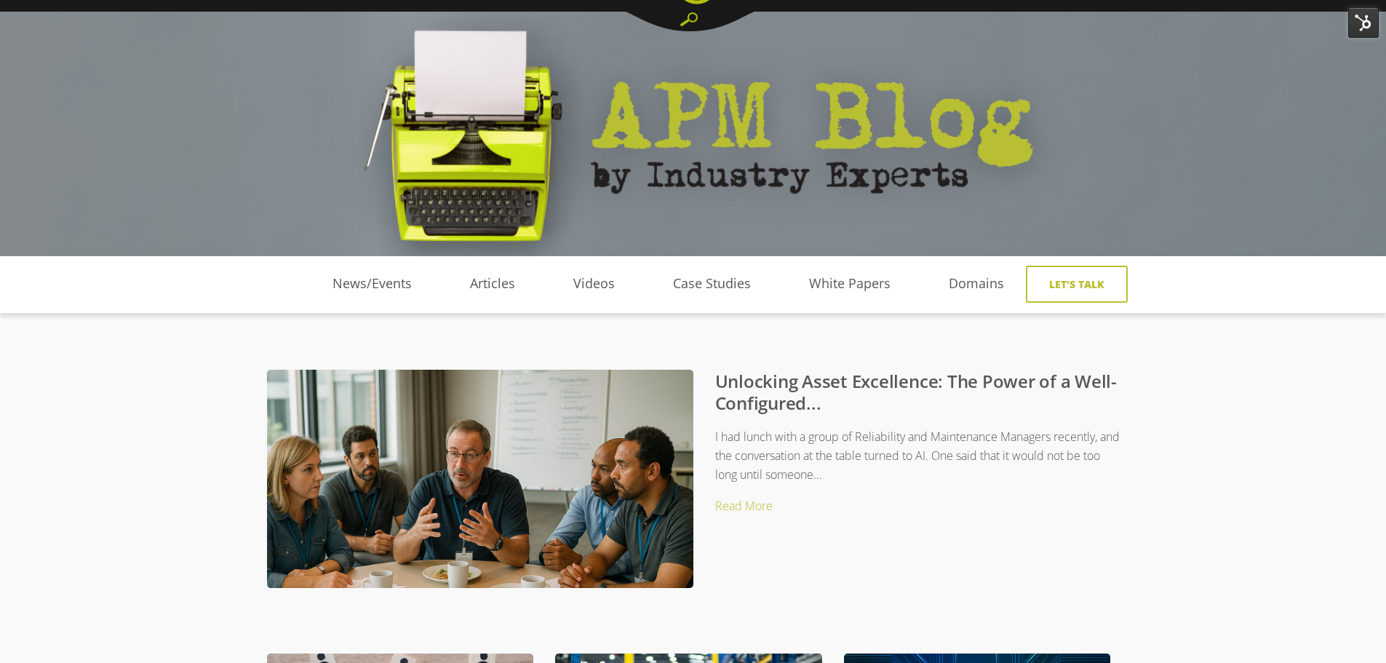
scroll to position [73, 0]
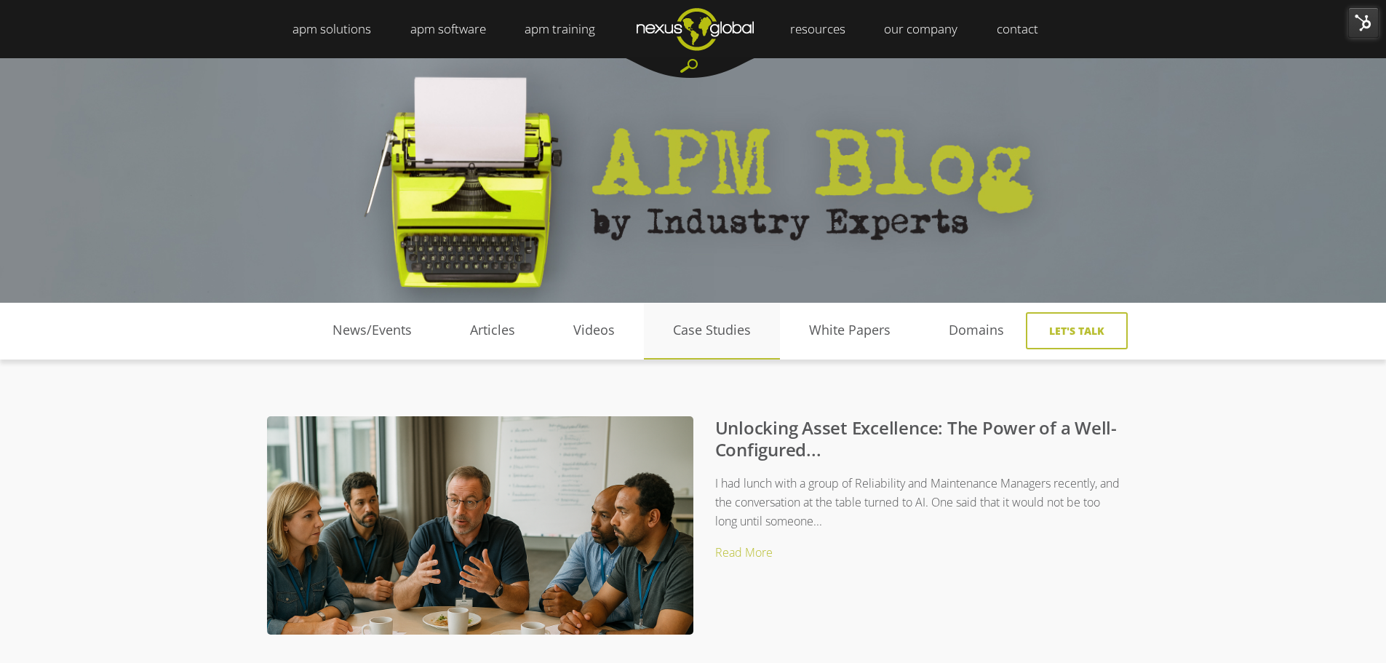
click at [714, 334] on link "Case Studies" at bounding box center [712, 330] width 136 height 22
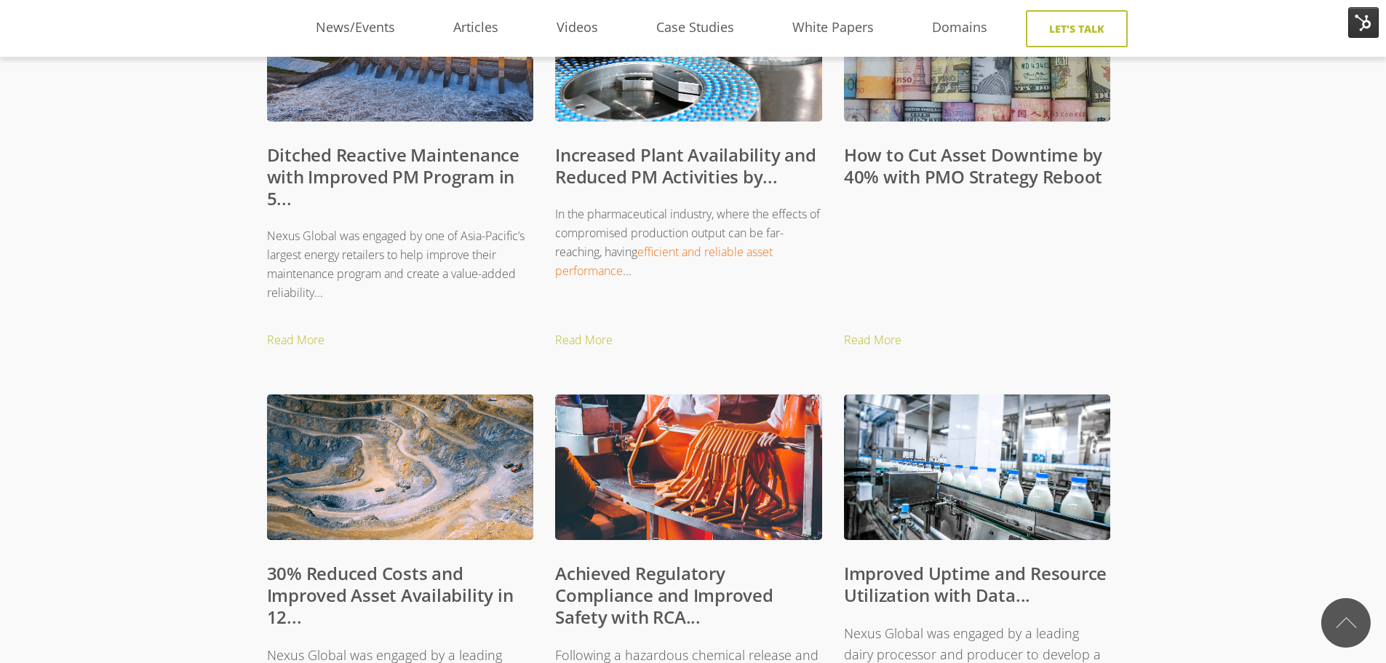
scroll to position [727, 0]
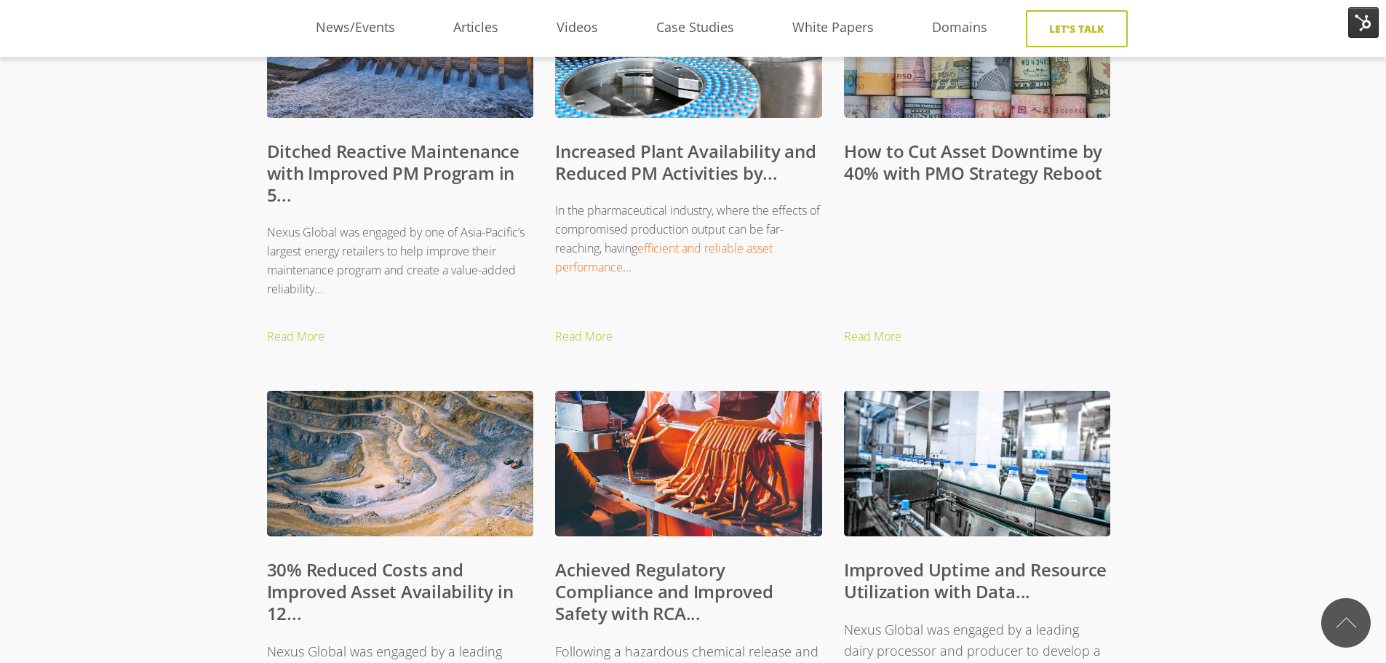
click at [983, 180] on link "How to Cut Asset Downtime by 40% with PMO Strategy Reboot" at bounding box center [973, 162] width 258 height 46
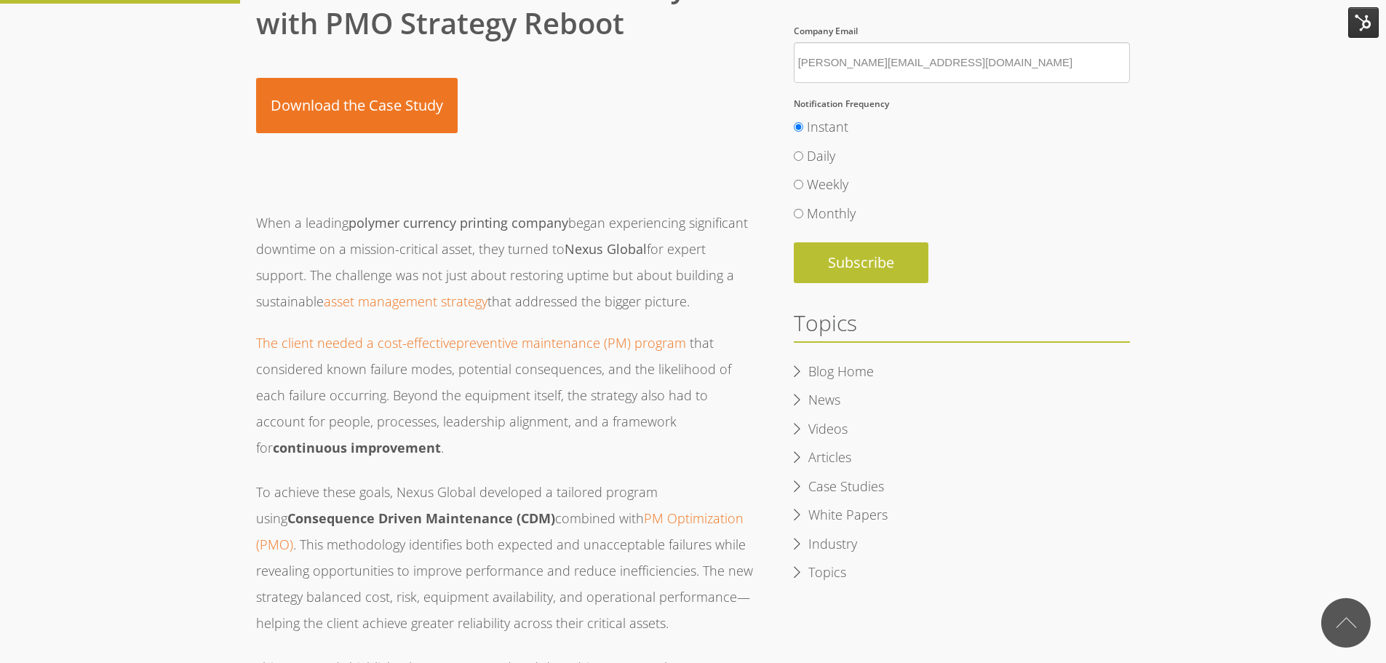
scroll to position [509, 0]
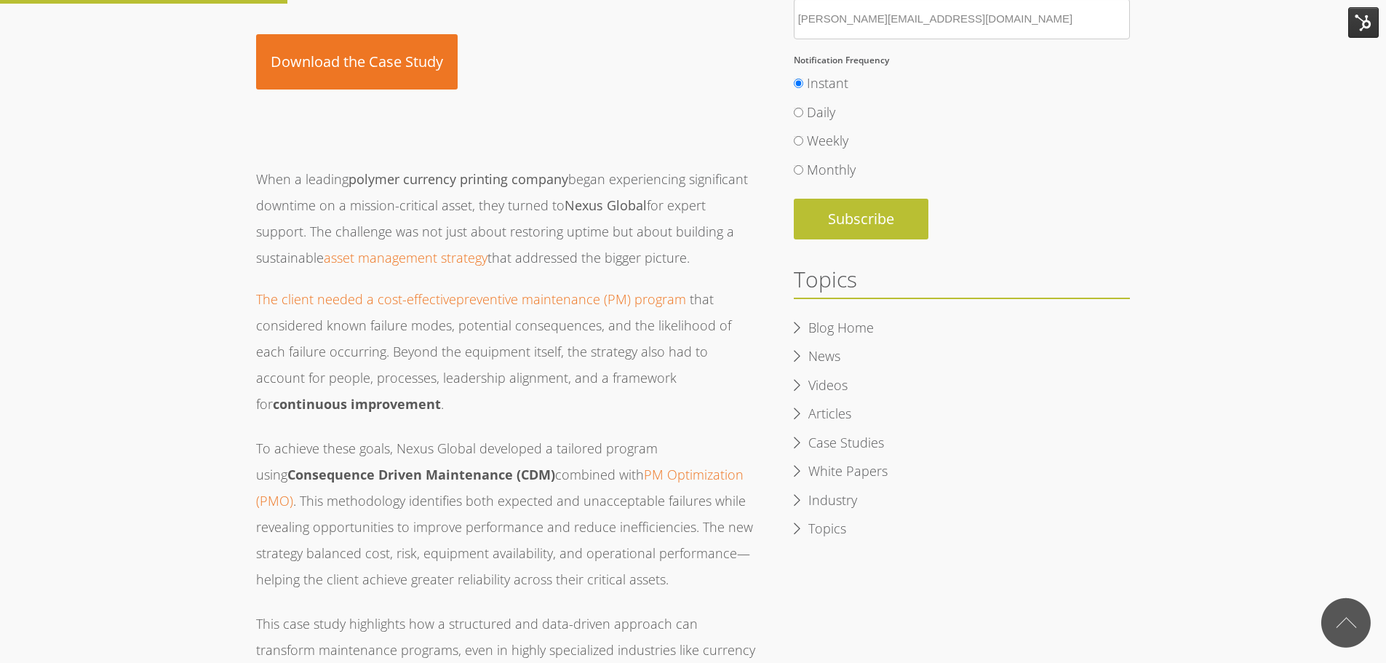
click at [1369, 15] on img at bounding box center [1363, 22] width 31 height 31
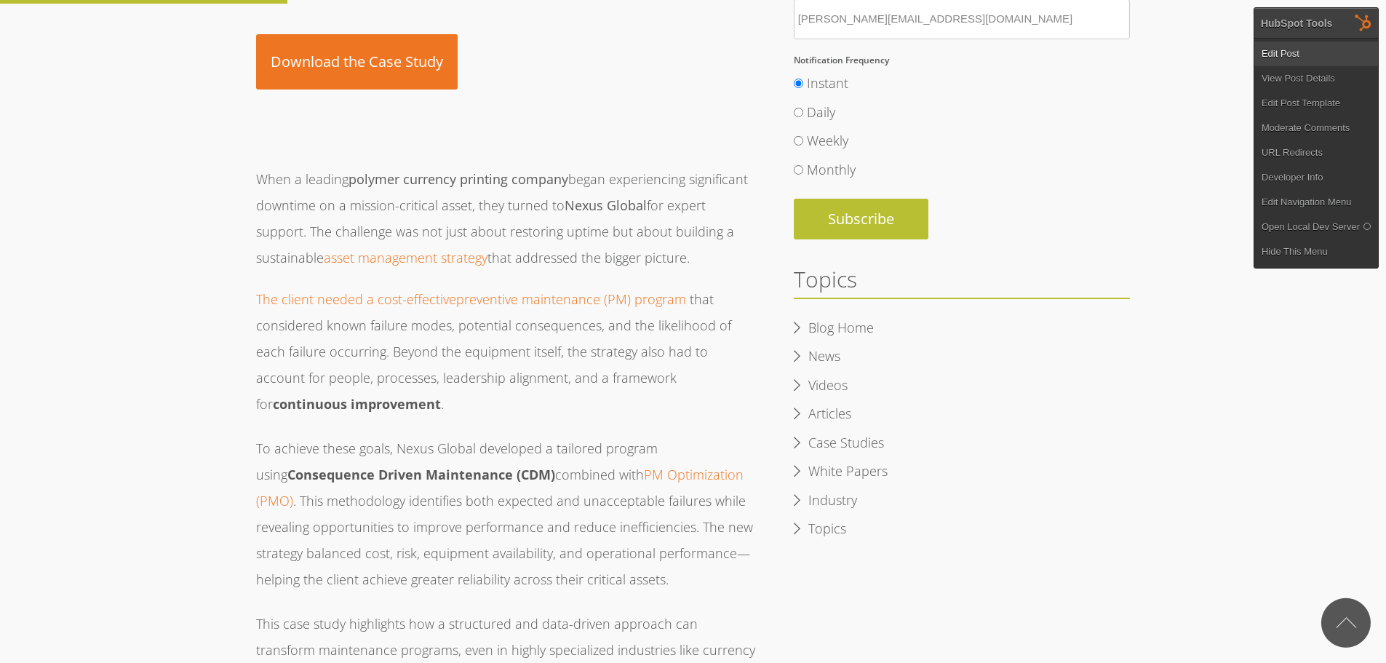
click at [1304, 56] on link "Edit Post" at bounding box center [1316, 53] width 124 height 25
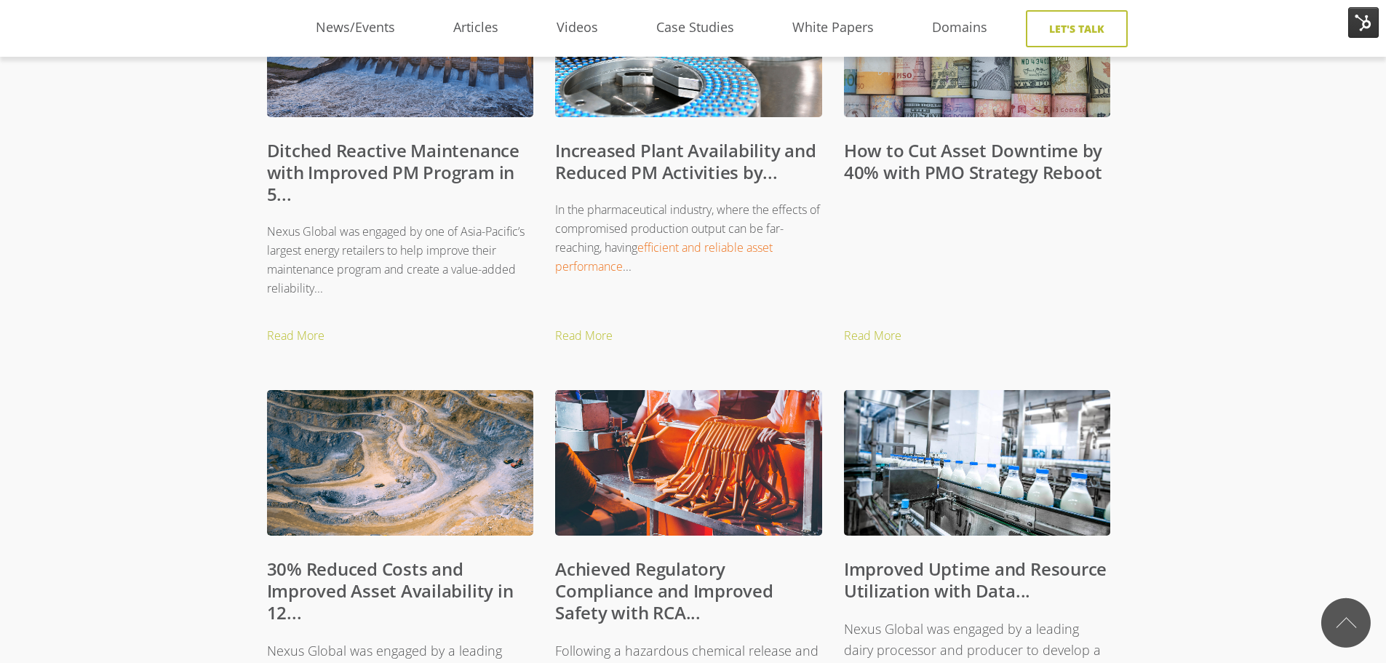
scroll to position [727, 0]
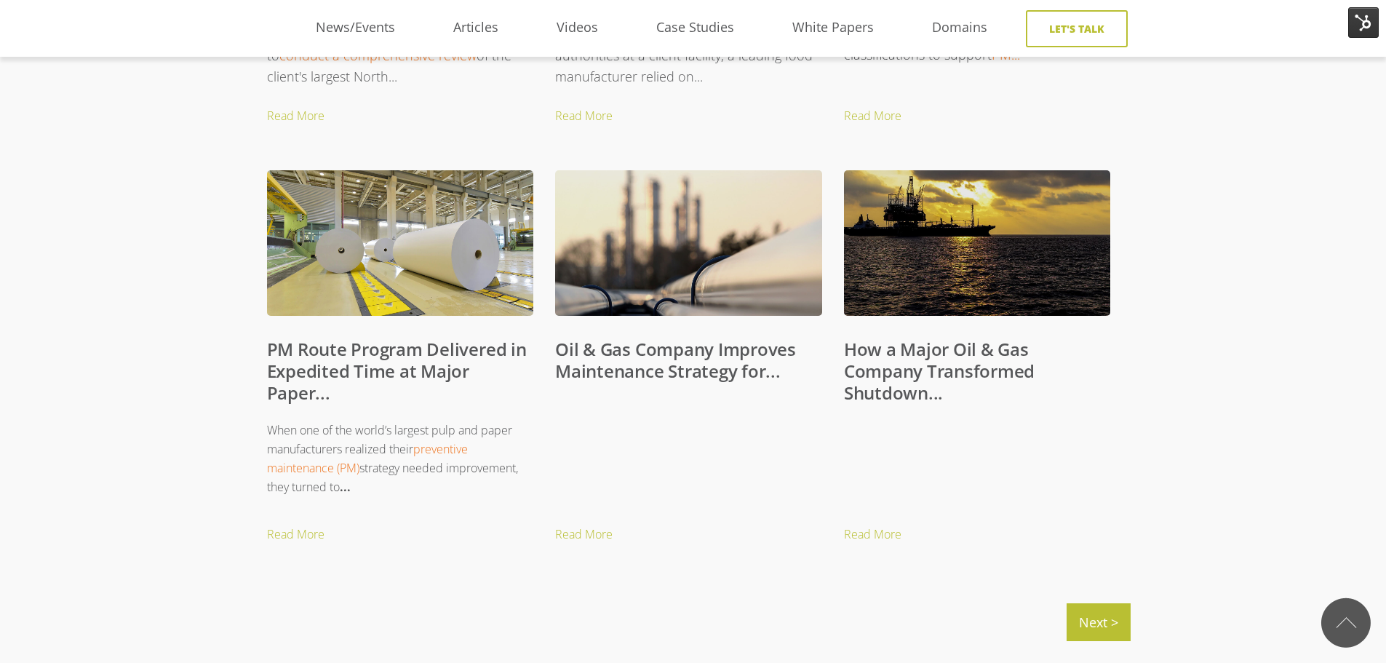
scroll to position [1382, 0]
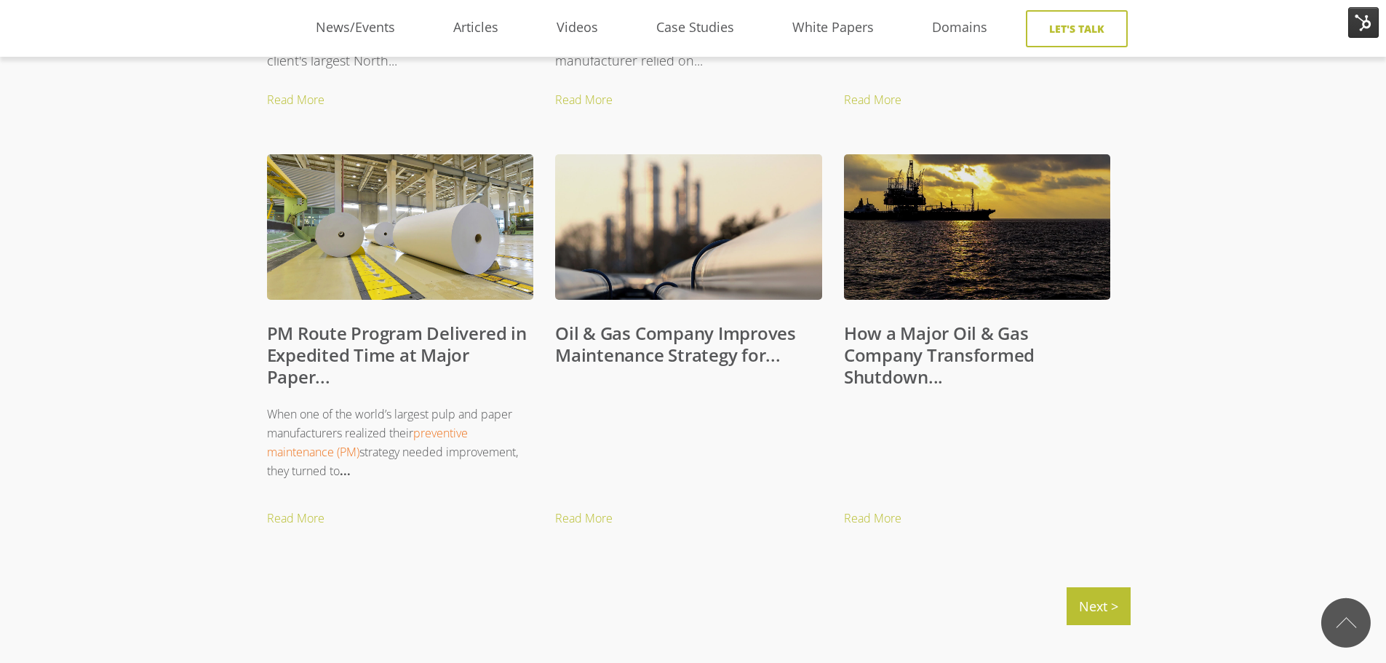
click at [618, 340] on link "Oil & Gas Company Improves Maintenance Strategy for..." at bounding box center [675, 344] width 241 height 46
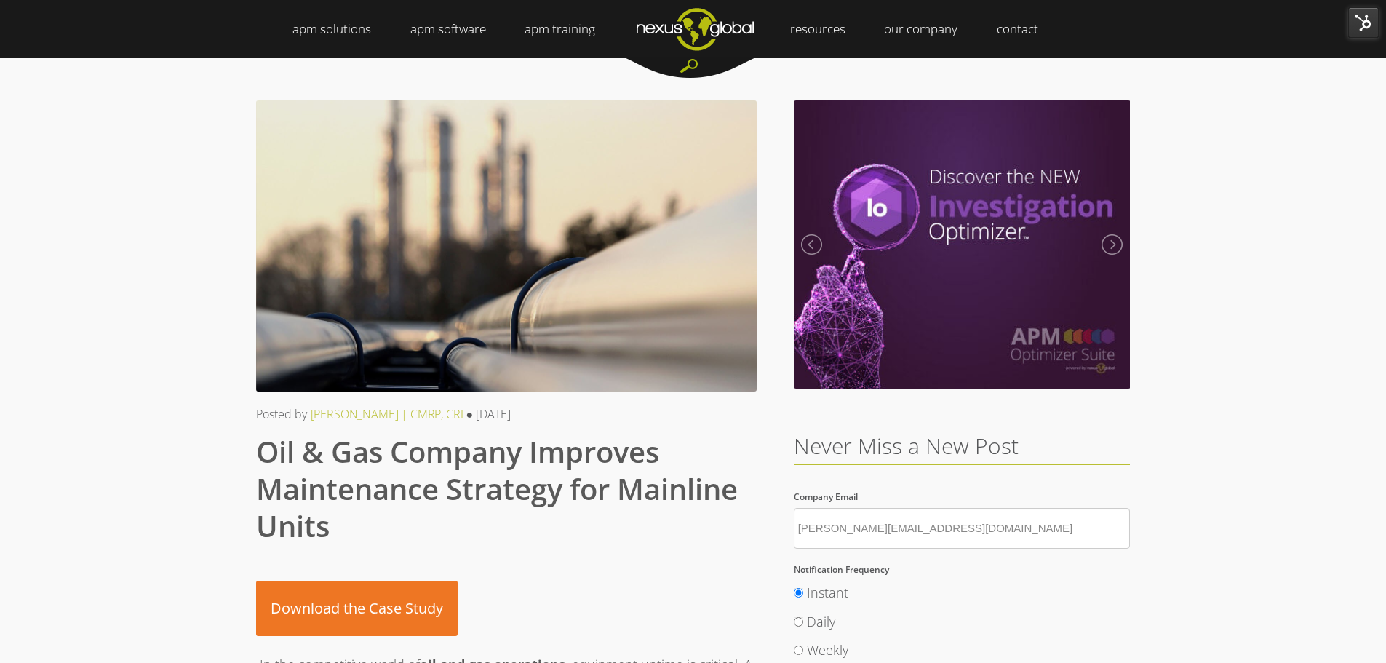
click at [1370, 22] on img at bounding box center [1363, 22] width 31 height 31
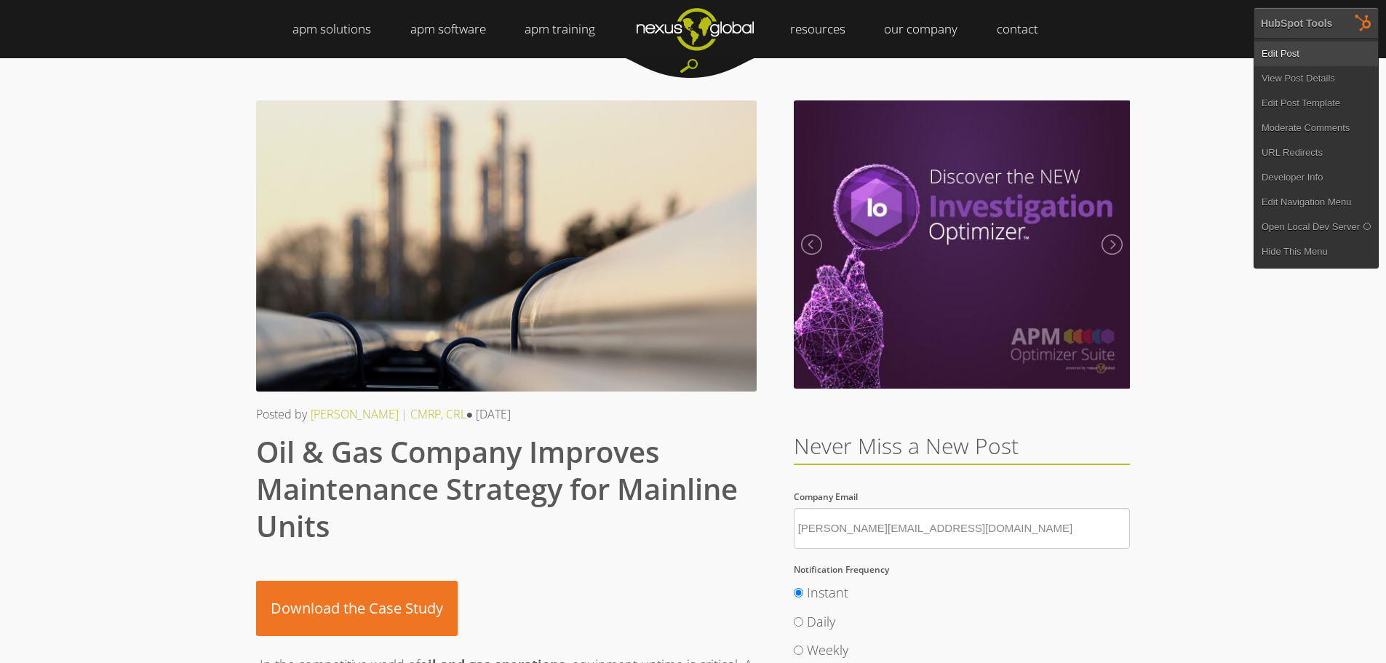
click at [1283, 52] on link "Edit Post" at bounding box center [1316, 53] width 124 height 25
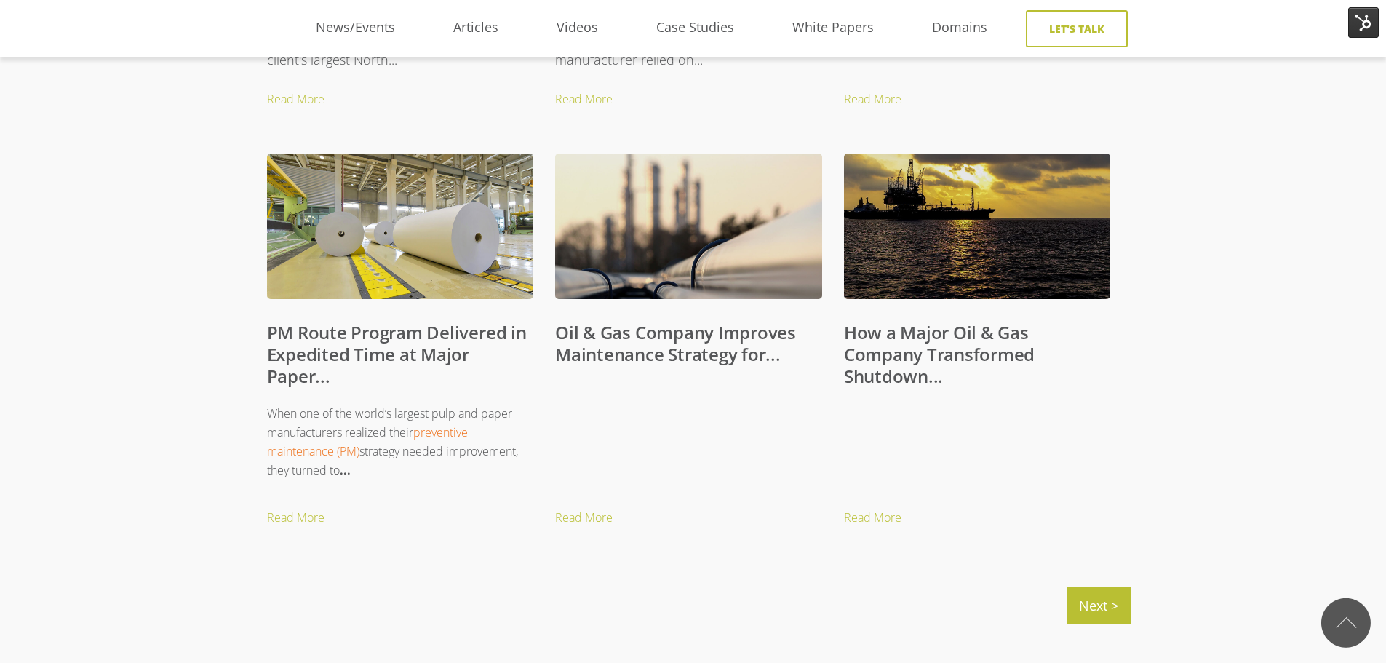
scroll to position [1382, 0]
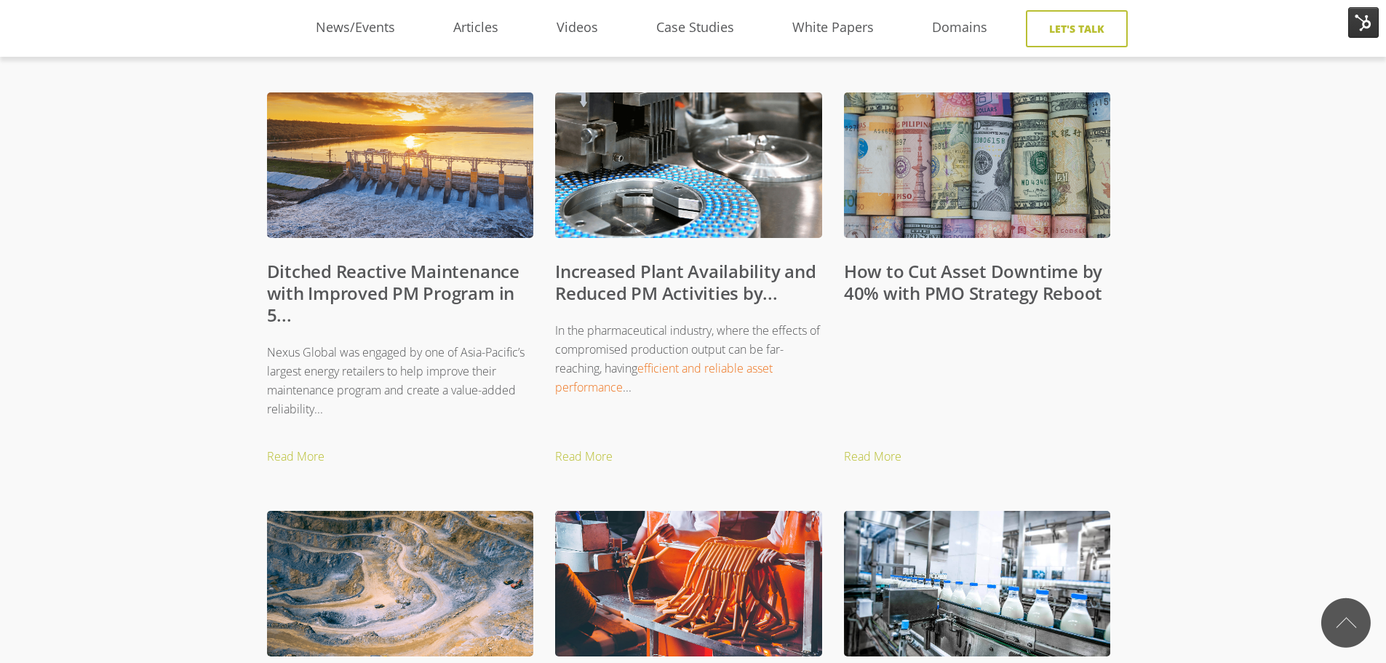
scroll to position [509, 0]
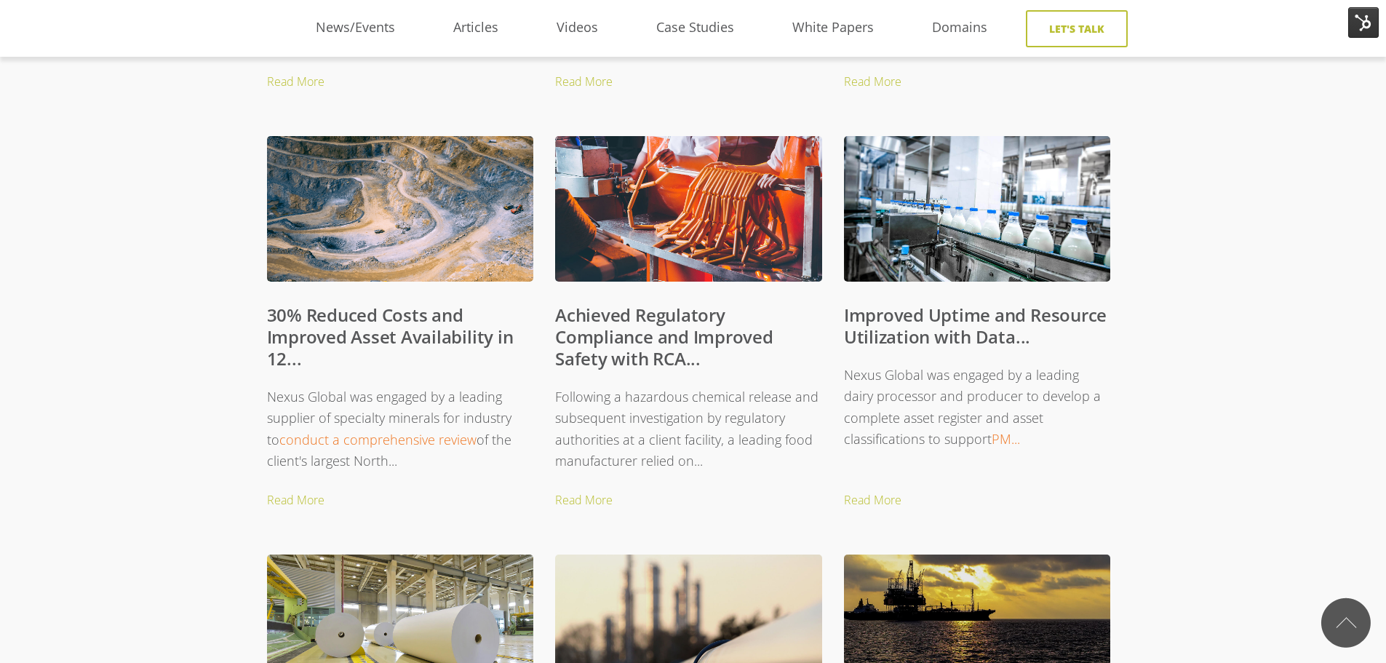
scroll to position [1237, 0]
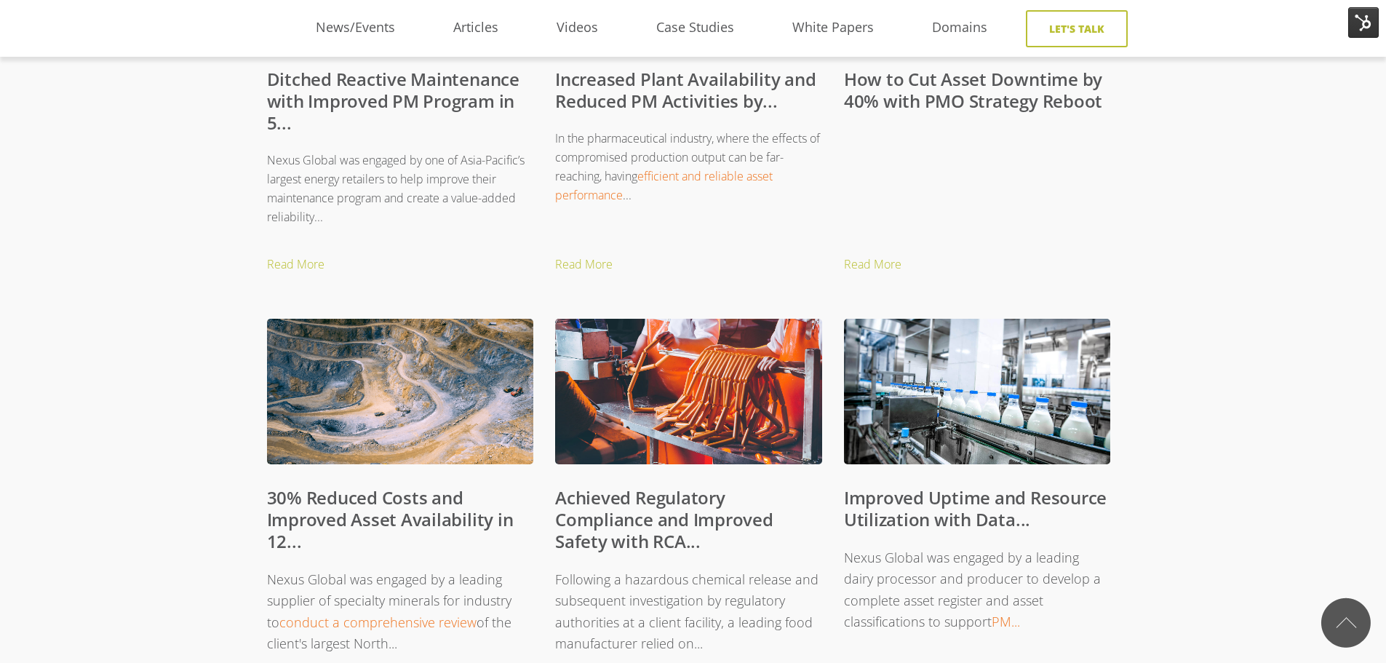
scroll to position [727, 0]
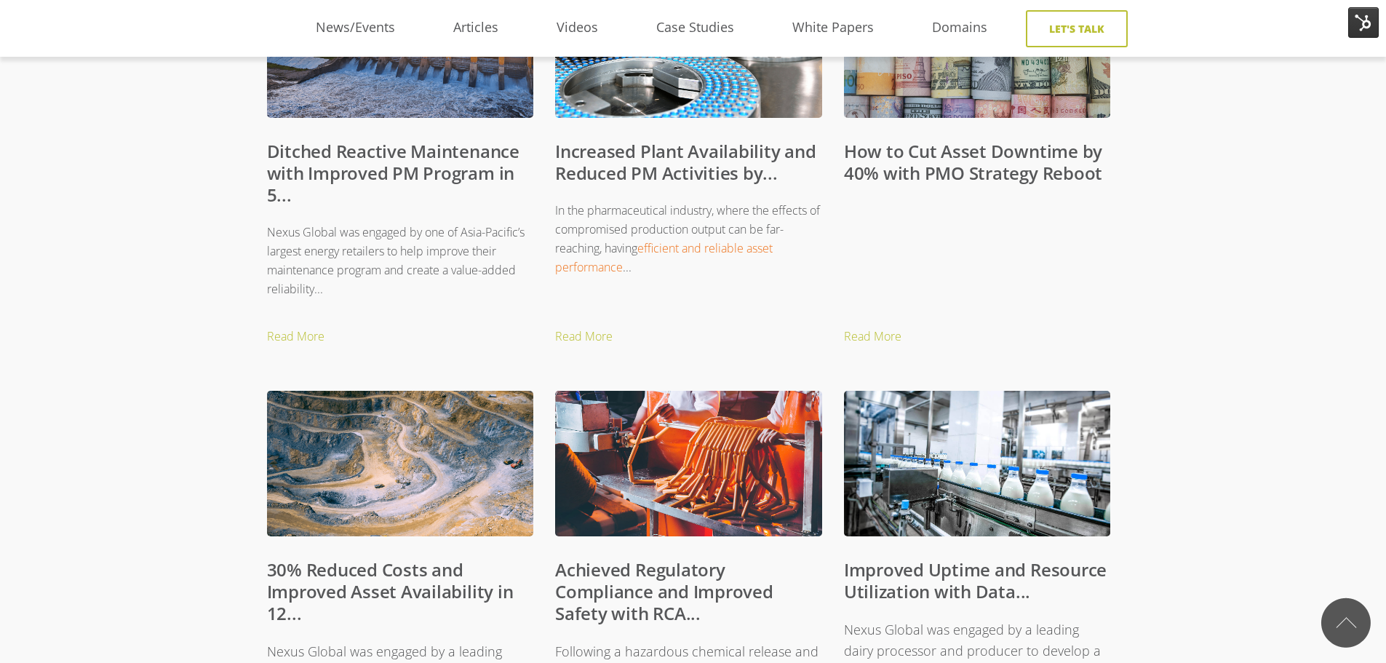
click at [946, 166] on link "How to Cut Asset Downtime by 40% with PMO Strategy Reboot" at bounding box center [973, 162] width 258 height 46
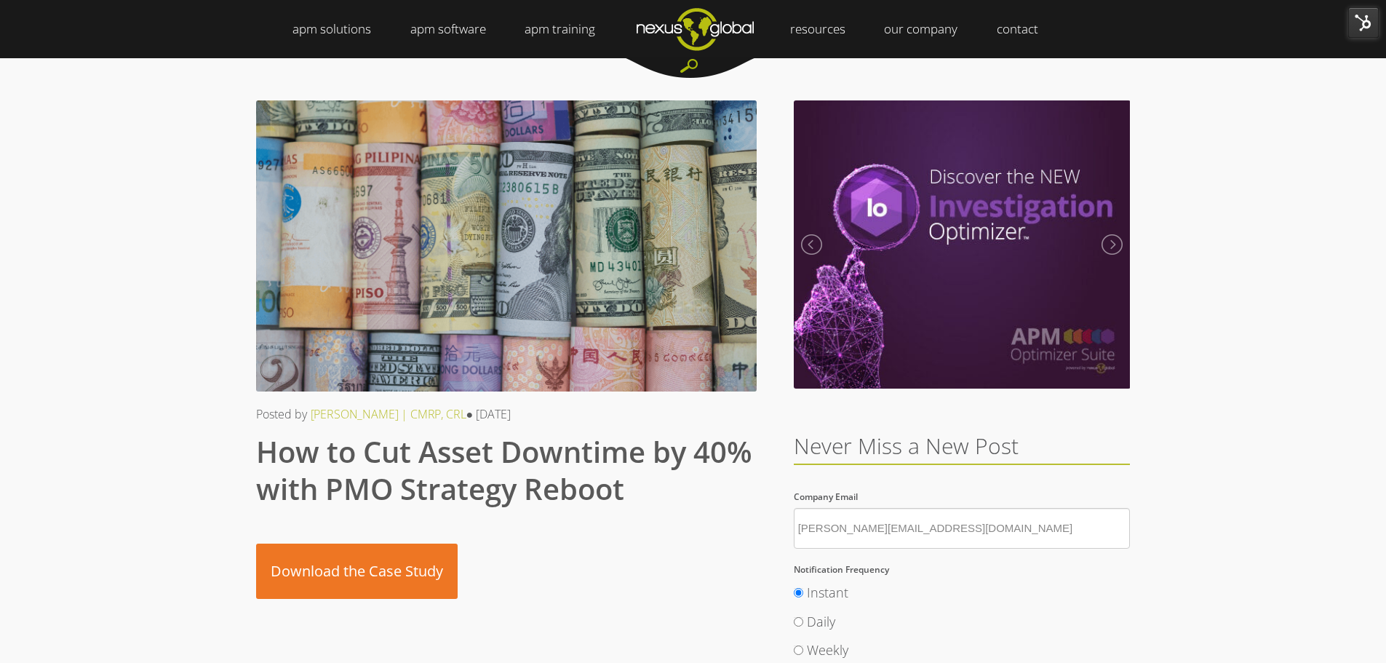
click at [1368, 18] on img at bounding box center [1363, 22] width 31 height 31
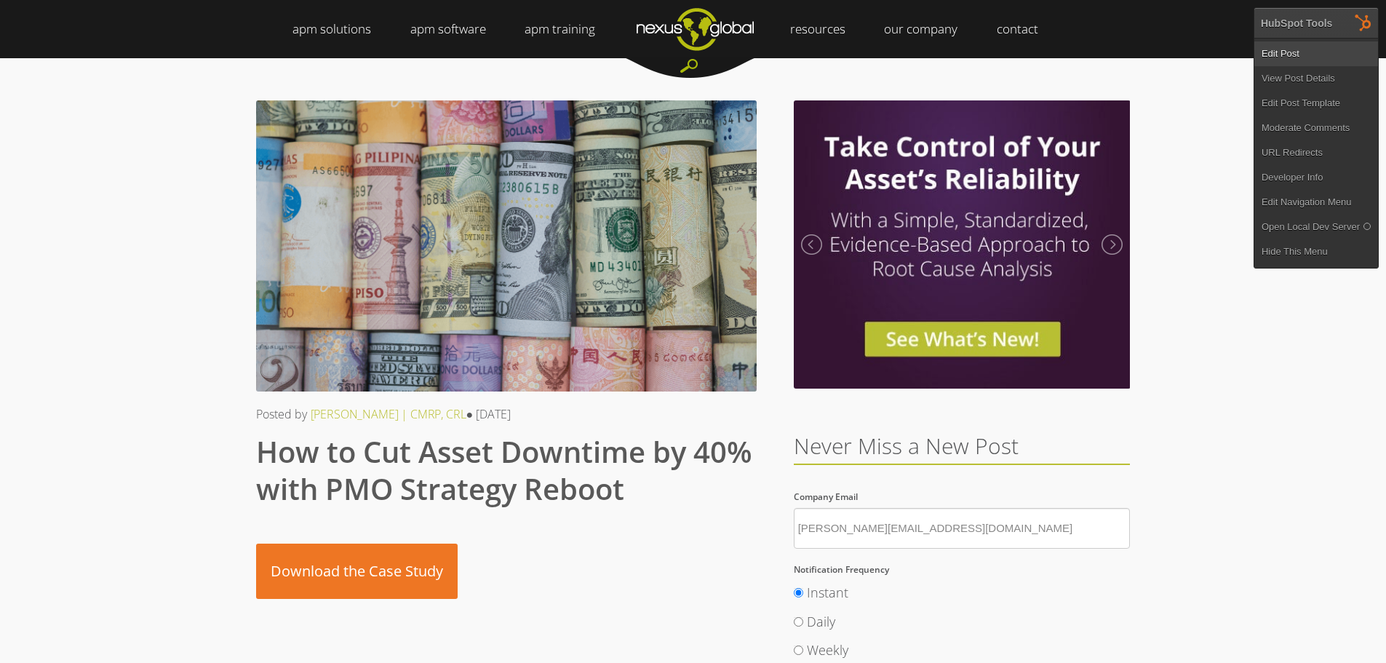
click at [1304, 50] on link "Edit Post" at bounding box center [1316, 53] width 124 height 25
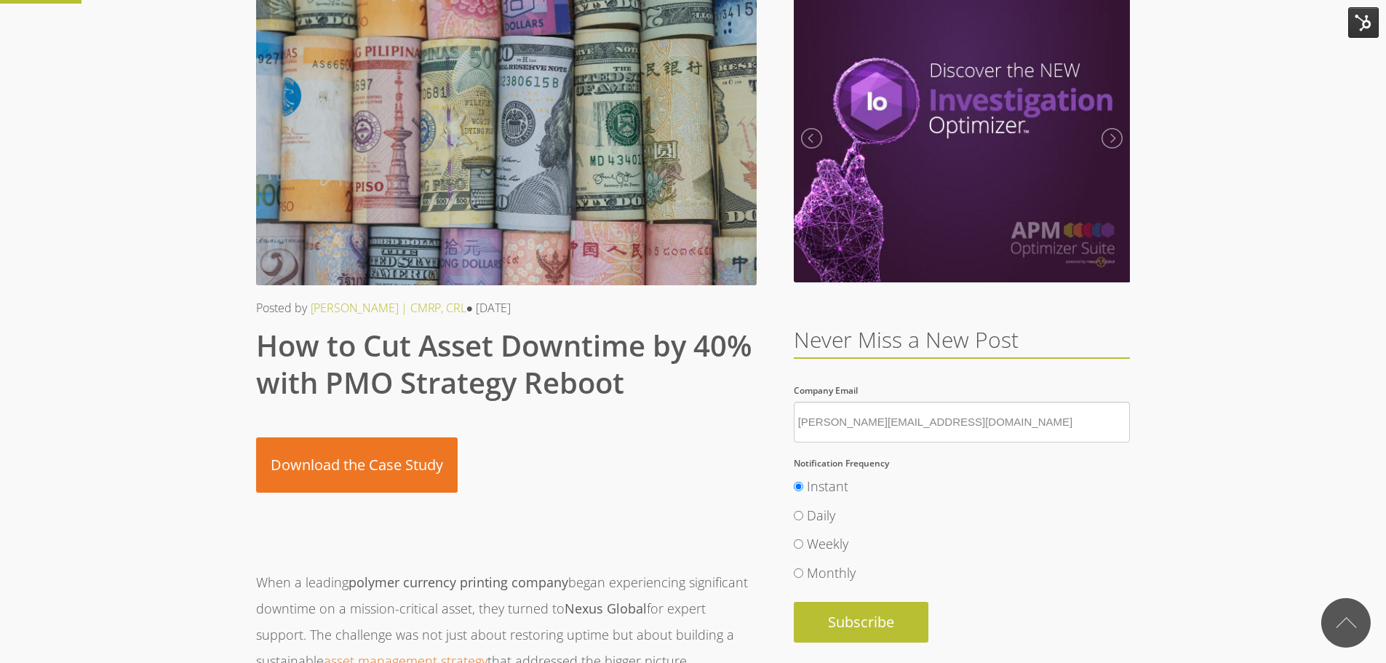
scroll to position [73, 0]
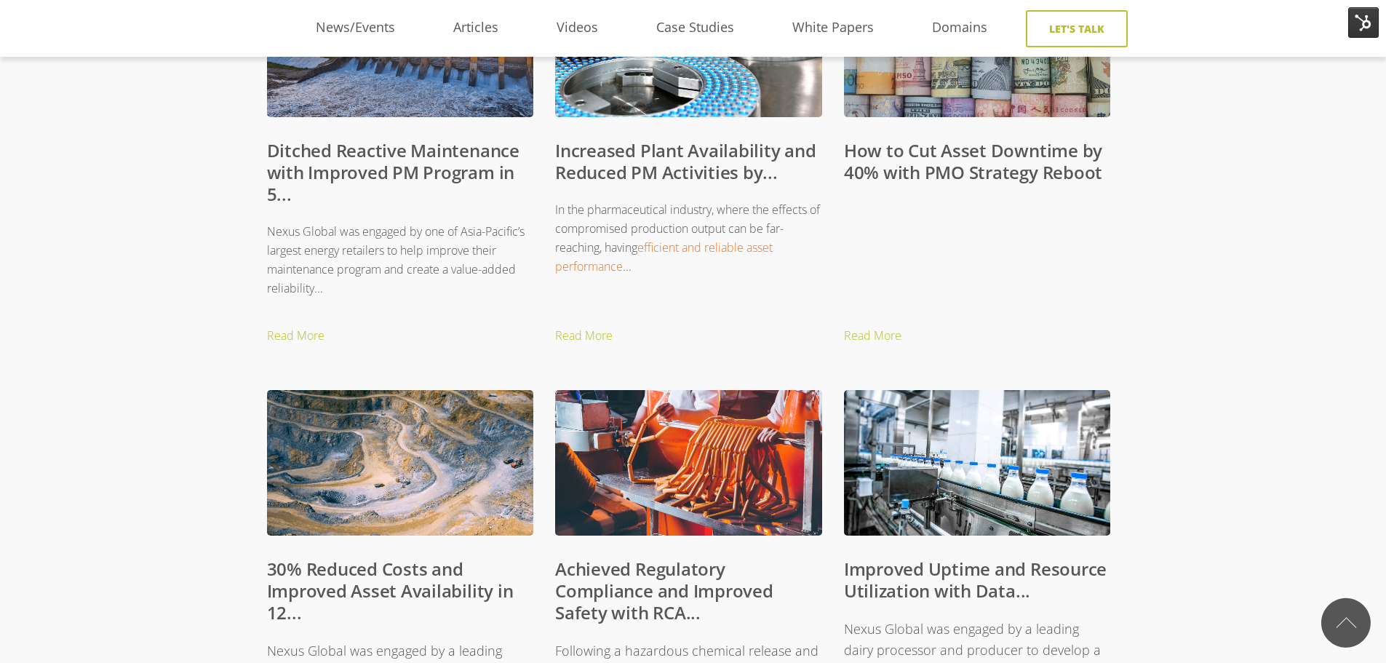
scroll to position [727, 0]
click at [159, 289] on div "Increased EAM Efficiency and ROI Through Data Strategy... Read More" at bounding box center [693, 500] width 1386 height 1734
click at [1282, 296] on div "Increased EAM Efficiency and ROI Through Data Strategy... Read More" at bounding box center [693, 500] width 1386 height 1734
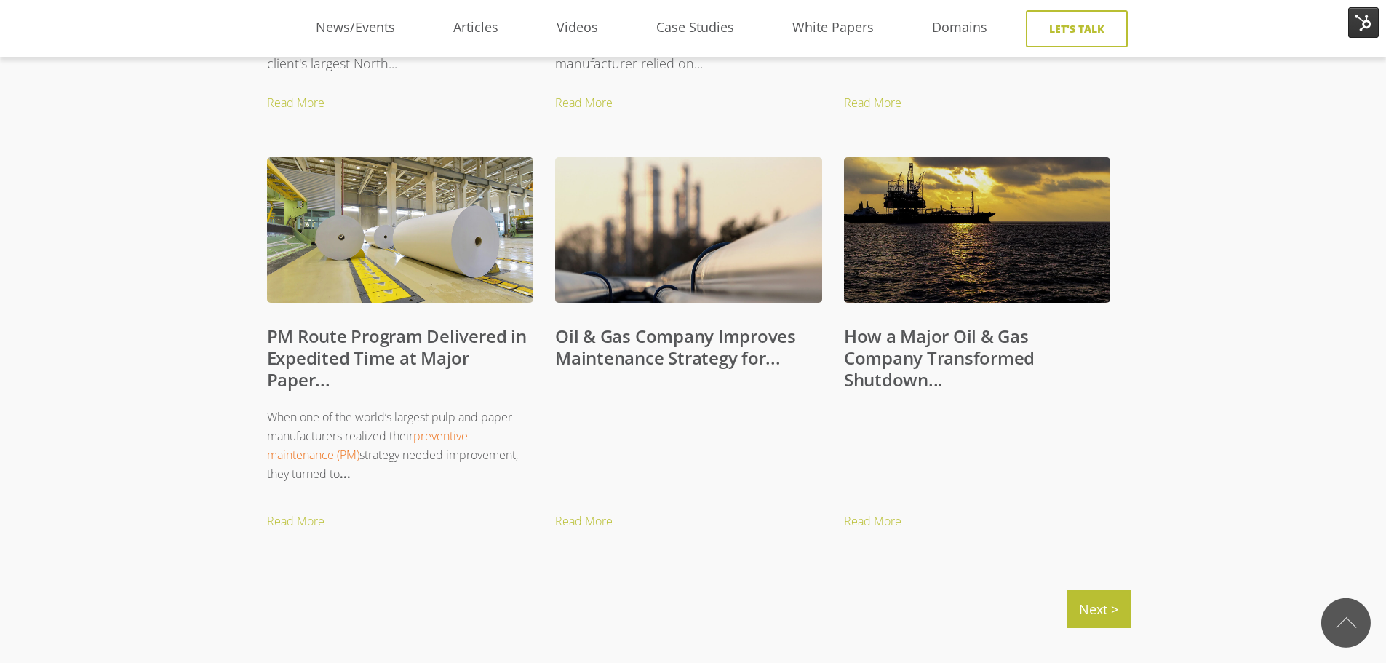
scroll to position [1455, 0]
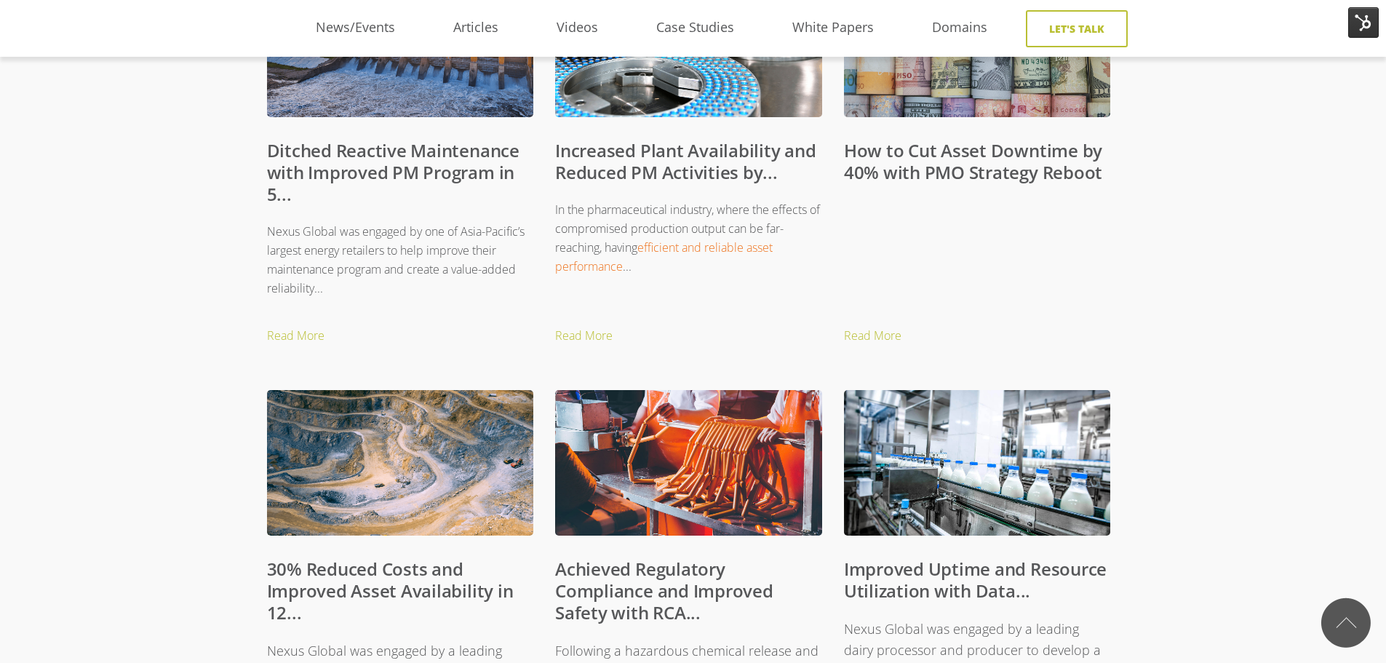
scroll to position [727, 0]
click at [882, 158] on link "How to Cut Asset Downtime by 40% with PMO Strategy Reboot" at bounding box center [973, 162] width 258 height 46
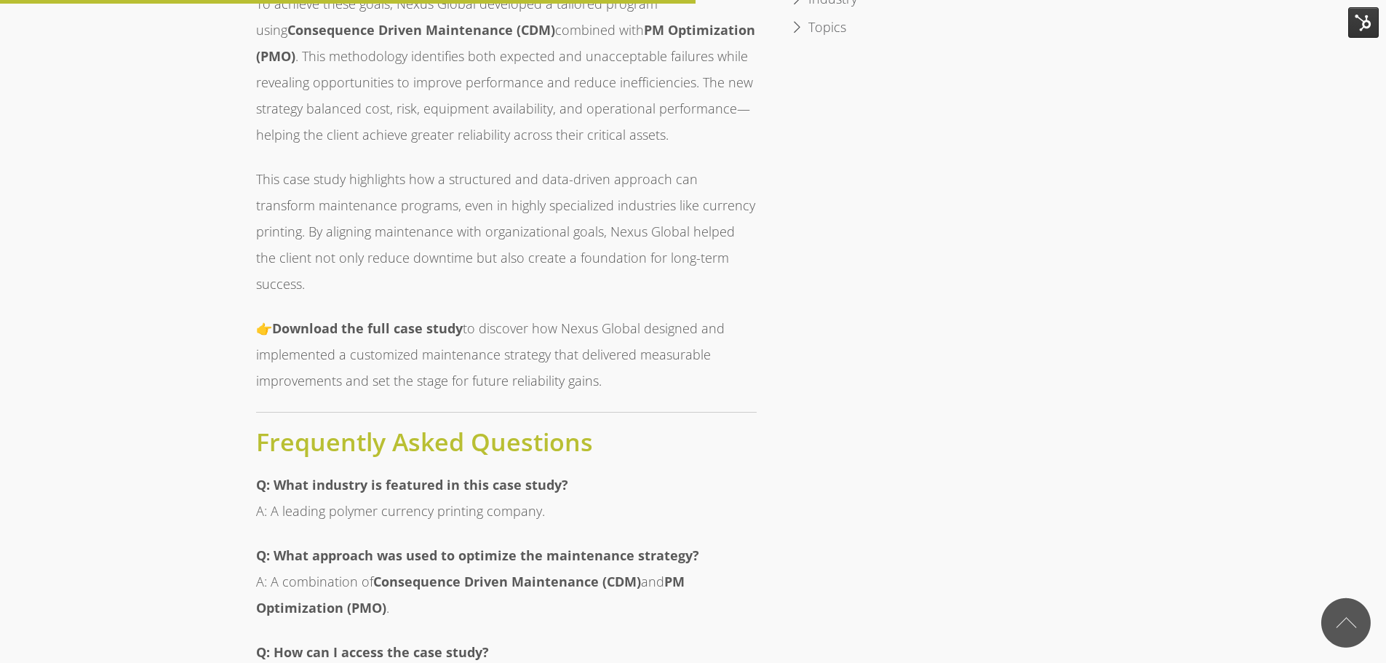
scroll to position [1237, 0]
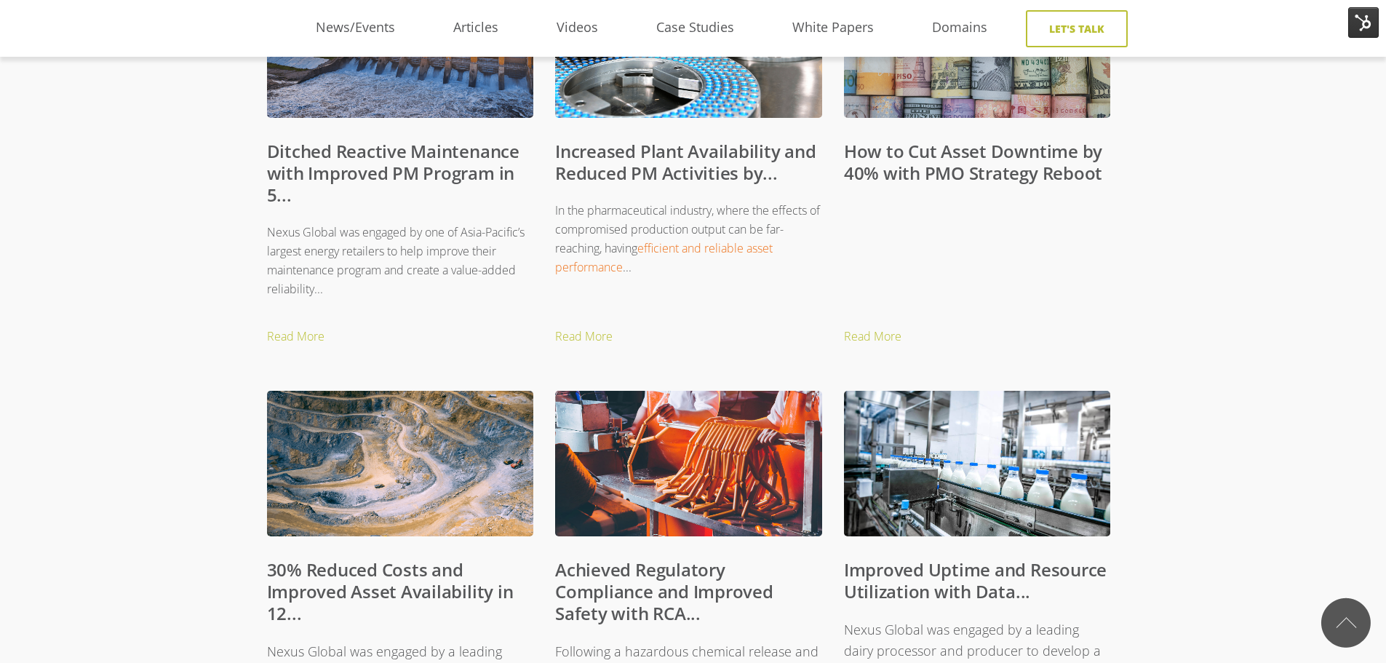
click at [171, 317] on div "Increased EAM Efficiency and ROI Through Data Strategy... Read More" at bounding box center [693, 500] width 1386 height 1734
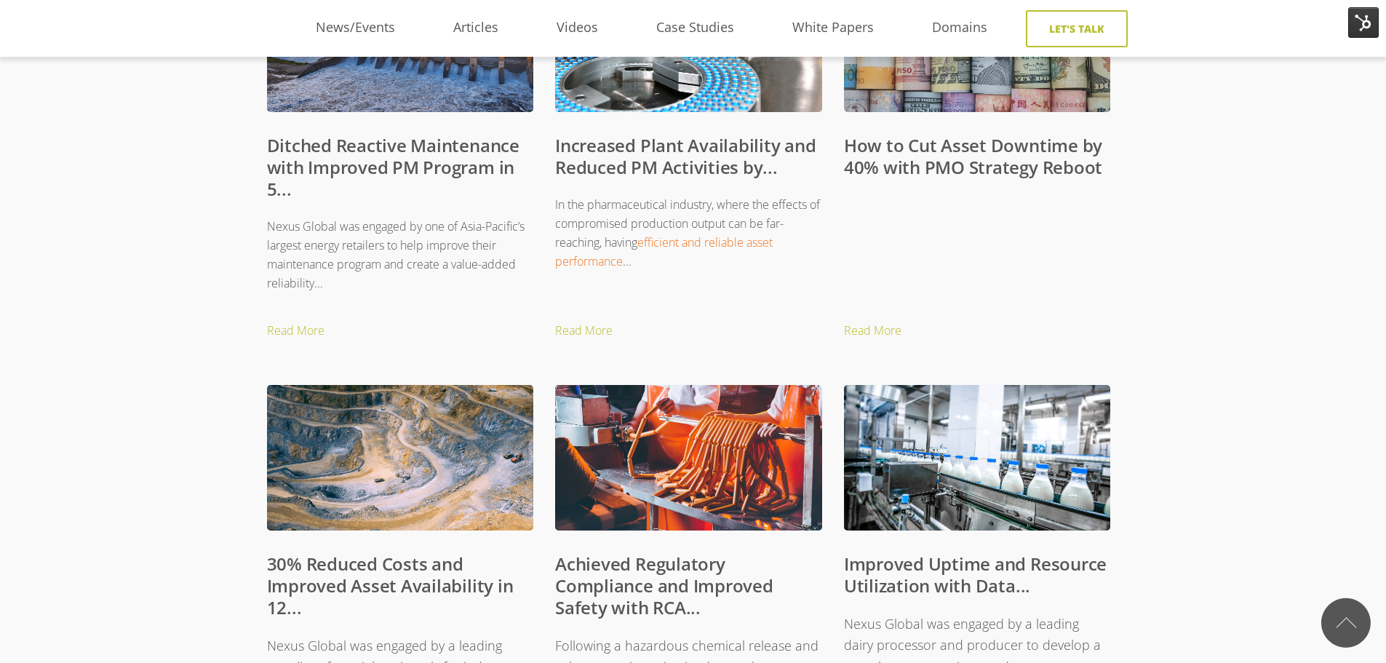
scroll to position [422, 0]
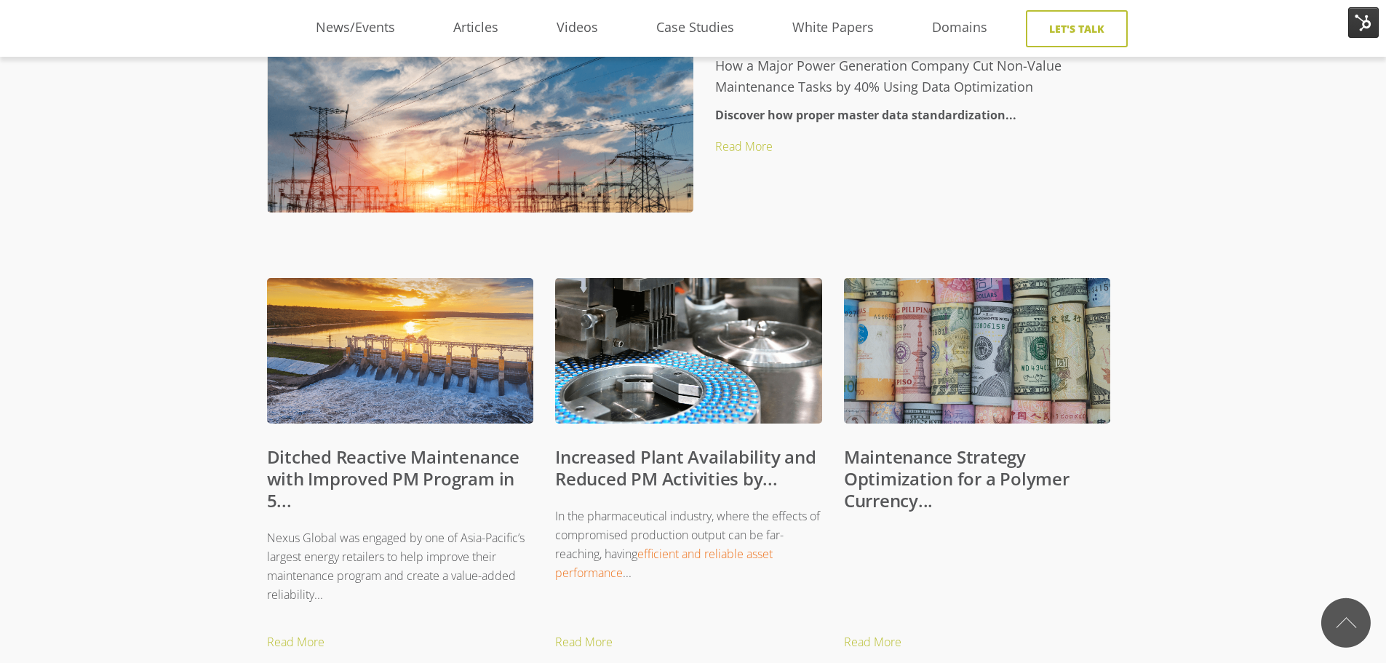
click at [674, 476] on link "Increased Plant Availability and Reduced PM Activities by..." at bounding box center [685, 467] width 260 height 46
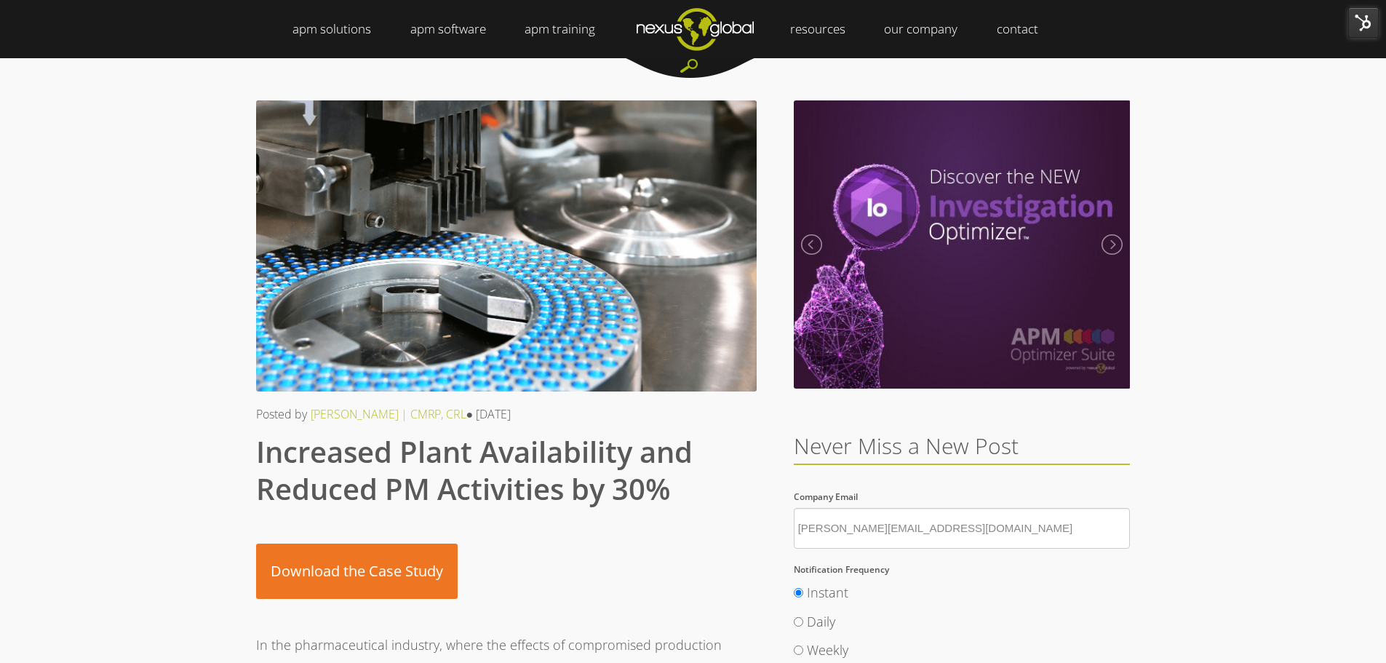
click at [1367, 19] on img at bounding box center [1363, 22] width 31 height 31
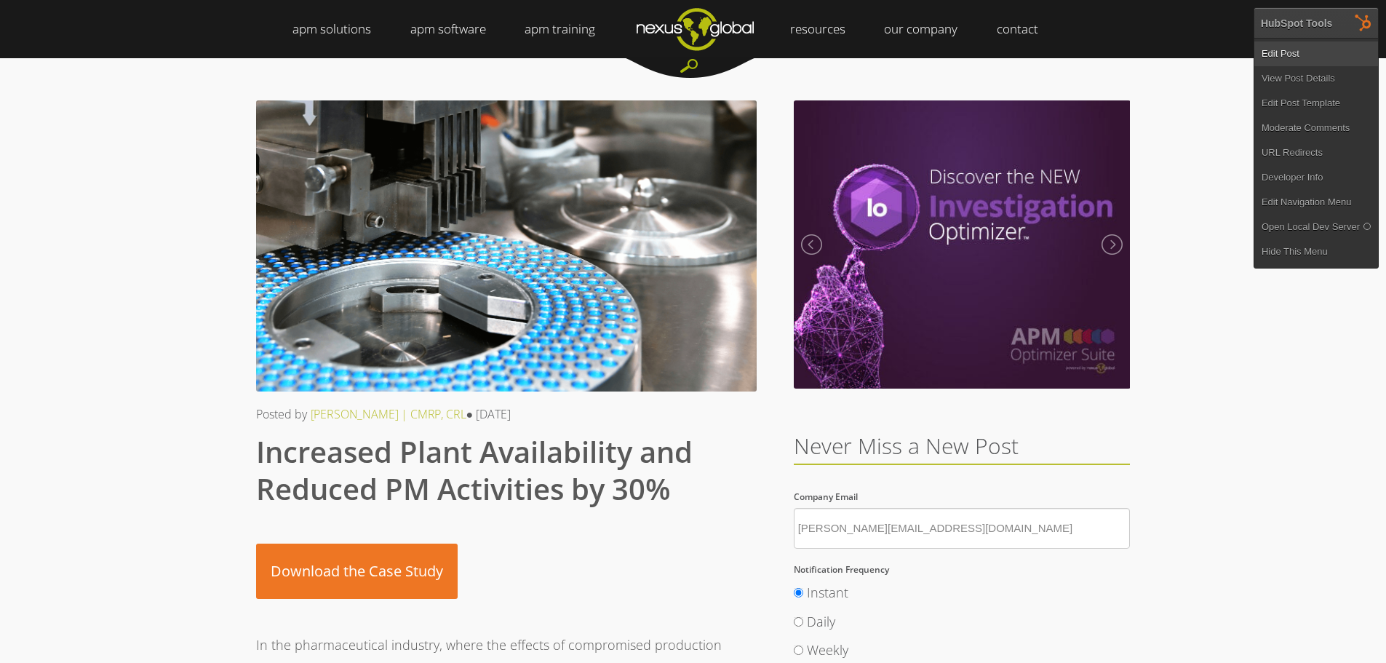
click at [1285, 56] on link "Edit Post" at bounding box center [1316, 53] width 124 height 25
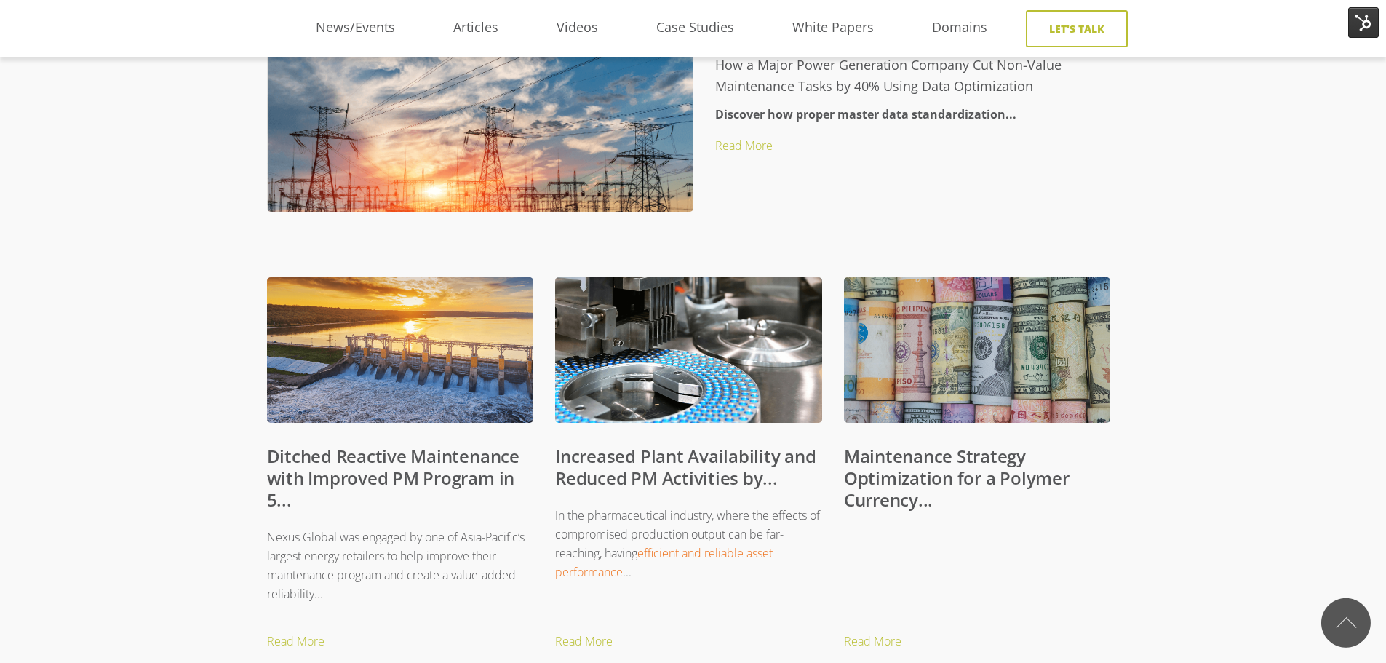
scroll to position [422, 0]
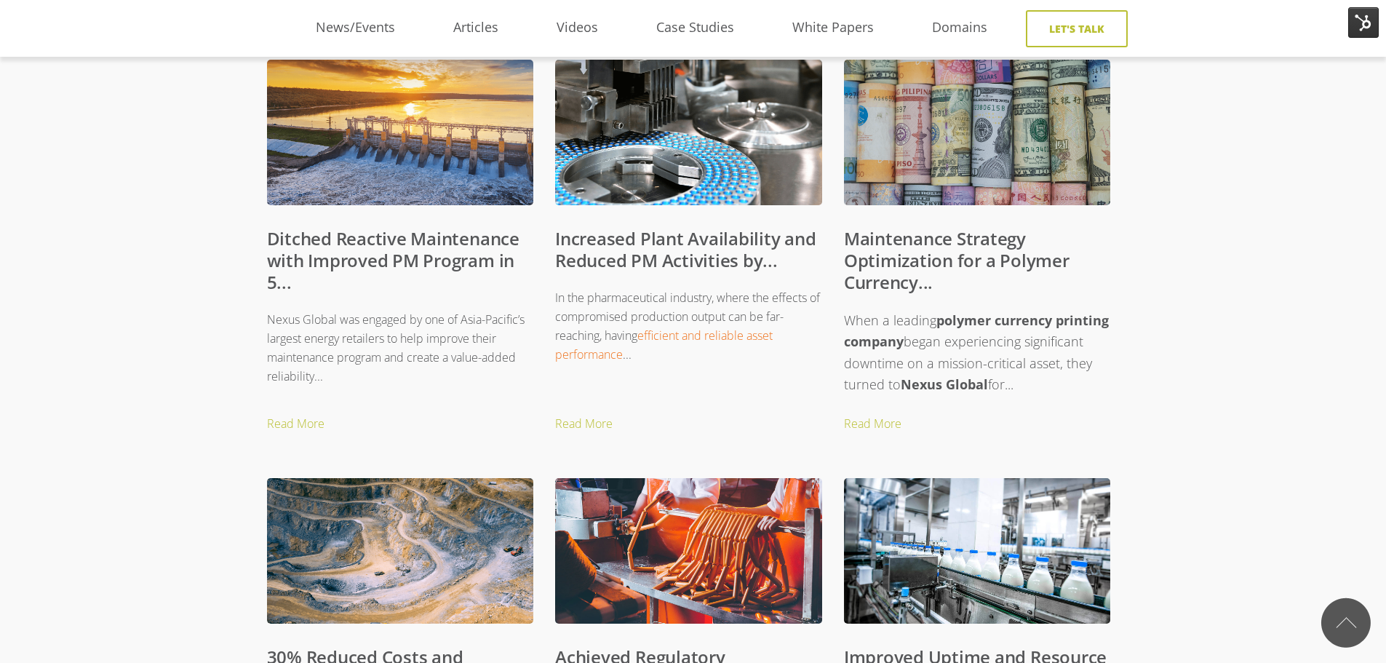
click at [864, 277] on link "Maintenance Strategy Optimization for a Polymer Currency..." at bounding box center [956, 260] width 225 height 68
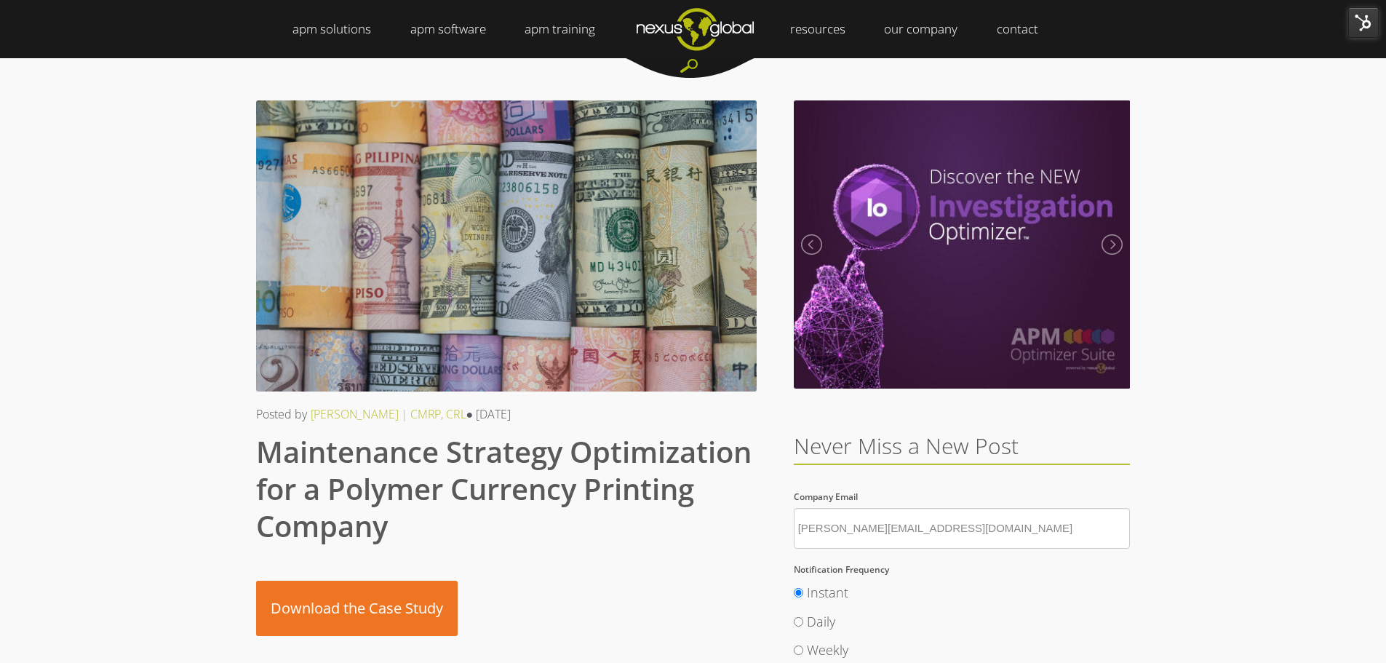
click at [1369, 24] on img at bounding box center [1363, 22] width 31 height 31
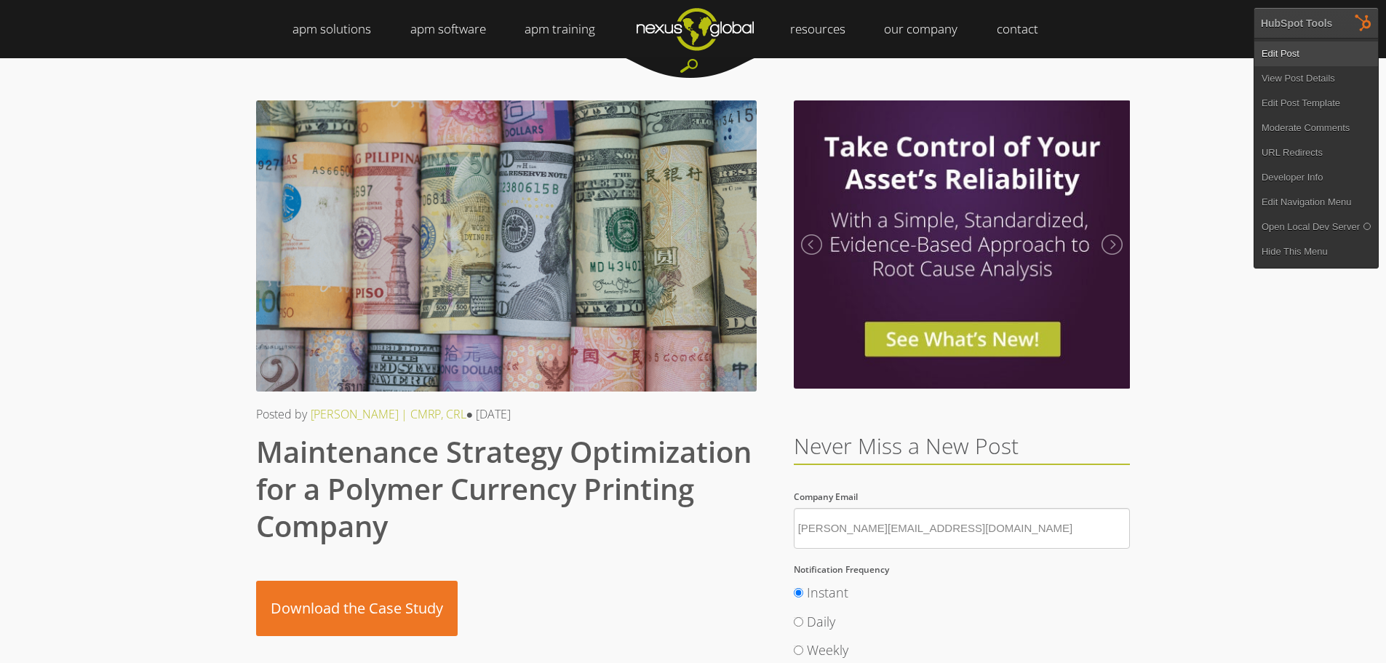
click at [1318, 42] on link "Edit Post" at bounding box center [1316, 53] width 124 height 25
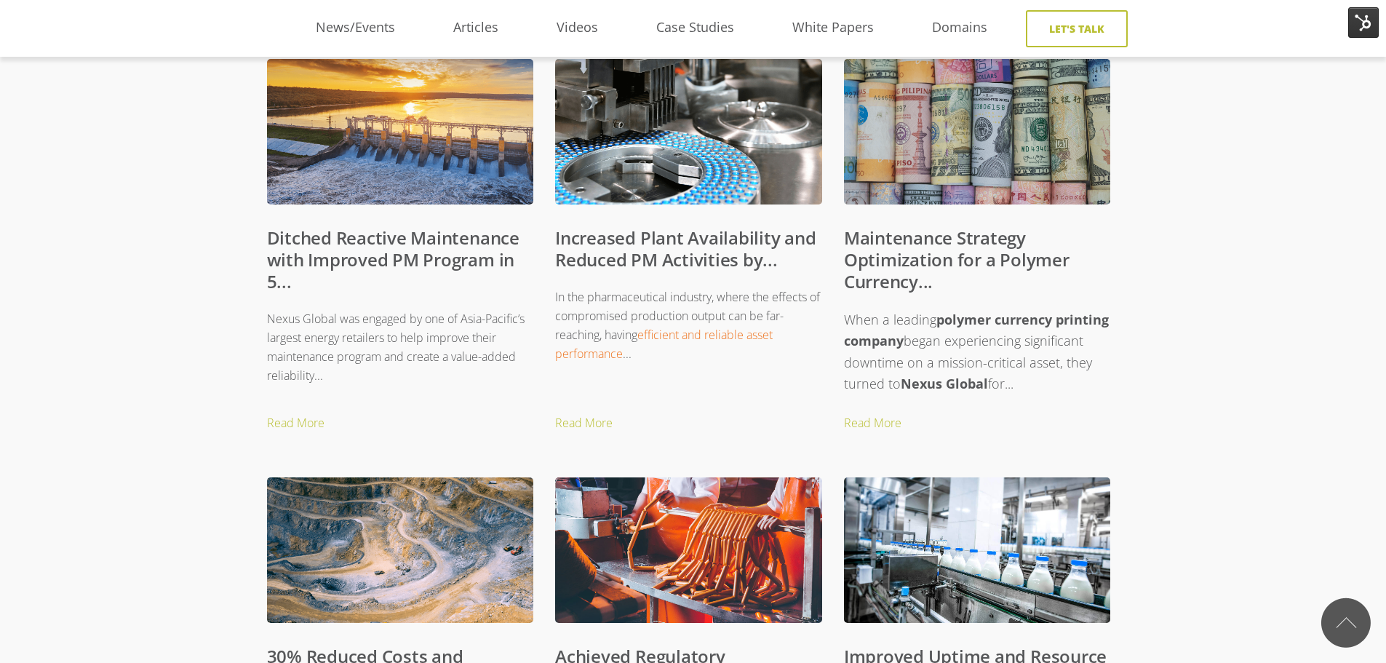
scroll to position [640, 0]
click at [867, 254] on link "Maintenance Strategy Optimization for a Polymer Currency..." at bounding box center [956, 260] width 225 height 68
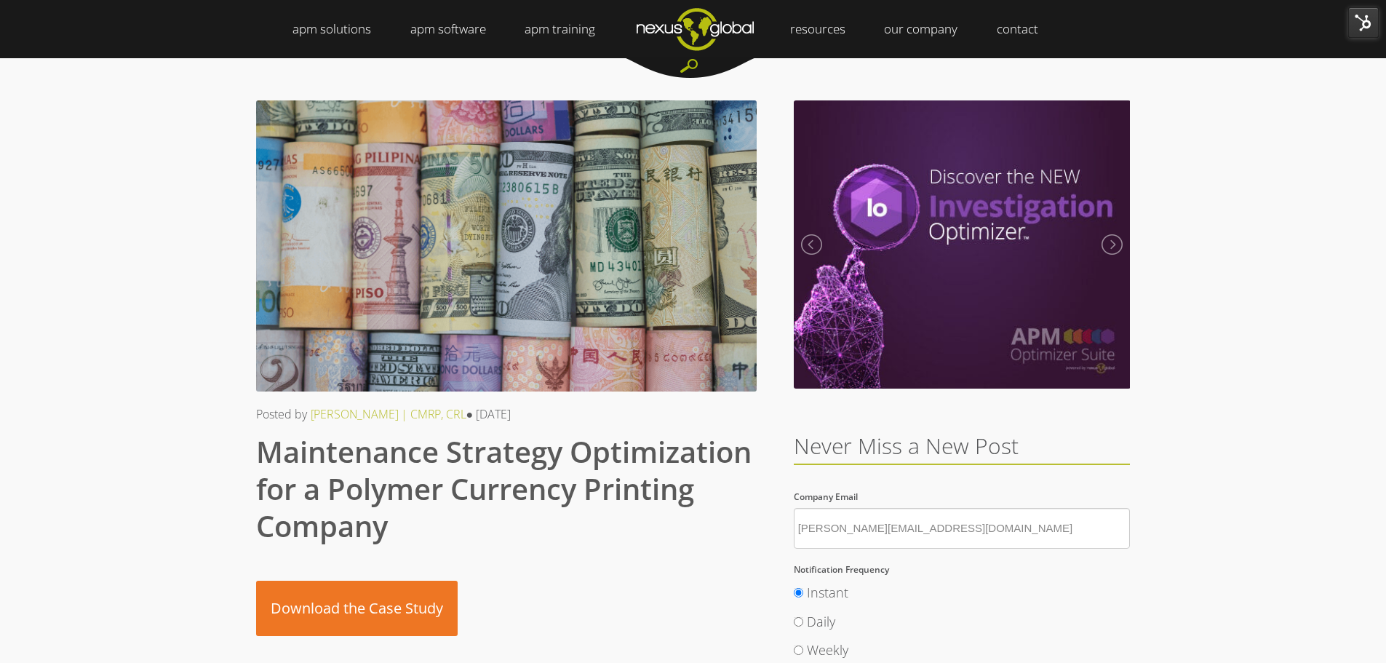
click at [1352, 23] on img at bounding box center [1363, 22] width 31 height 31
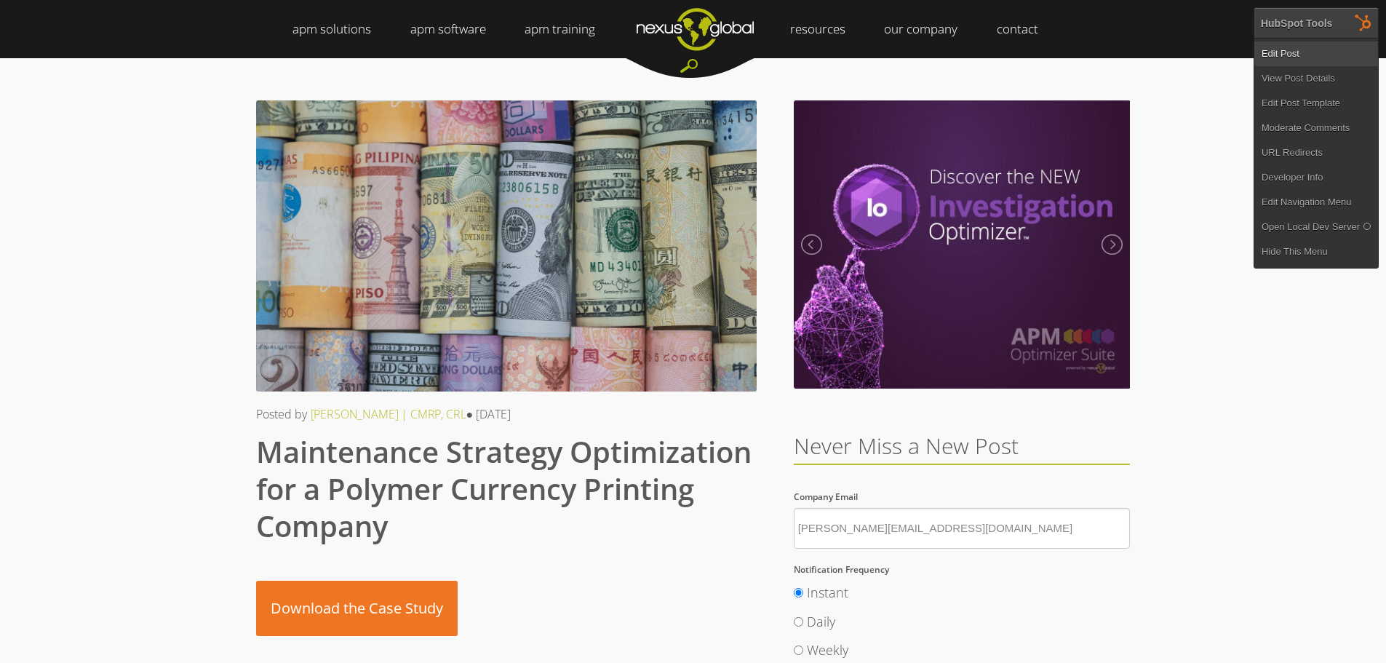
click at [1293, 52] on link "Edit Post" at bounding box center [1316, 53] width 124 height 25
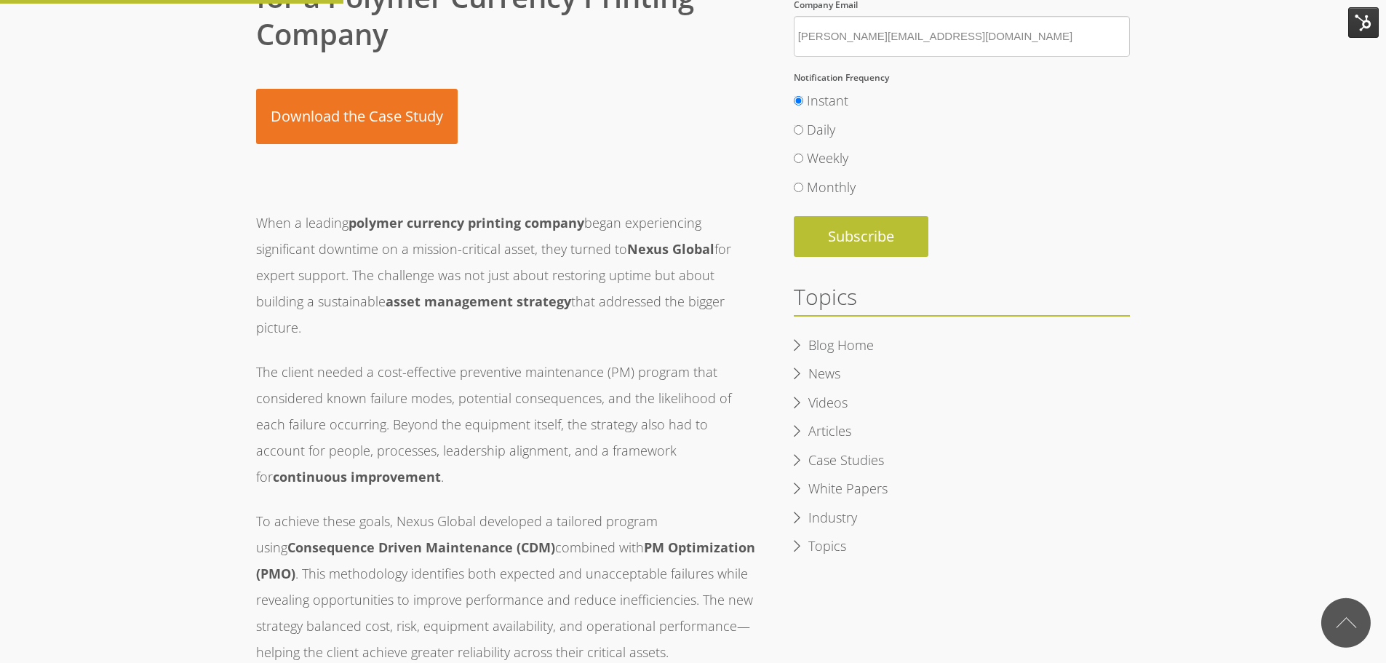
scroll to position [291, 0]
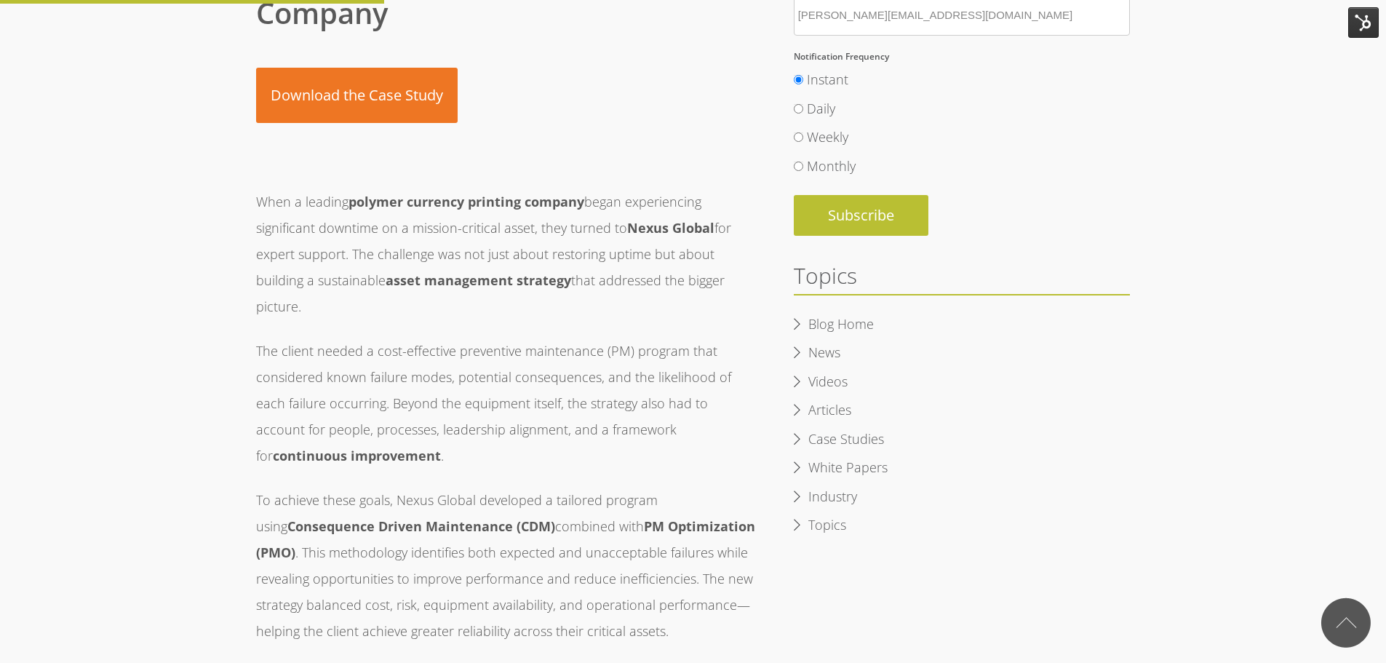
scroll to position [291, 0]
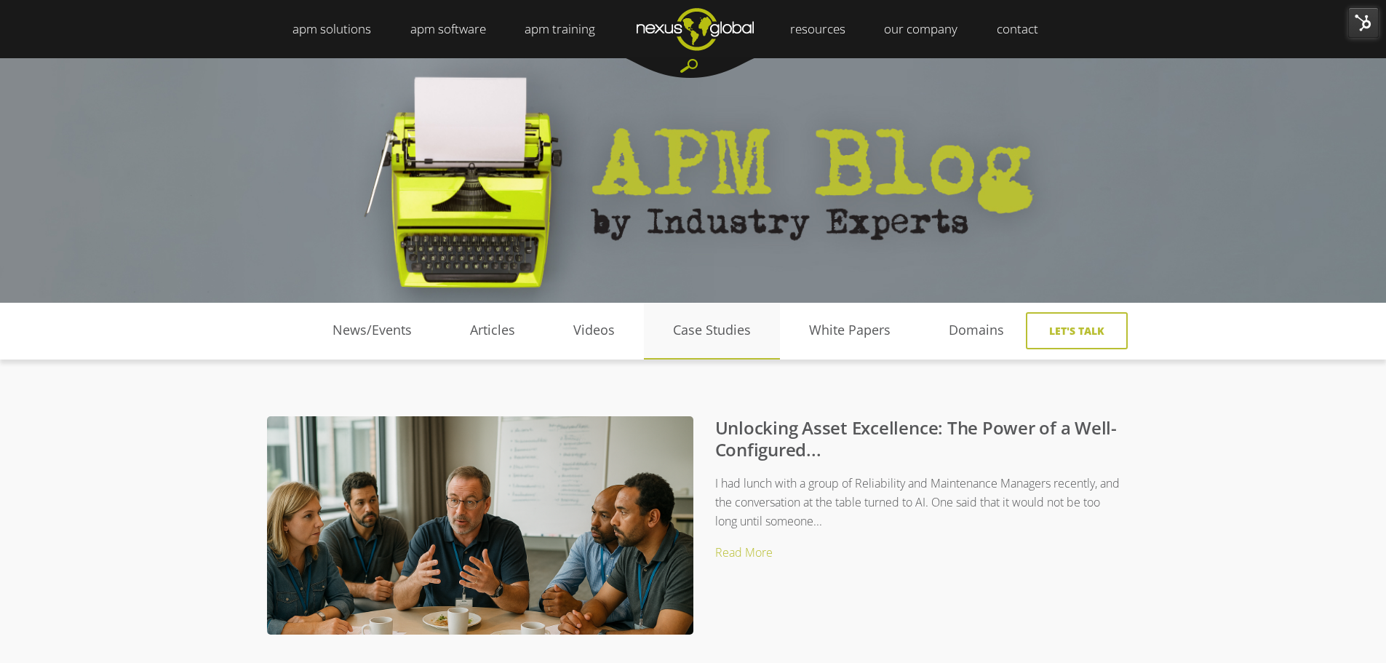
click at [710, 332] on link "Case Studies" at bounding box center [712, 330] width 136 height 22
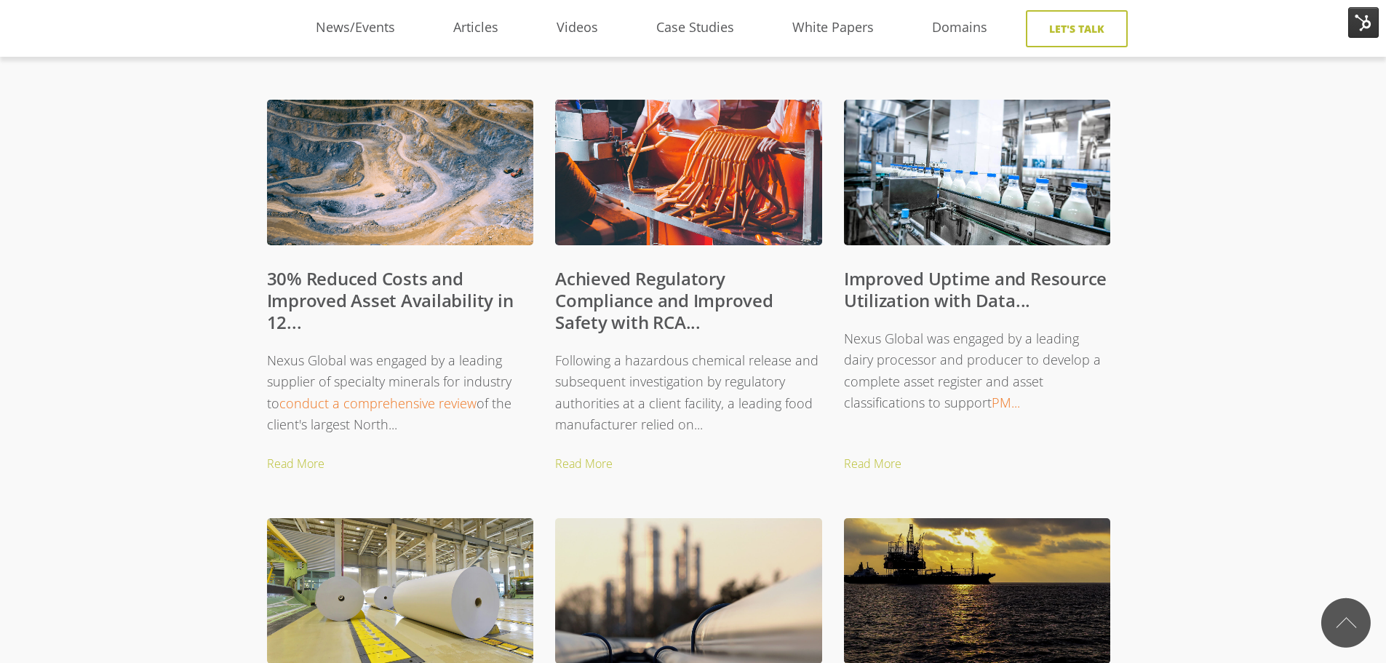
scroll to position [1455, 0]
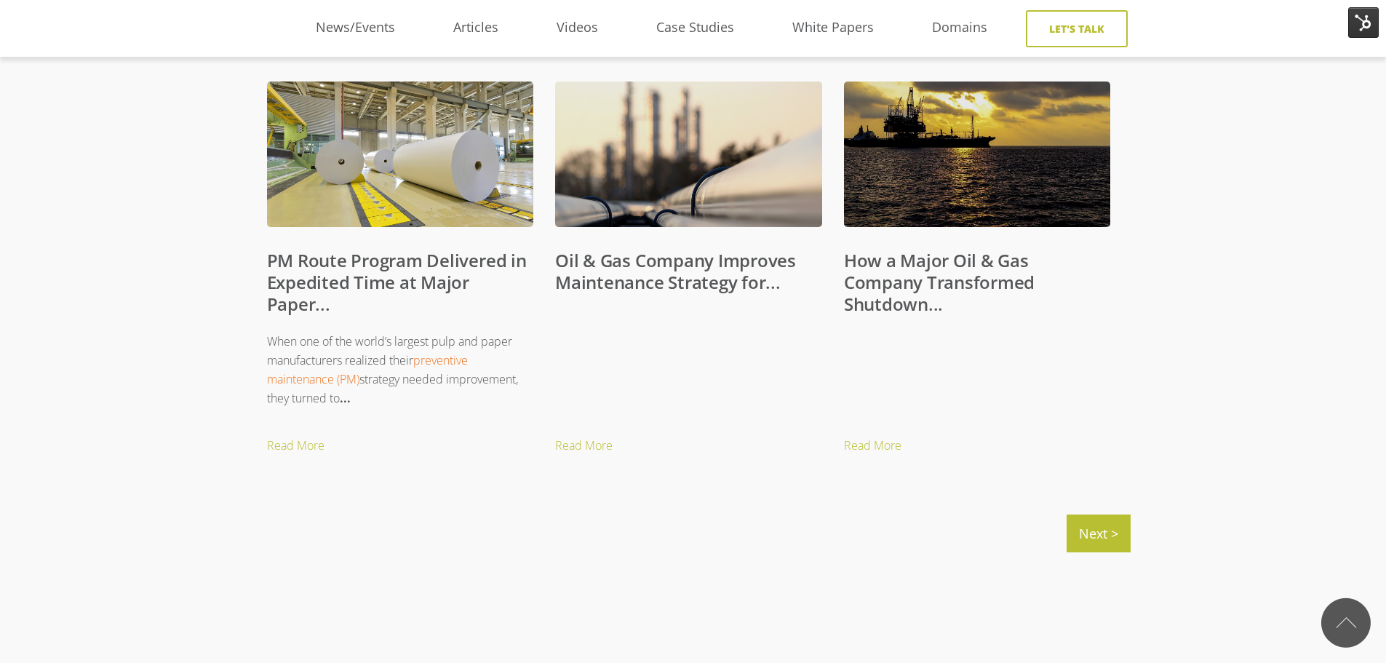
click at [681, 274] on link "Oil & Gas Company Improves Maintenance Strategy for..." at bounding box center [675, 271] width 241 height 46
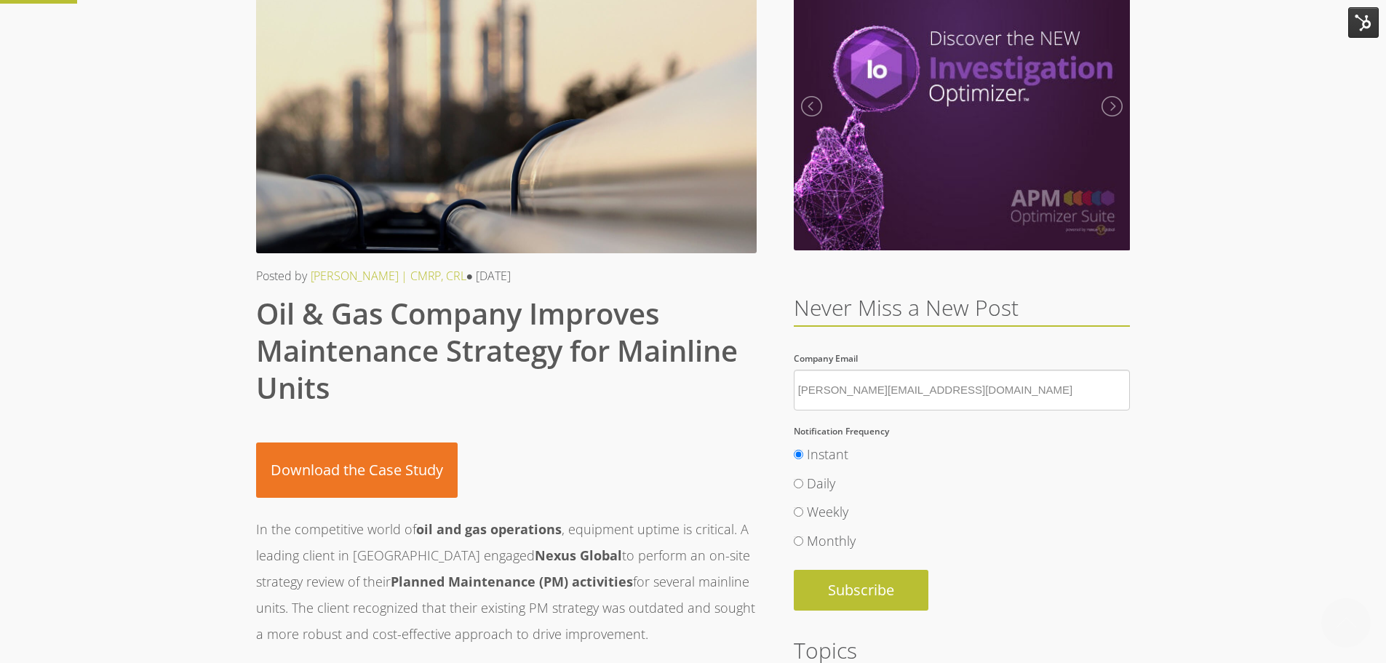
scroll to position [509, 0]
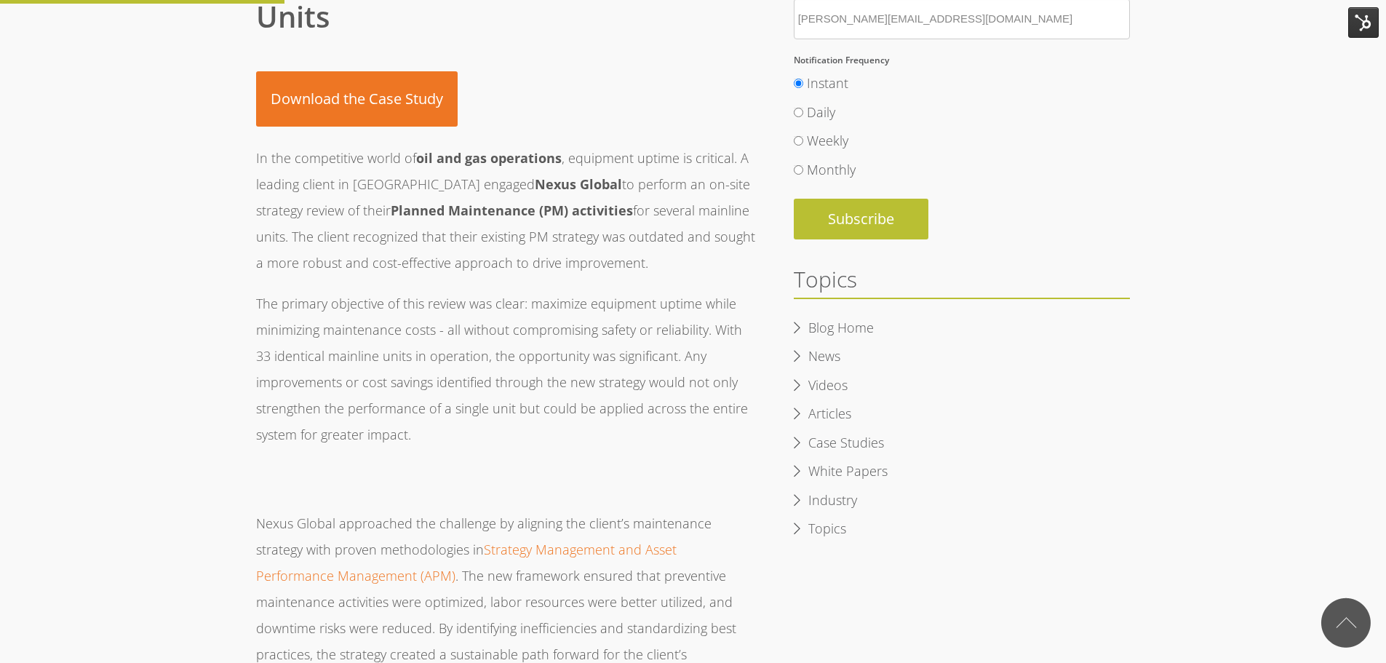
click at [1351, 31] on img at bounding box center [1363, 22] width 31 height 31
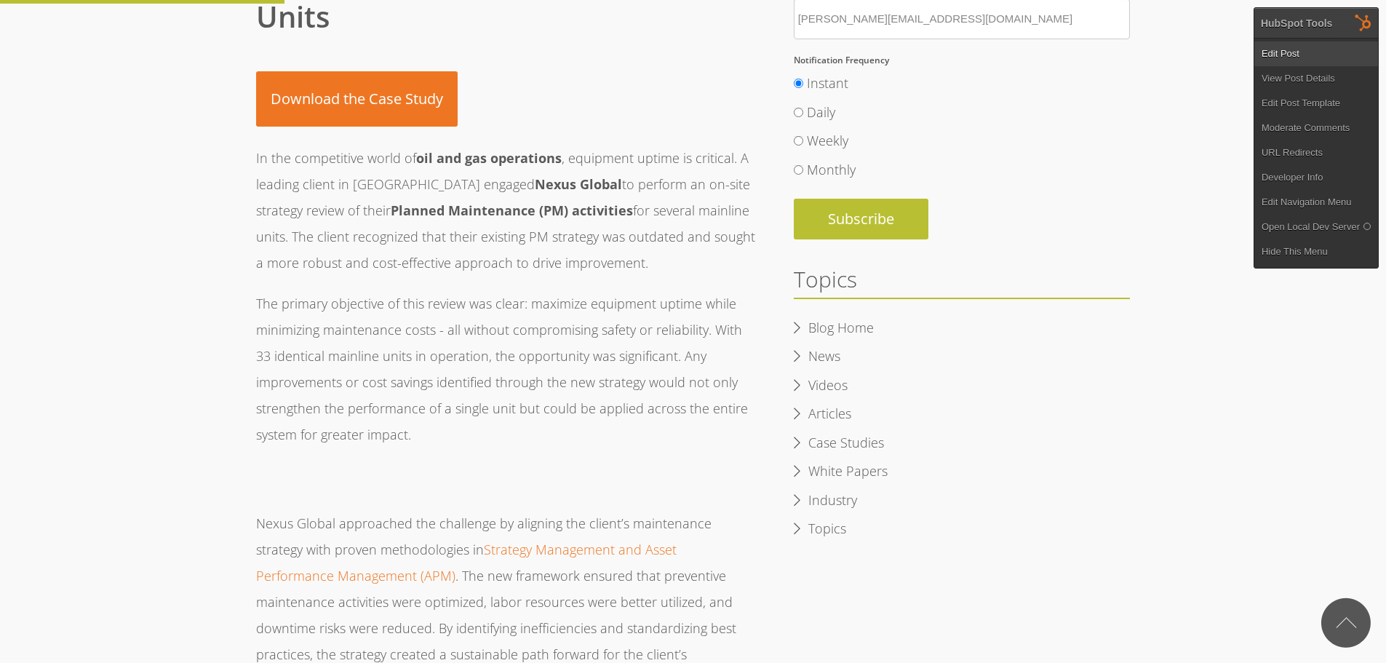
click at [1287, 57] on link "Edit Post" at bounding box center [1316, 53] width 124 height 25
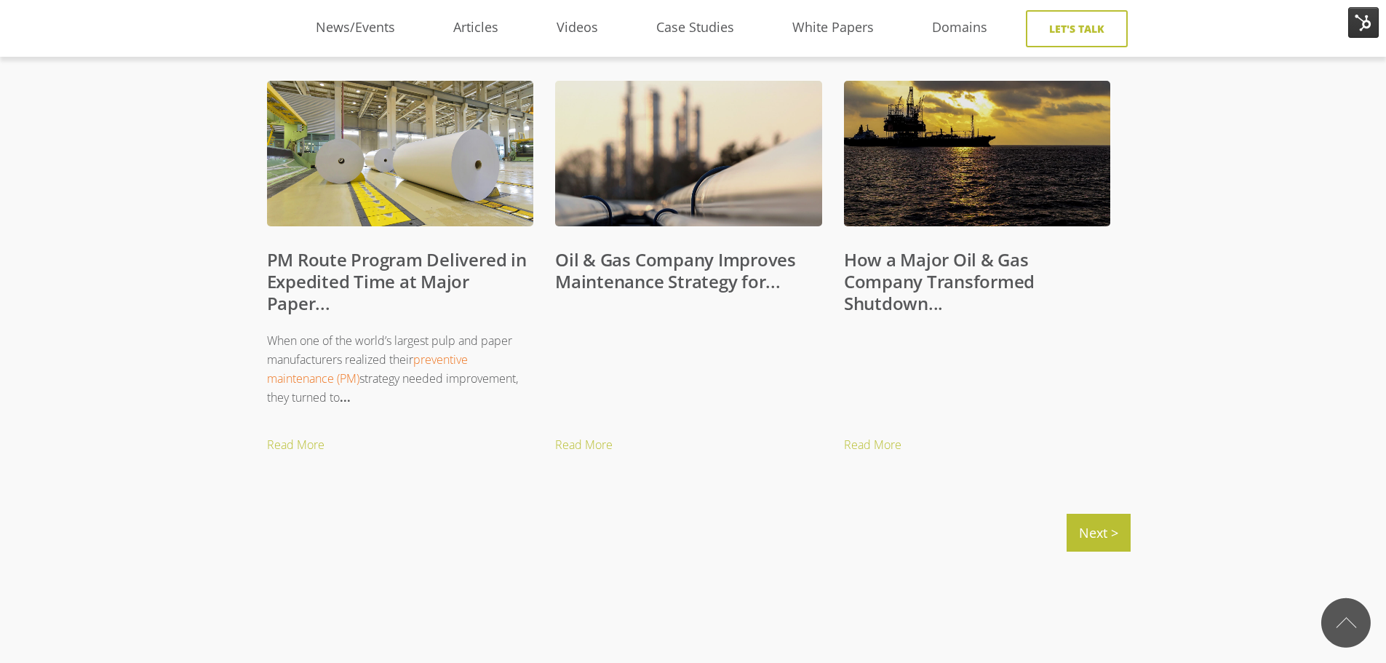
scroll to position [1455, 0]
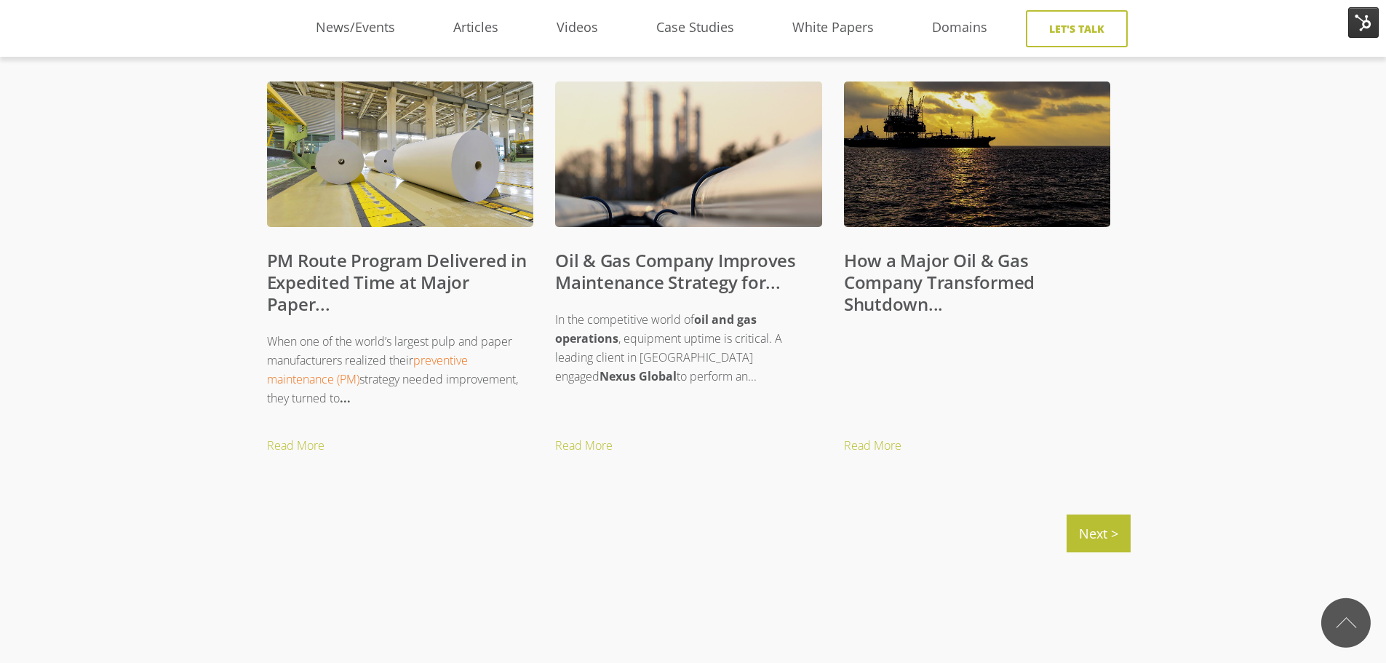
click at [900, 283] on link "How a Major Oil & Gas Company Transformed Shutdown..." at bounding box center [939, 282] width 191 height 68
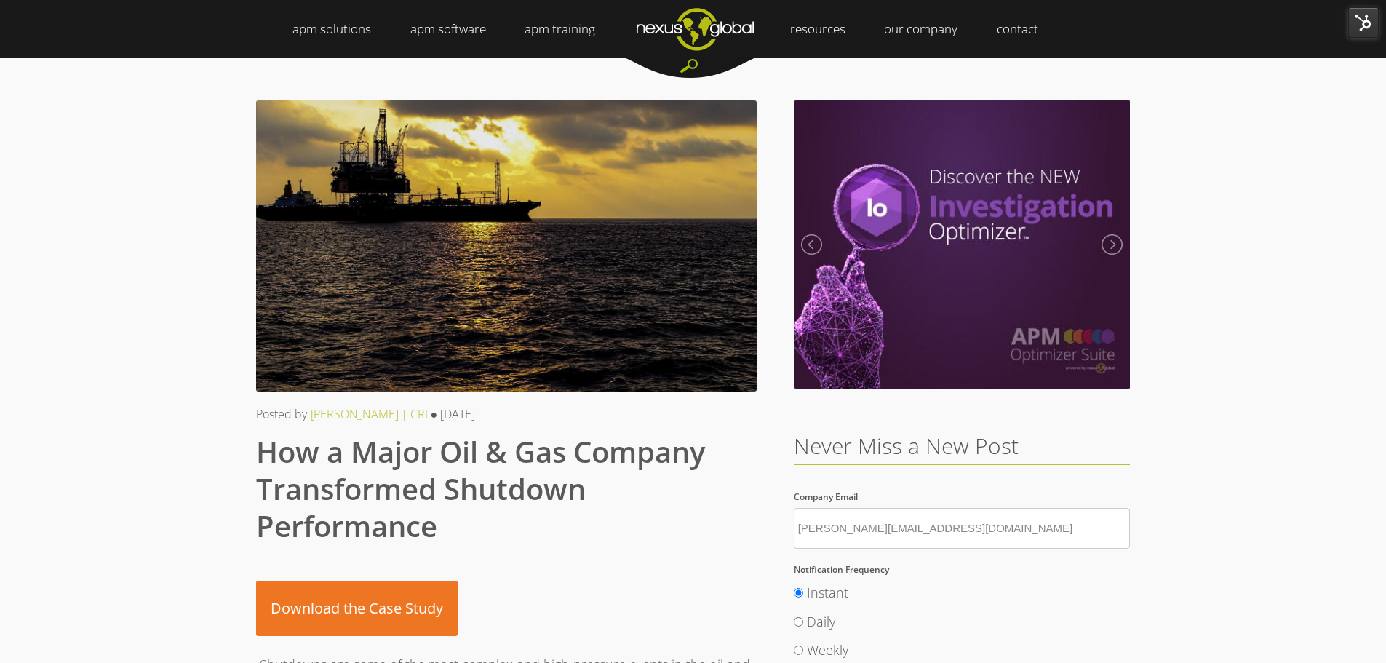
click at [1357, 20] on img at bounding box center [1363, 22] width 31 height 31
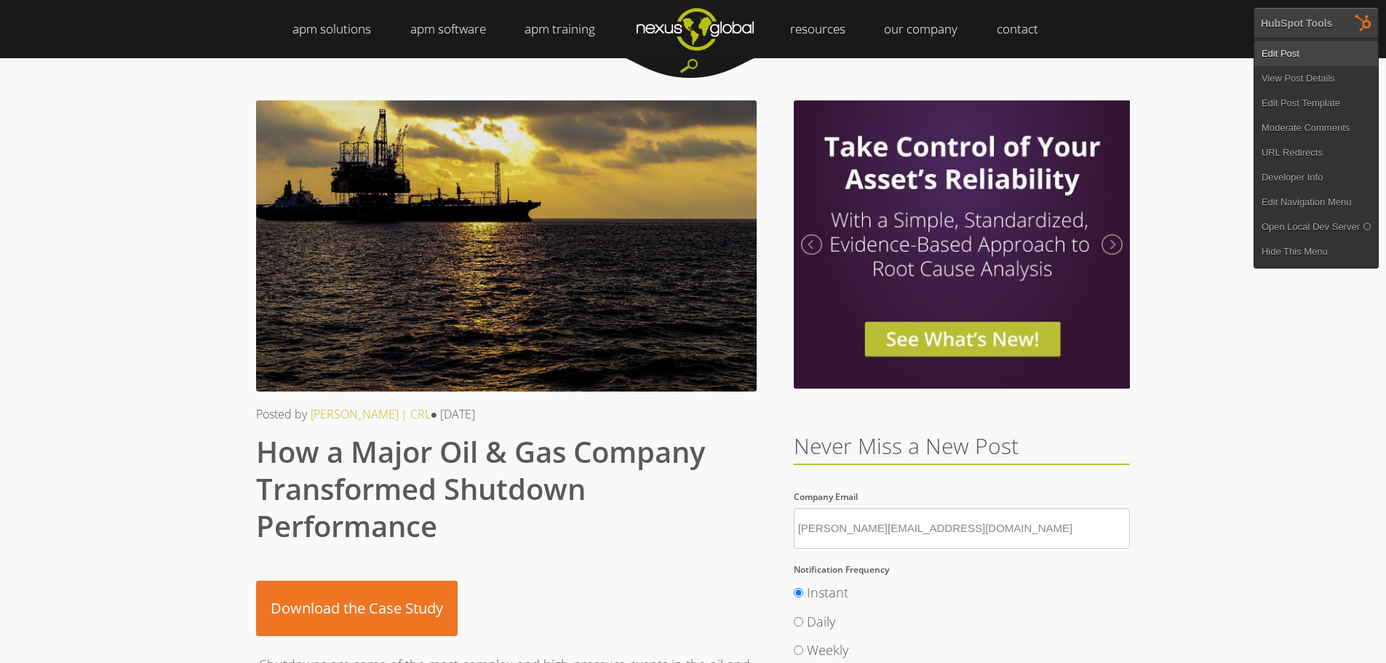
click at [1314, 53] on link "Edit Post" at bounding box center [1316, 53] width 124 height 25
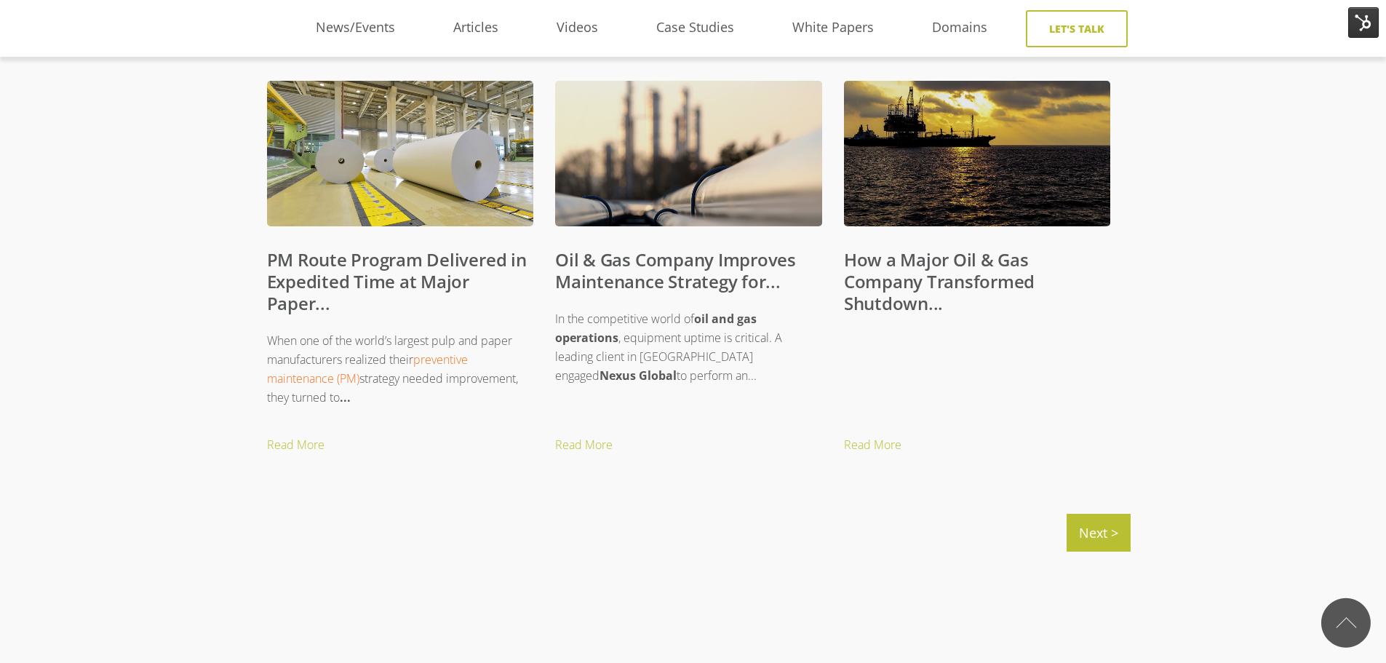
scroll to position [1455, 0]
